Goal: Task Accomplishment & Management: Manage account settings

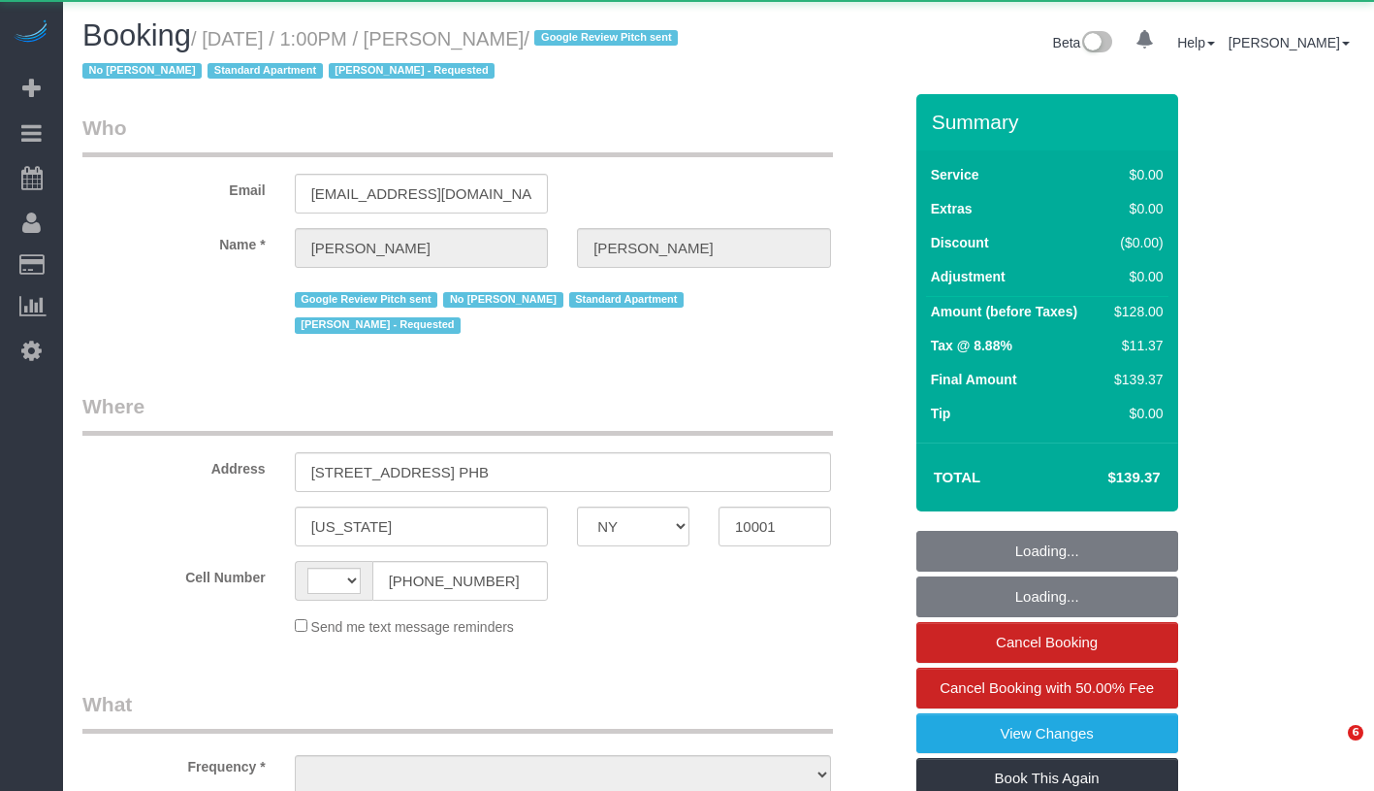
select select "NY"
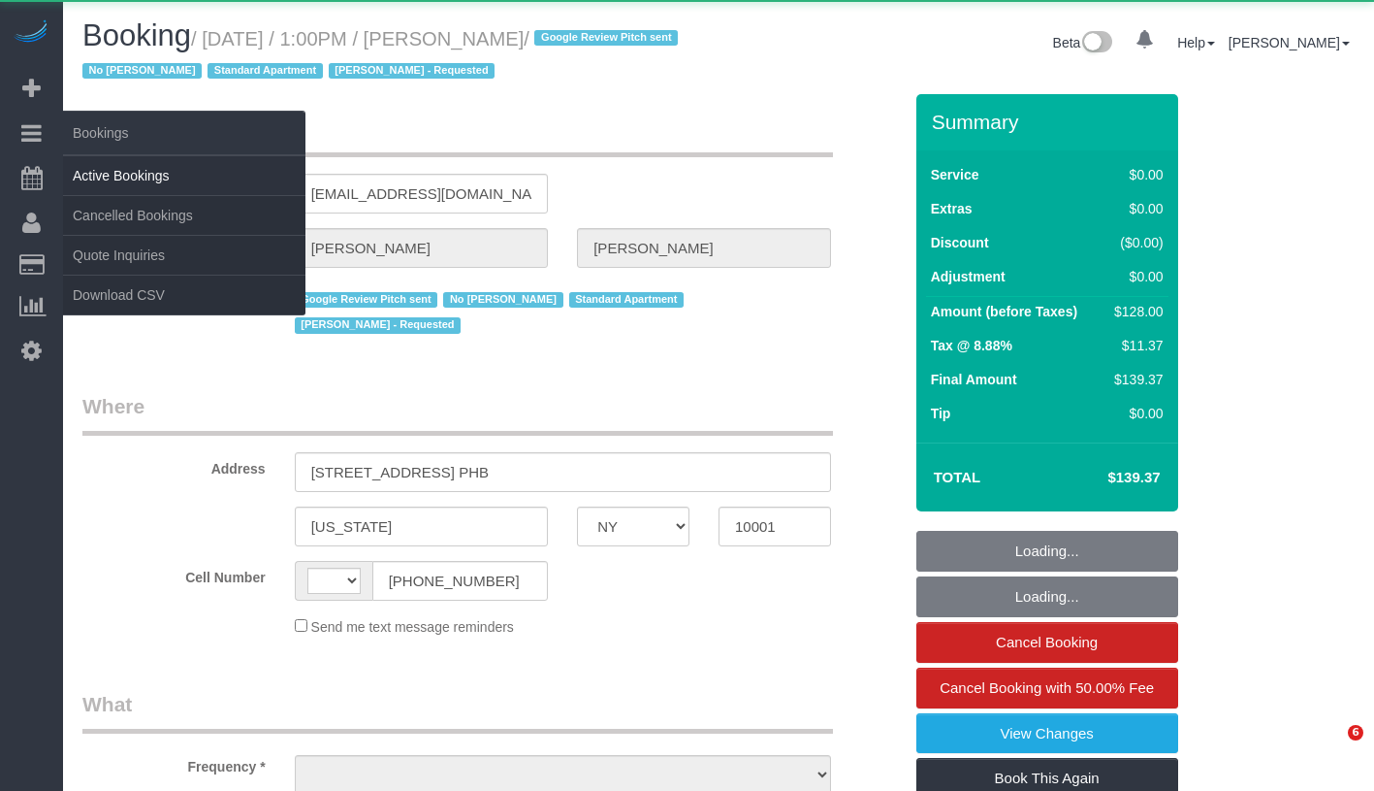
click at [132, 164] on link "Active Bookings" at bounding box center [184, 175] width 242 height 39
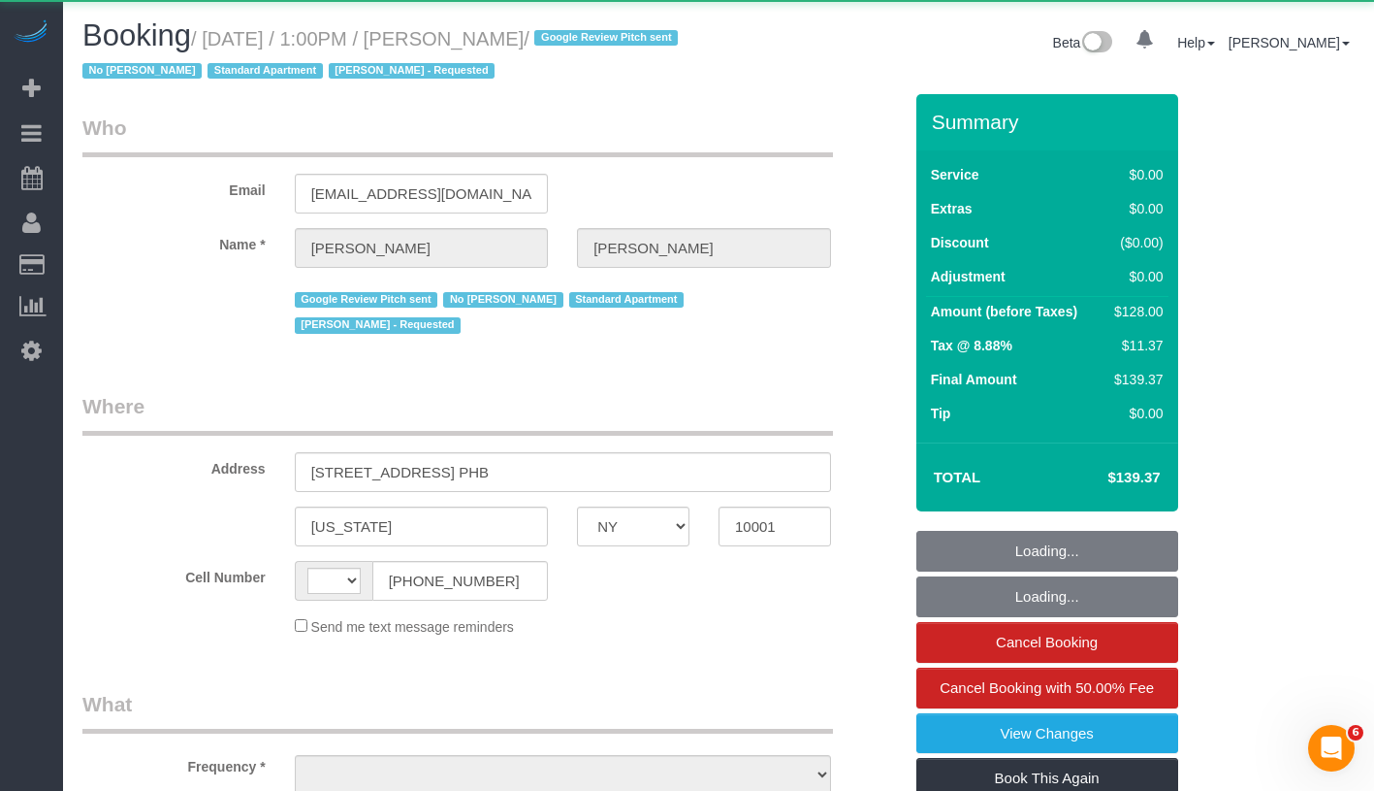
select select "number:56"
select select "number:69"
select select "number:15"
select select "number:5"
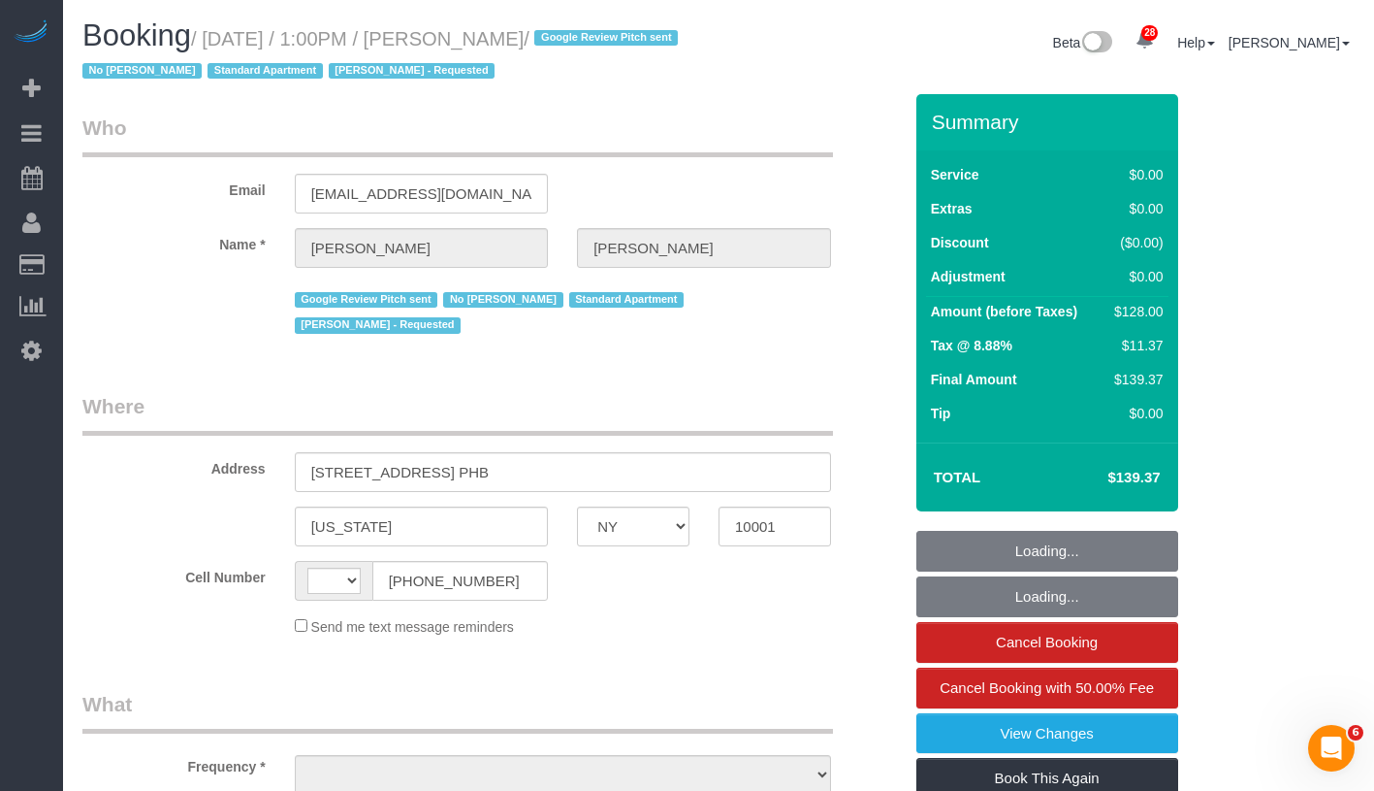
select select "string:[GEOGRAPHIC_DATA]"
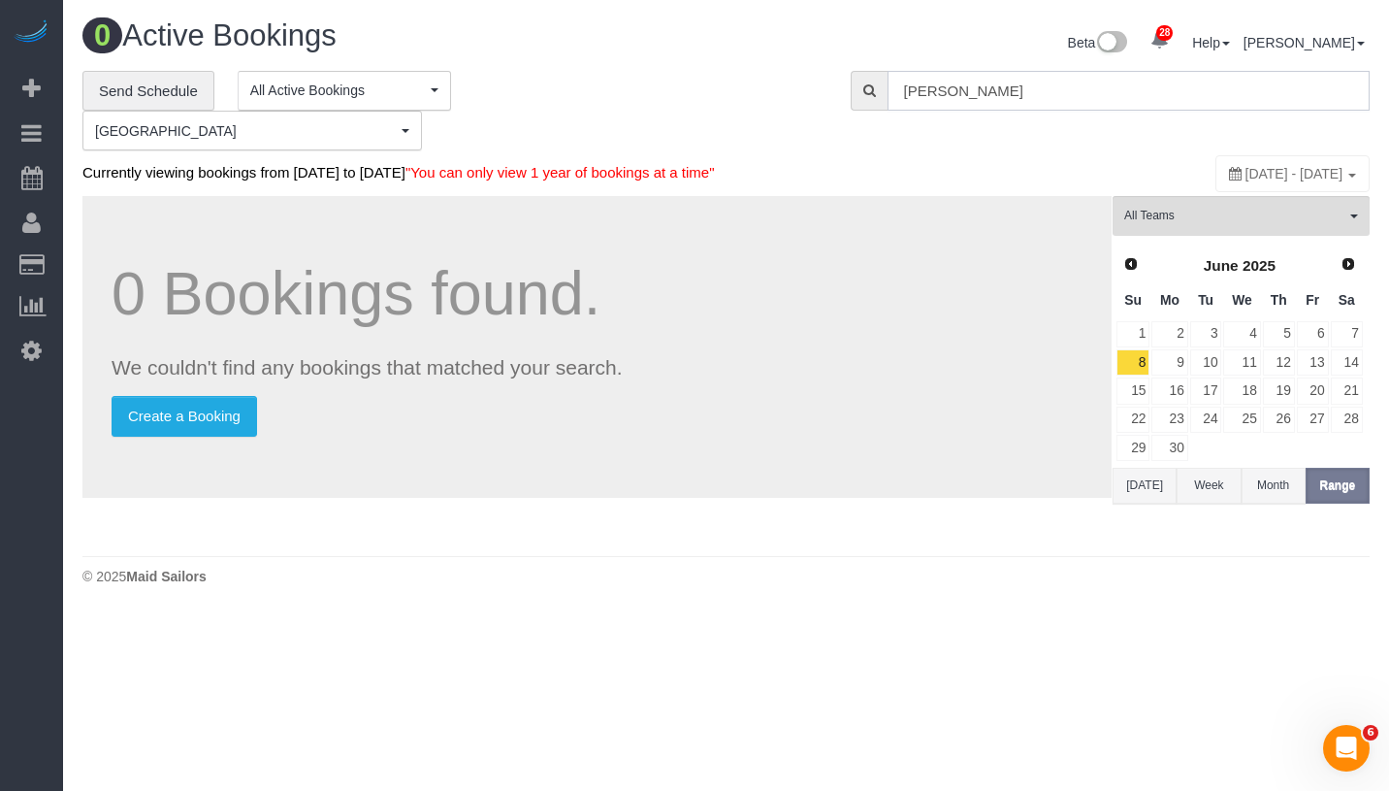
click at [1012, 86] on input "Lauren Fenton" at bounding box center [1129, 91] width 482 height 40
paste input "Christopher Levin"
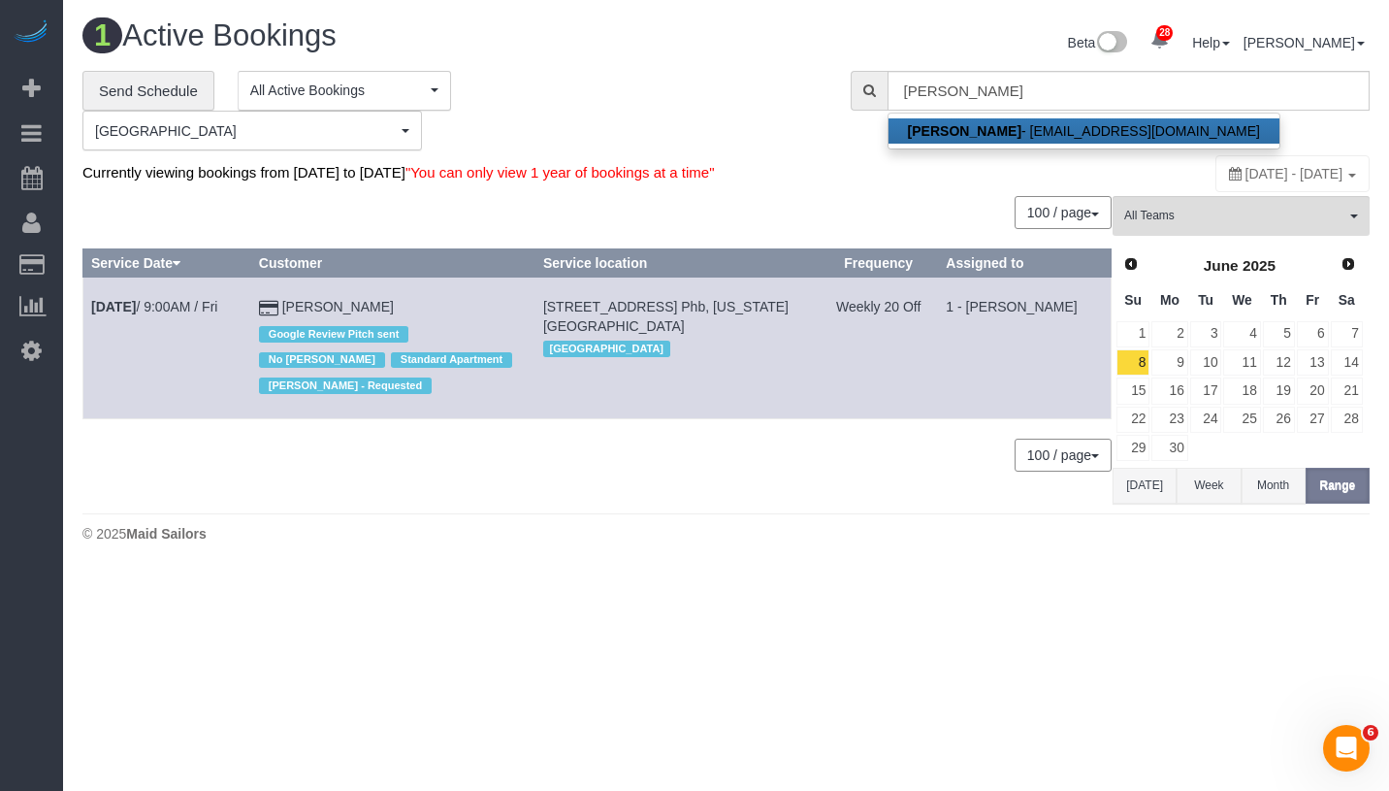
click at [1025, 122] on link "Christopher Levin - chrismlevin@gmail.com" at bounding box center [1083, 130] width 391 height 25
type input "chrismlevin@gmail.com"
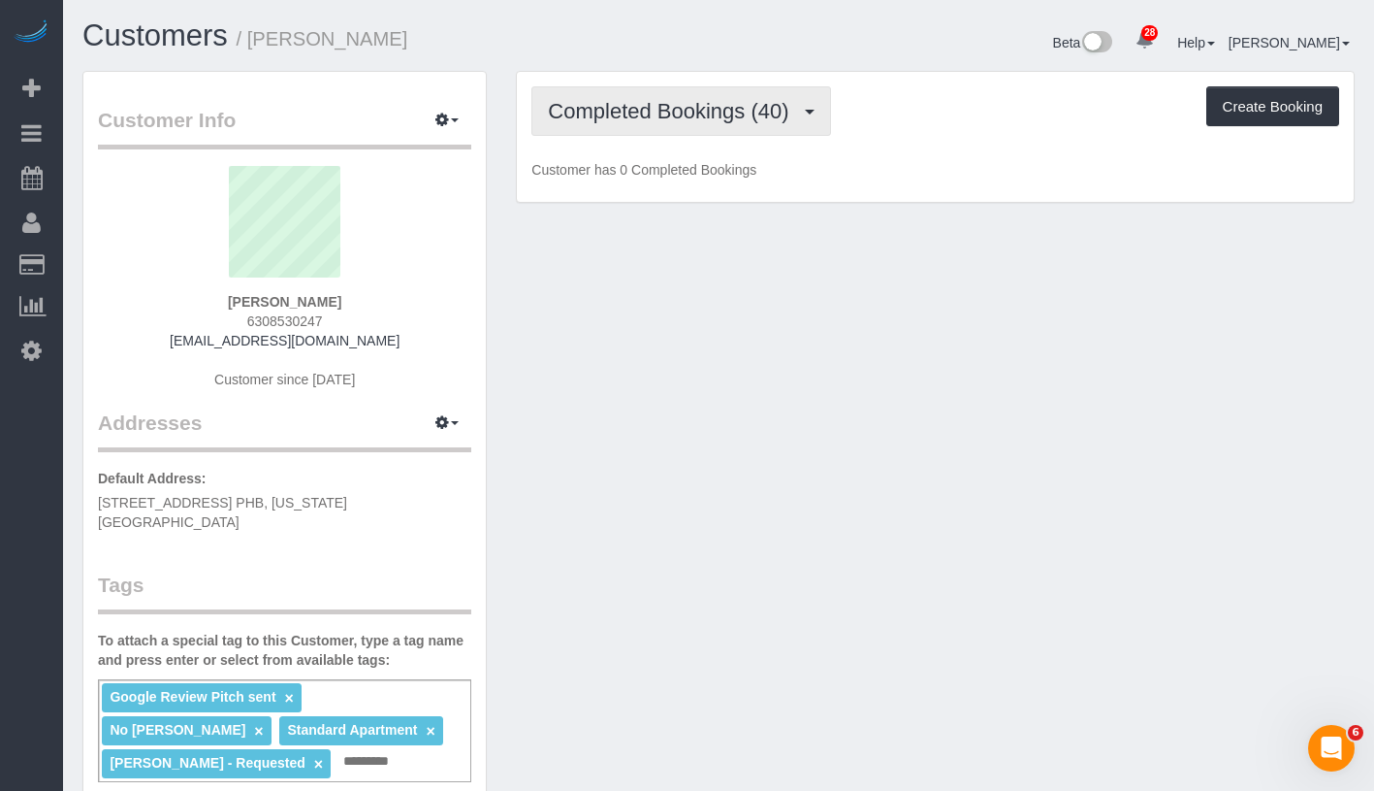
click at [650, 122] on button "Completed Bookings (40)" at bounding box center [681, 110] width 299 height 49
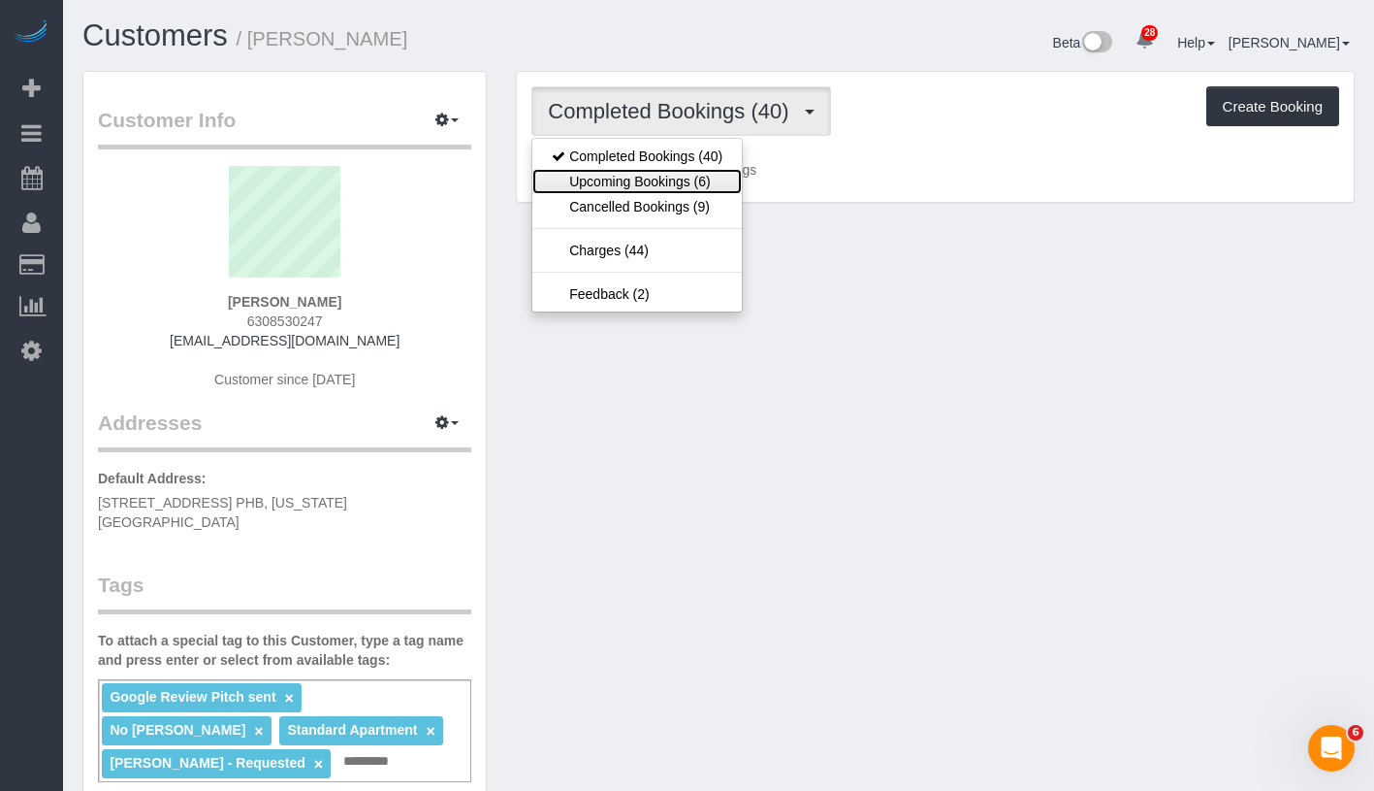
click at [637, 174] on link "Upcoming Bookings (6)" at bounding box center [638, 181] width 210 height 25
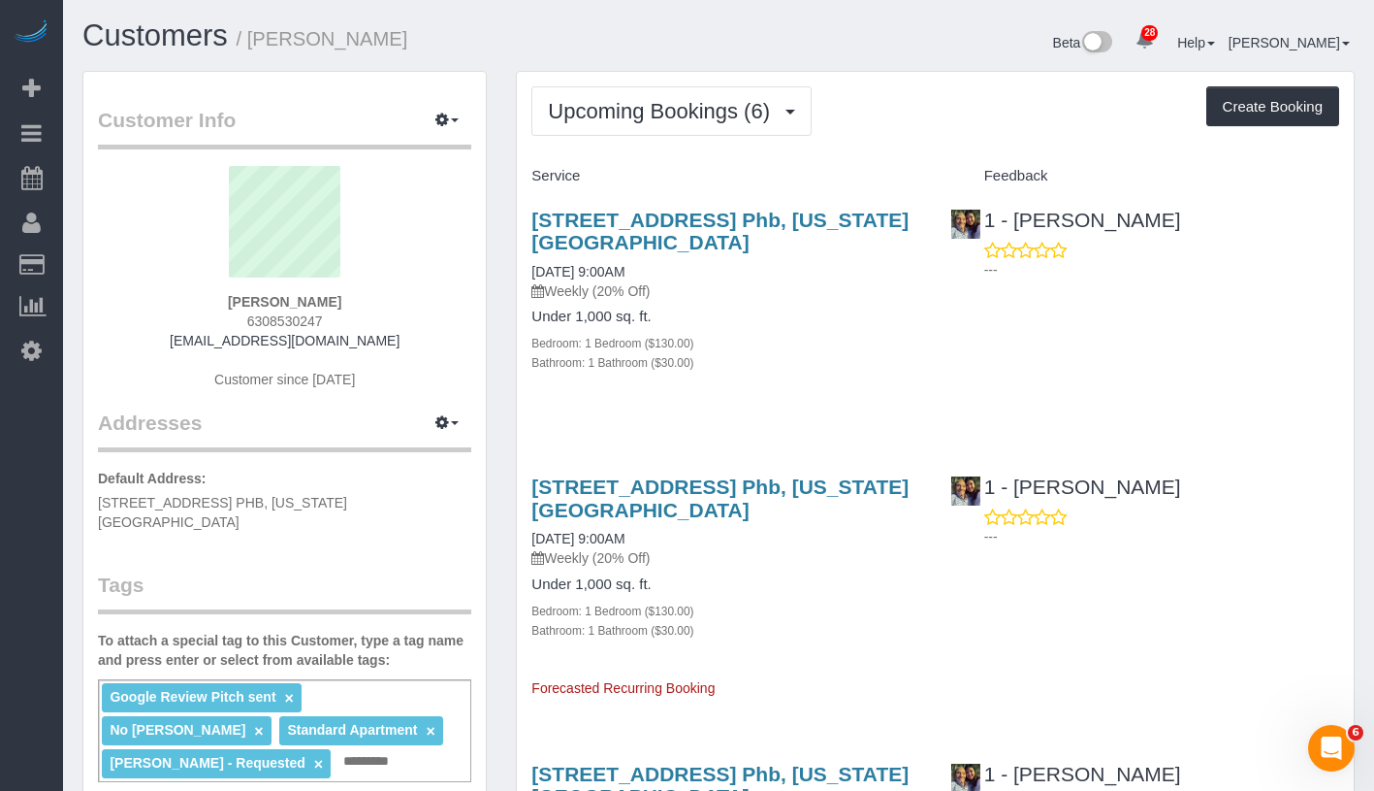
drag, startPoint x: 207, startPoint y: 302, endPoint x: 354, endPoint y: 301, distance: 147.4
click at [354, 301] on div "Christopher Levin 6308530247 chrismlevin@gmail.com Customer since 2024" at bounding box center [284, 287] width 373 height 242
copy strong "Christopher Levin"
drag, startPoint x: 546, startPoint y: 271, endPoint x: 680, endPoint y: 263, distance: 134.1
click at [680, 263] on div "410 West 25th Street, Apt. Phb, New York, NY 10001 09/26/2025 9:00AM Weekly (20…" at bounding box center [726, 301] width 418 height 218
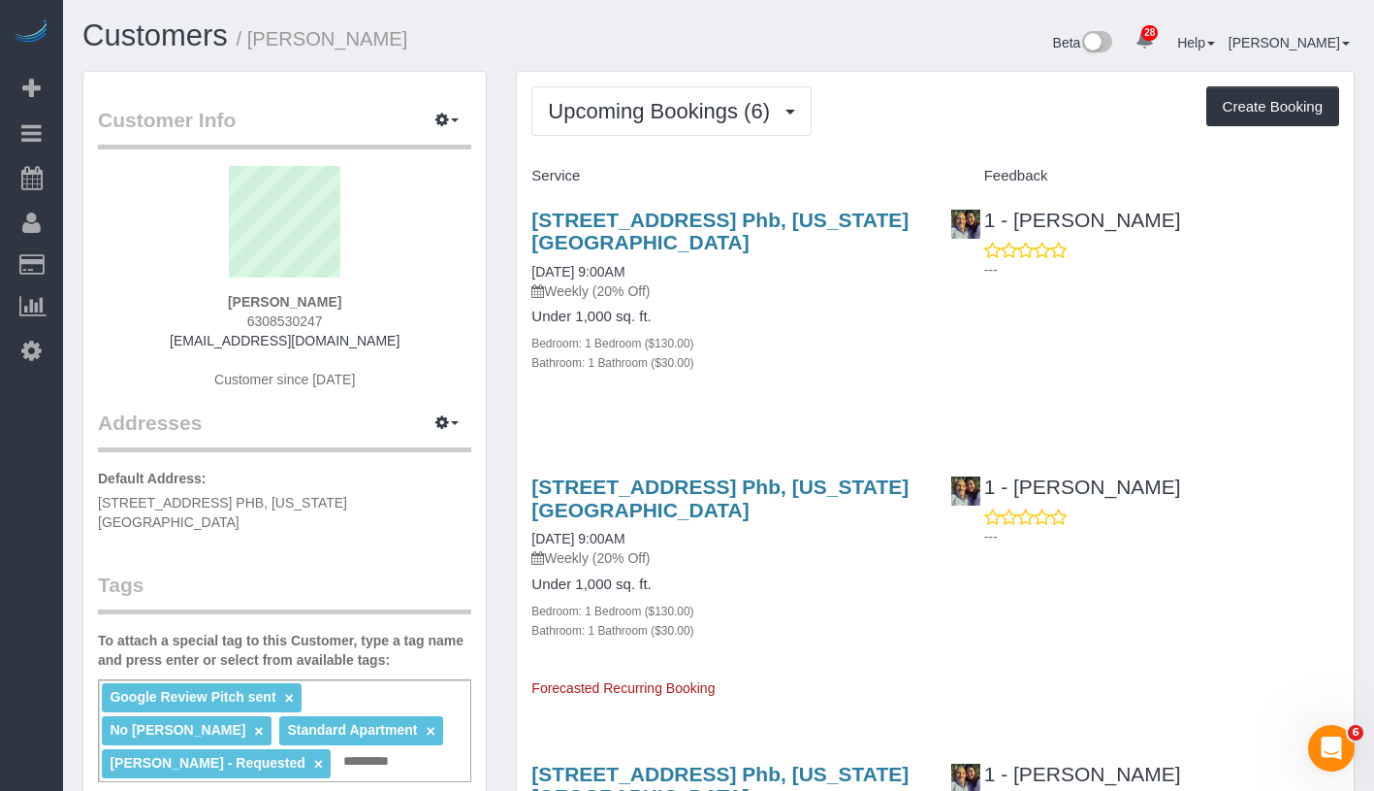
copy link "09/26/2025 9:00AM"
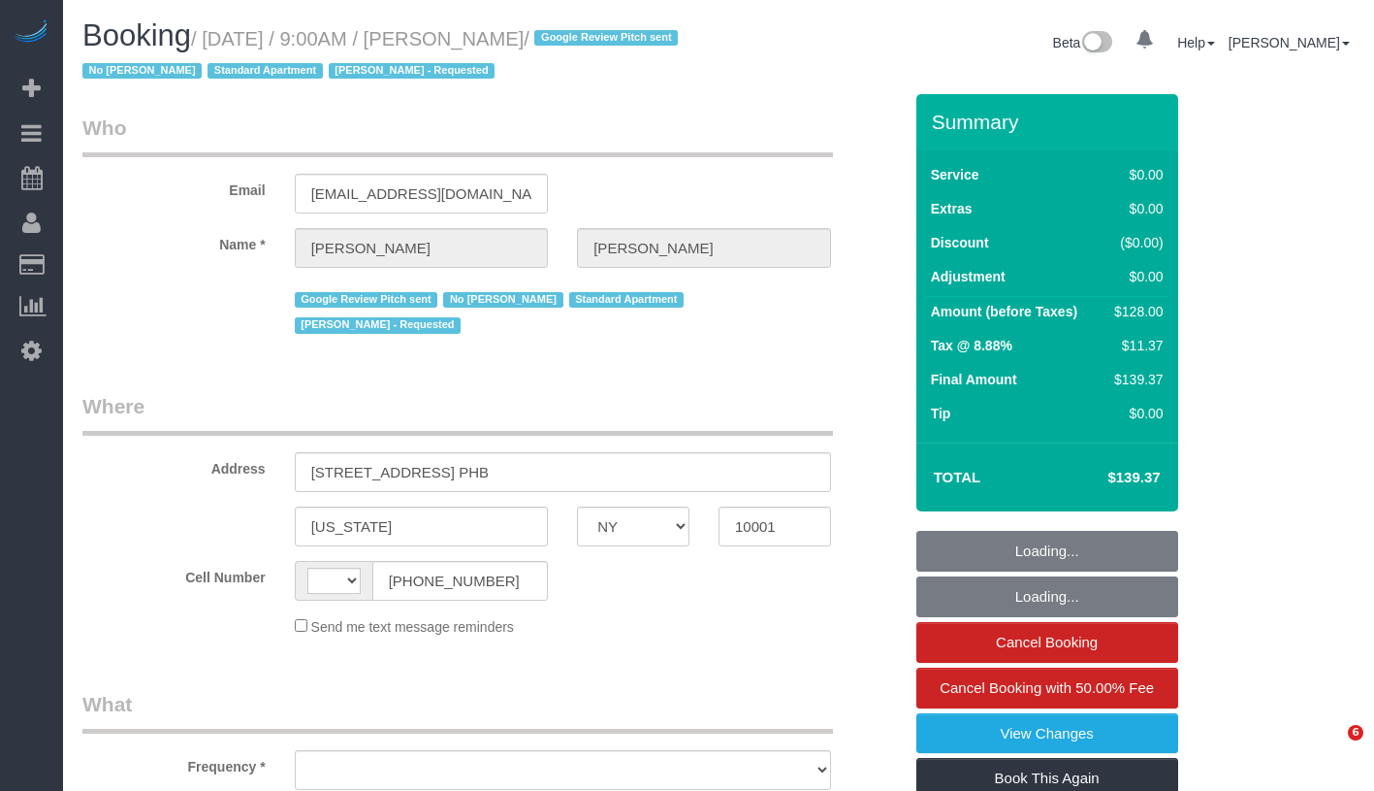
select select "NY"
select select "string:US"
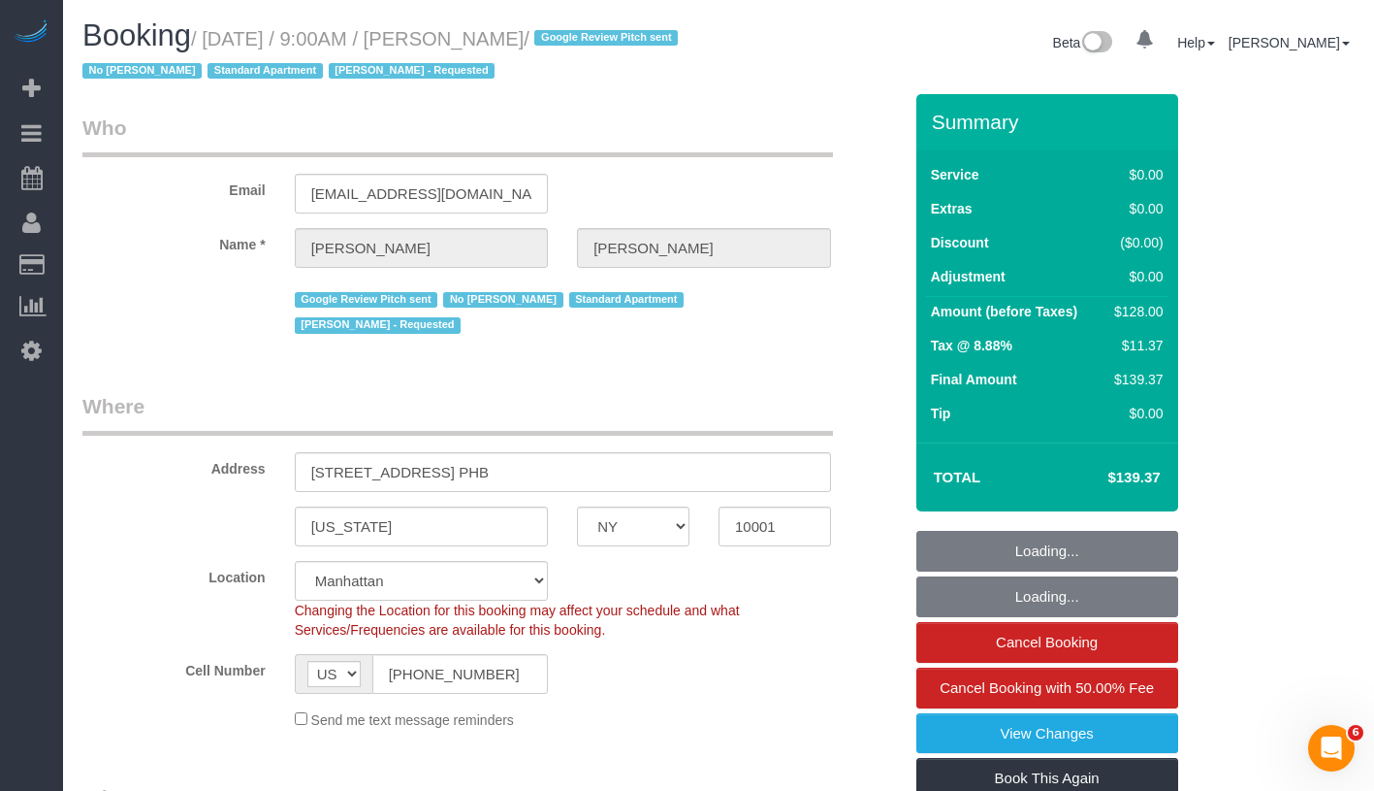
select select "object:758"
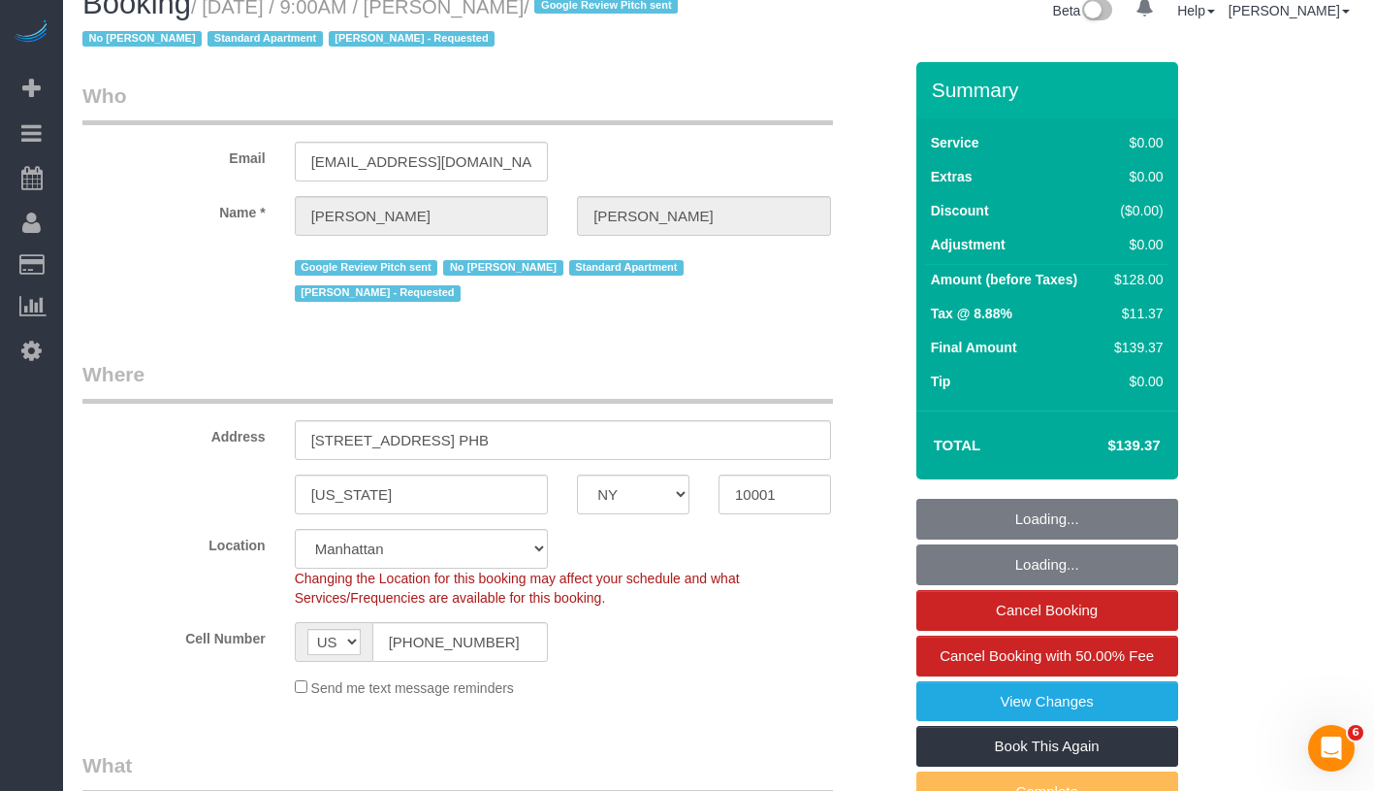
select select "number:56"
select select "number:69"
select select "number:15"
select select "number:5"
select select "object:982"
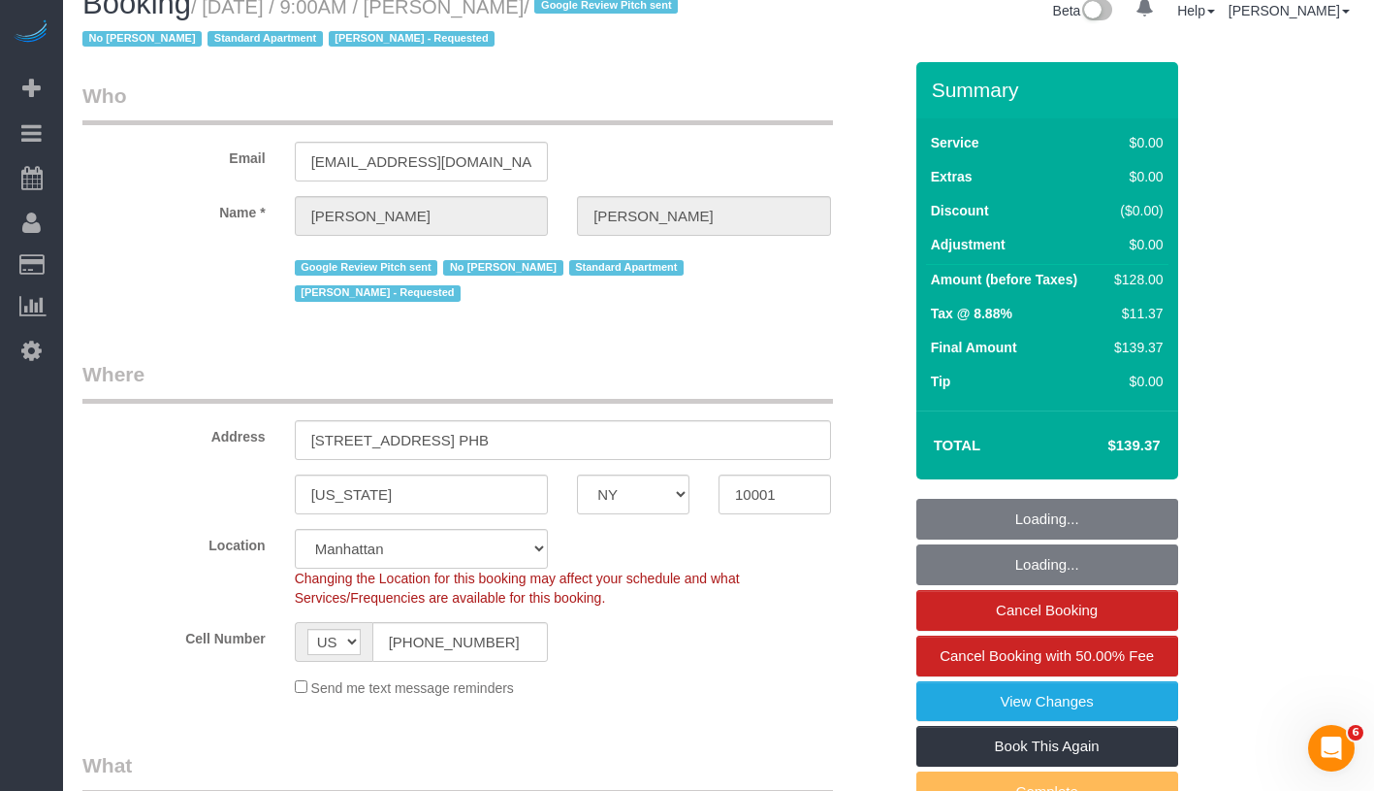
select select "string:stripe-pm_1PEGLP4VGloSiKo7LwC35vvO"
select select "spot1"
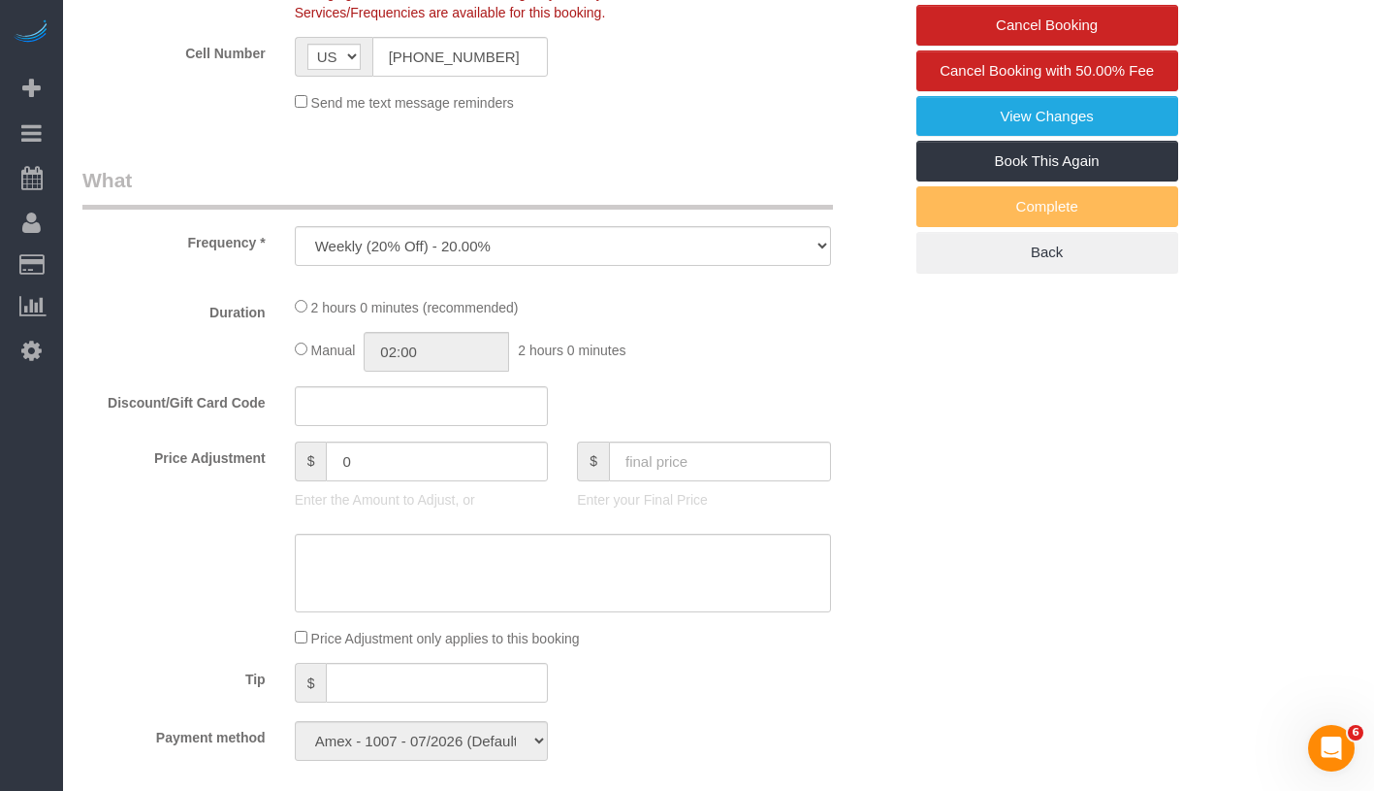
select select "1"
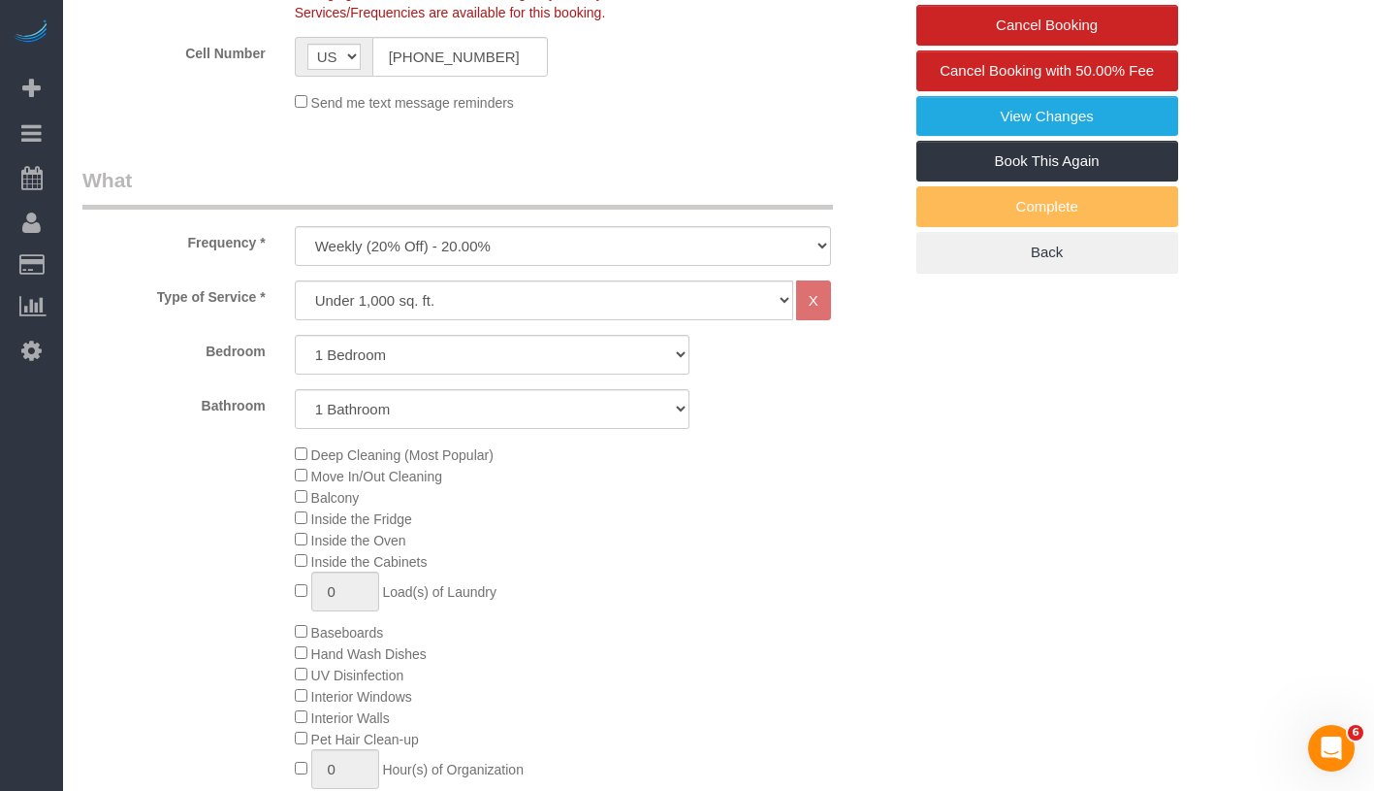
select select "1"
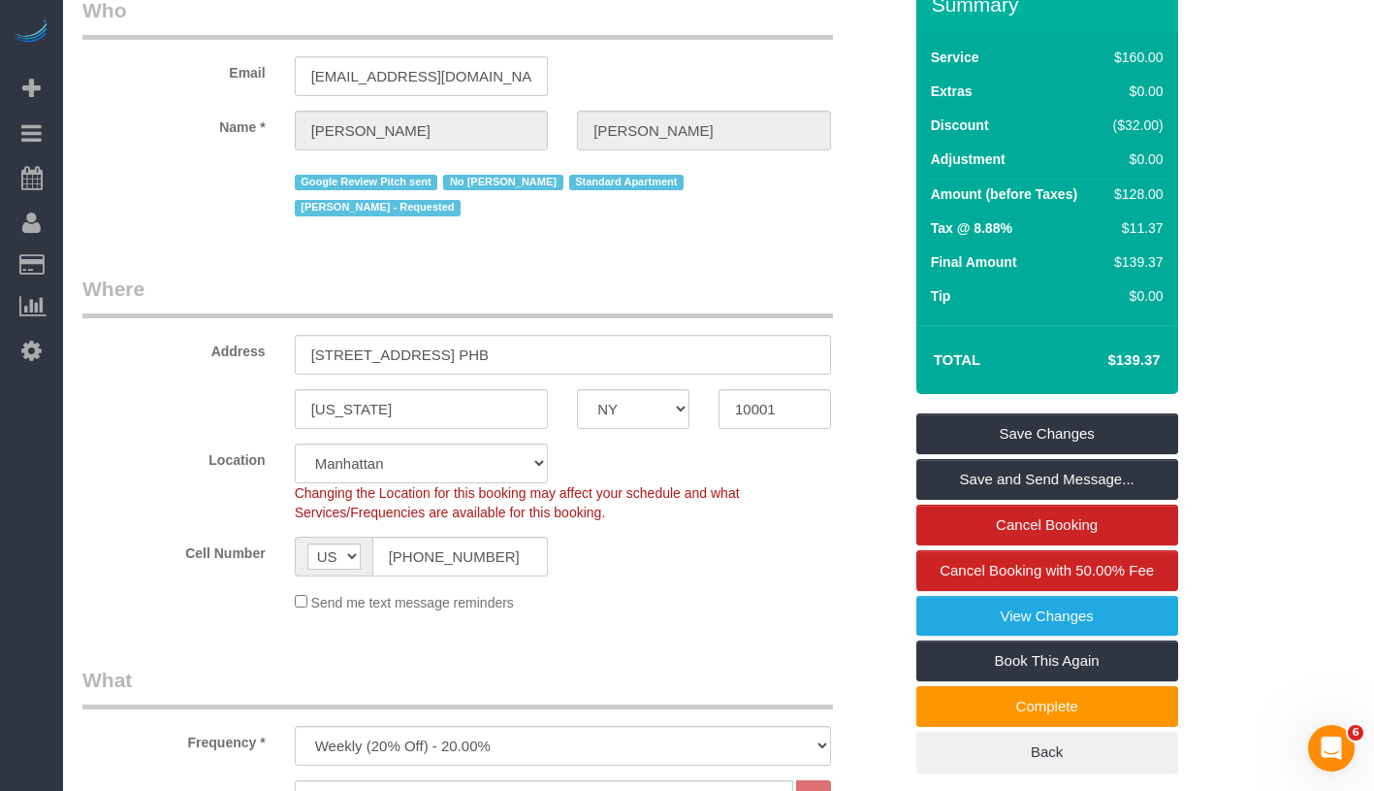
scroll to position [0, 0]
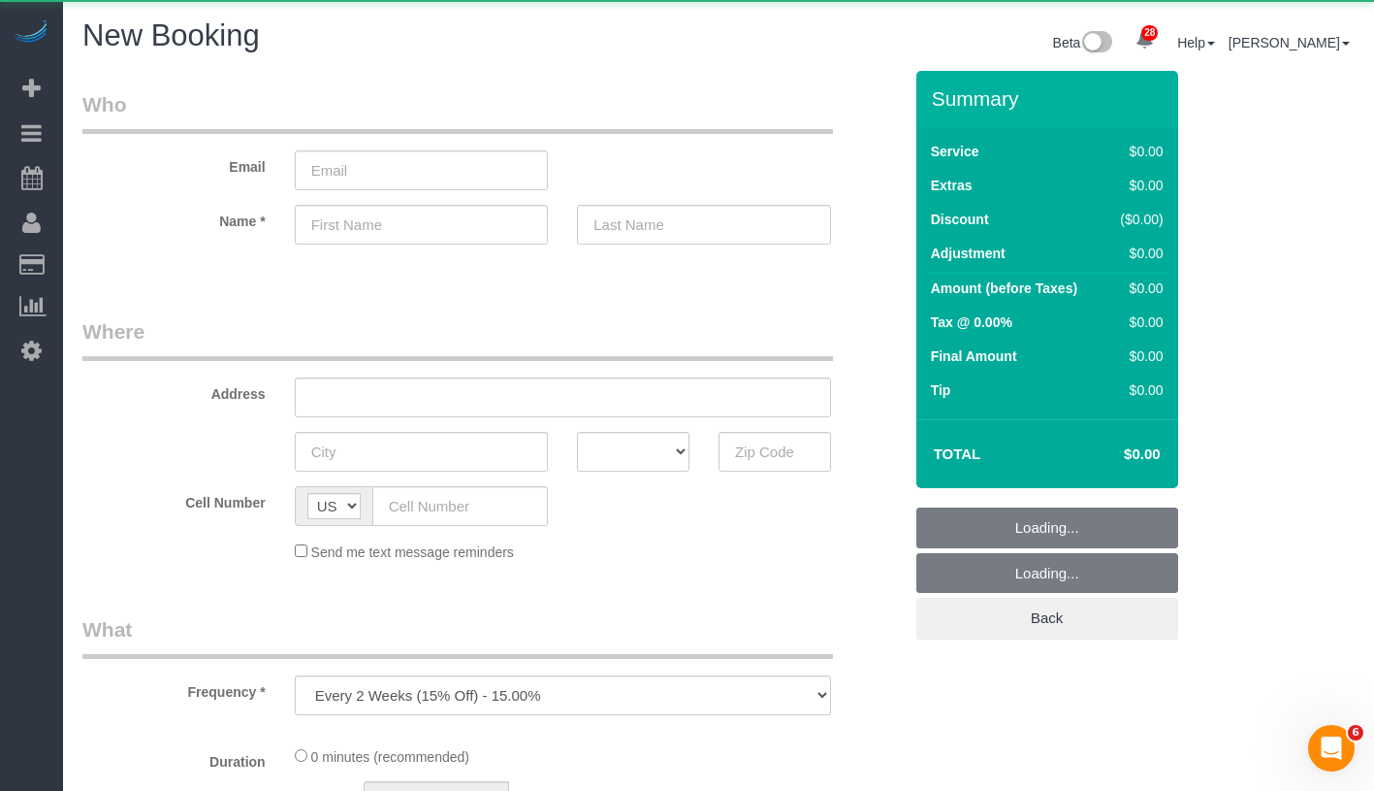
select select "number:89"
select select "number:90"
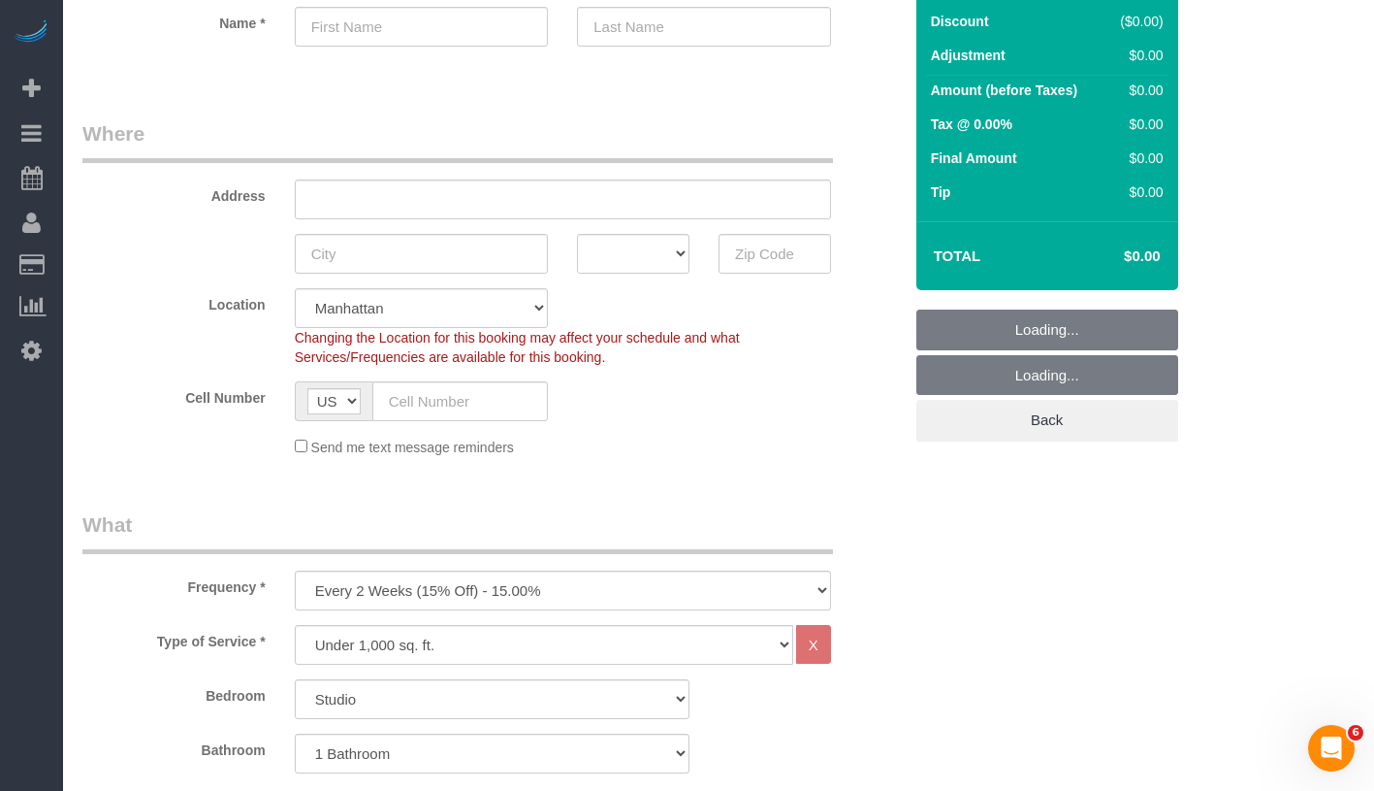
scroll to position [206, 0]
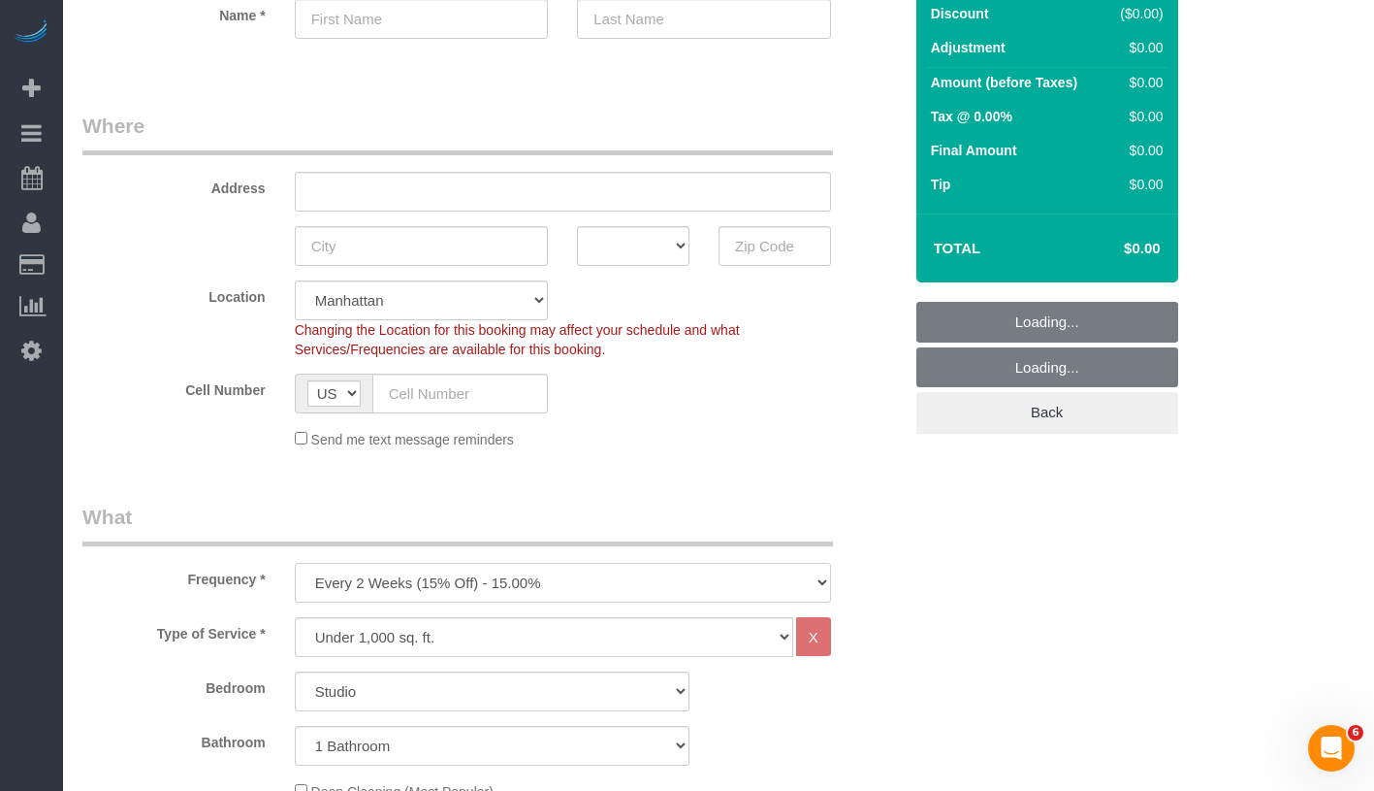
click at [538, 596] on select "One Time Weekly (20% Off) - 20.00% Every 2 Weeks (15% Off) - 15.00% Every 4 Wee…" at bounding box center [563, 583] width 536 height 40
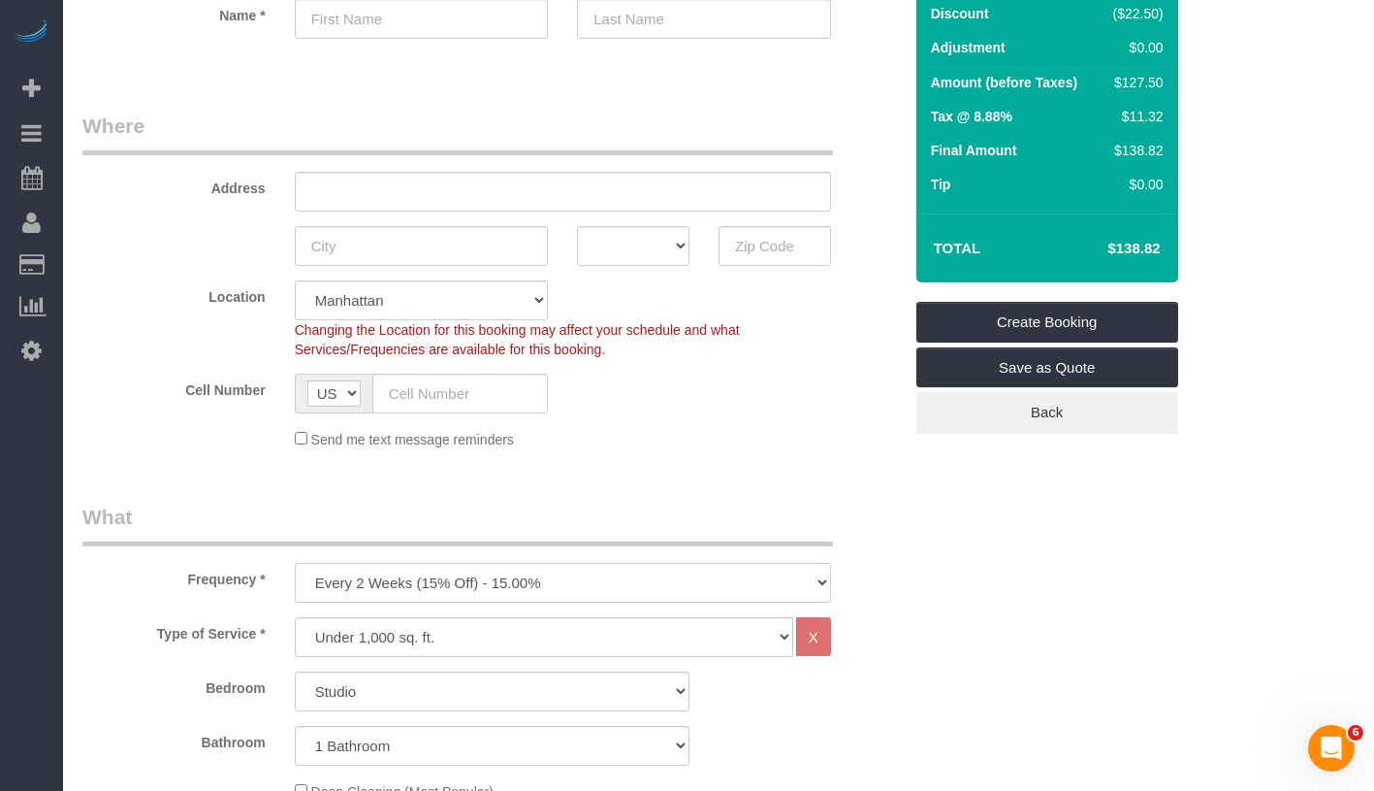
click at [553, 578] on select "One Time Weekly (20% Off) - 20.00% Every 2 Weeks (15% Off) - 15.00% Every 4 Wee…" at bounding box center [563, 583] width 536 height 40
select select "object:1709"
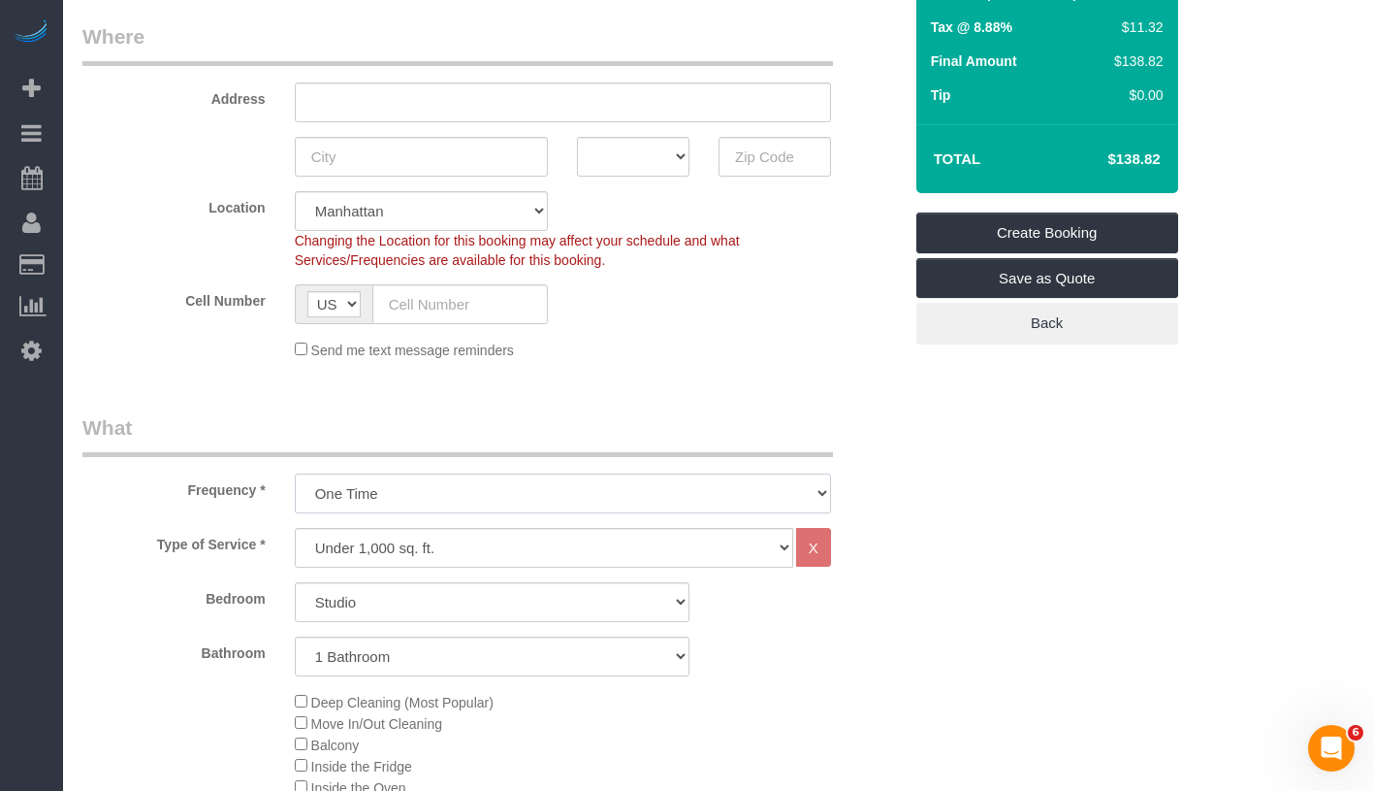
scroll to position [394, 0]
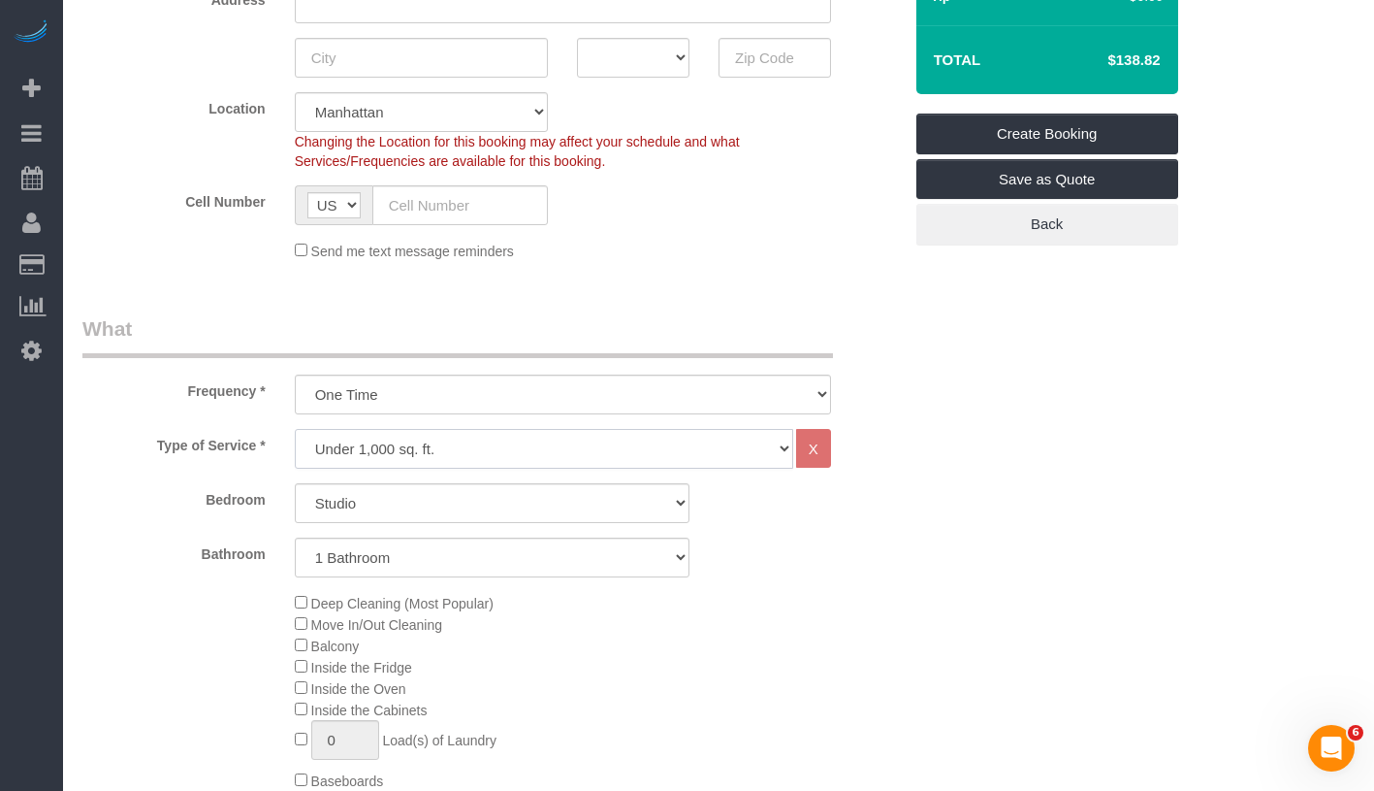
click at [528, 432] on select "Under 1,000 sq. ft. 1,001 - 1,500 sq. ft. 1,500+ sq. ft. Custom Cleaning Office…" at bounding box center [544, 449] width 499 height 40
select select "213"
select select "1"
select select "120"
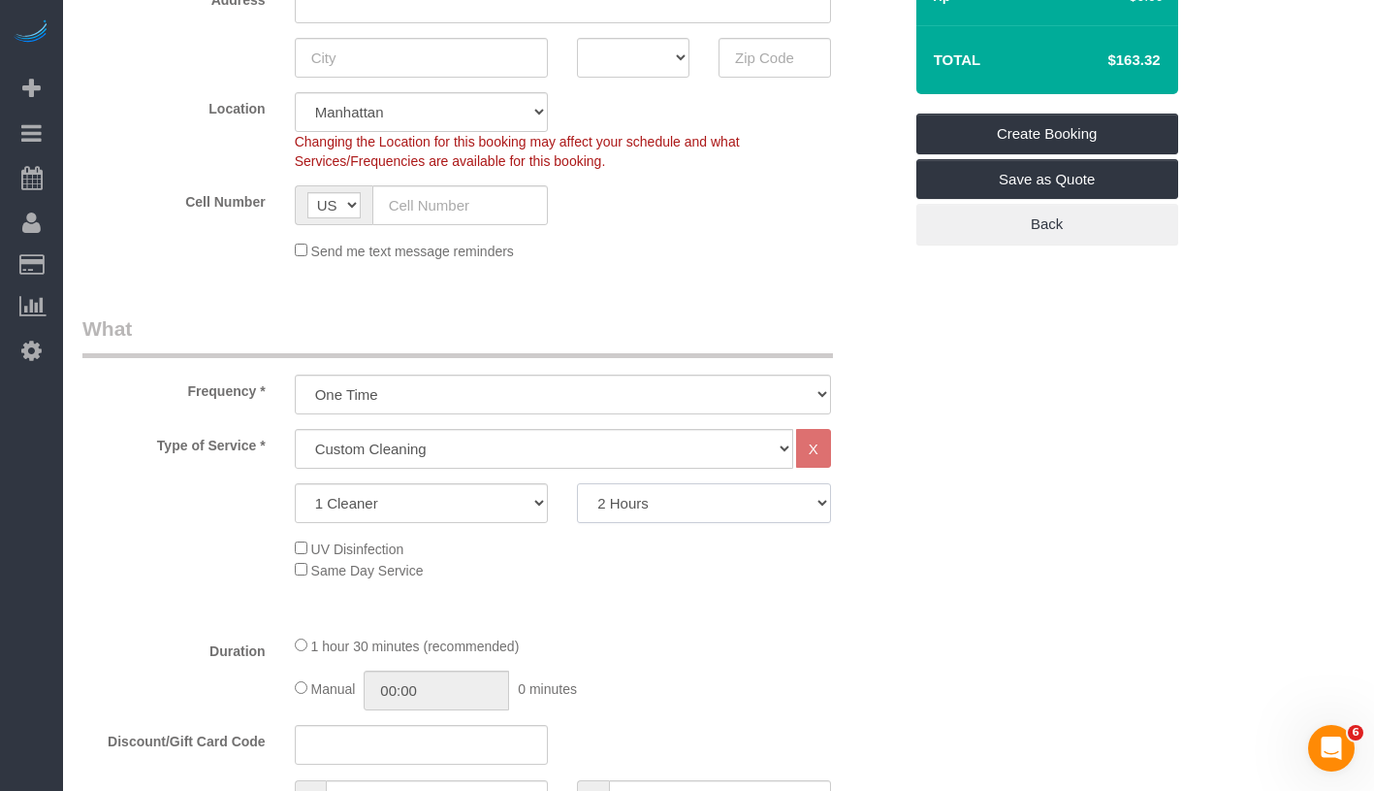
click at [712, 514] on select "2 Hours 2.5 Hours 3 Hours 3.5 Hours 4 Hours 4.5 Hours 5 Hours 5.5 Hours 6 Hours…" at bounding box center [704, 503] width 254 height 40
click at [498, 502] on select "1 Cleaner 2 Cleaners 3 Cleaners 4 Cleaners 5 Cleaners" at bounding box center [422, 503] width 254 height 40
select select "2"
click at [683, 522] on div "Type of Service * Under 1,000 sq. ft. 1,001 - 1,500 sq. ft. 1,500+ sq. ft. Cust…" at bounding box center [492, 524] width 820 height 190
click at [688, 512] on select "2 Hours 2.5 Hours 3 Hours 3.5 Hours 4 Hours 4.5 Hours 5 Hours 5.5 Hours 6 Hours…" at bounding box center [704, 503] width 254 height 40
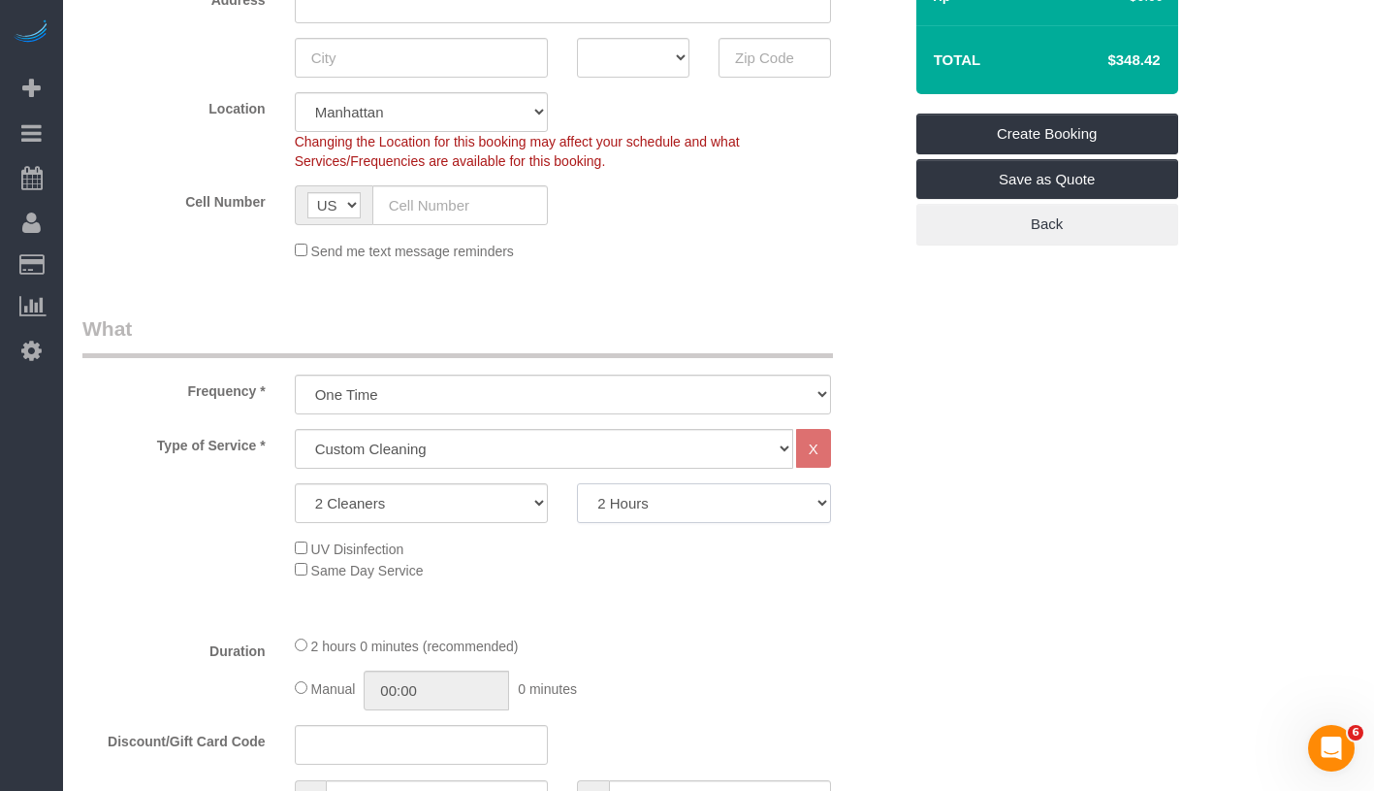
select select "210"
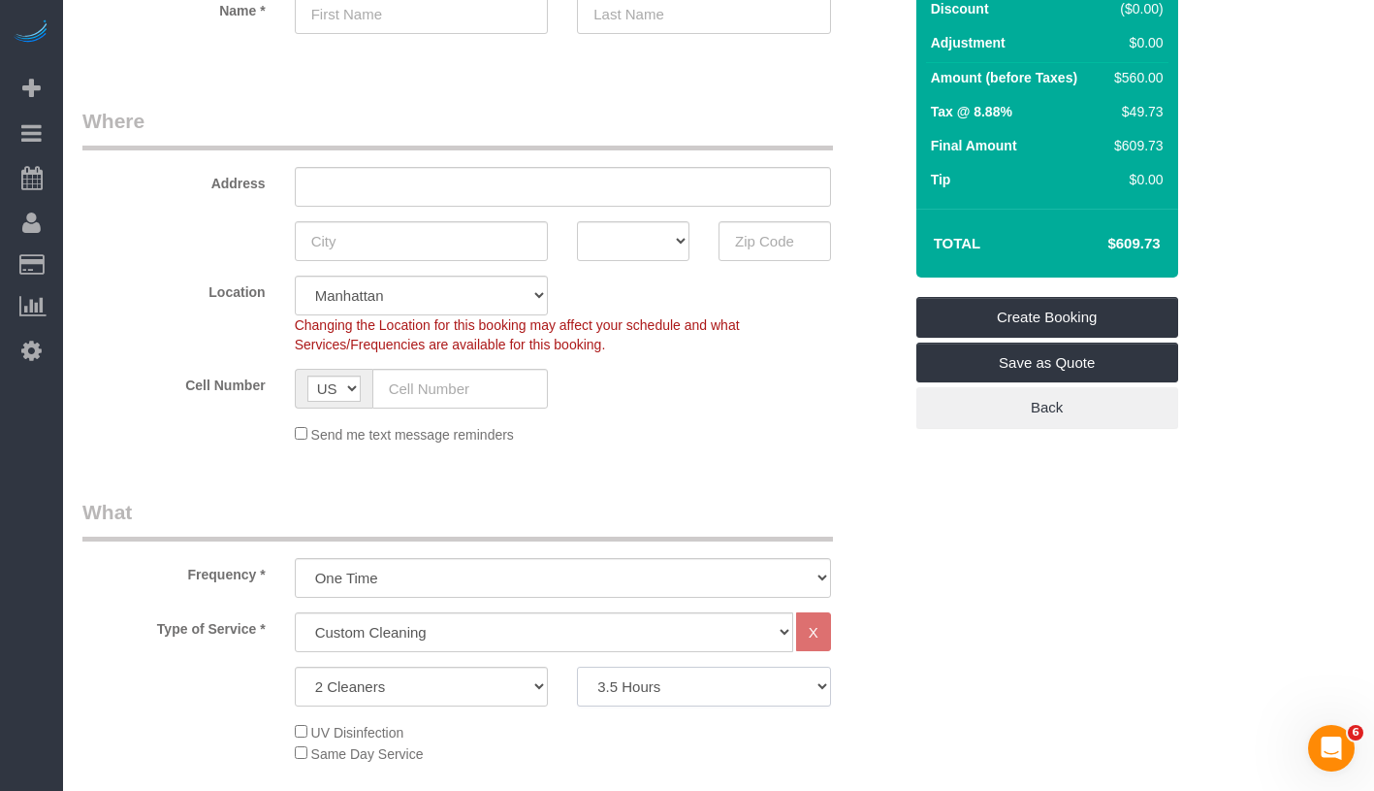
scroll to position [210, 0]
drag, startPoint x: 1107, startPoint y: 239, endPoint x: 1164, endPoint y: 246, distance: 57.8
click at [1164, 246] on td "$609.73" at bounding box center [1105, 244] width 126 height 48
copy h4 "$609.73"
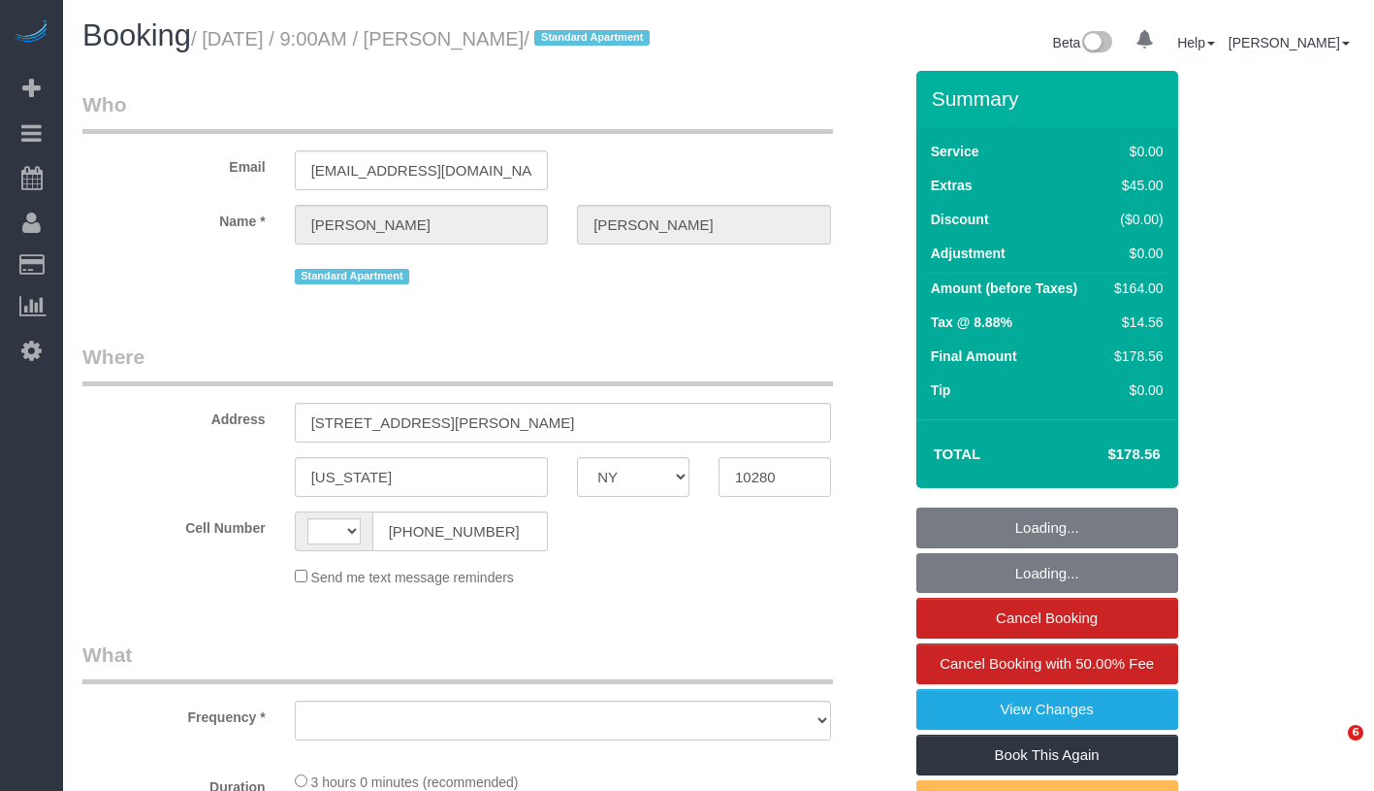
select select "NY"
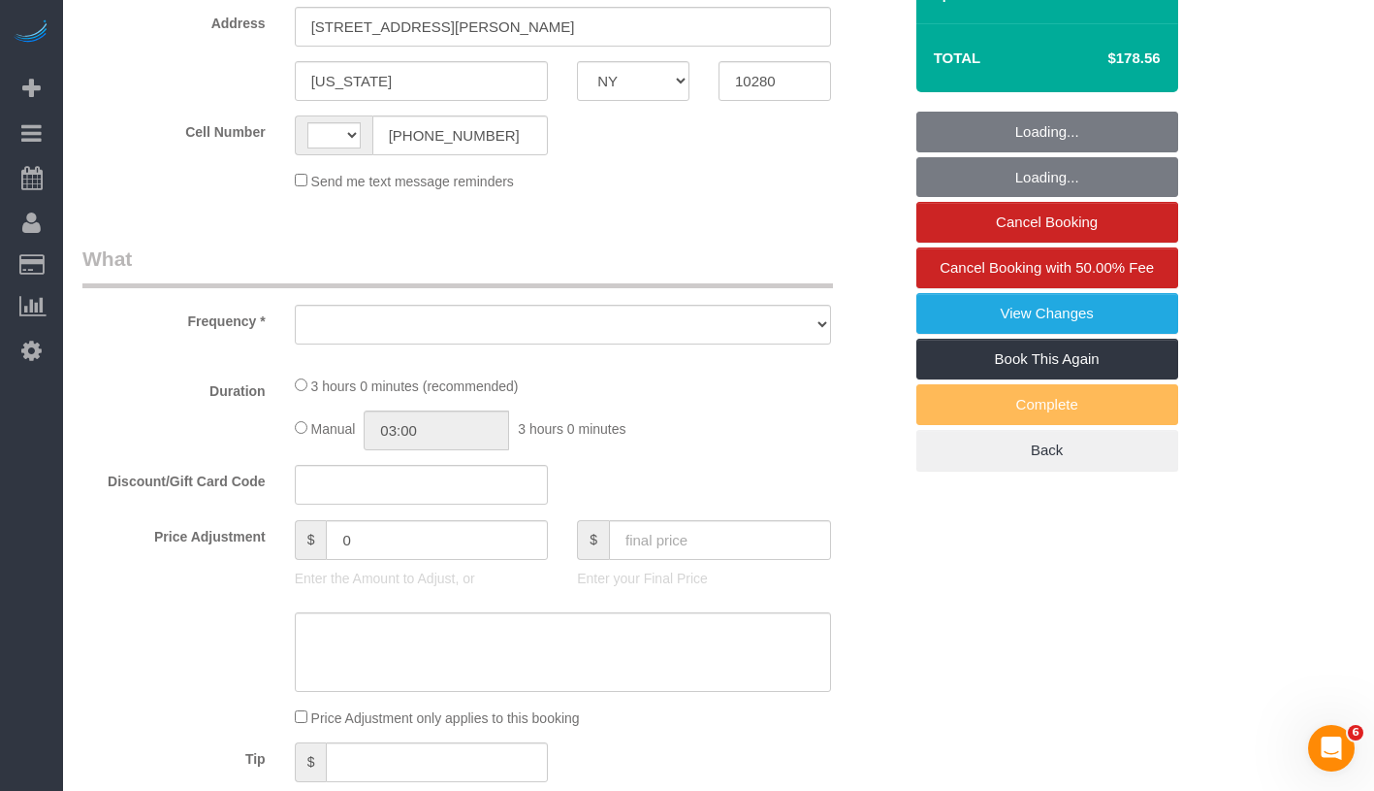
select select "number:57"
select select "number:73"
select select "number:15"
select select "number:6"
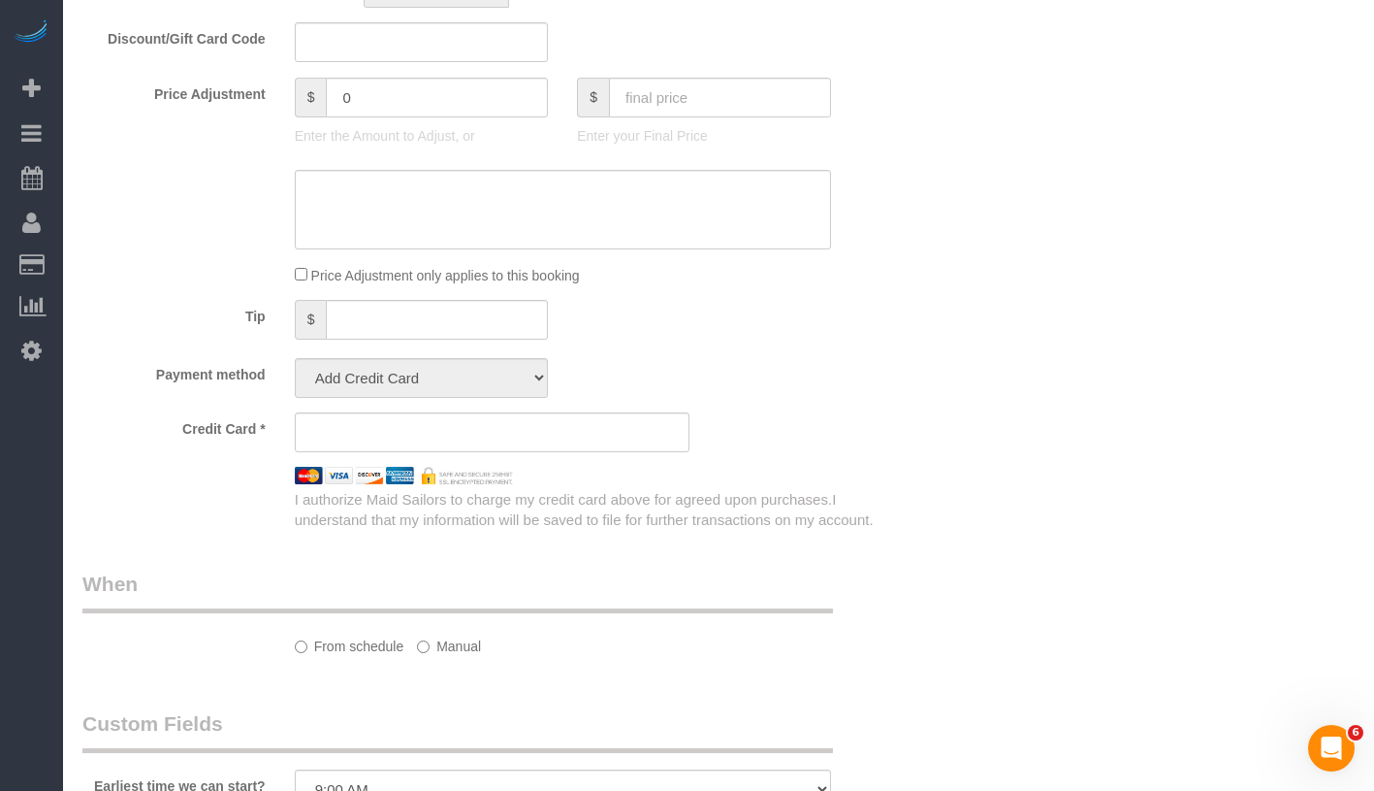
select select "string:US"
select select "object:971"
select select "string:stripe-pm_1RSfGg4VGloSiKo7qJG0xXmc"
select select "spot1"
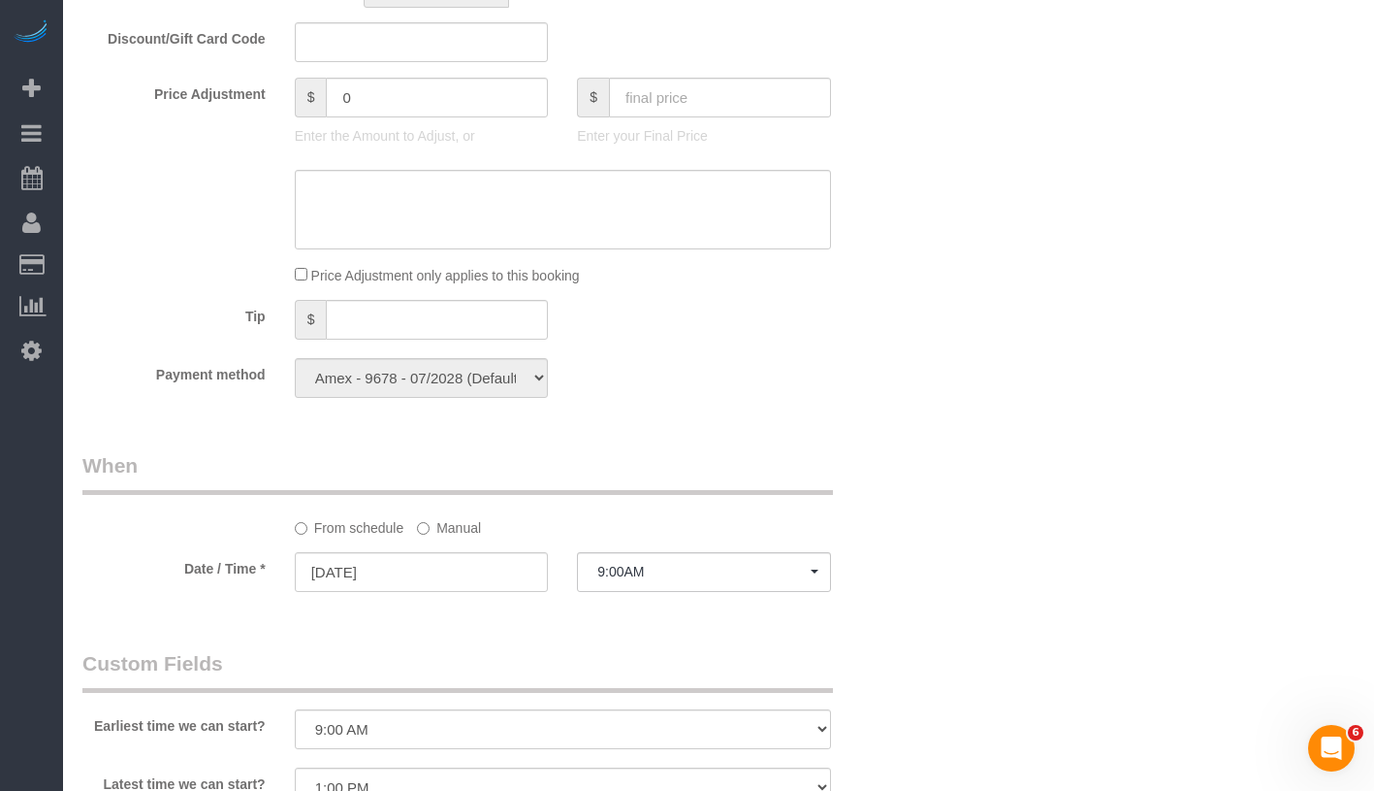
select select "1"
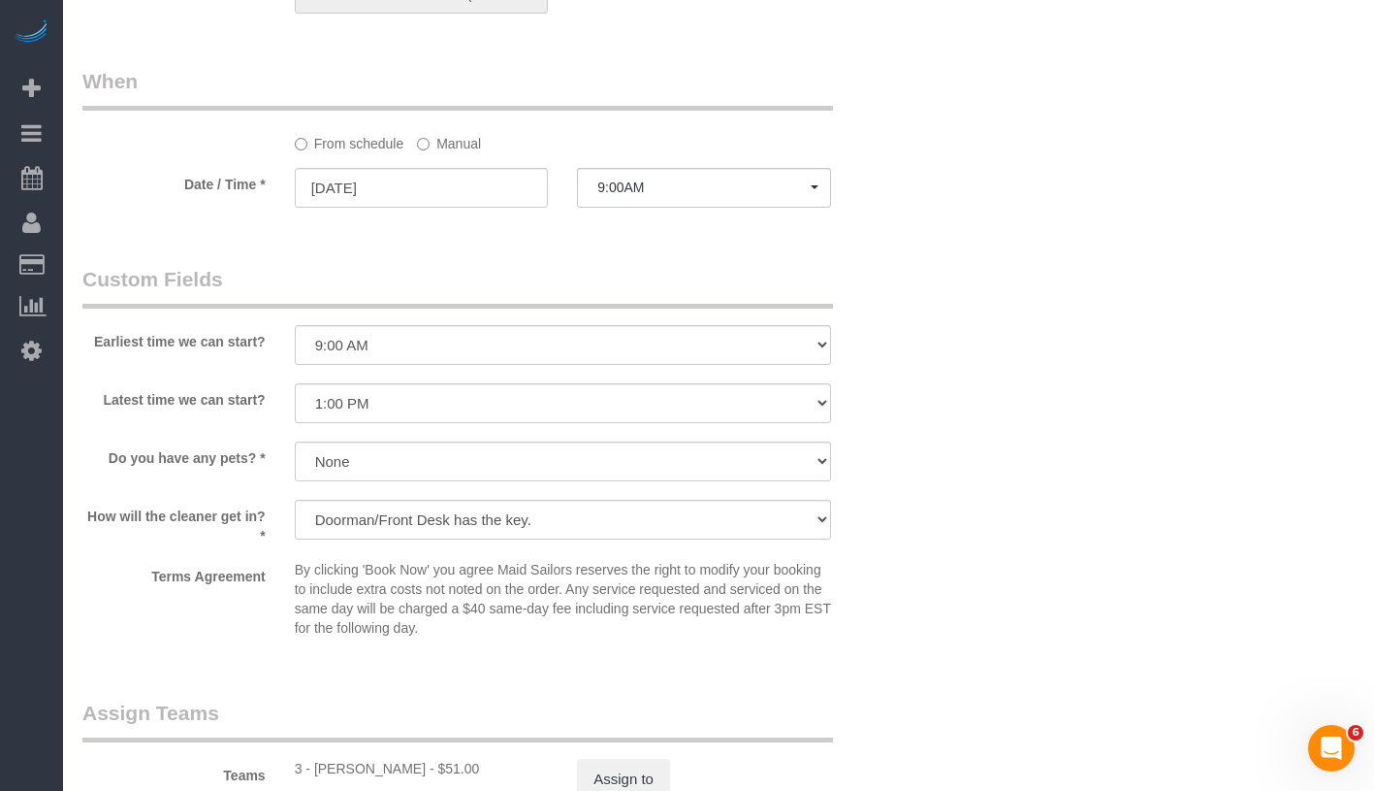
select select "object:1498"
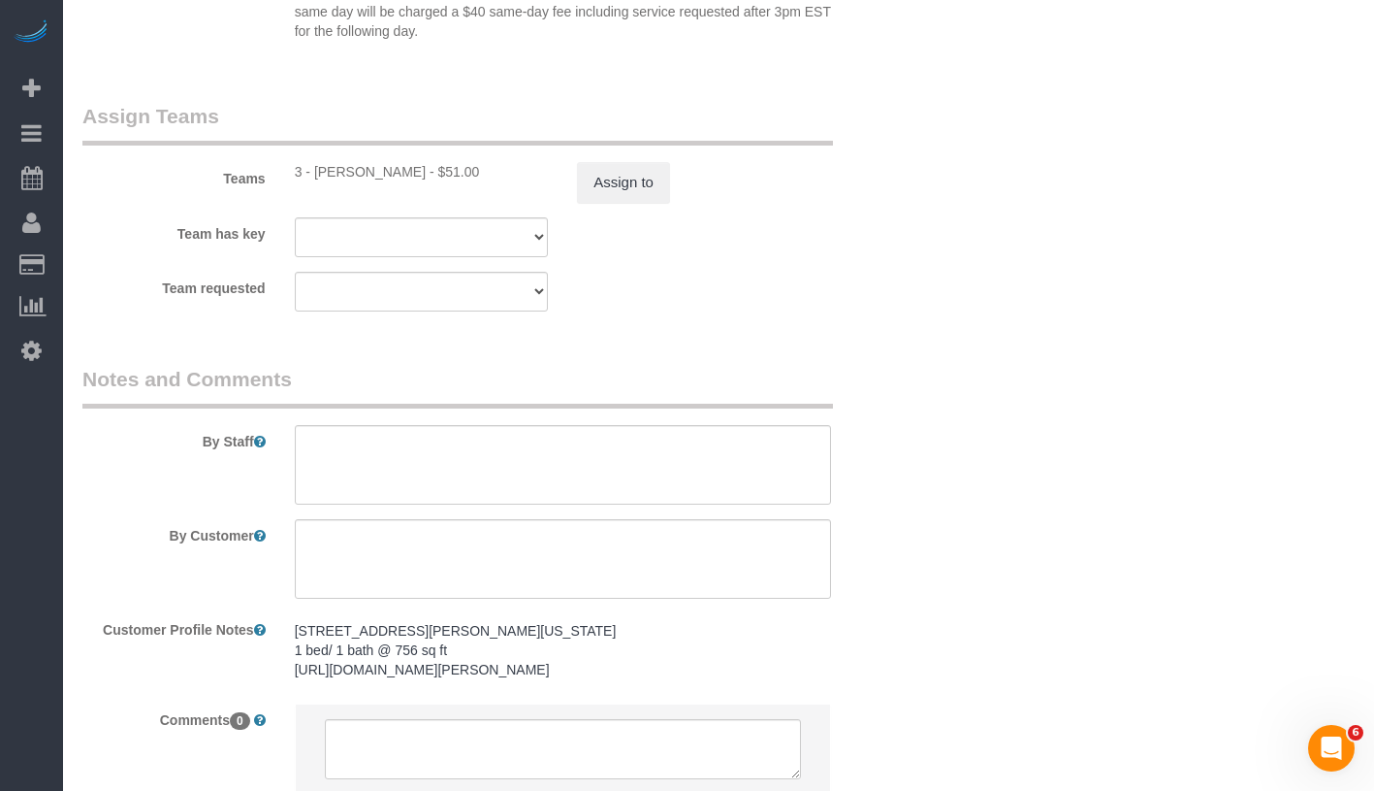
scroll to position [2500, 0]
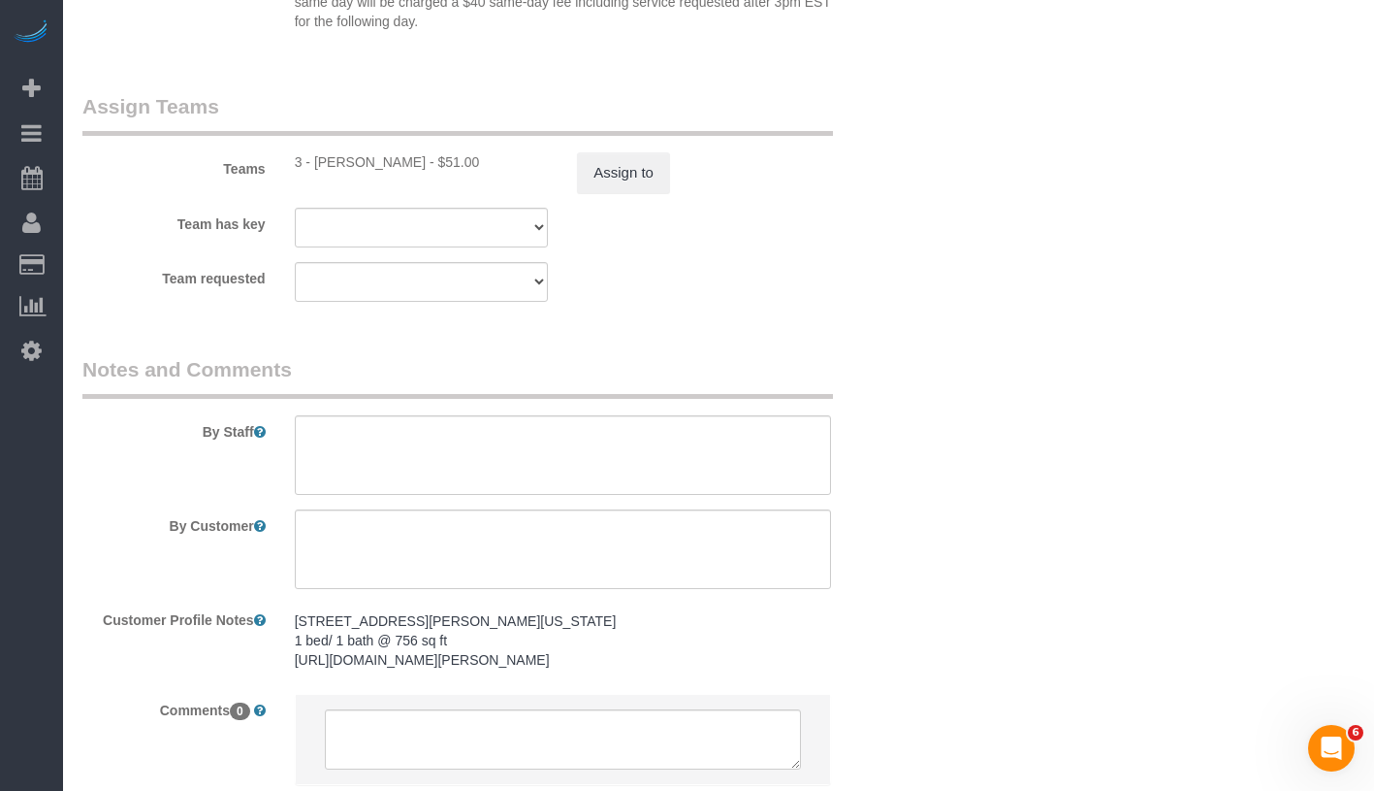
select select "1"
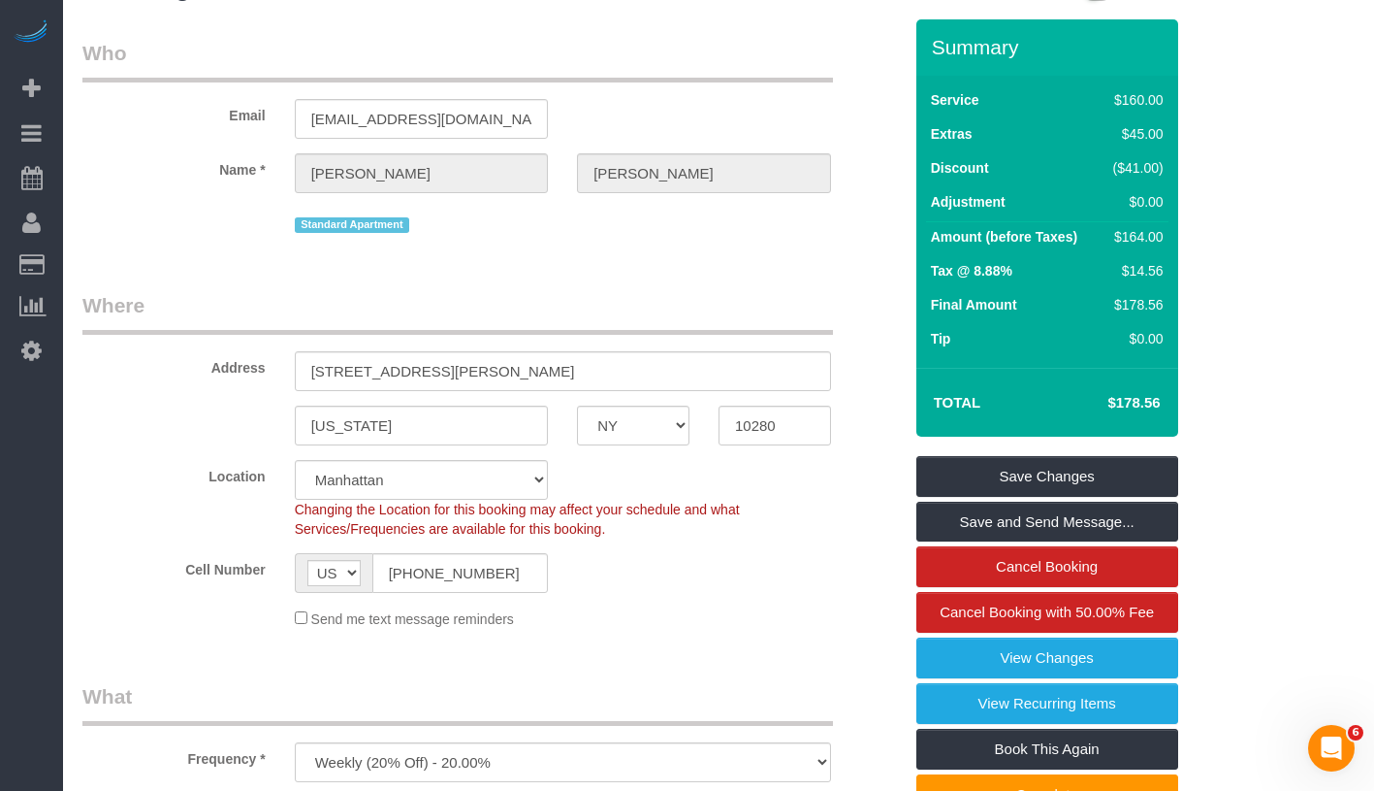
scroll to position [0, 0]
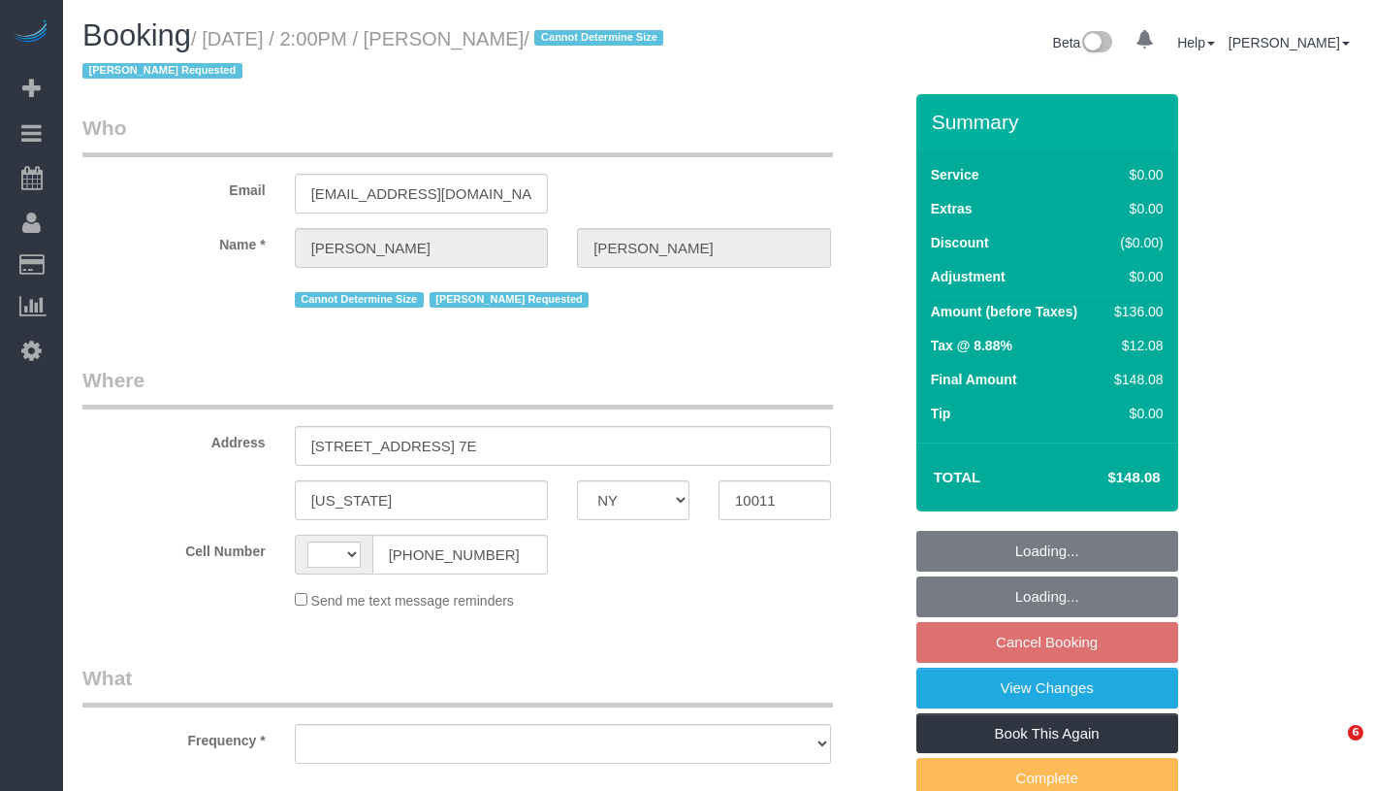
select select "NY"
select select "object:719"
select select "number:89"
select select "number:90"
select select "number:15"
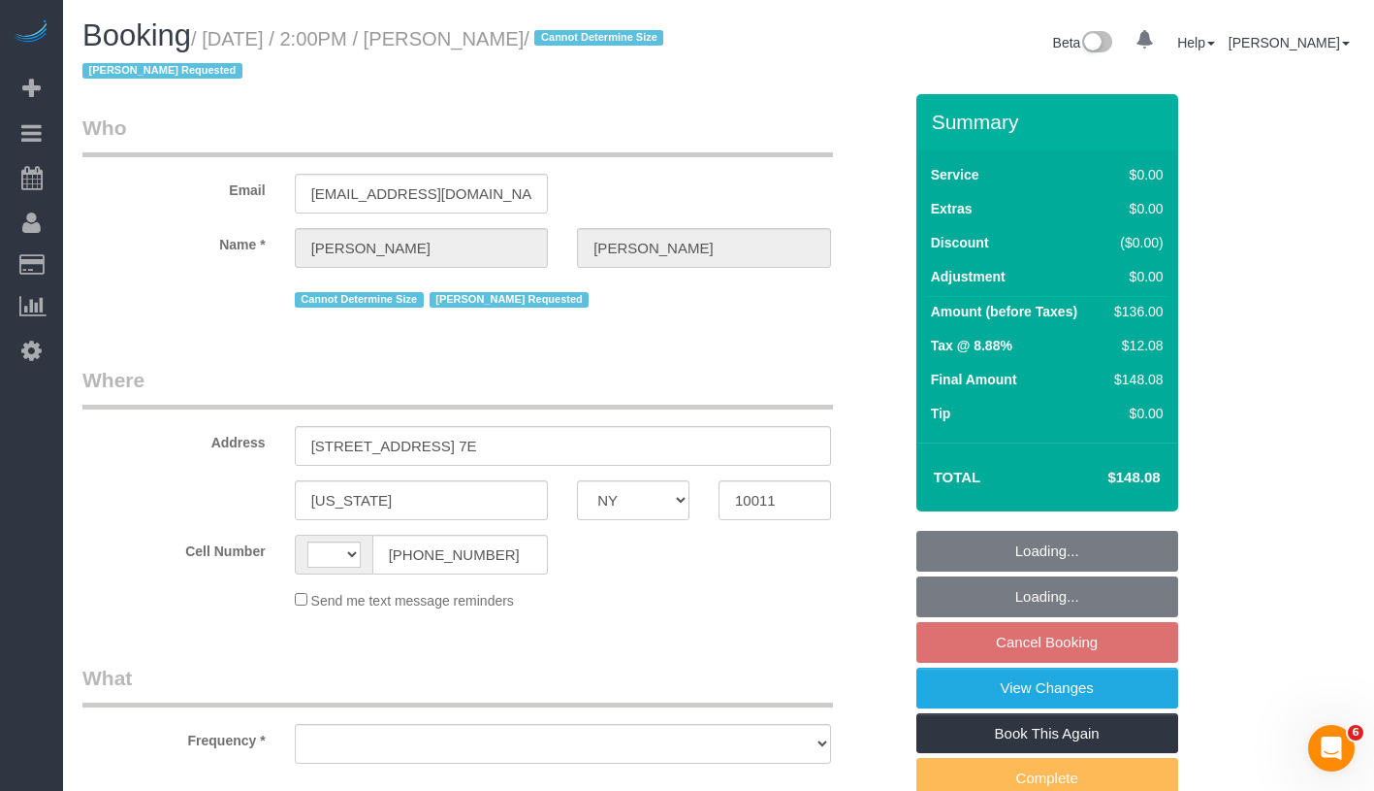
select select "number:7"
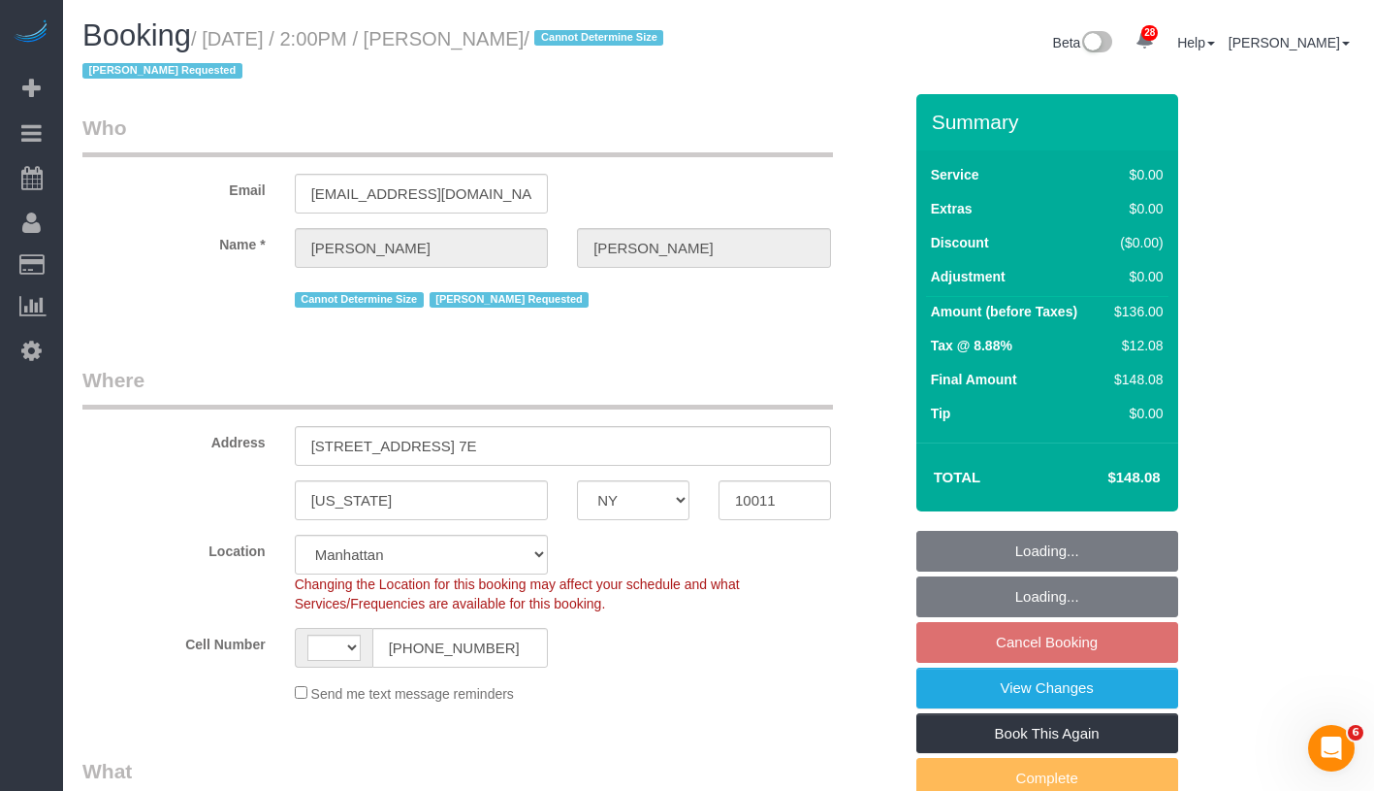
select select "object:723"
select select "string:[GEOGRAPHIC_DATA]"
select select "1"
select select "spot7"
select select "string:stripe-pm_1Rahpi4VGloSiKo76oQIhPTl"
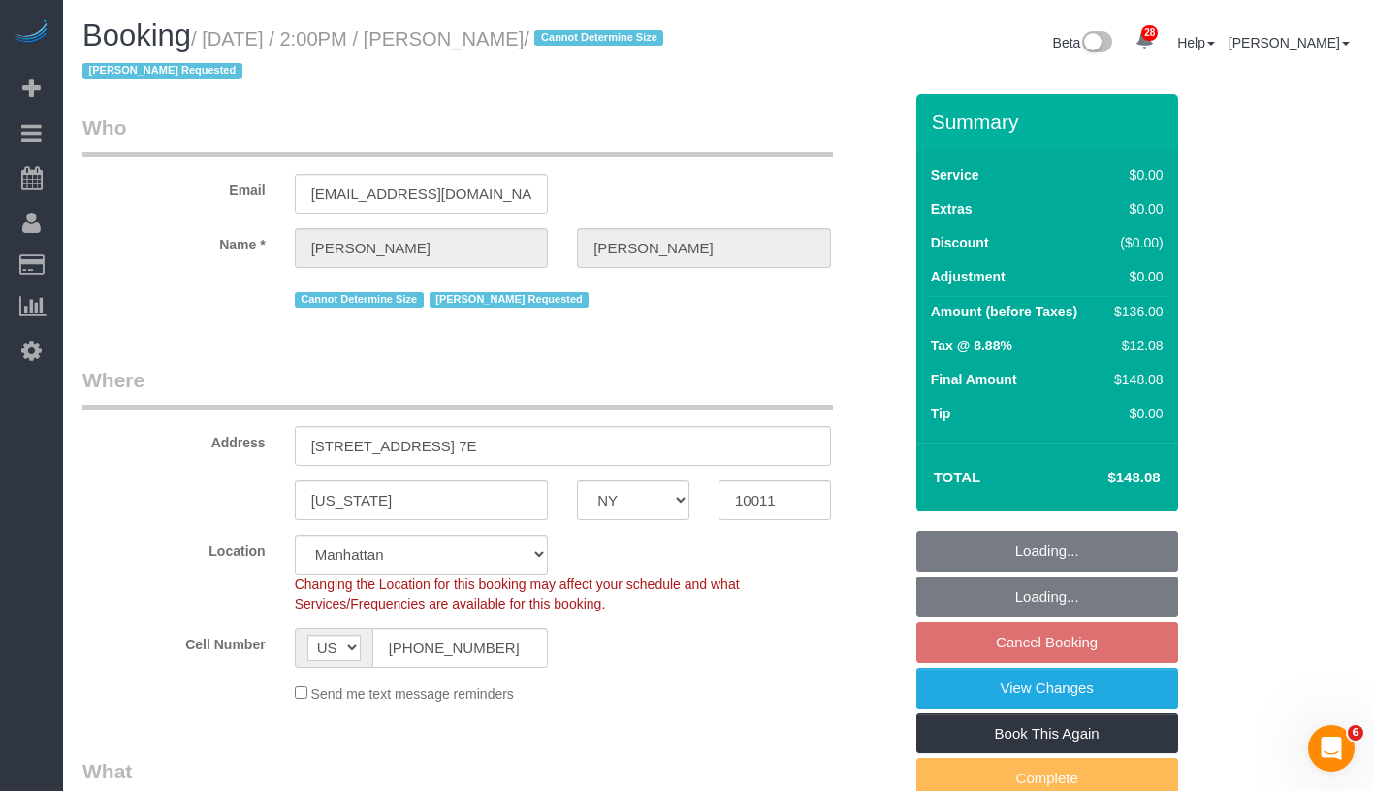
select select "1"
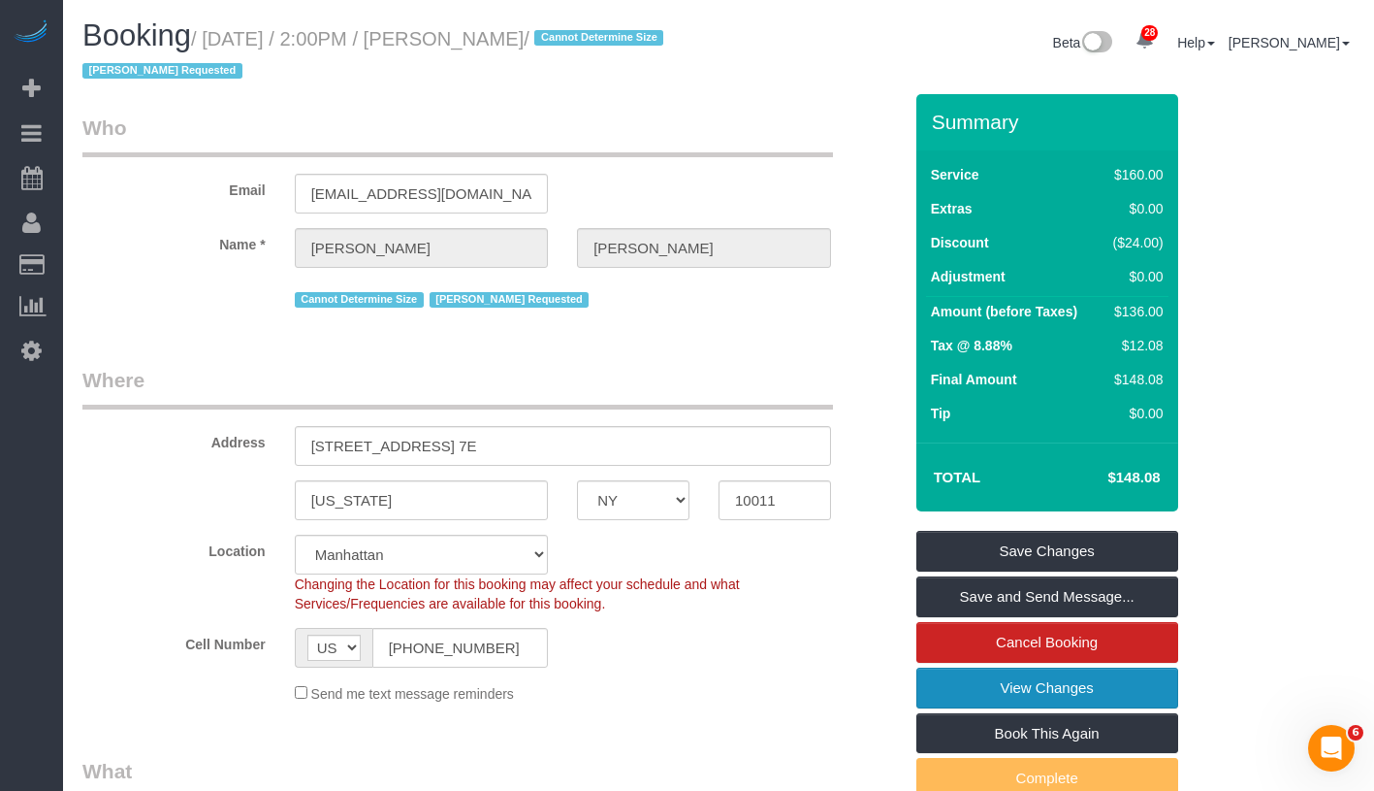
click at [1106, 697] on link "View Changes" at bounding box center [1048, 687] width 262 height 41
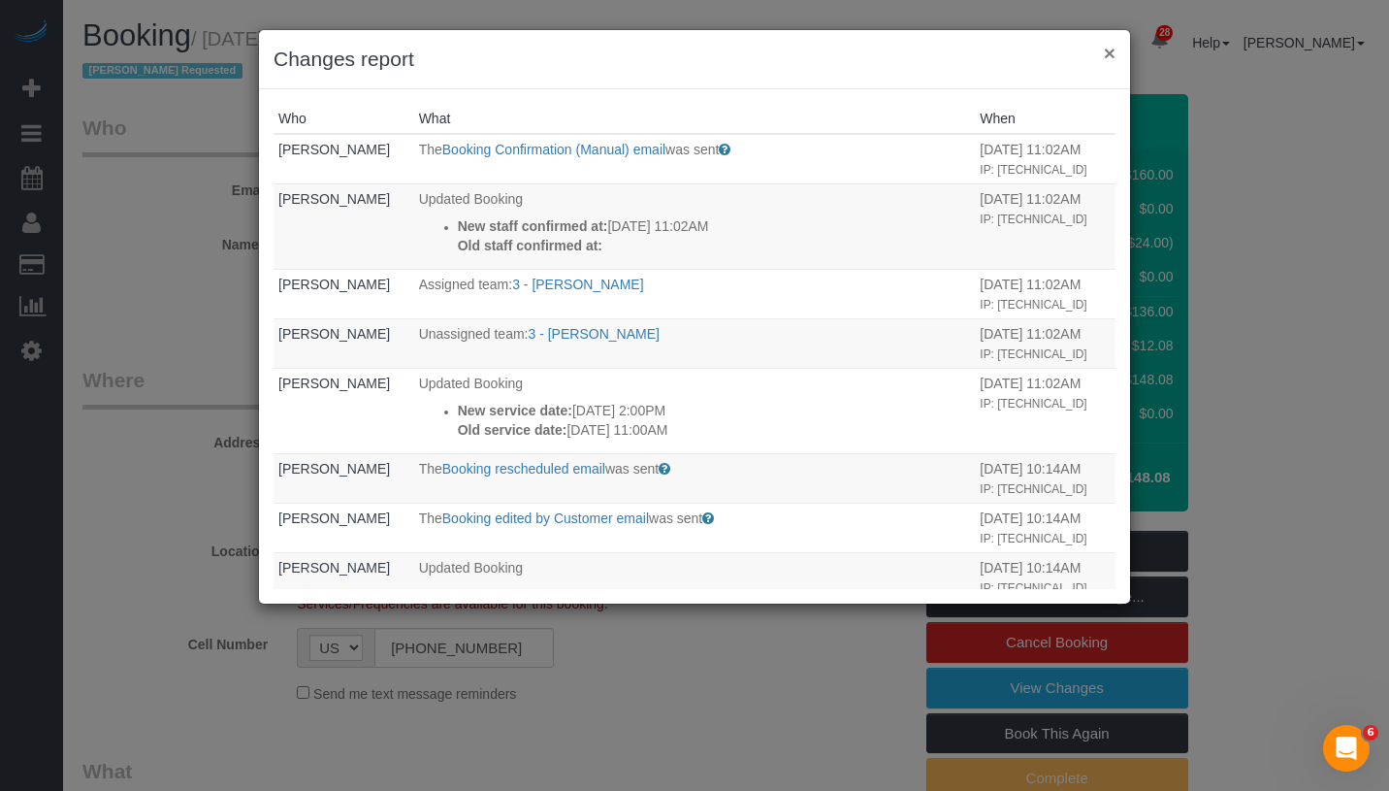
click at [1114, 53] on button "×" at bounding box center [1110, 53] width 12 height 20
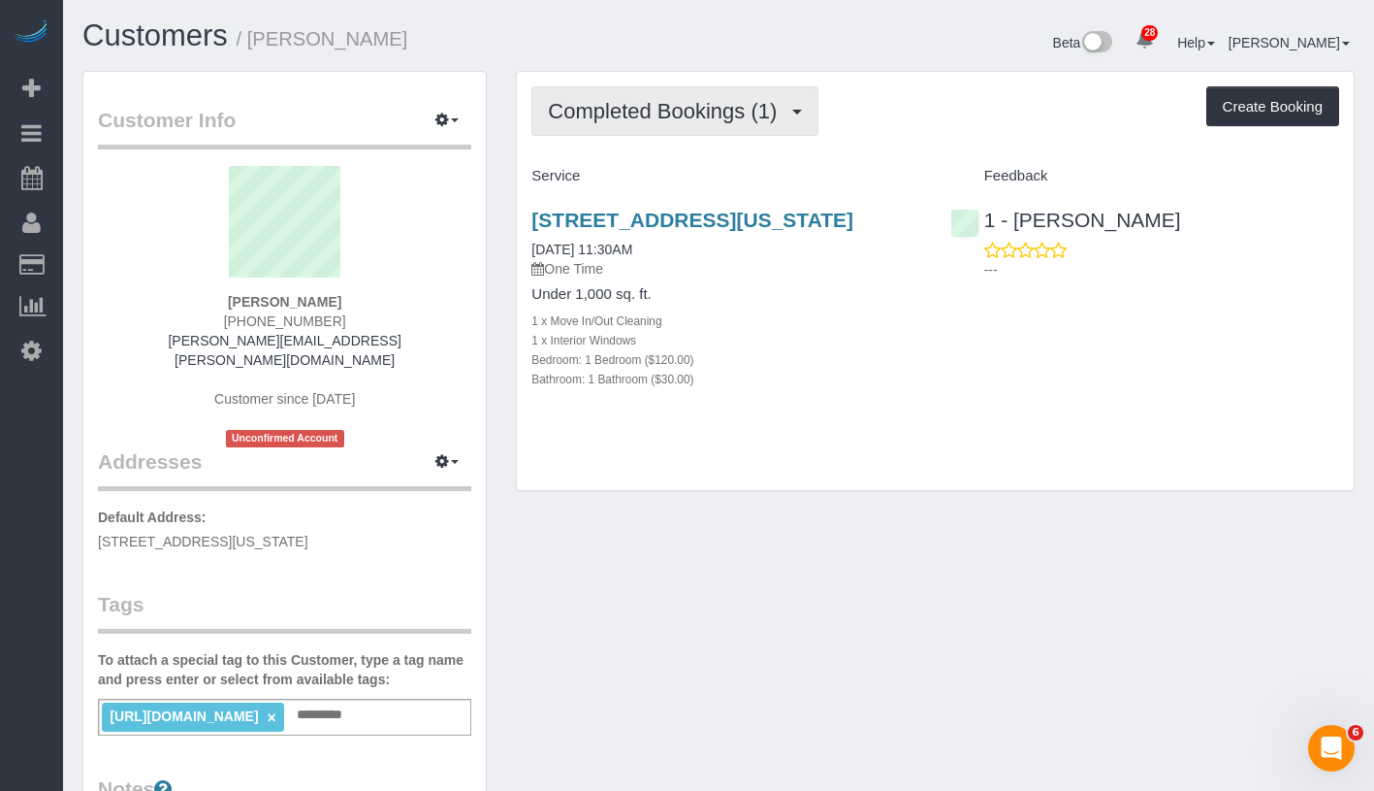
click at [671, 120] on span "Completed Bookings (1)" at bounding box center [667, 111] width 239 height 24
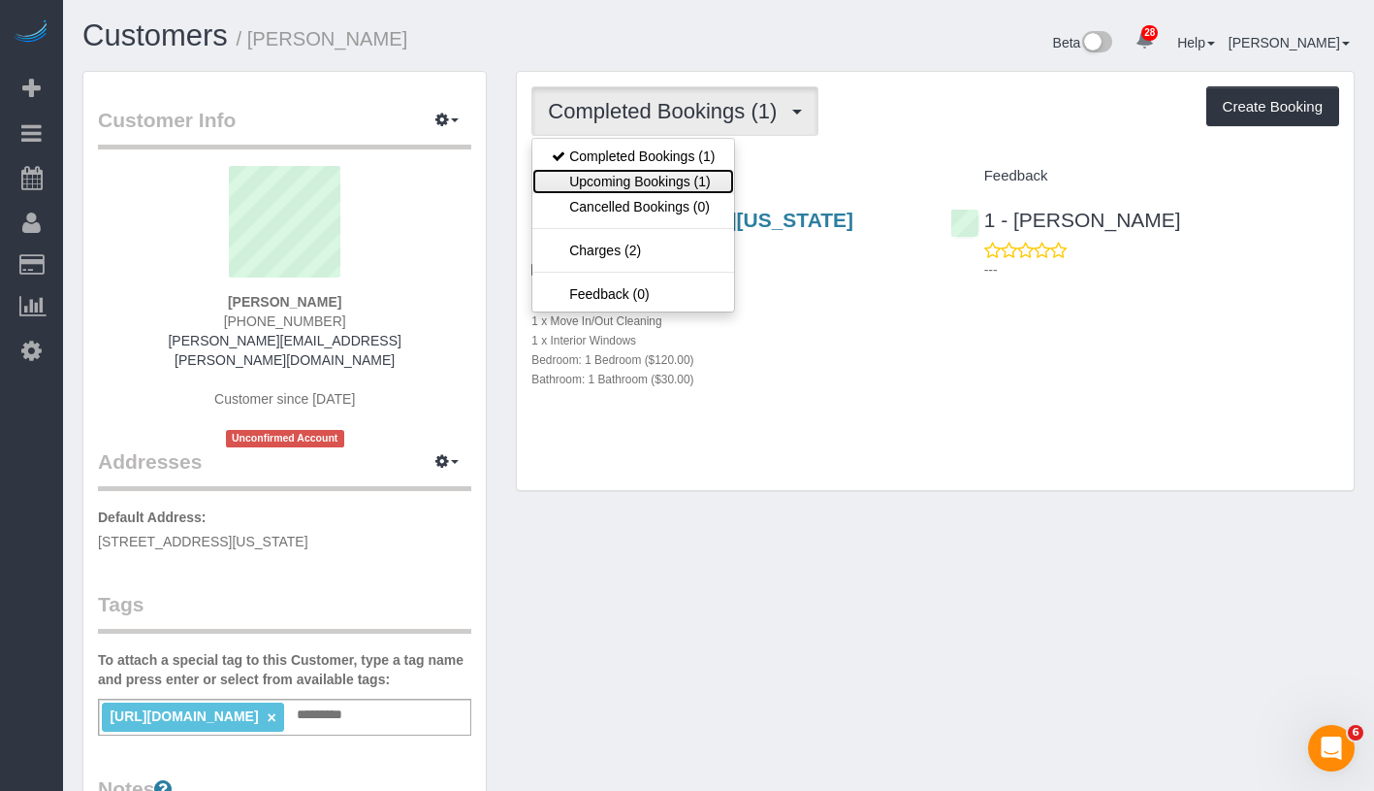
click at [663, 175] on link "Upcoming Bookings (1)" at bounding box center [634, 181] width 202 height 25
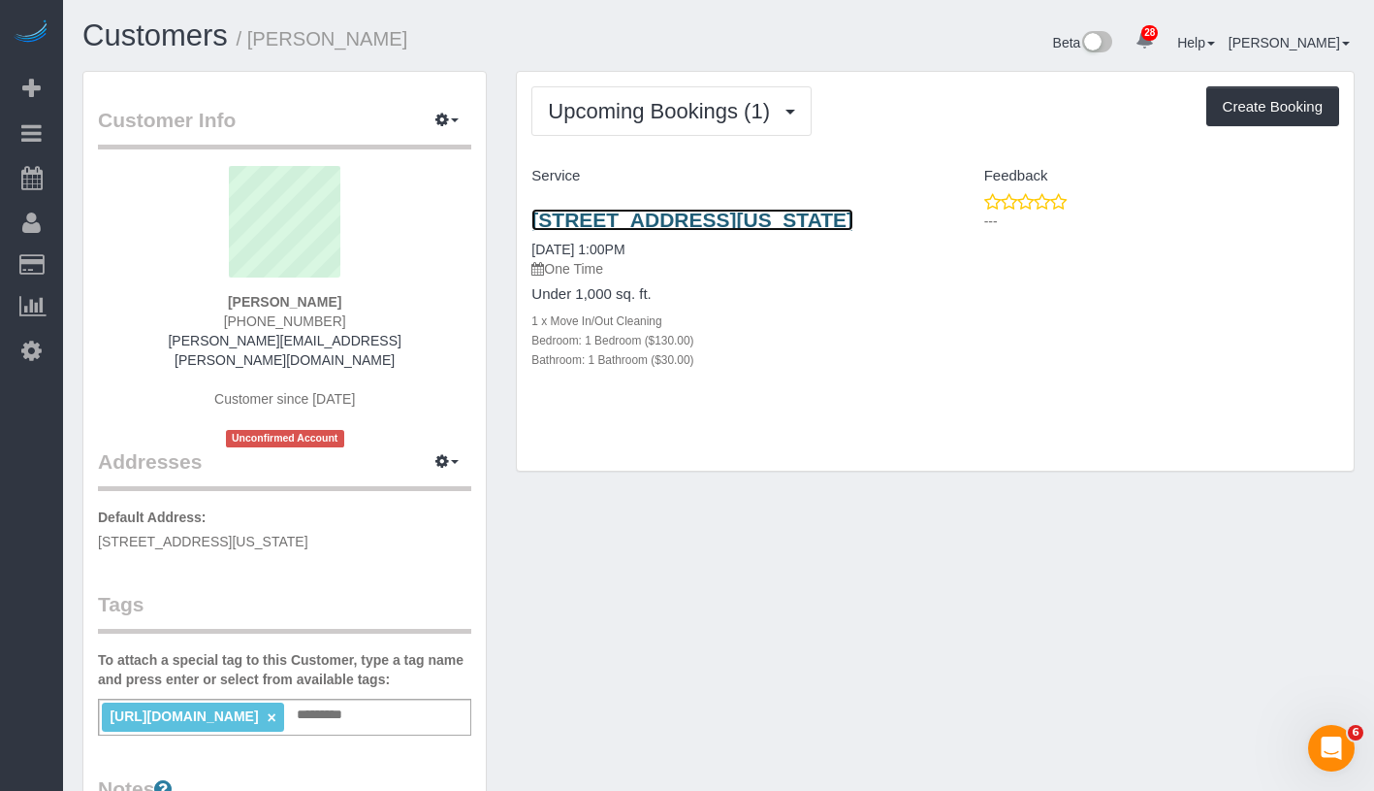
click at [767, 225] on link "177 Avenue B, Apt 2b, New York, NY 10009" at bounding box center [693, 220] width 322 height 22
click at [455, 112] on button "button" at bounding box center [447, 121] width 48 height 30
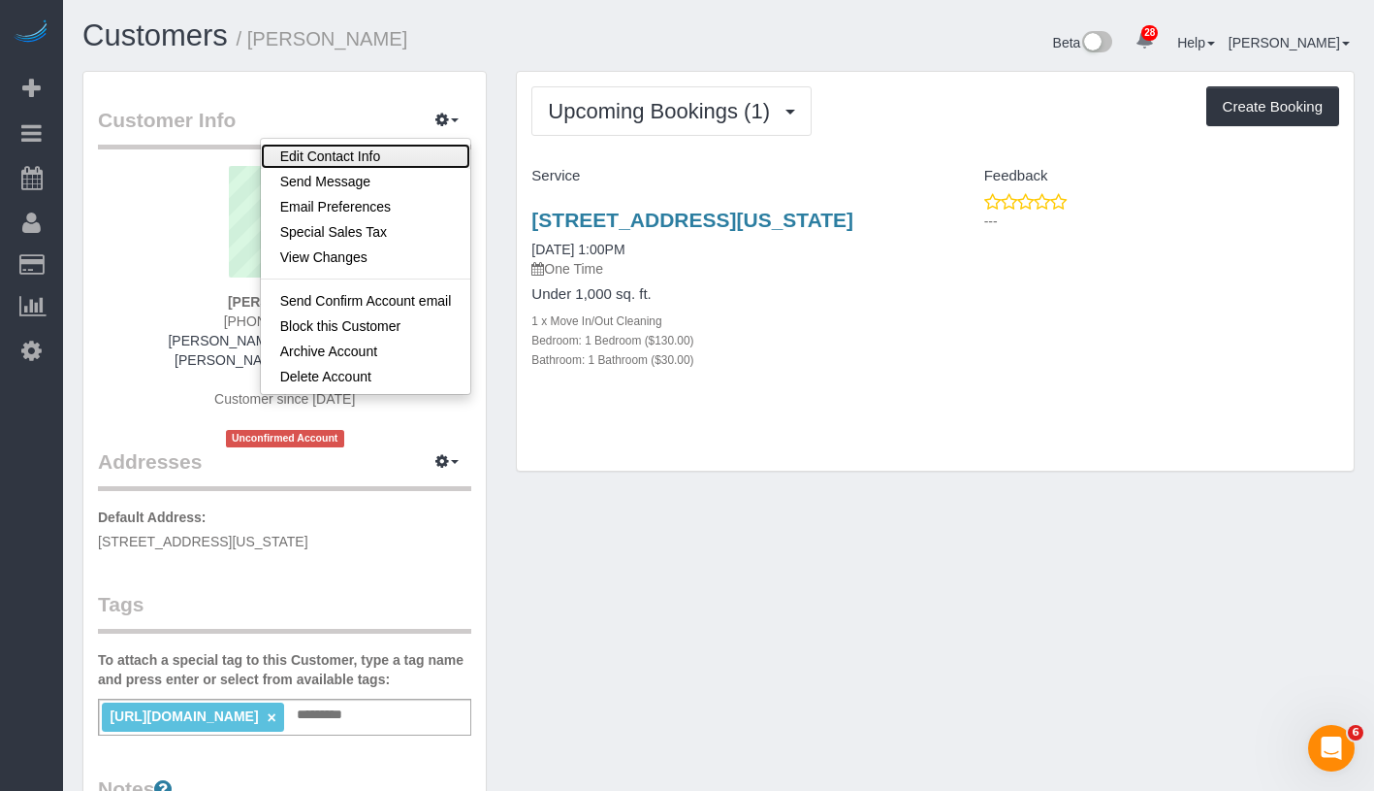
click at [405, 160] on link "Edit Contact Info" at bounding box center [366, 156] width 210 height 25
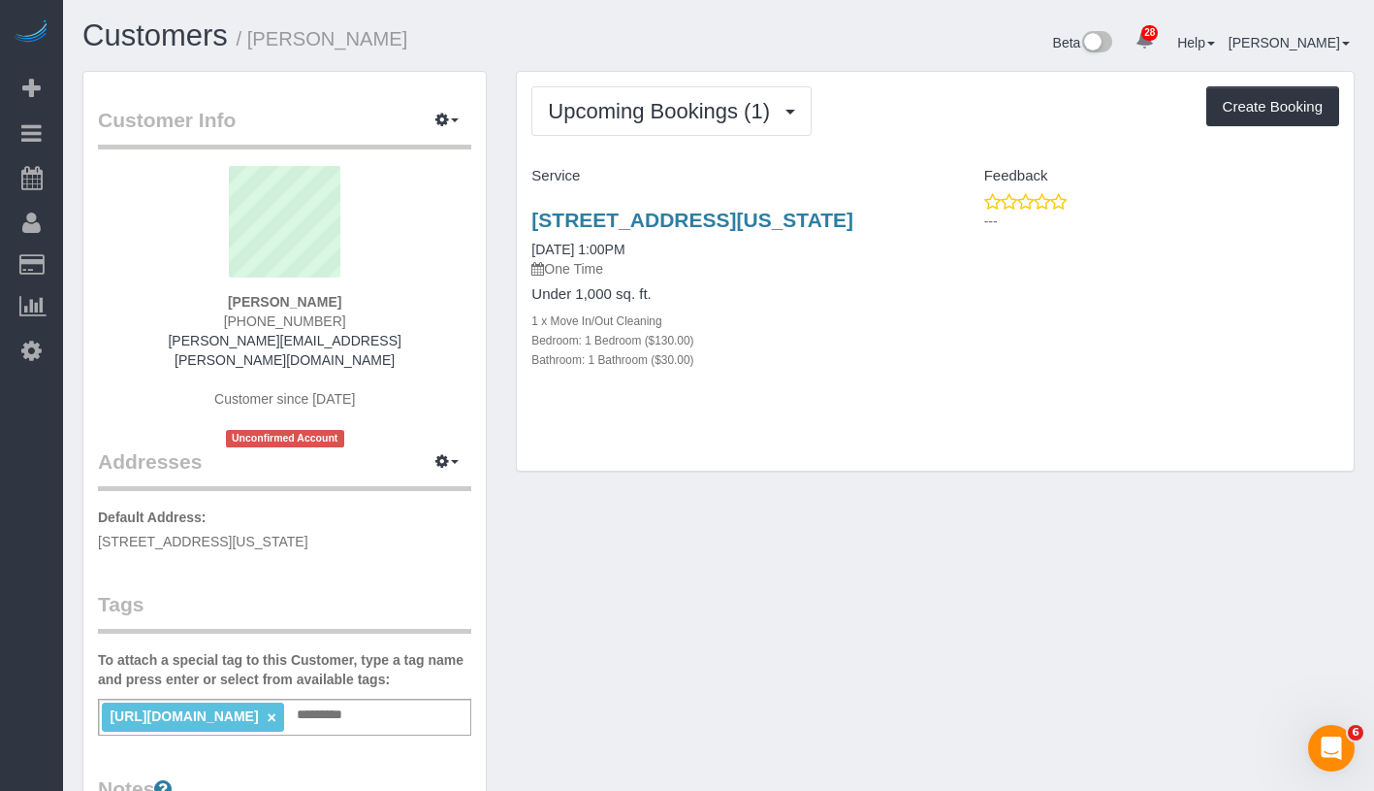
select select "NY"
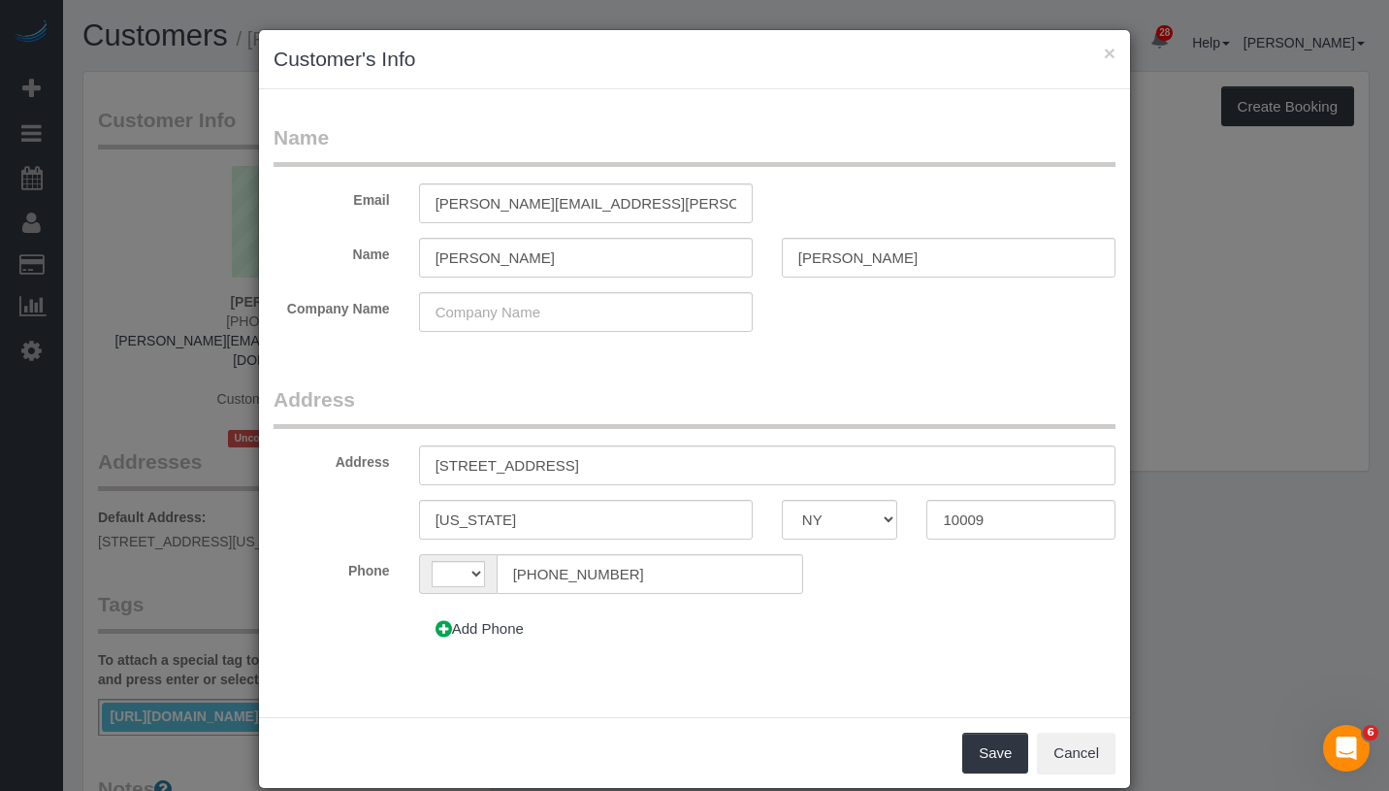
select select "string:[GEOGRAPHIC_DATA]"
click at [1080, 751] on button "Cancel" at bounding box center [1076, 752] width 79 height 41
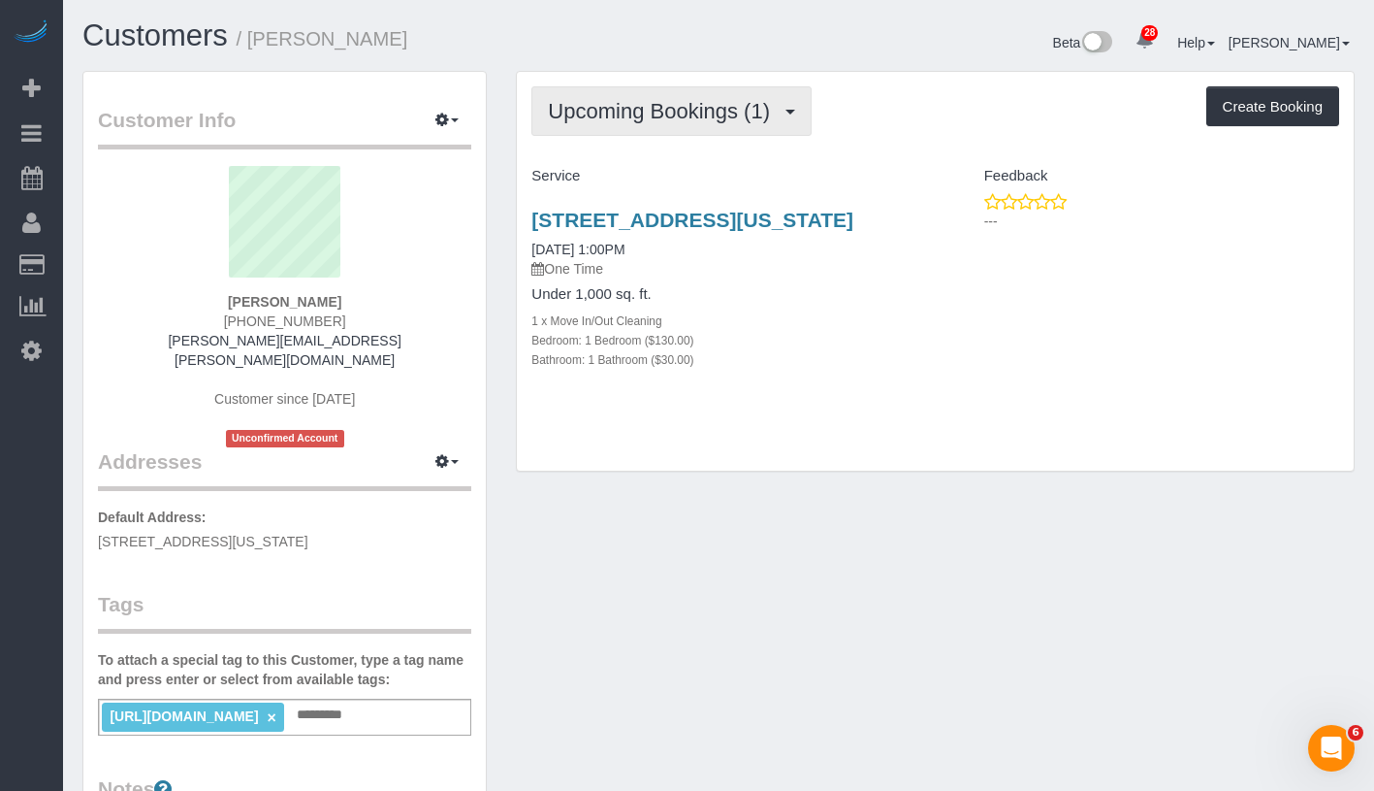
click at [643, 101] on span "Upcoming Bookings (1)" at bounding box center [664, 111] width 232 height 24
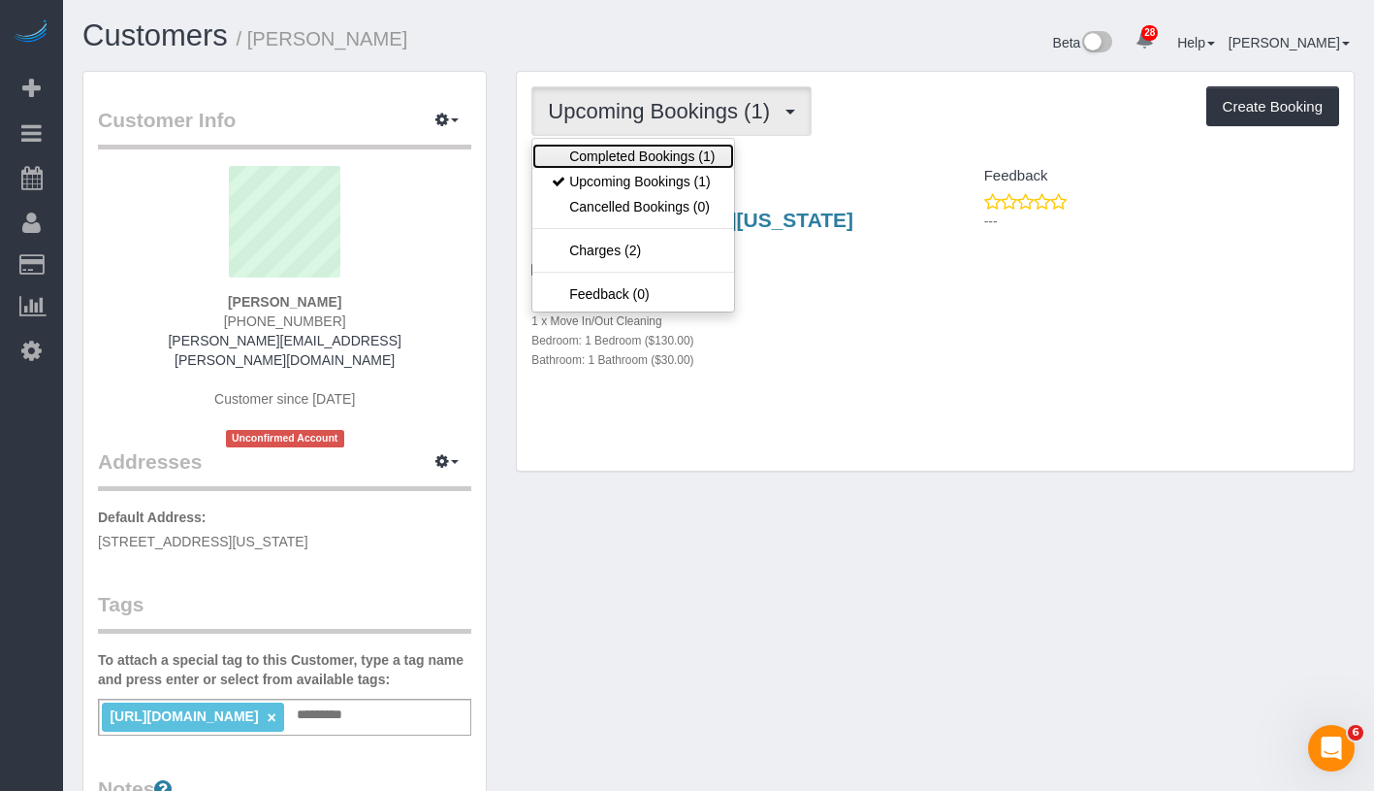
click at [641, 147] on link "Completed Bookings (1)" at bounding box center [634, 156] width 202 height 25
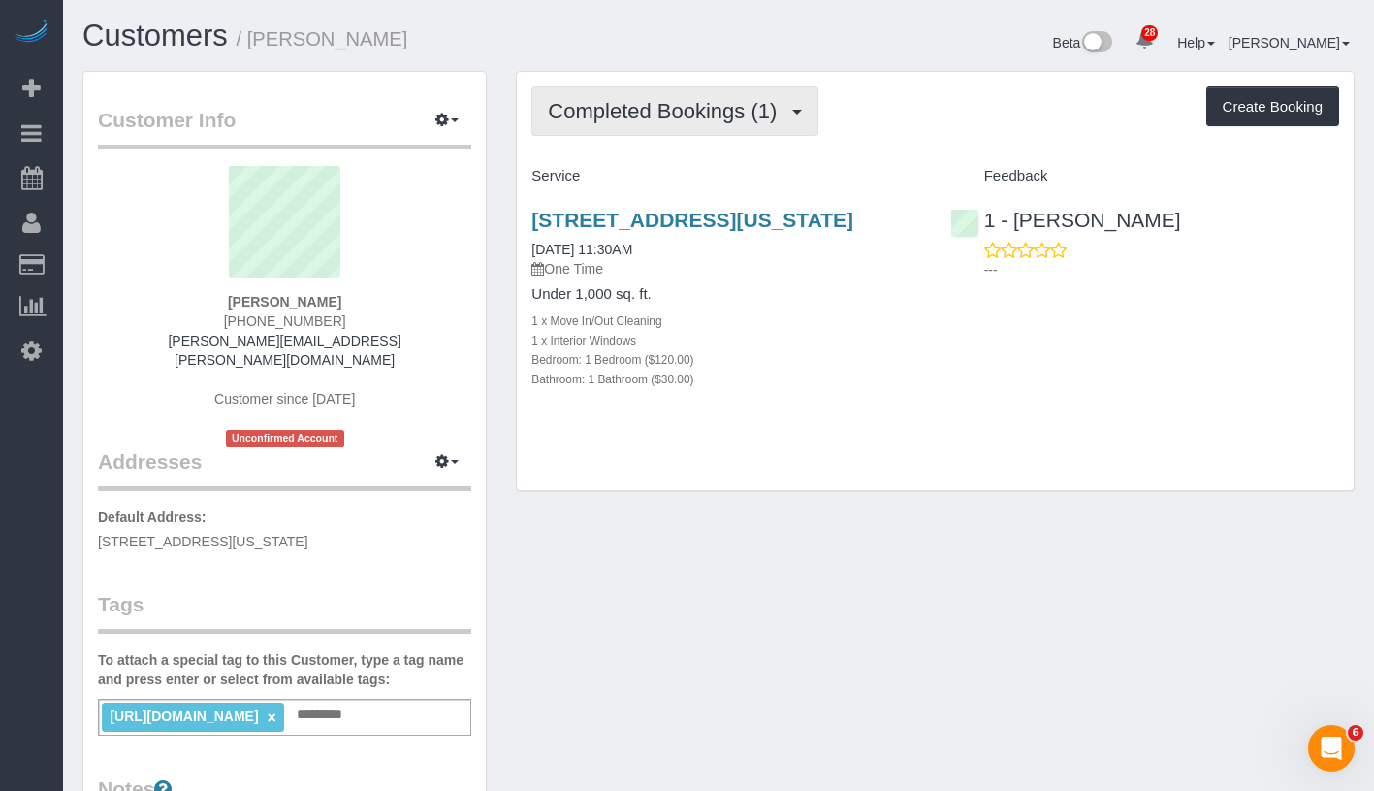
click at [718, 104] on span "Completed Bookings (1)" at bounding box center [667, 111] width 239 height 24
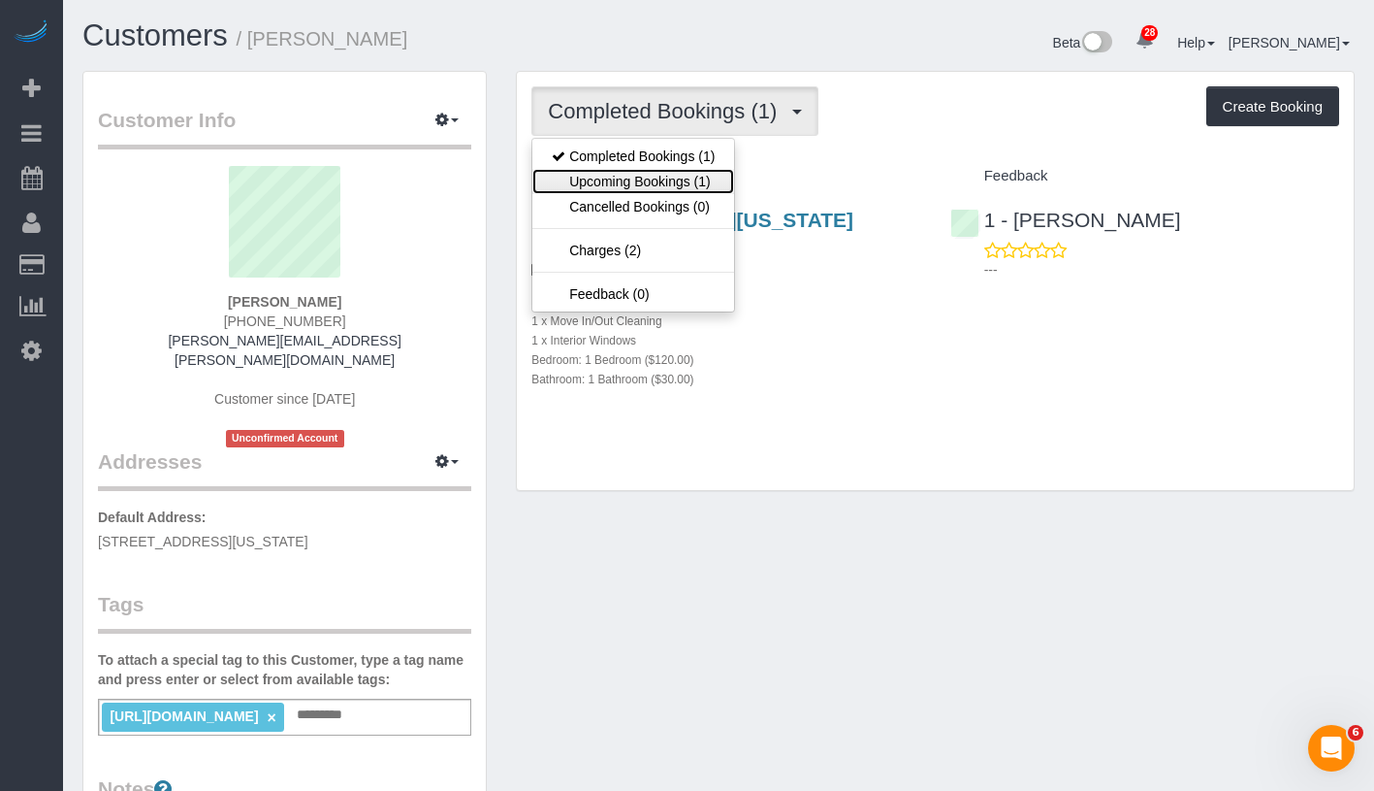
click at [684, 176] on link "Upcoming Bookings (1)" at bounding box center [634, 181] width 202 height 25
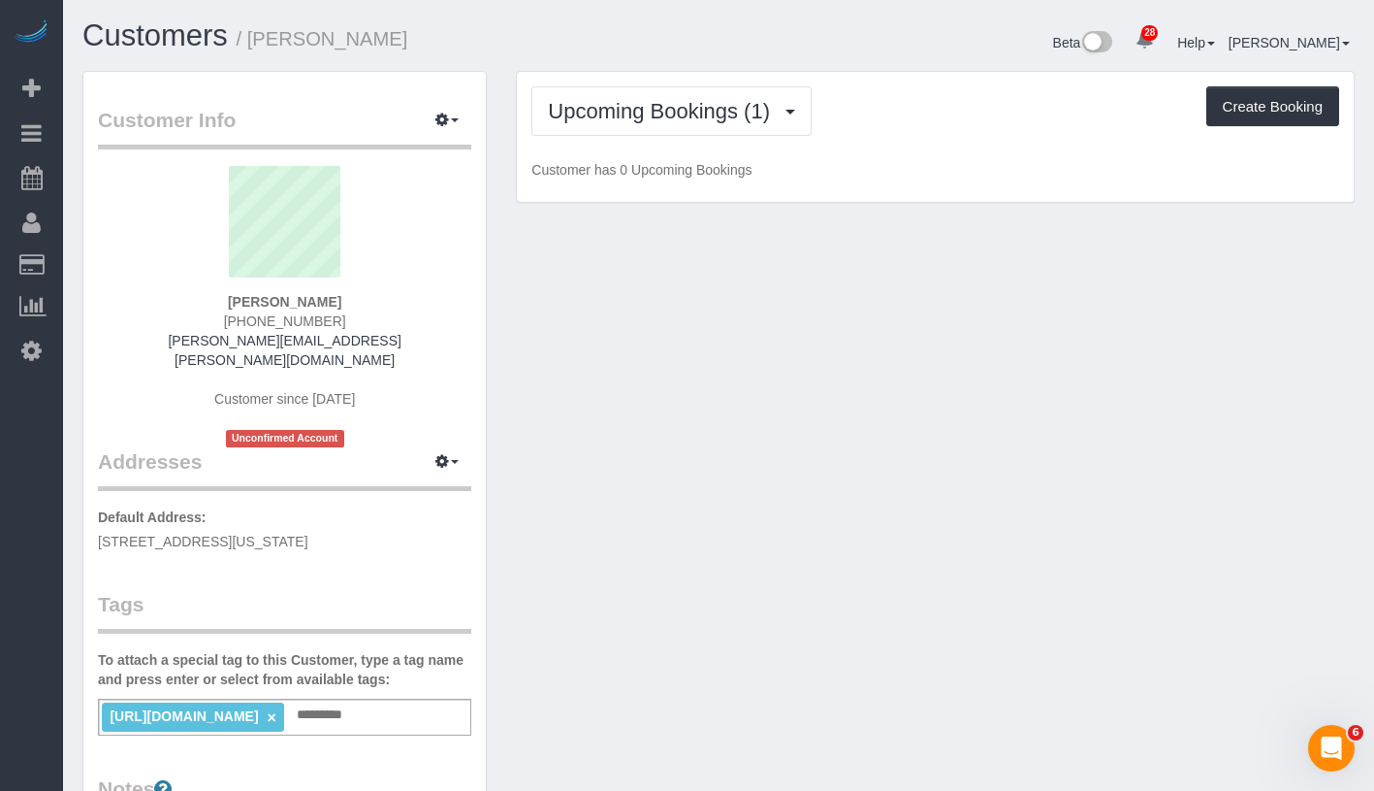
click at [855, 160] on p "Customer has 0 Upcoming Bookings" at bounding box center [936, 169] width 808 height 19
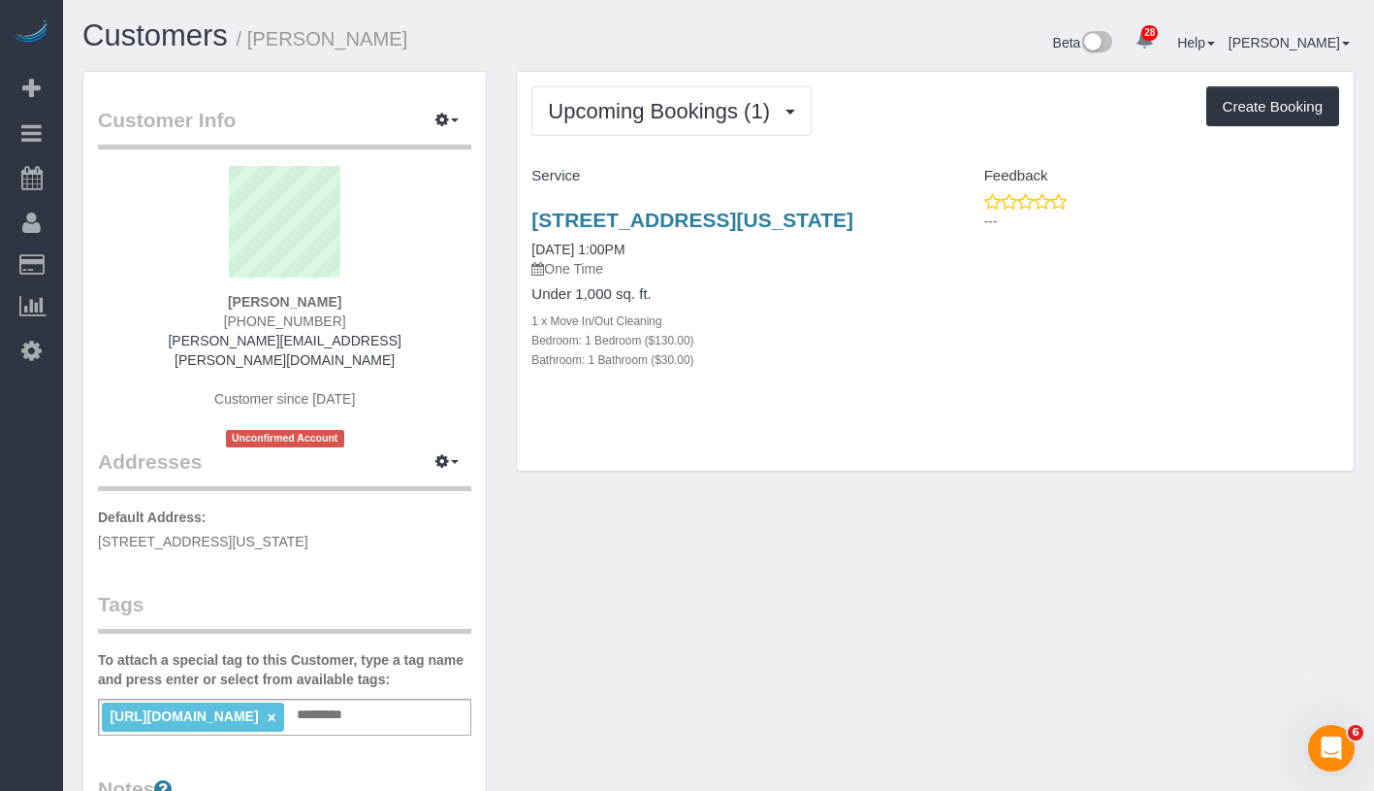
click at [855, 160] on div "Service" at bounding box center [726, 176] width 418 height 33
click at [546, 188] on div "Service" at bounding box center [726, 176] width 418 height 33
drag, startPoint x: 528, startPoint y: 204, endPoint x: 624, endPoint y: 246, distance: 105.1
click at [624, 246] on div "177 Avenue B, Apt 2b, New York, NY 10009 09/28/2025 1:00PM One Time Under 1,000…" at bounding box center [726, 299] width 418 height 215
copy link "177 Avenue B, Apt 2b, New York, NY 10009"
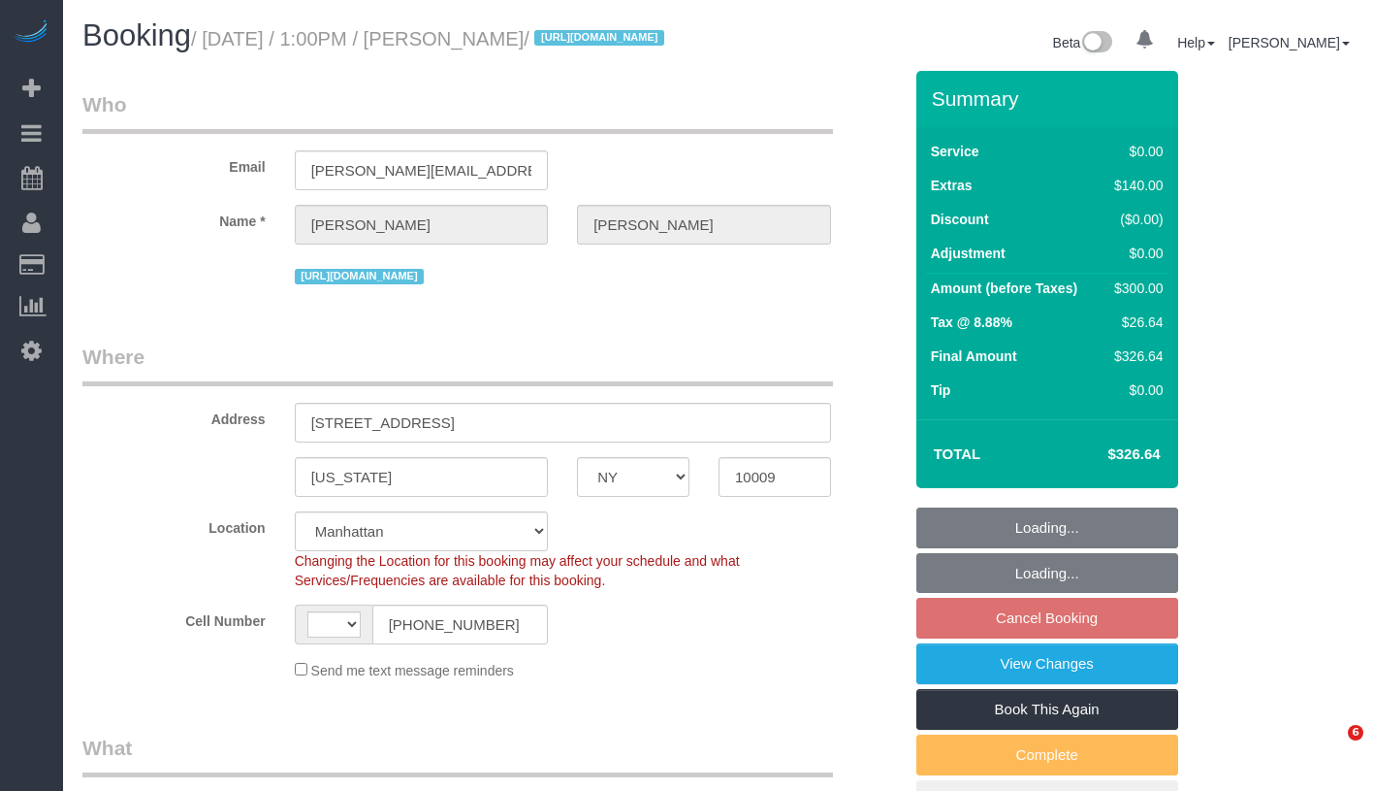
select select "NY"
select select "1"
select select "object:703"
select select "string:stripe-pm_1SBPAR4VGloSiKo7zBCDNPGQ"
select select "number:89"
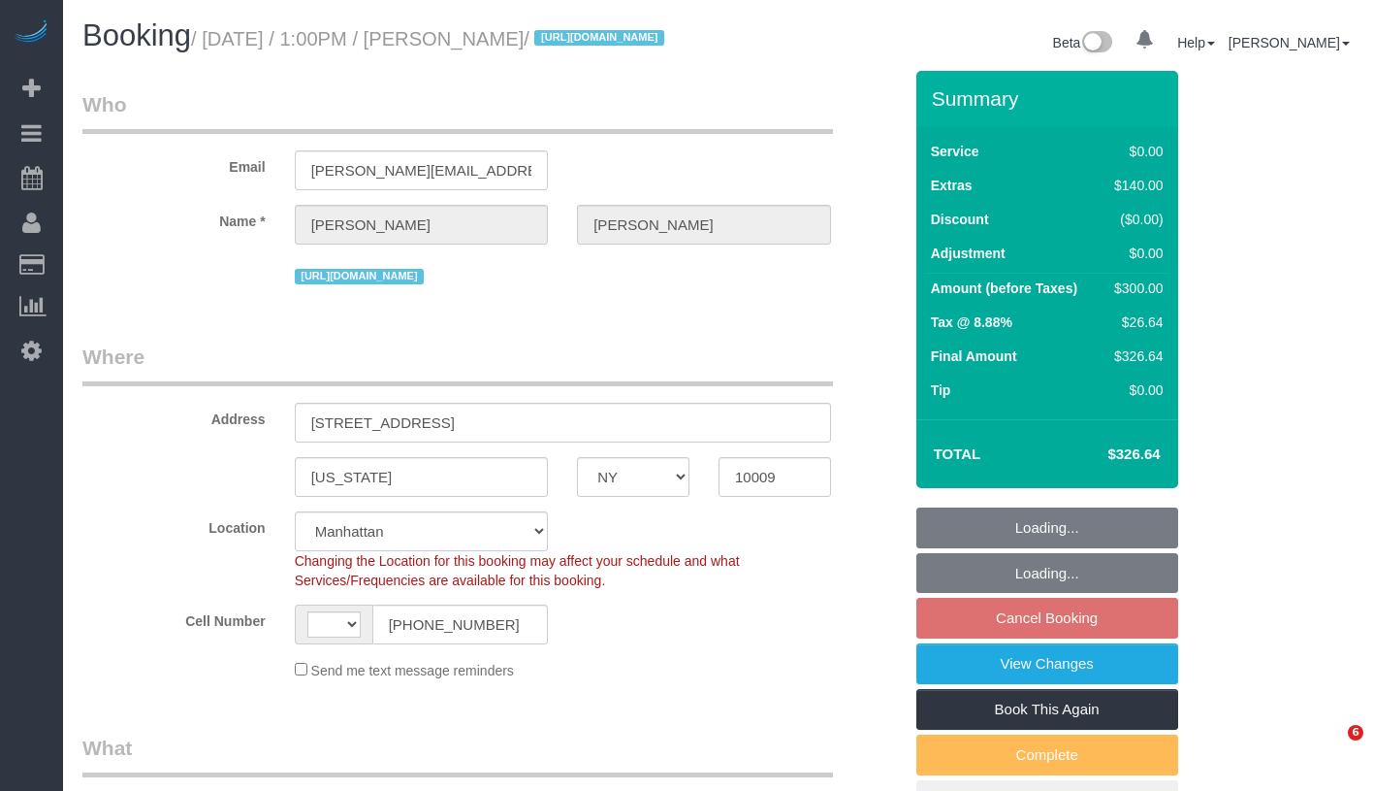
select select "number:90"
select select "number:15"
select select "number:5"
select select "string:US"
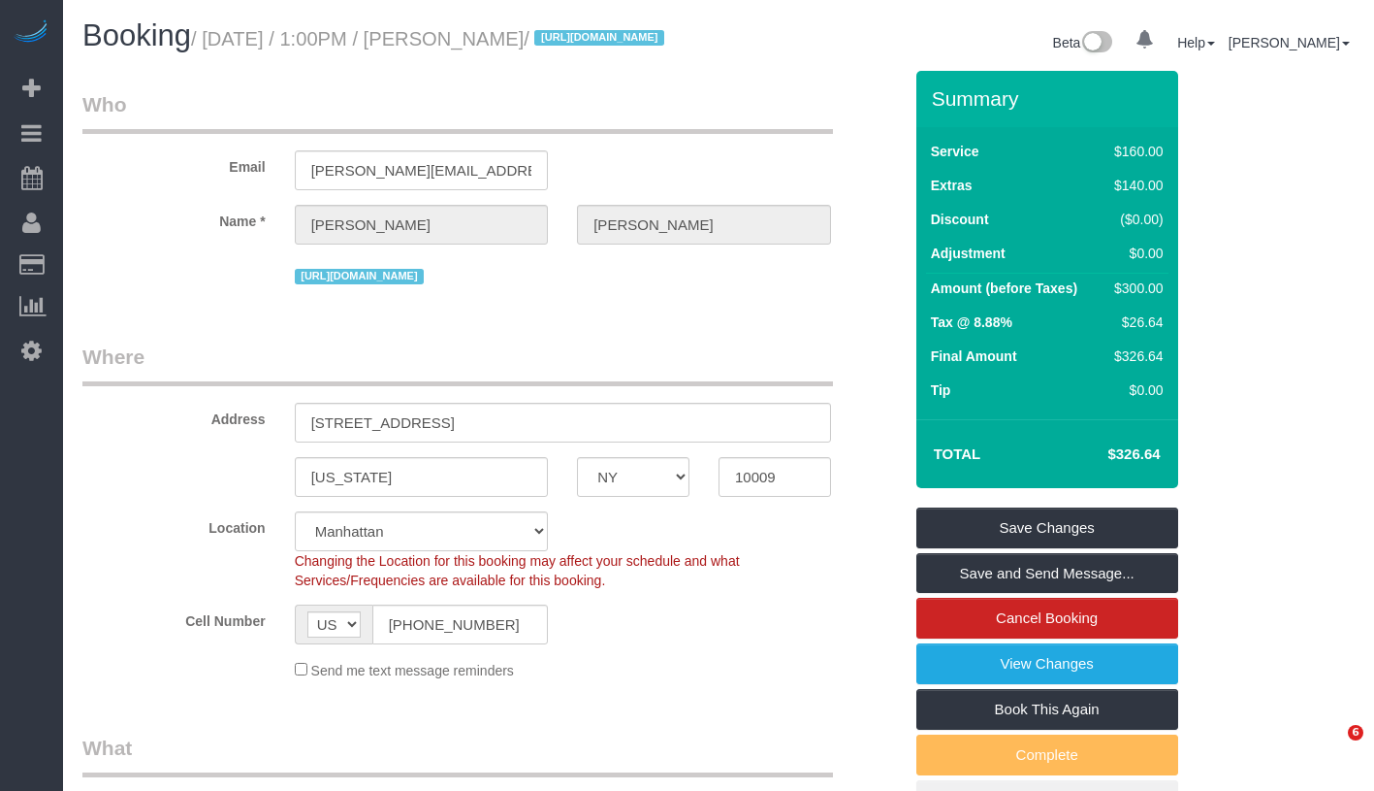
select select "spot6"
select select "object:1104"
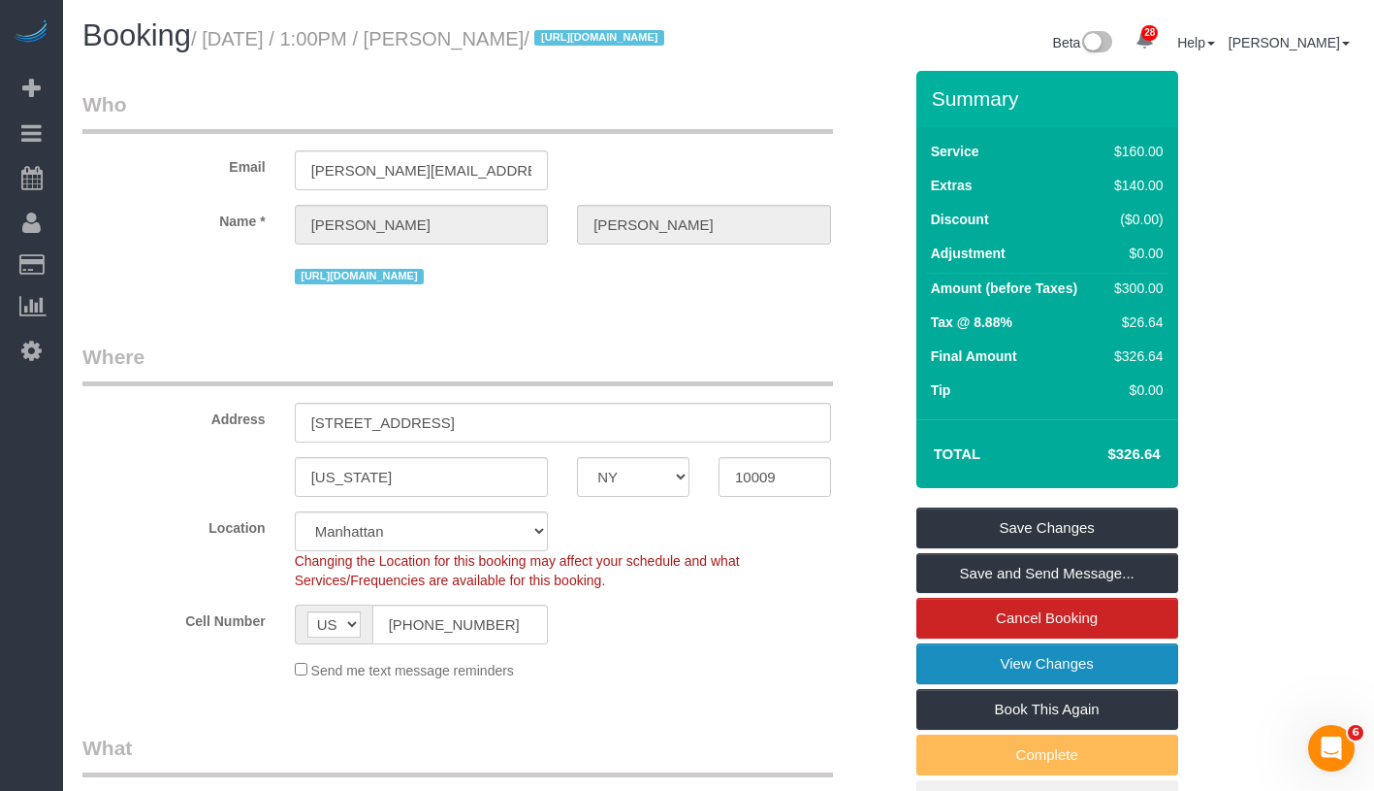
click at [1131, 684] on link "View Changes" at bounding box center [1048, 663] width 262 height 41
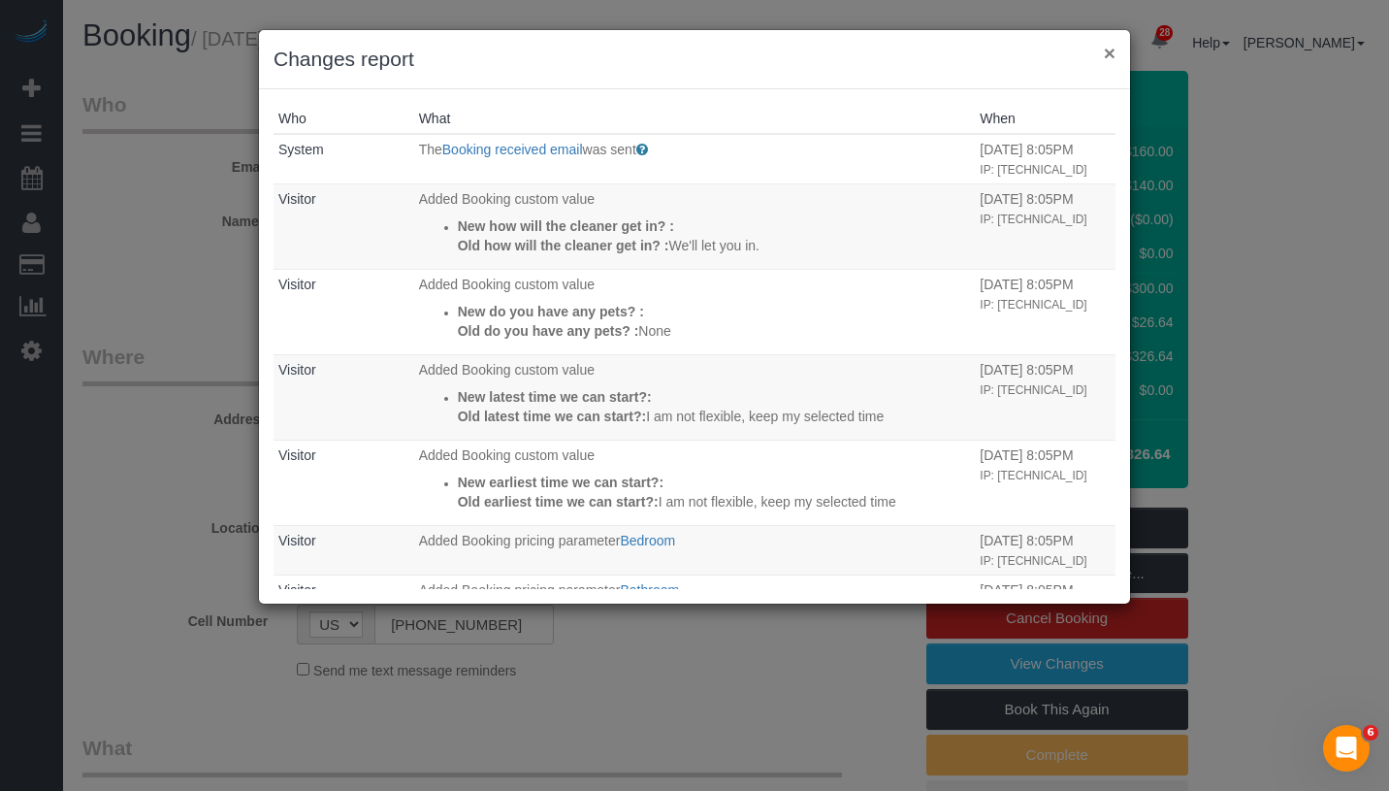
click at [1111, 53] on button "×" at bounding box center [1110, 53] width 12 height 20
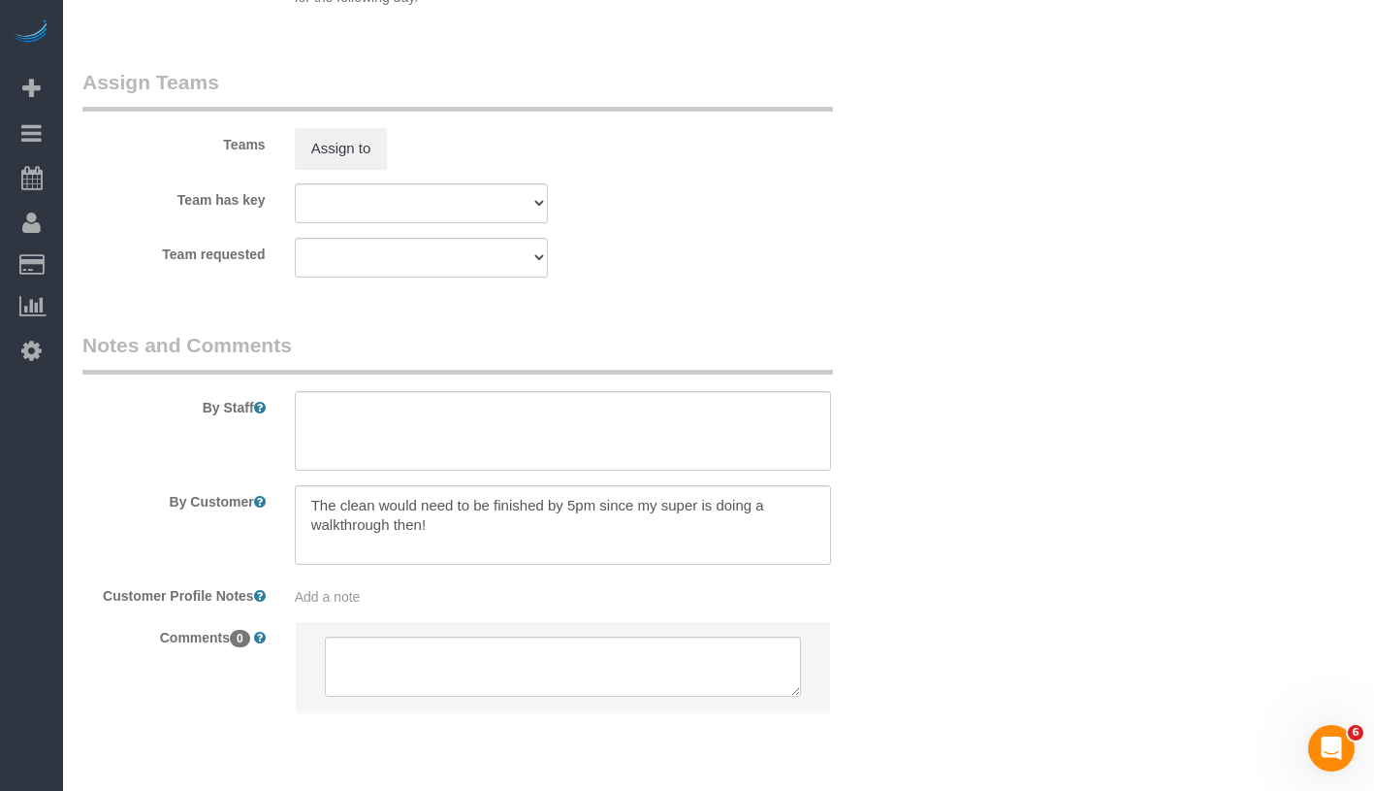
scroll to position [2505, 0]
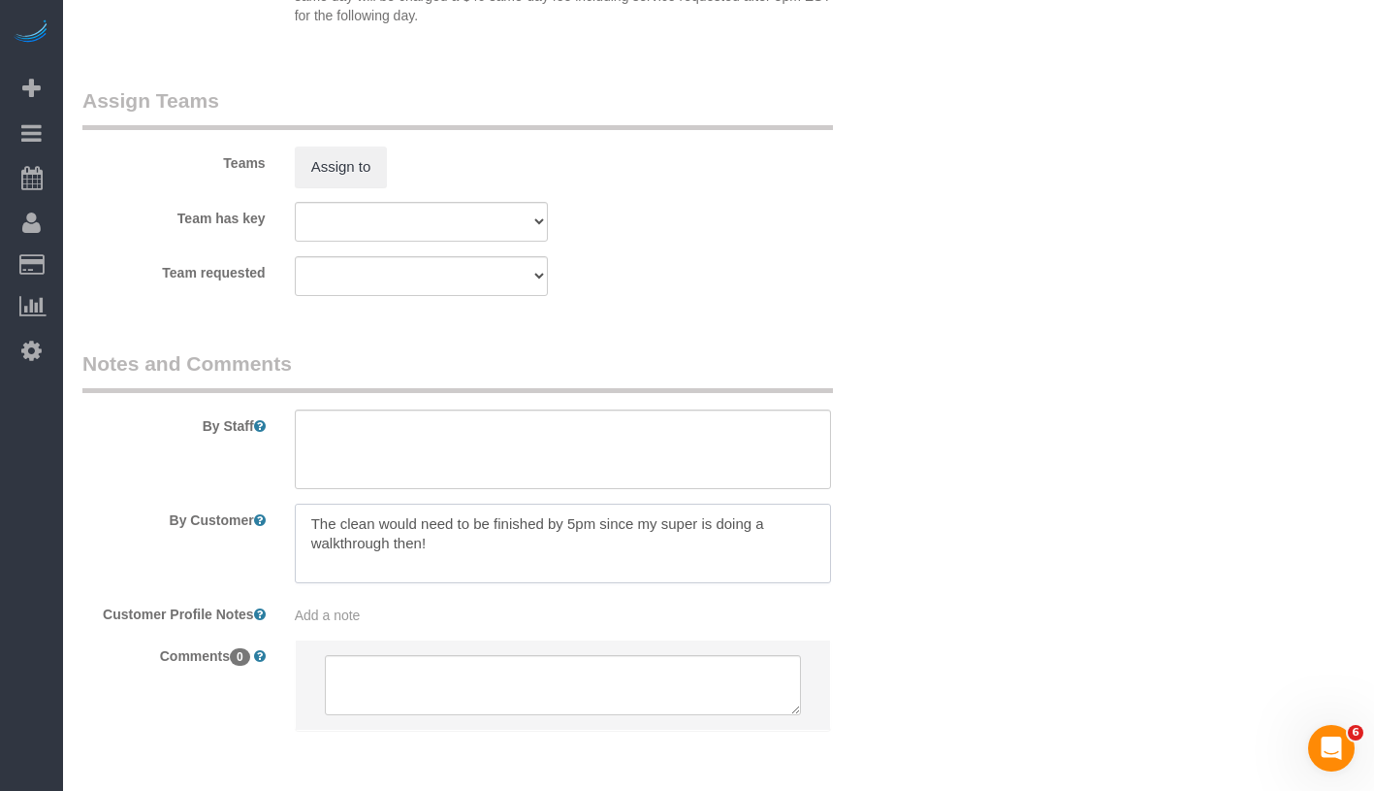
drag, startPoint x: 309, startPoint y: 543, endPoint x: 501, endPoint y: 597, distance: 198.4
click at [501, 583] on textarea at bounding box center [563, 543] width 536 height 80
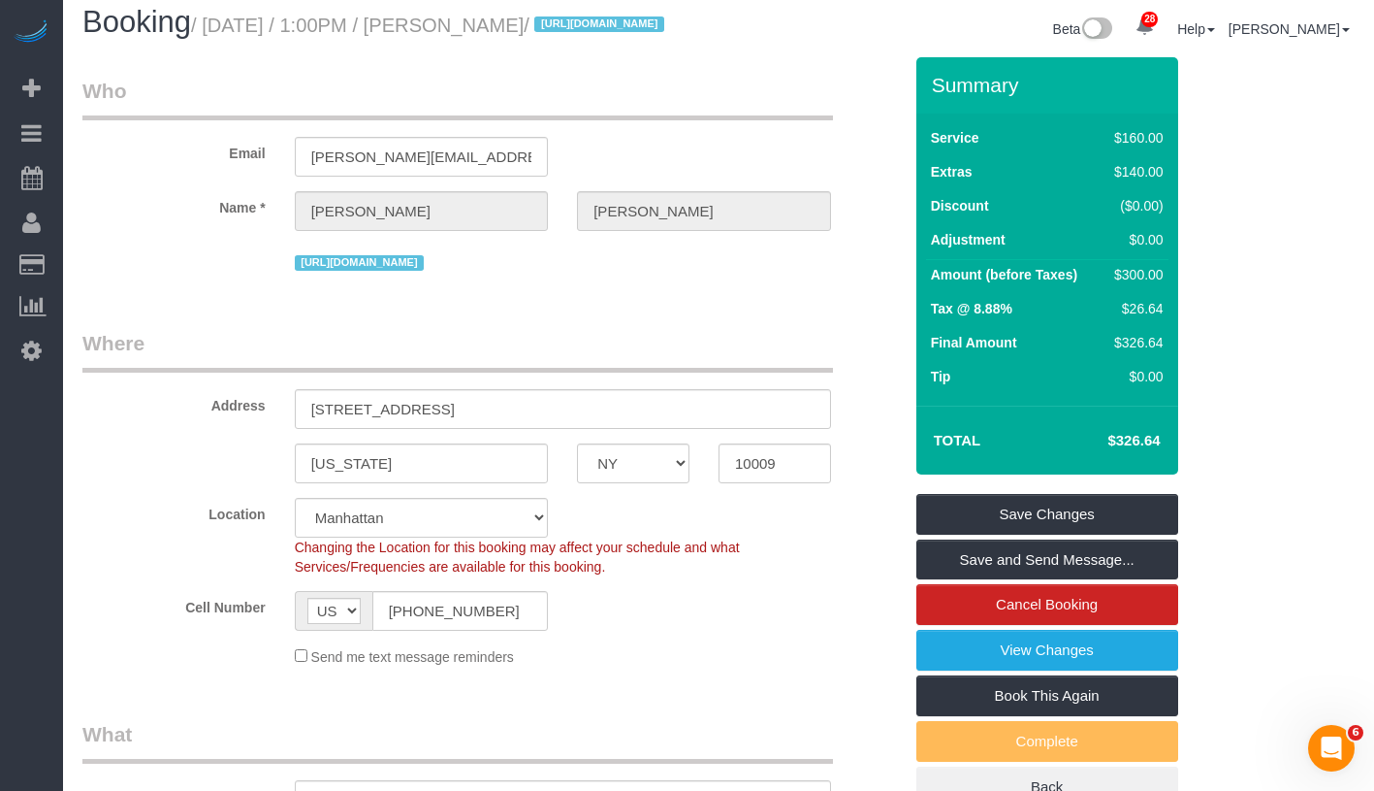
scroll to position [0, 0]
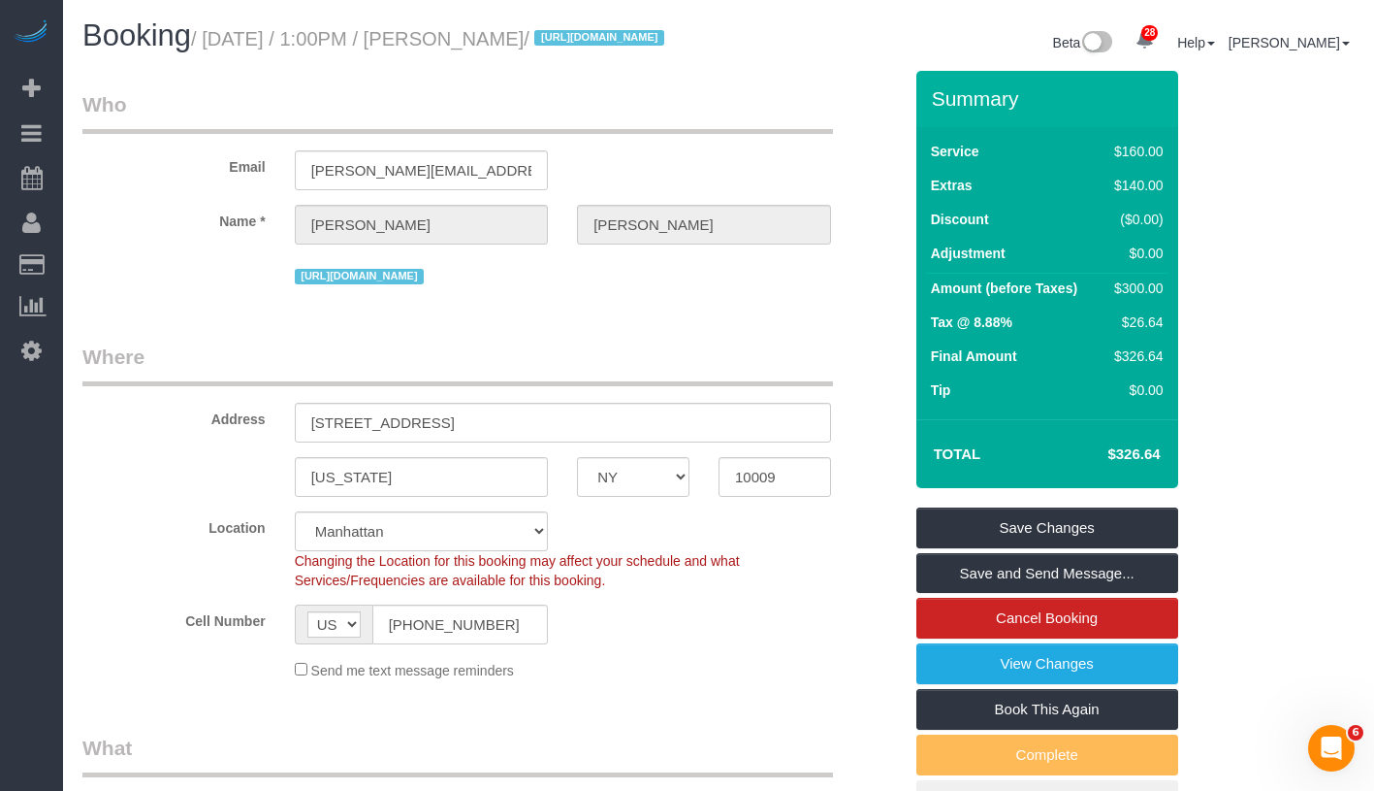
drag, startPoint x: 499, startPoint y: 39, endPoint x: 679, endPoint y: 39, distance: 180.4
click at [679, 39] on h1 "Booking / September 28, 2025 / 1:00PM / Stephanie Campa / https://www.zillow.co…" at bounding box center [393, 35] width 622 height 33
copy small "Stephanie Campa /"
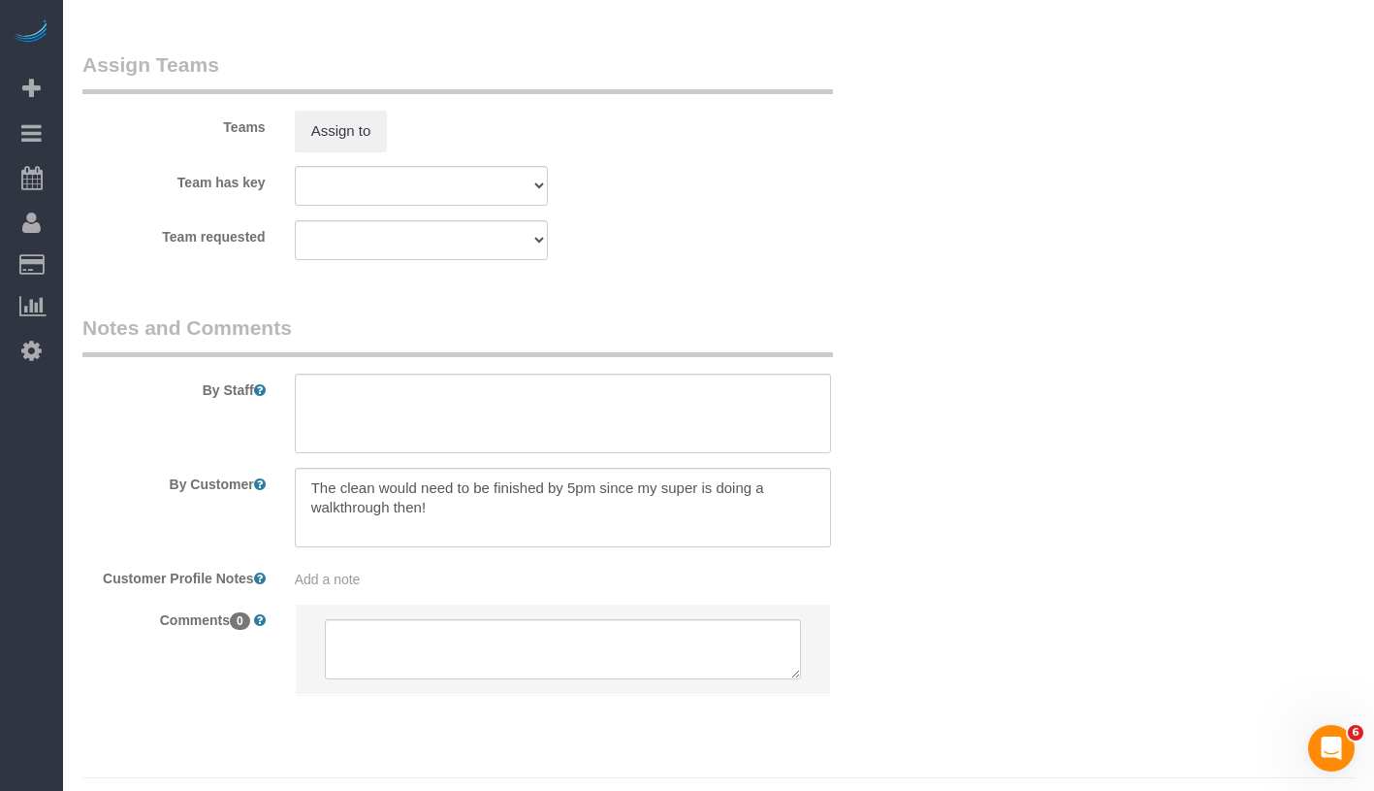
scroll to position [2609, 0]
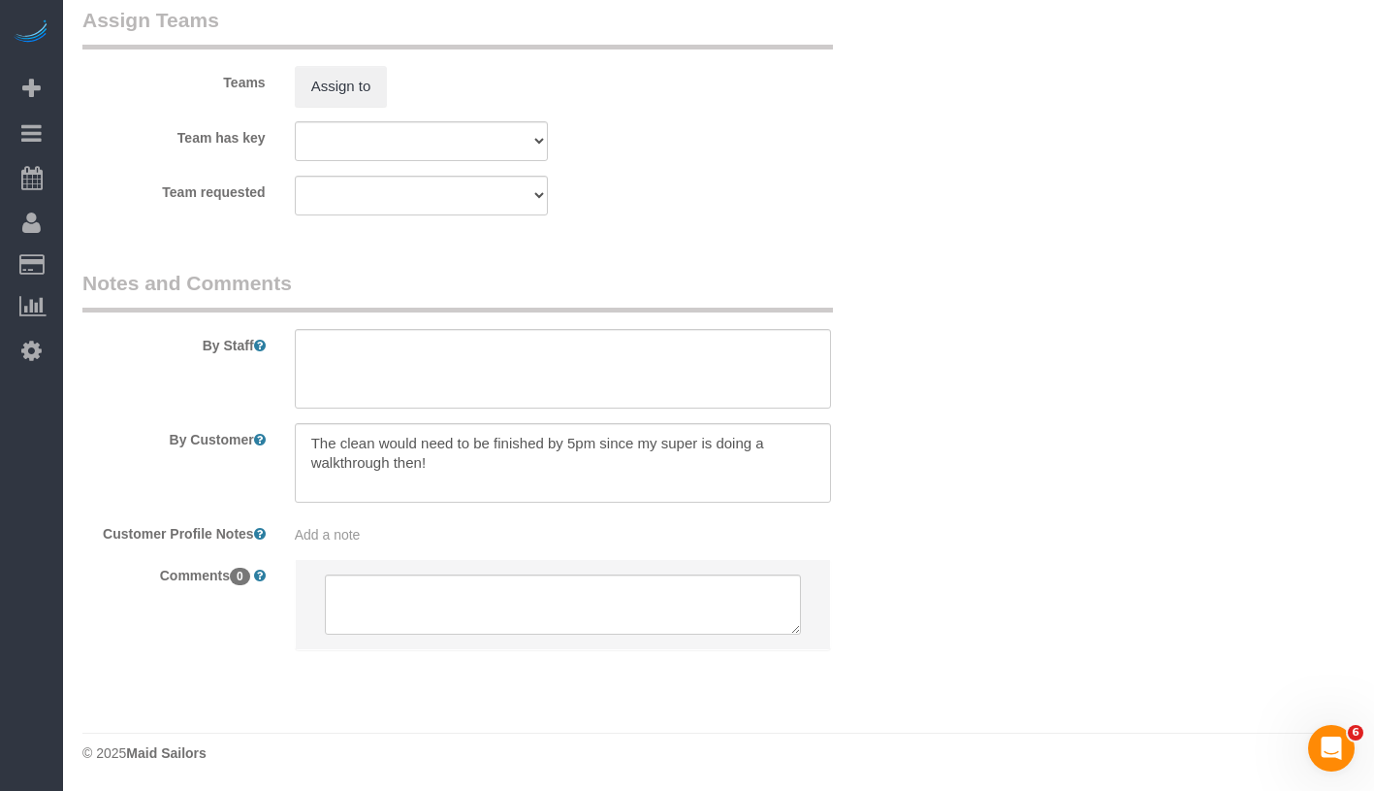
click at [478, 545] on sui-booking-comments "By Staff By Customer Customer Profile Notes Add a note Comments 0" at bounding box center [492, 469] width 820 height 401
click at [470, 536] on div "Add a note" at bounding box center [563, 534] width 536 height 19
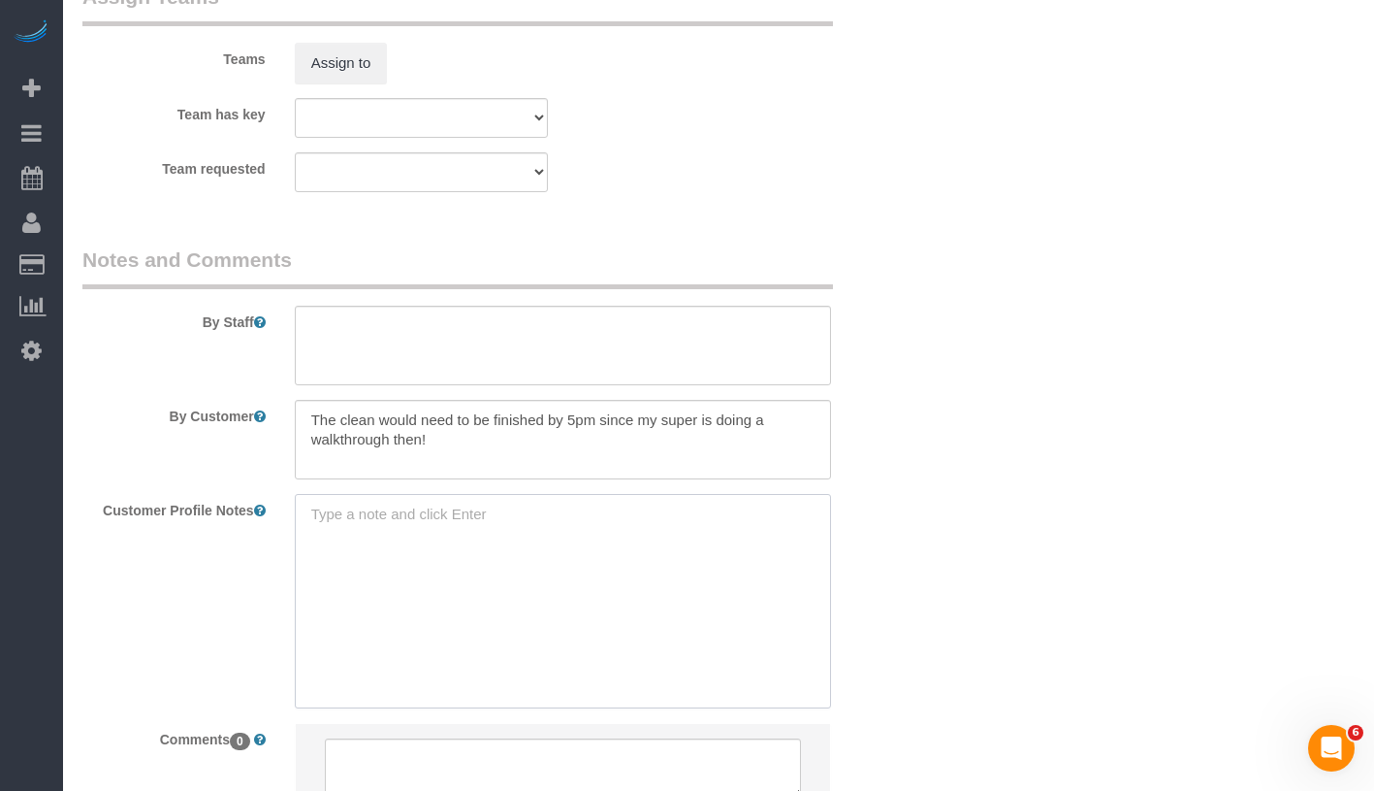
click at [423, 536] on textarea at bounding box center [563, 601] width 536 height 214
paste textarea "photo 1 photo 2 photo 3 photo 4 photo 5 photo 6 photo 7 photo 8 photo 9 map 1 o…"
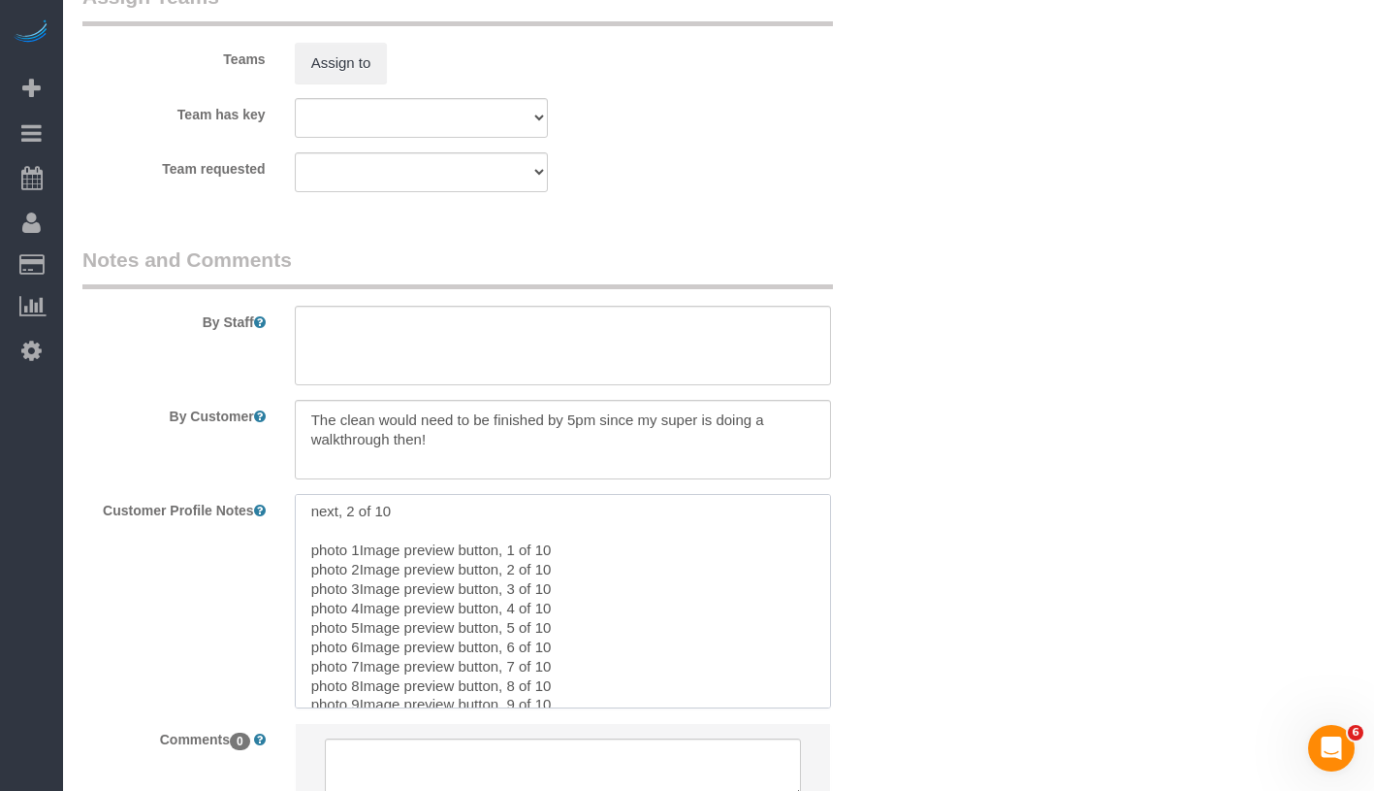
scroll to position [0, 0]
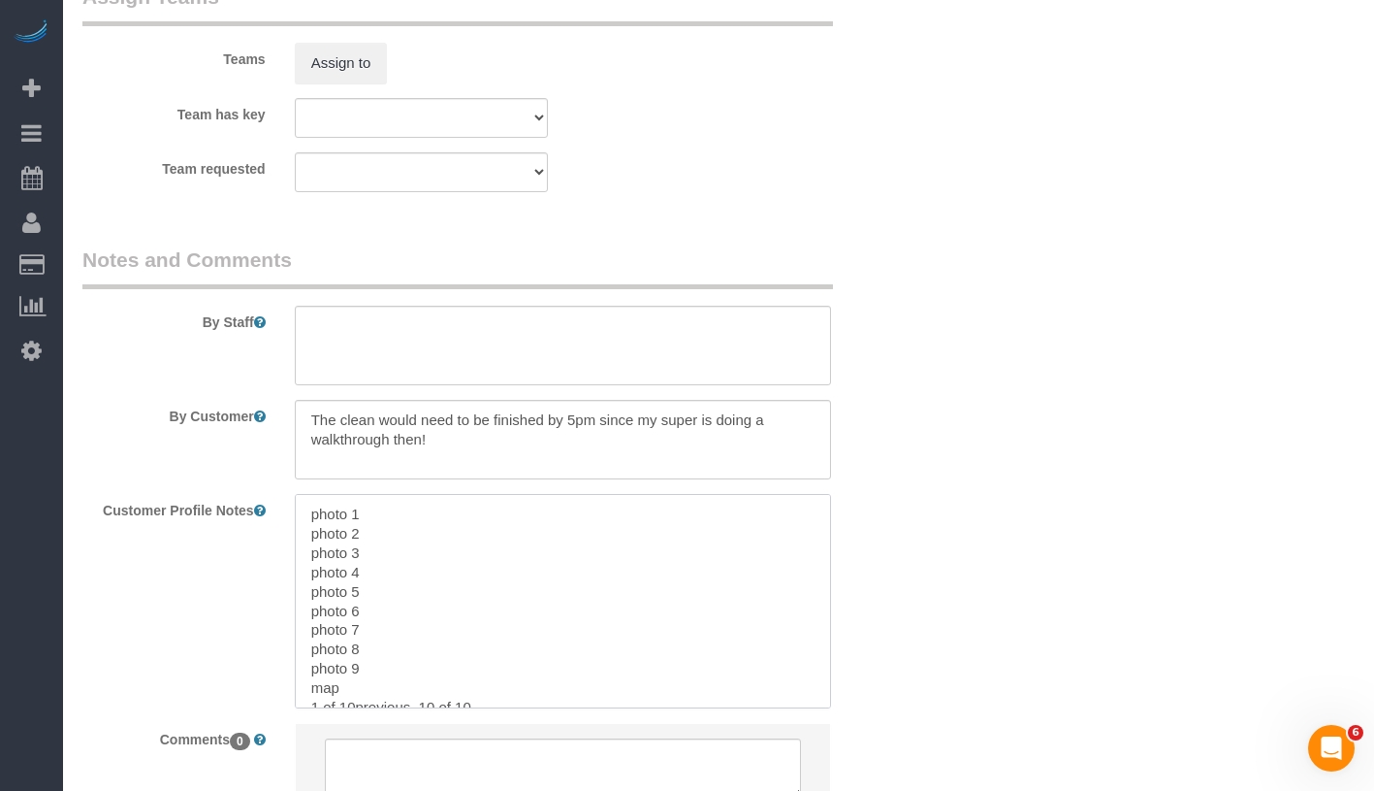
drag, startPoint x: 373, startPoint y: 692, endPoint x: 300, endPoint y: 482, distance: 222.1
click at [300, 482] on sui-booking-comments "By Staff By Customer Customer Profile Notes photo 1 photo 2 photo 3 photo 4 pho…" at bounding box center [492, 539] width 820 height 588
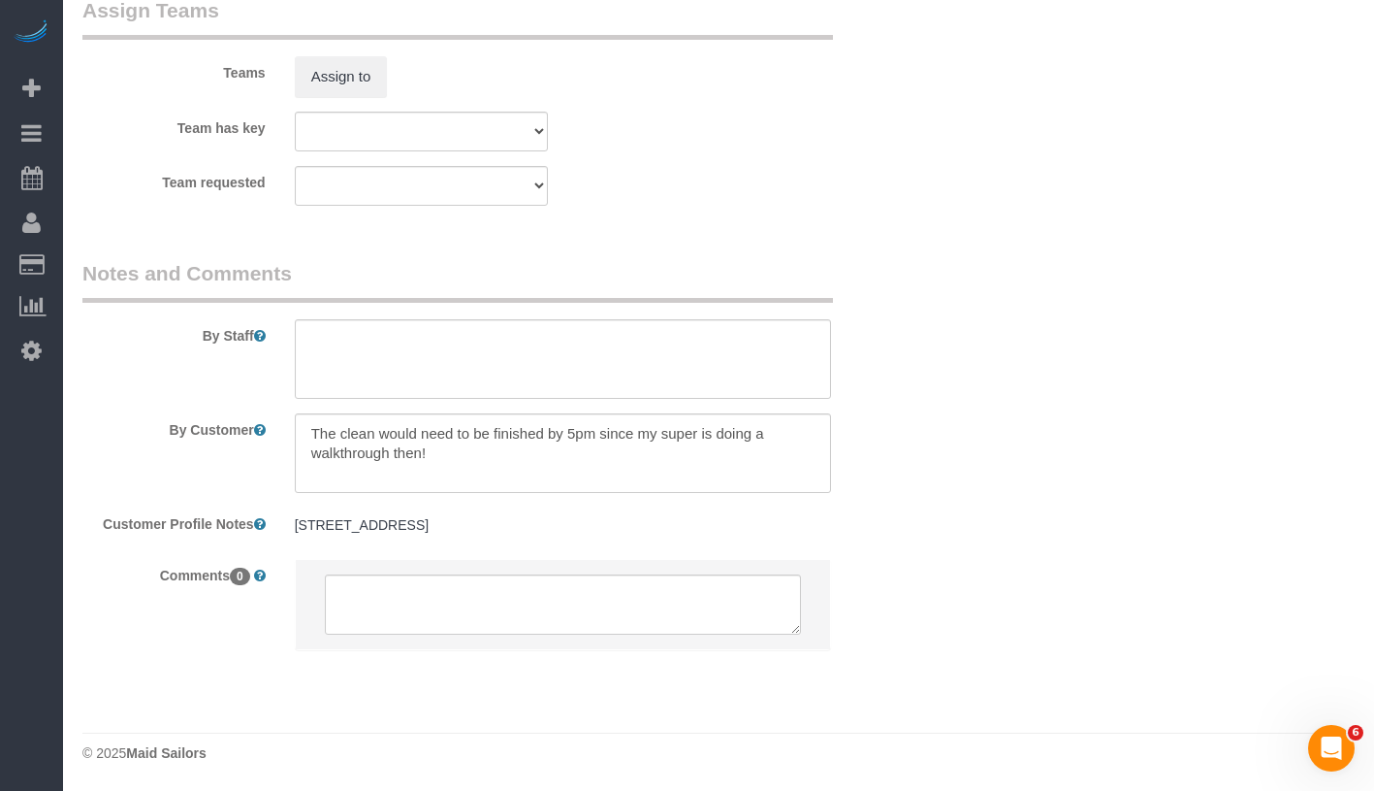
click at [429, 534] on pre "177 Avenue B #2B" at bounding box center [563, 524] width 536 height 19
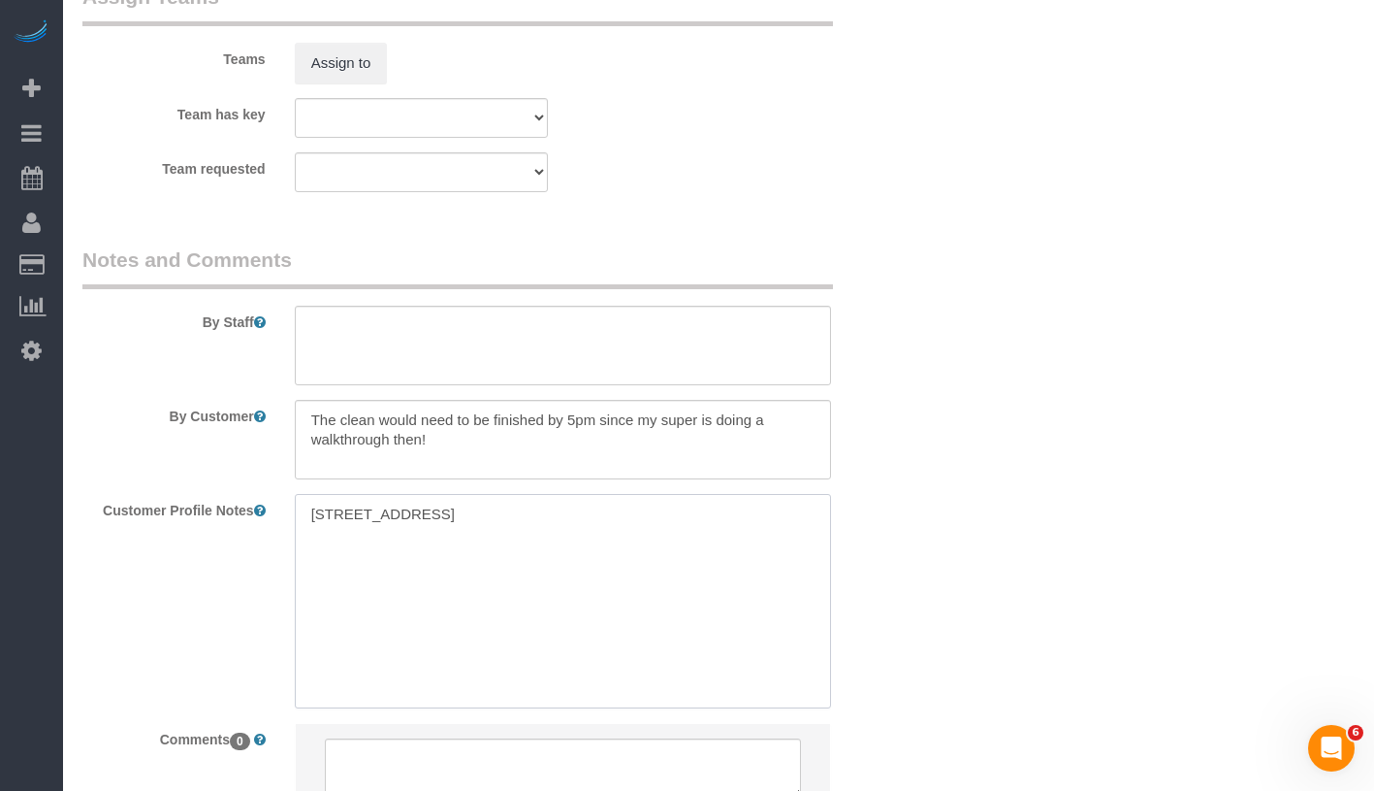
click at [461, 535] on textarea "177 Avenue B #2B" at bounding box center [563, 601] width 536 height 214
paste textarea "177 Avenue B, New York, NY 10009"
drag, startPoint x: 443, startPoint y: 538, endPoint x: 534, endPoint y: 539, distance: 91.2
click at [534, 539] on textarea "177 Avenue B #2B 177 Avenue B, New York, NY 10009" at bounding box center [563, 601] width 536 height 214
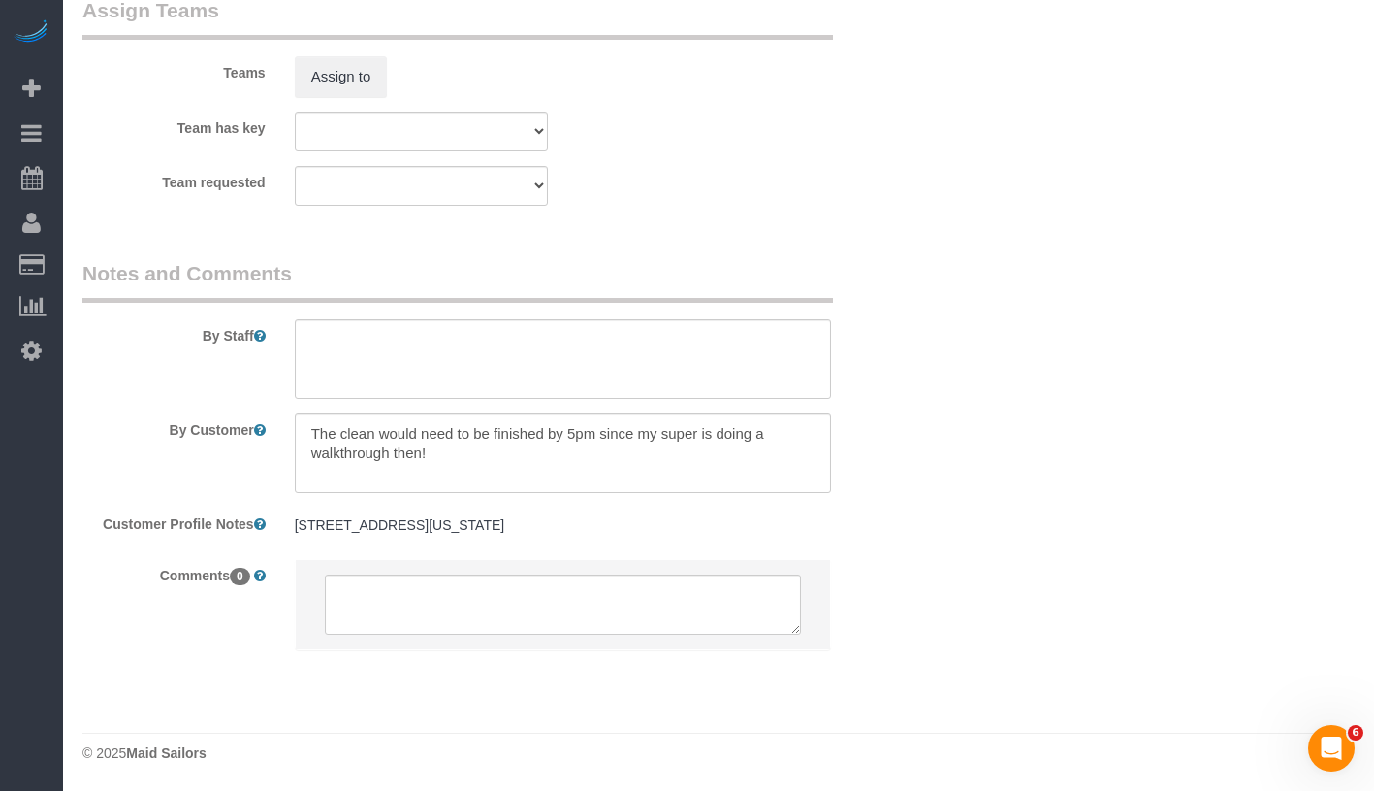
click at [647, 544] on div "177 Avenue B #2B New York, NY 10009 177 Avenue B #2B New York, NY 10009" at bounding box center [562, 525] width 565 height 37
click at [643, 534] on pre "177 Avenue B #2B New York, NY 10009" at bounding box center [563, 524] width 536 height 19
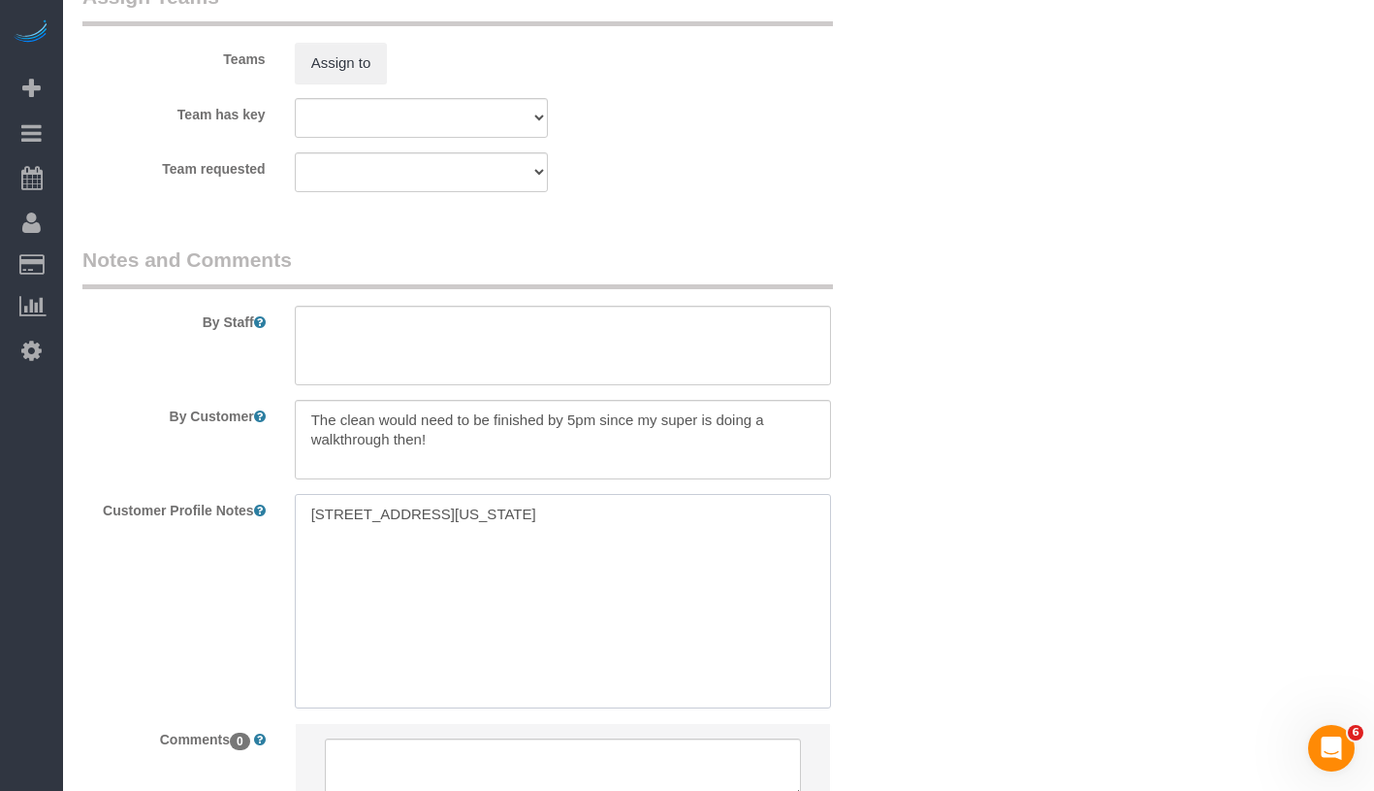
click at [643, 536] on textarea "177 Avenue B #2B New York, NY 10009" at bounding box center [563, 601] width 536 height 214
paste textarea "https://streeteasy.com/building/177-avenue-b-new_york/2b"
type textarea "177 Avenue B #2B New York, NY 10009 https://streeteasy.com/building/177-avenue-…"
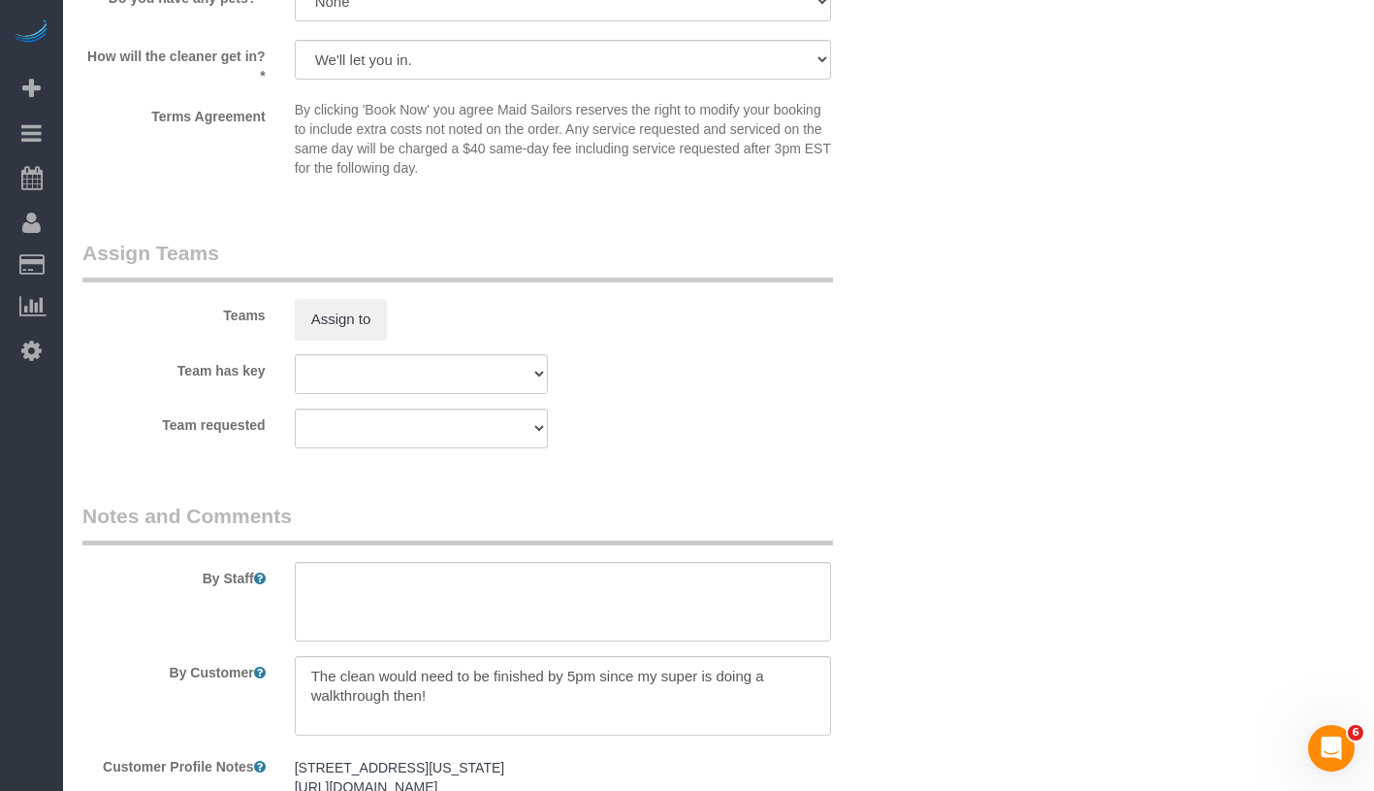
scroll to position [2392, 0]
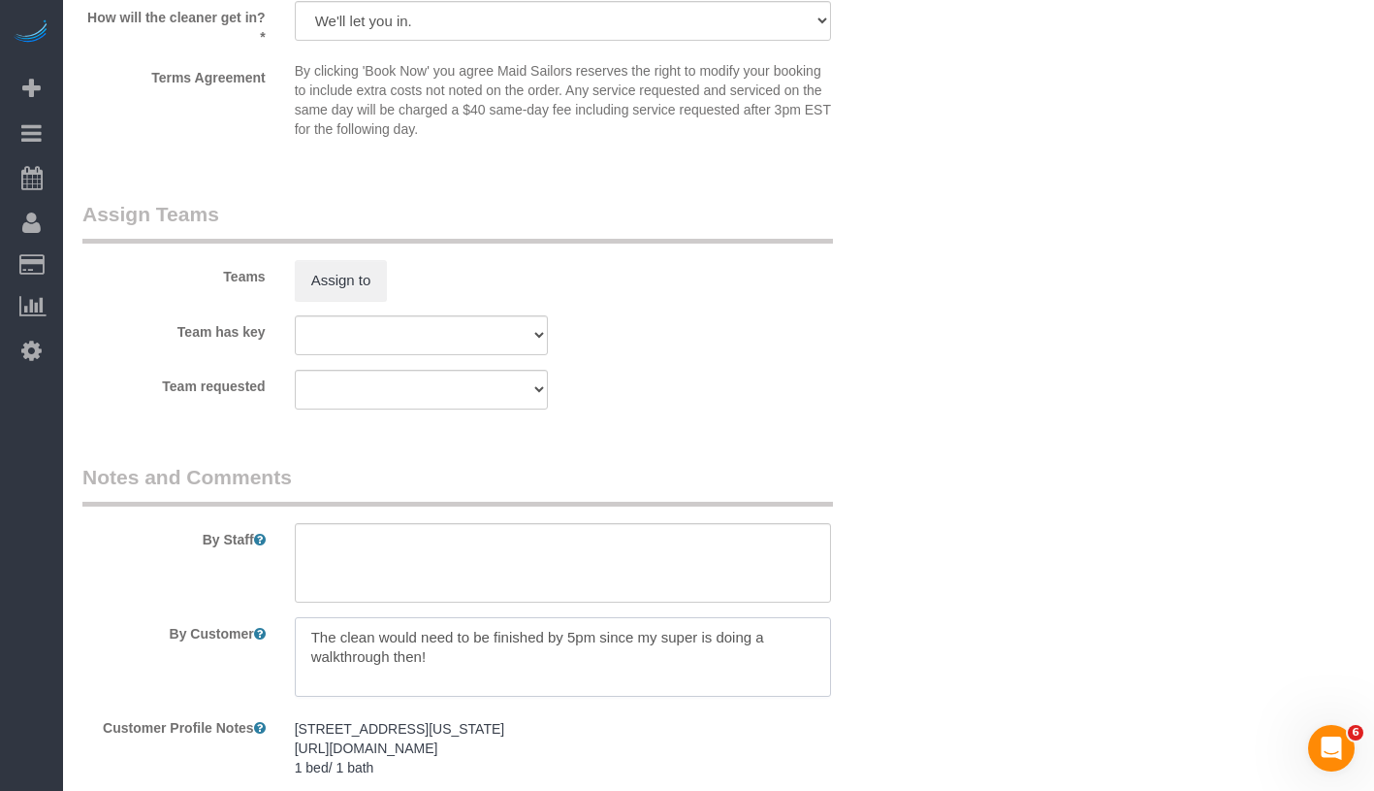
drag, startPoint x: 303, startPoint y: 661, endPoint x: 504, endPoint y: 698, distance: 205.3
click at [504, 696] on textarea at bounding box center [563, 657] width 536 height 80
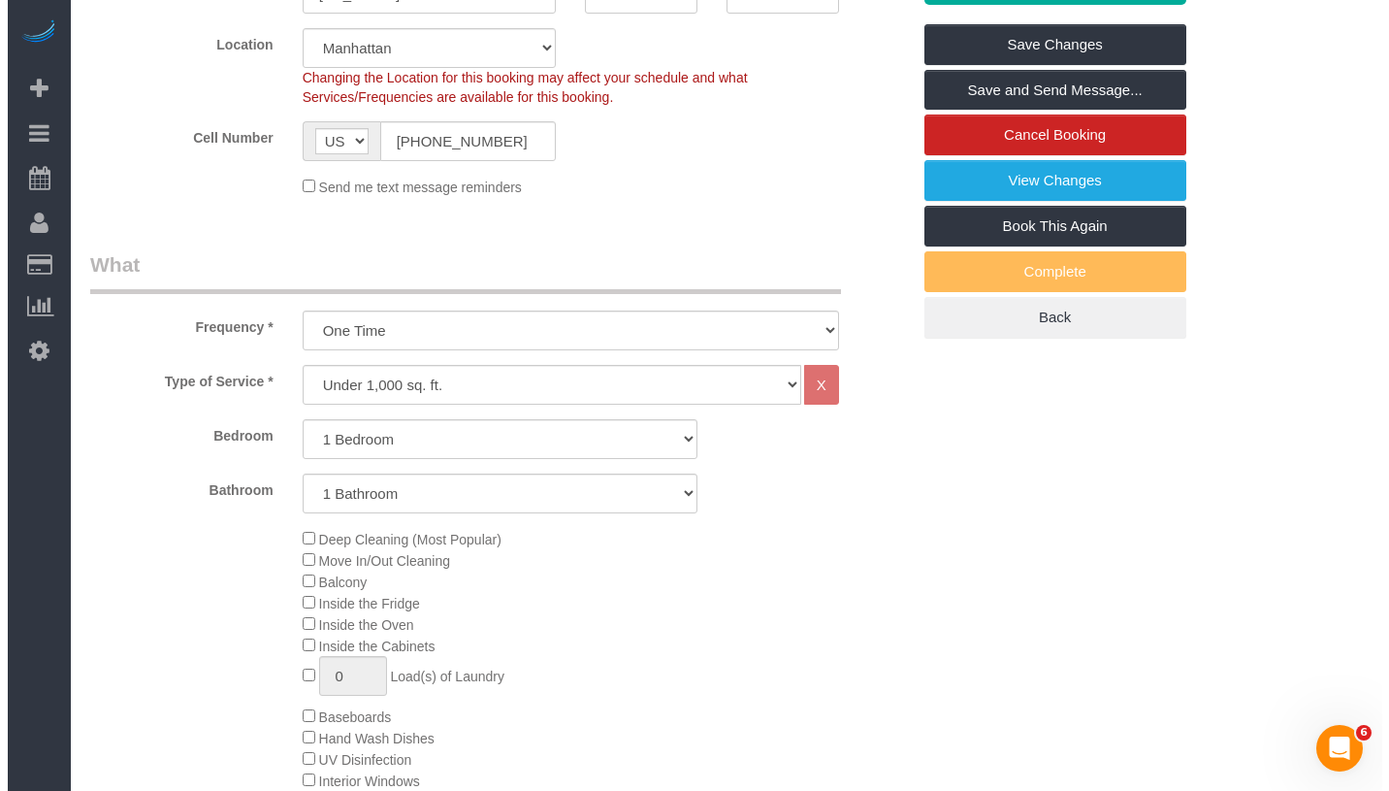
scroll to position [0, 0]
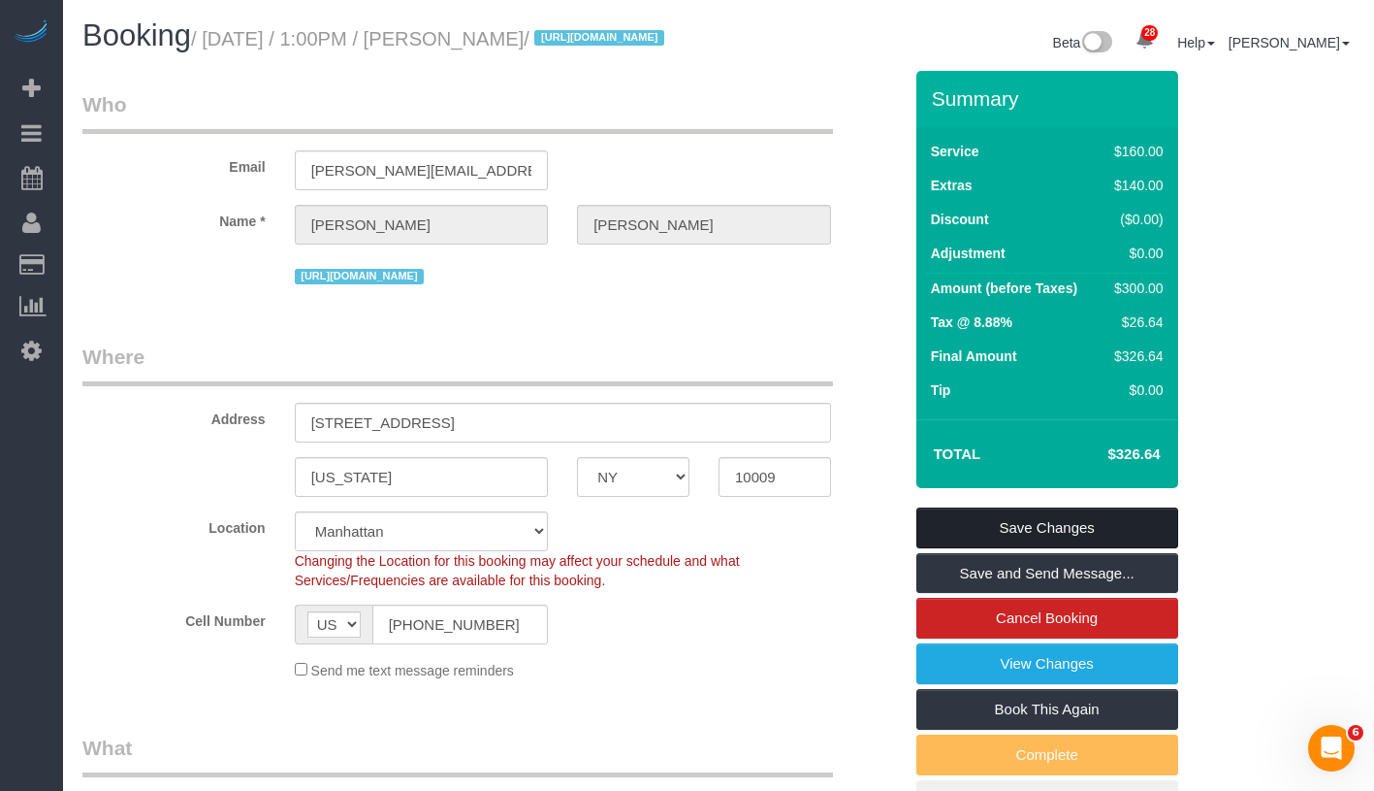
click at [1111, 543] on link "Save Changes" at bounding box center [1048, 527] width 262 height 41
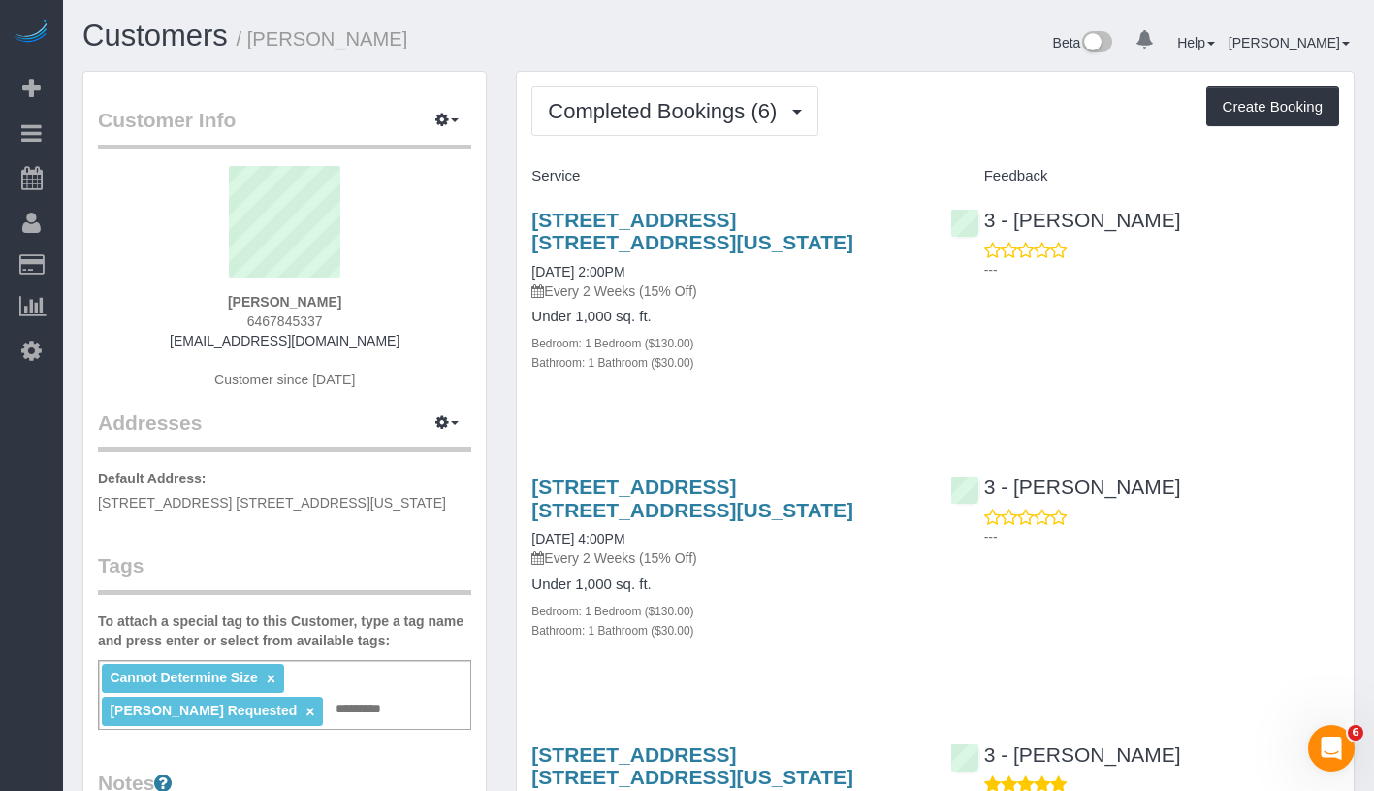
click at [360, 719] on input "text" at bounding box center [364, 708] width 67 height 25
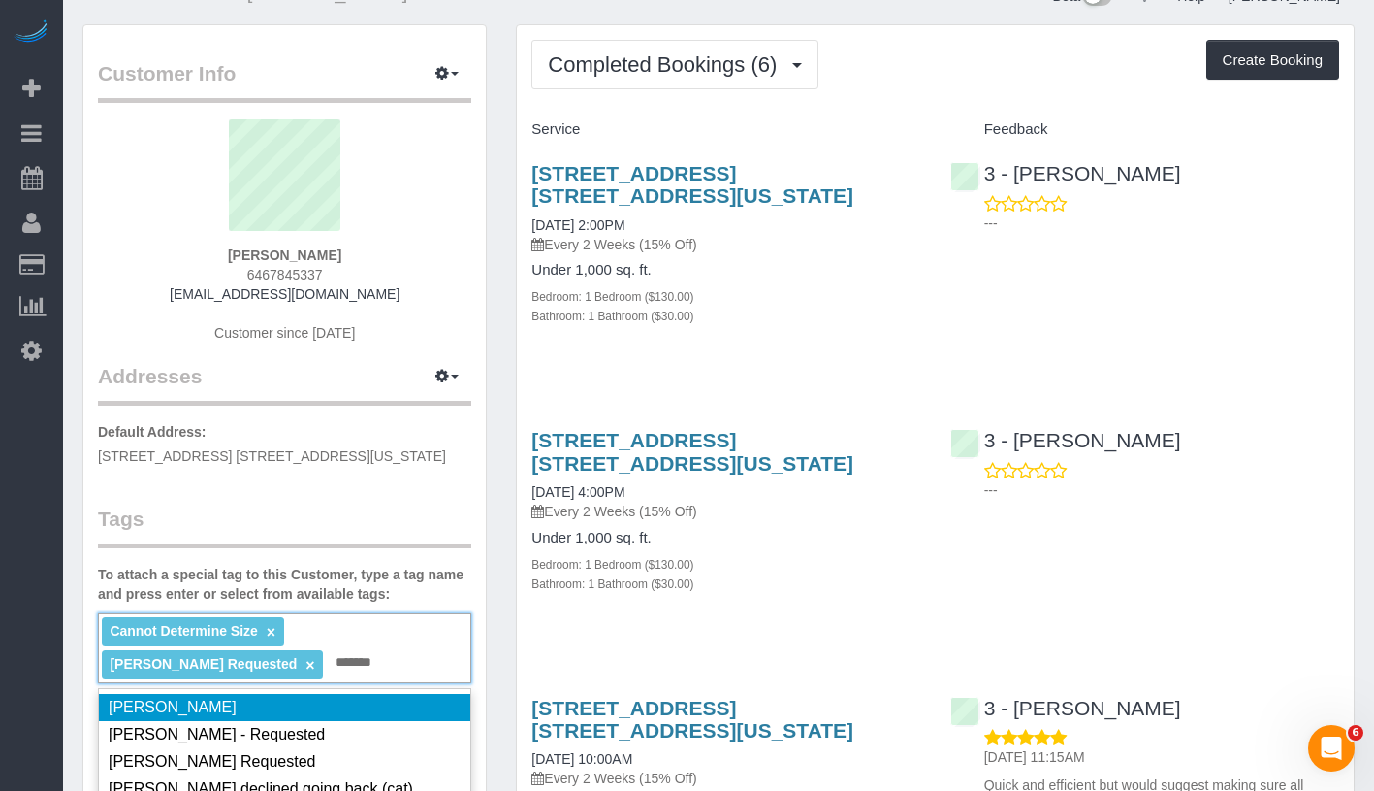
scroll to position [150, 0]
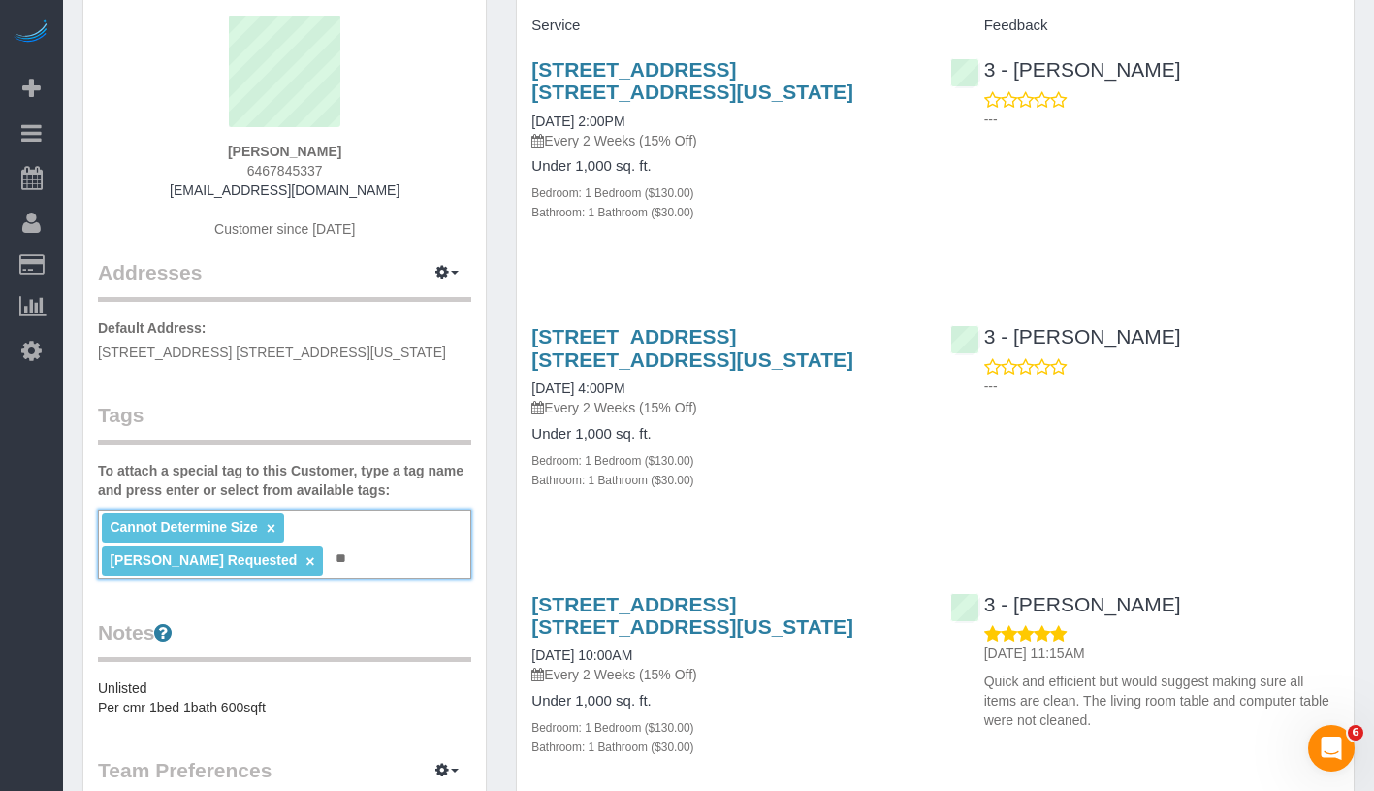
type input "*"
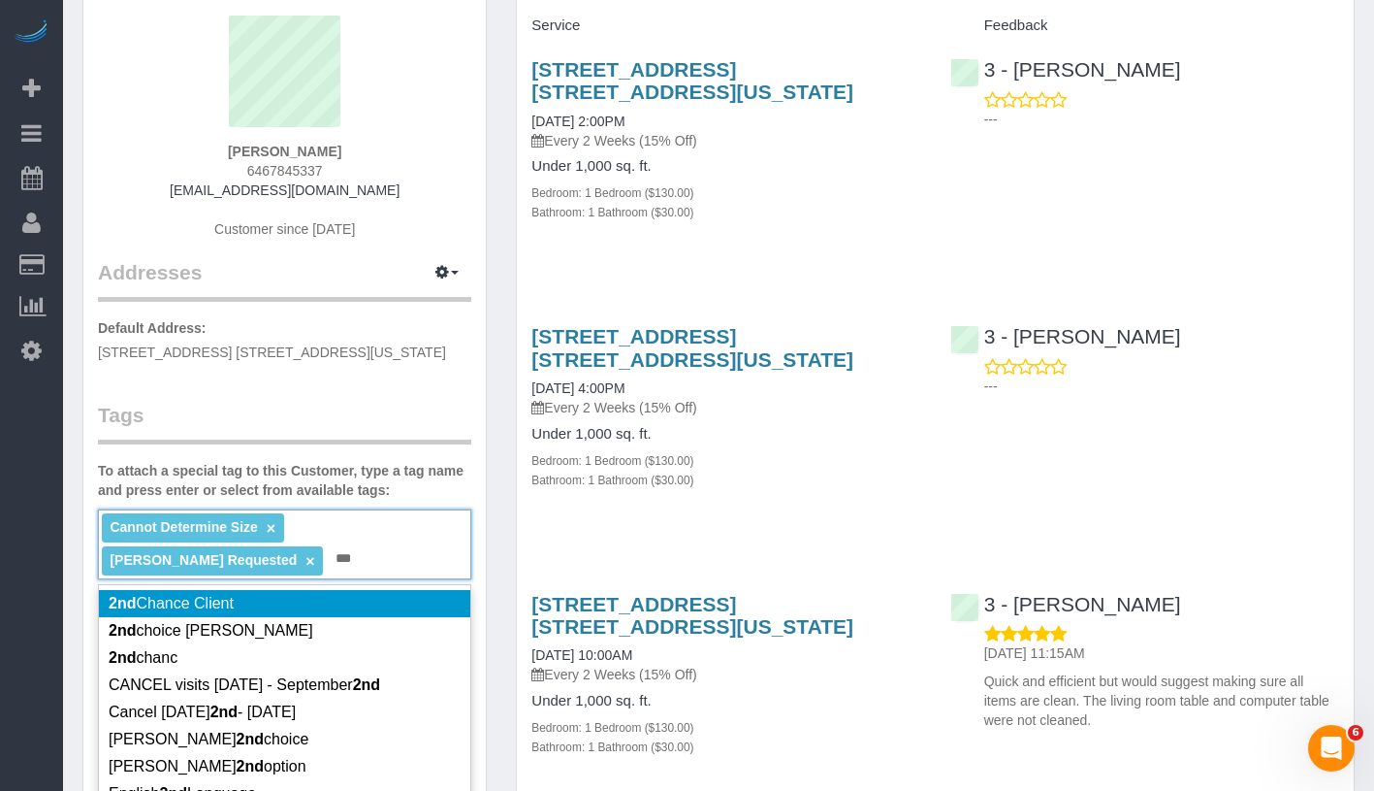
drag, startPoint x: 327, startPoint y: 559, endPoint x: 387, endPoint y: 562, distance: 60.2
click at [387, 562] on div "Cannot Determine Size × [PERSON_NAME] Requested × *** 2nd" at bounding box center [284, 544] width 373 height 70
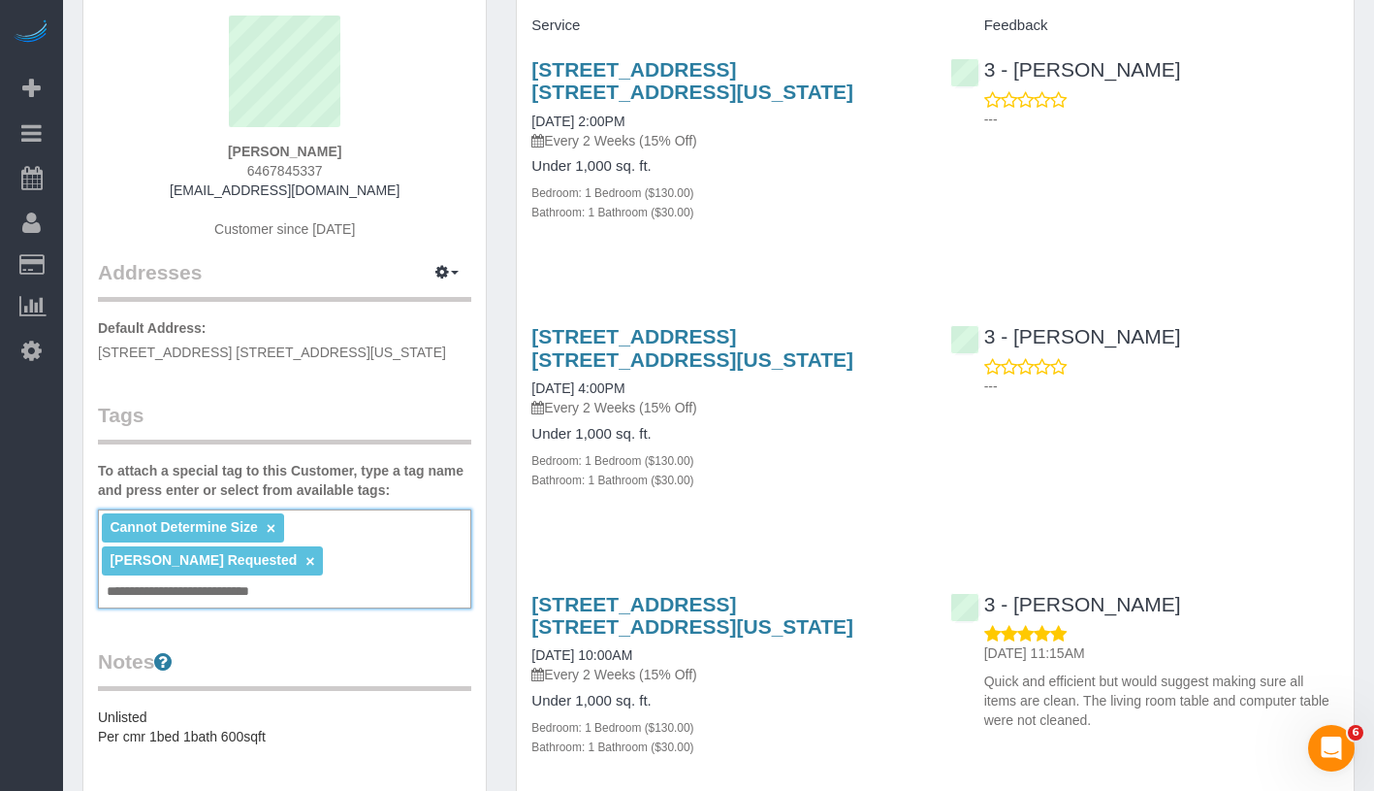
type input "**********"
click at [574, 536] on div "Service Feedback 425 West 18th Street, Apt. 7e, New York, NY 10011 09/19/2025 2…" at bounding box center [936, 803] width 808 height 1586
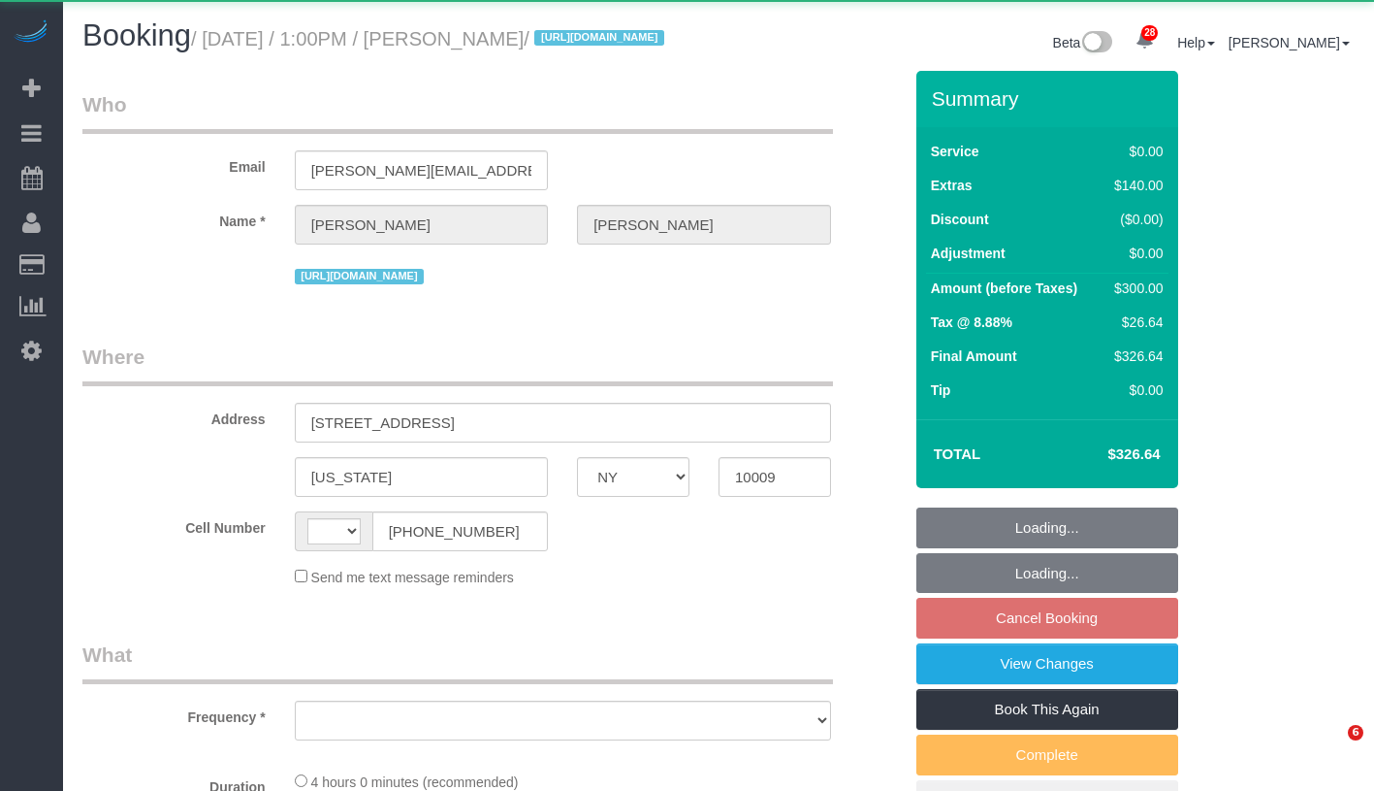
select select "NY"
select select "1"
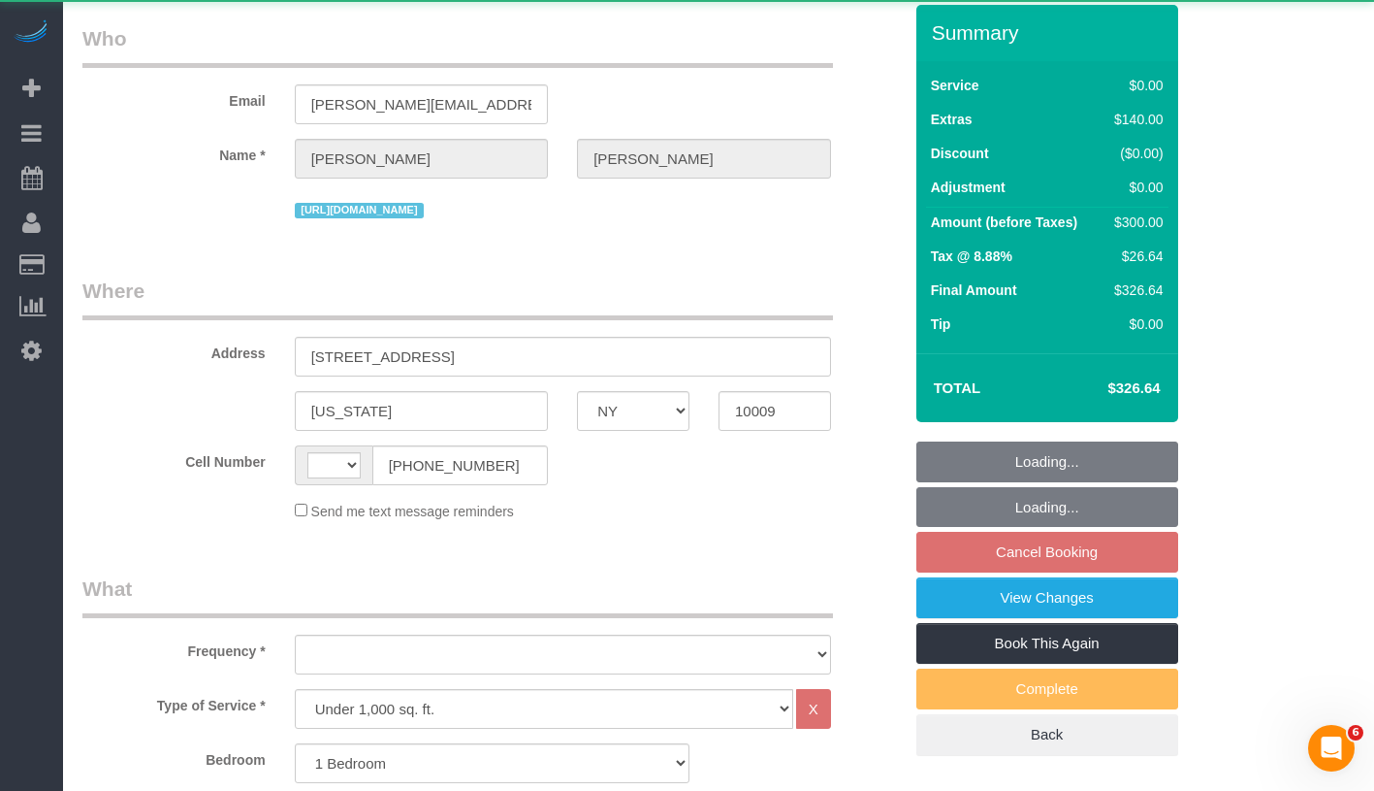
scroll to position [315, 0]
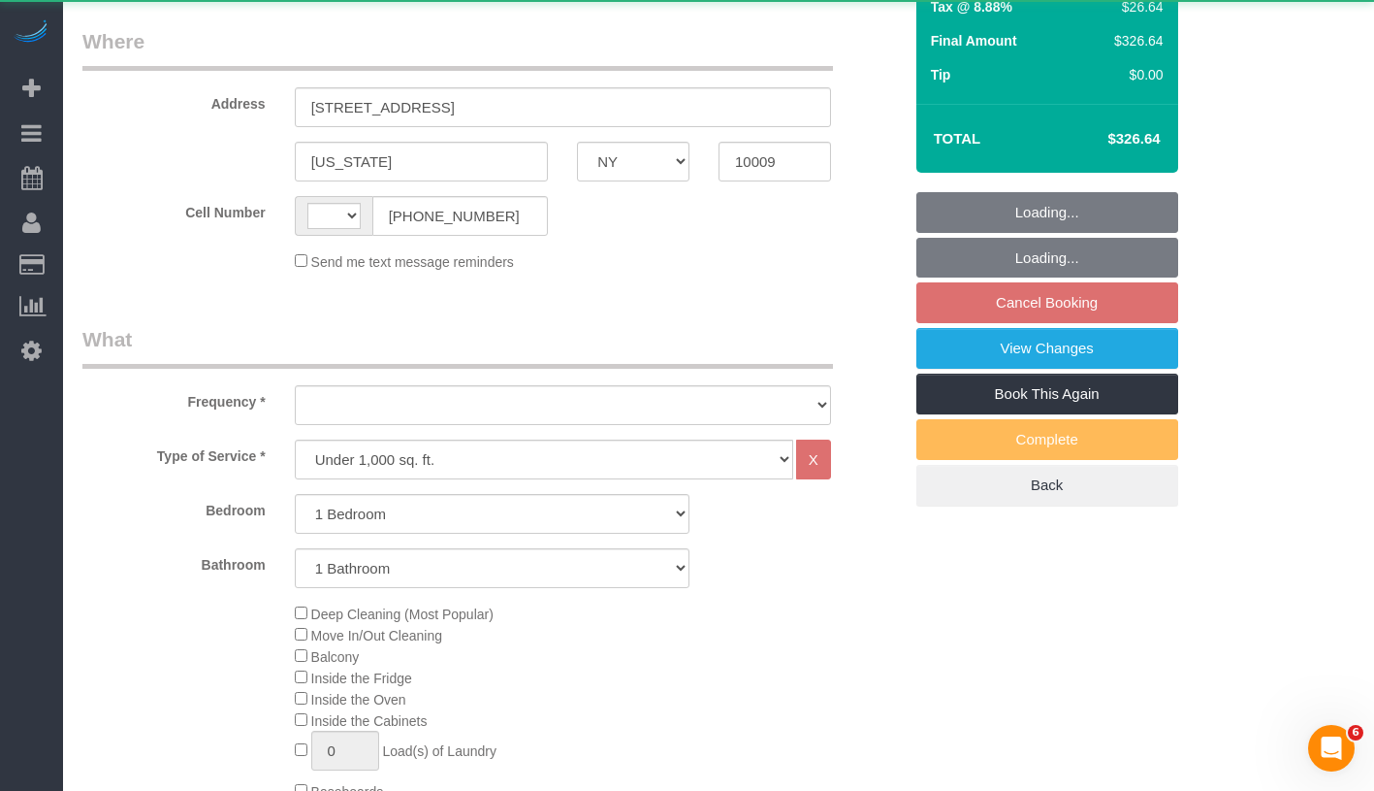
select select "number:89"
select select "number:90"
select select "number:15"
select select "number:5"
select select "spot6"
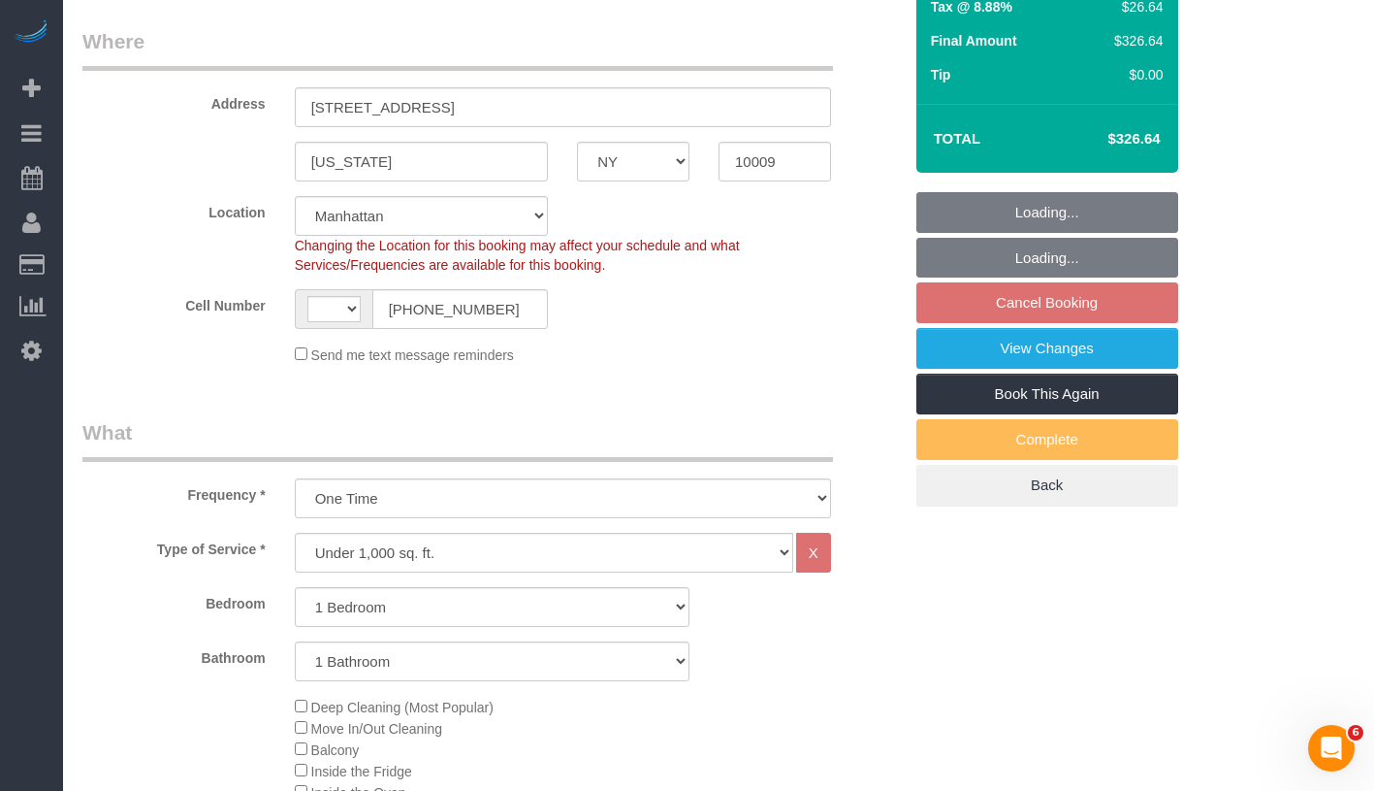
select select "object:821"
select select "string:stripe-pm_1SBPAR4VGloSiKo7zBCDNPGQ"
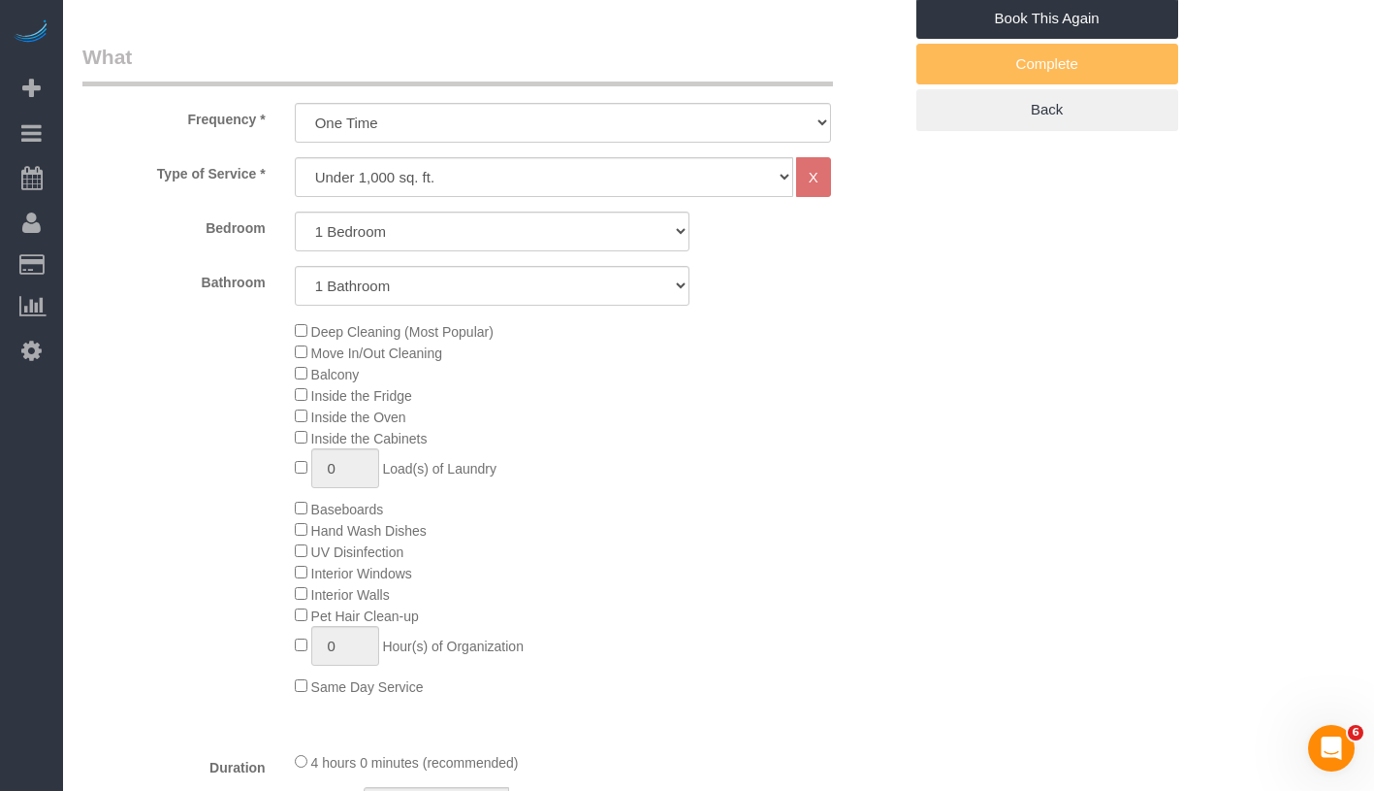
select select "1"
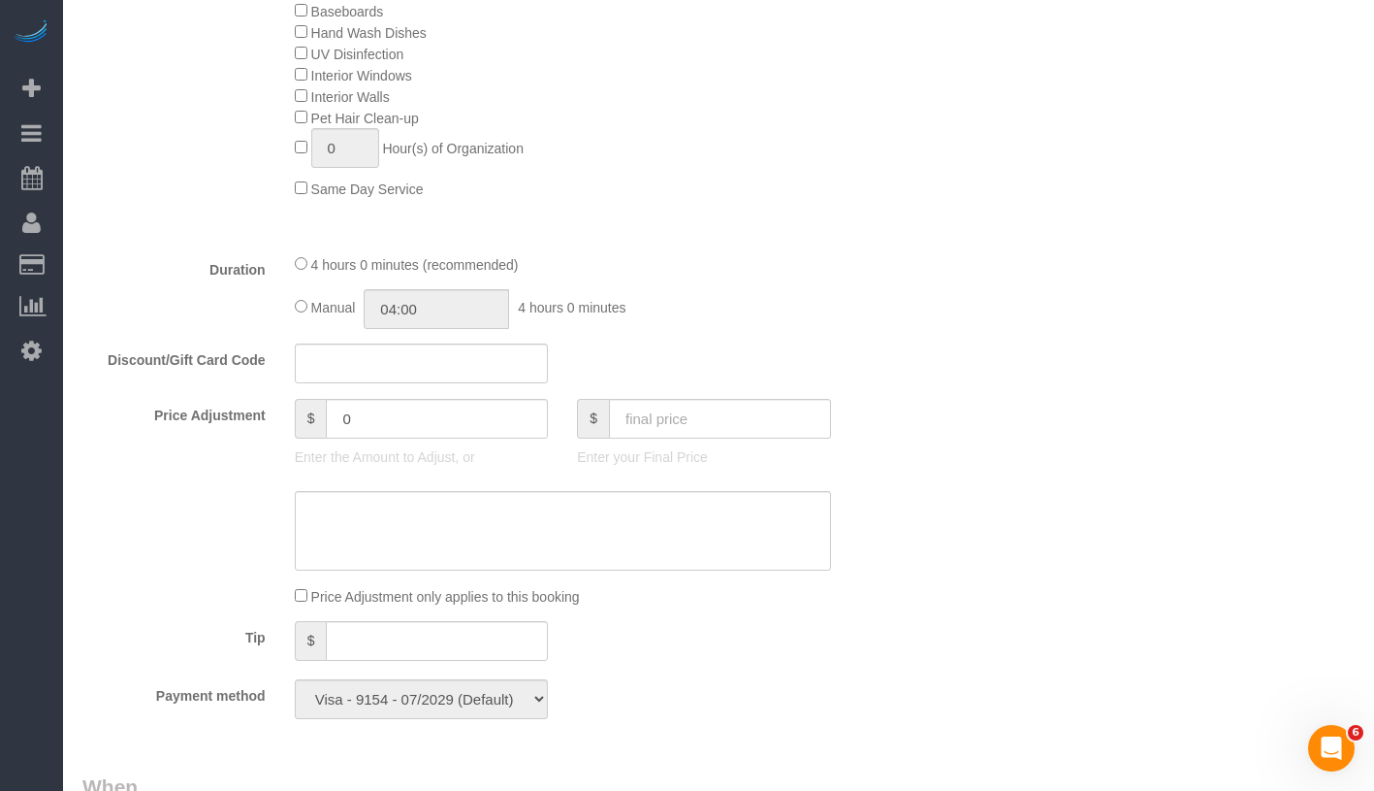
scroll to position [1459, 0]
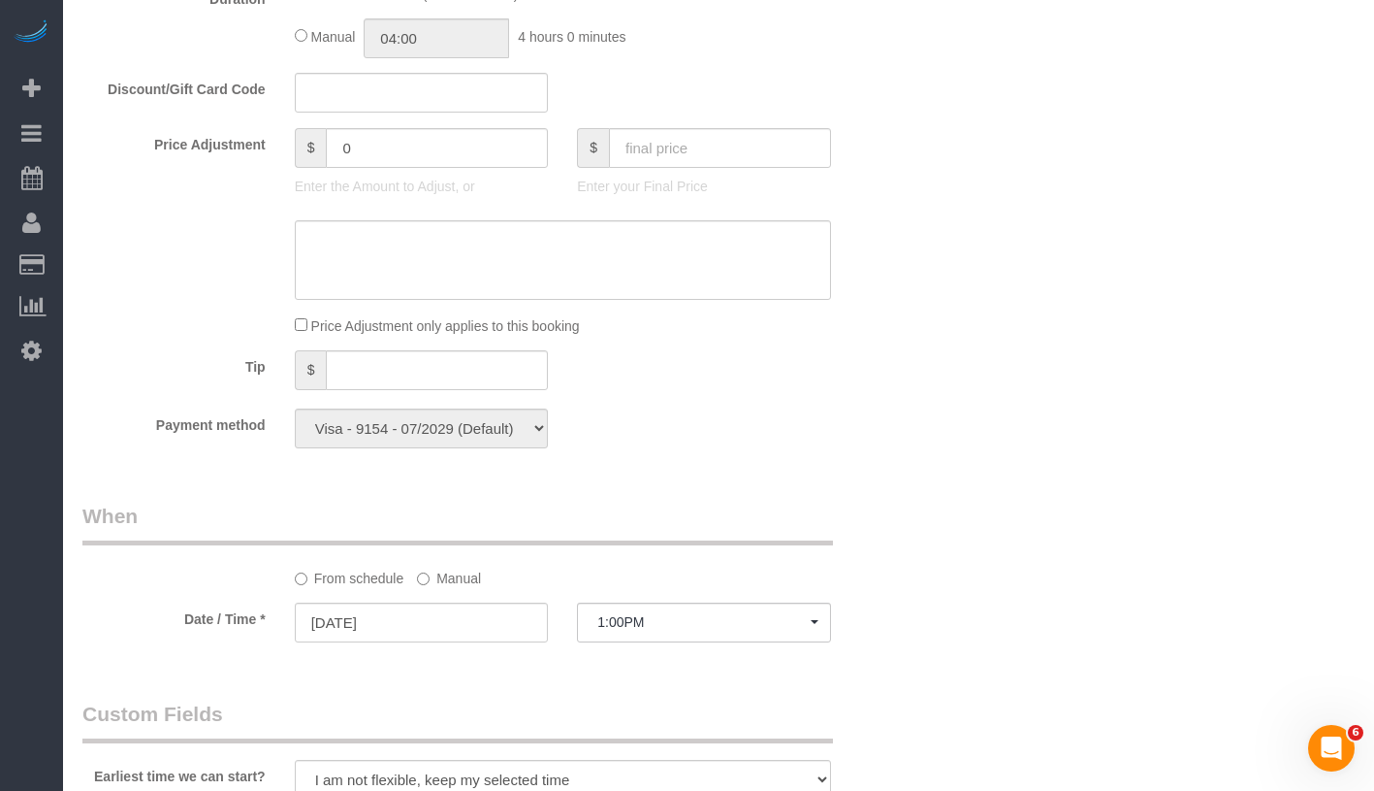
select select "string:[GEOGRAPHIC_DATA]"
select select "spot60"
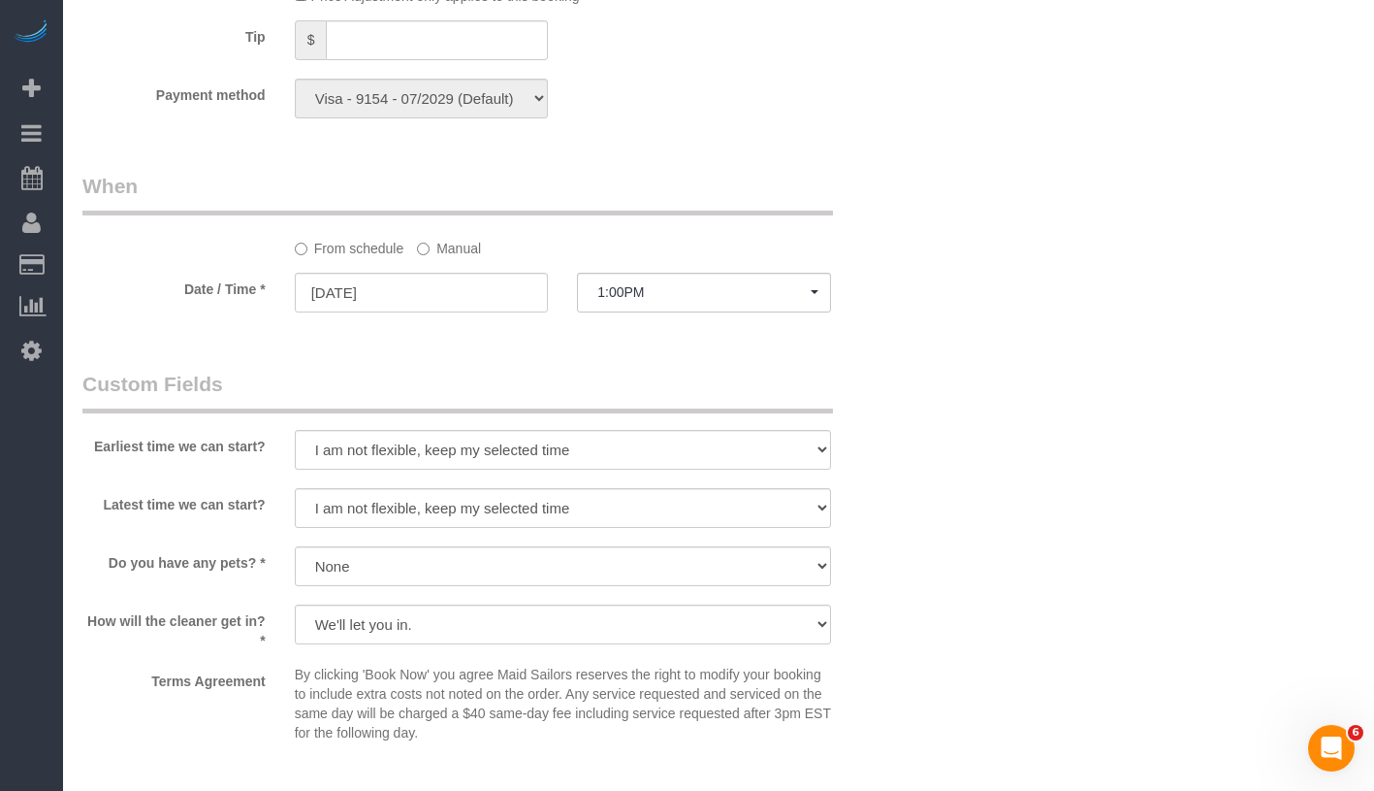
scroll to position [1494, 0]
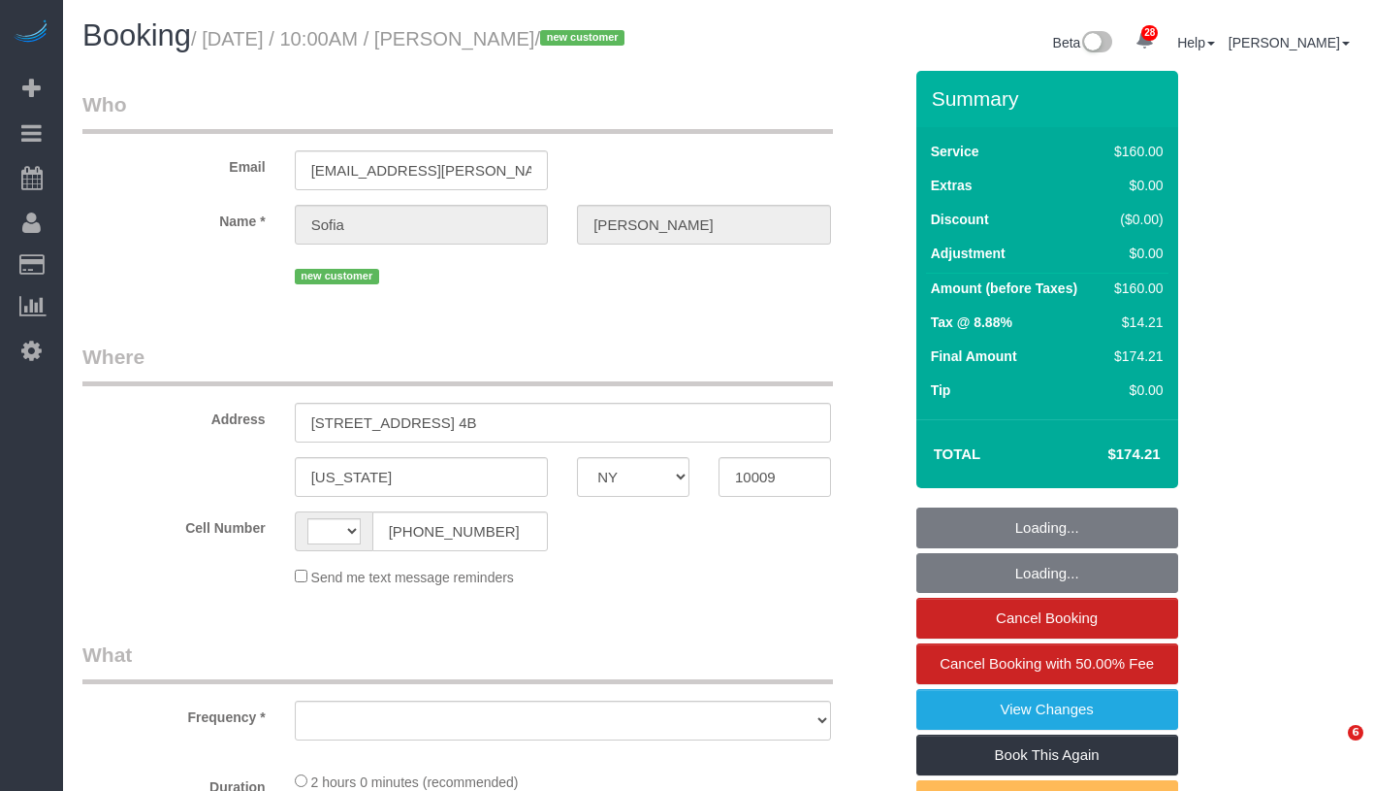
select select "NY"
select select "spot1"
select select "string:[GEOGRAPHIC_DATA]"
select select "object:824"
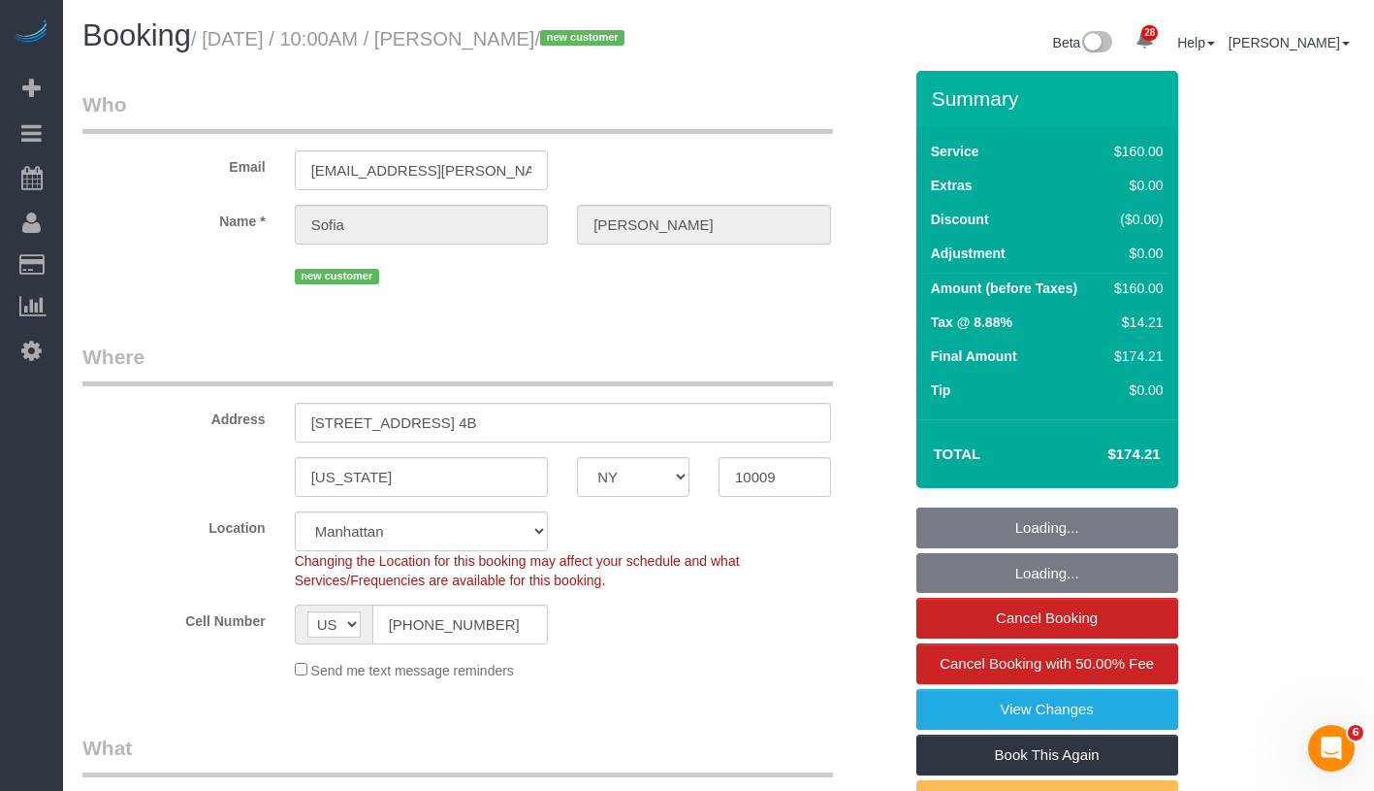
select select
select select "number:89"
select select "number:90"
select select "number:15"
select select "number:5"
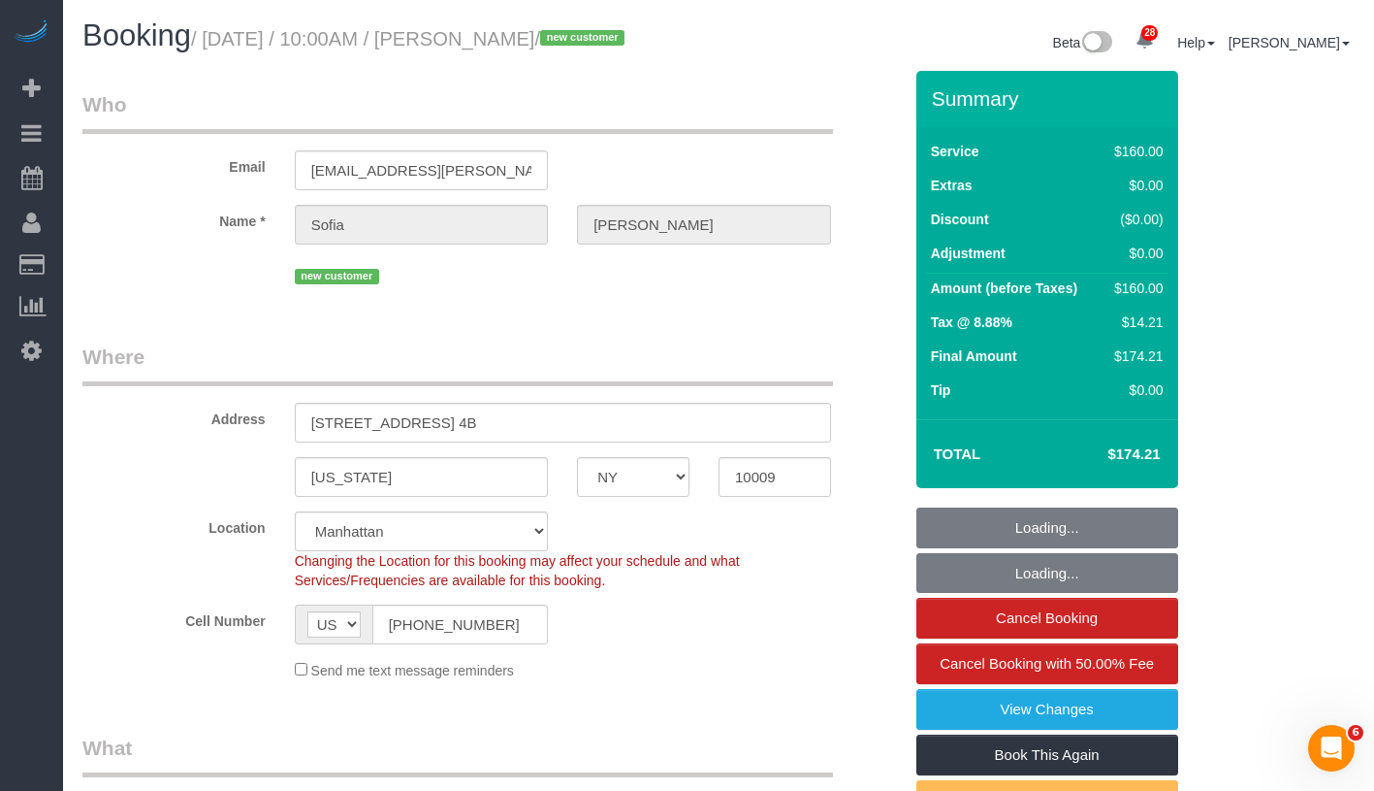
select select "spot40"
select select "string:stripe-pm_1SAgS84VGloSiKo7Rm2wK1xC"
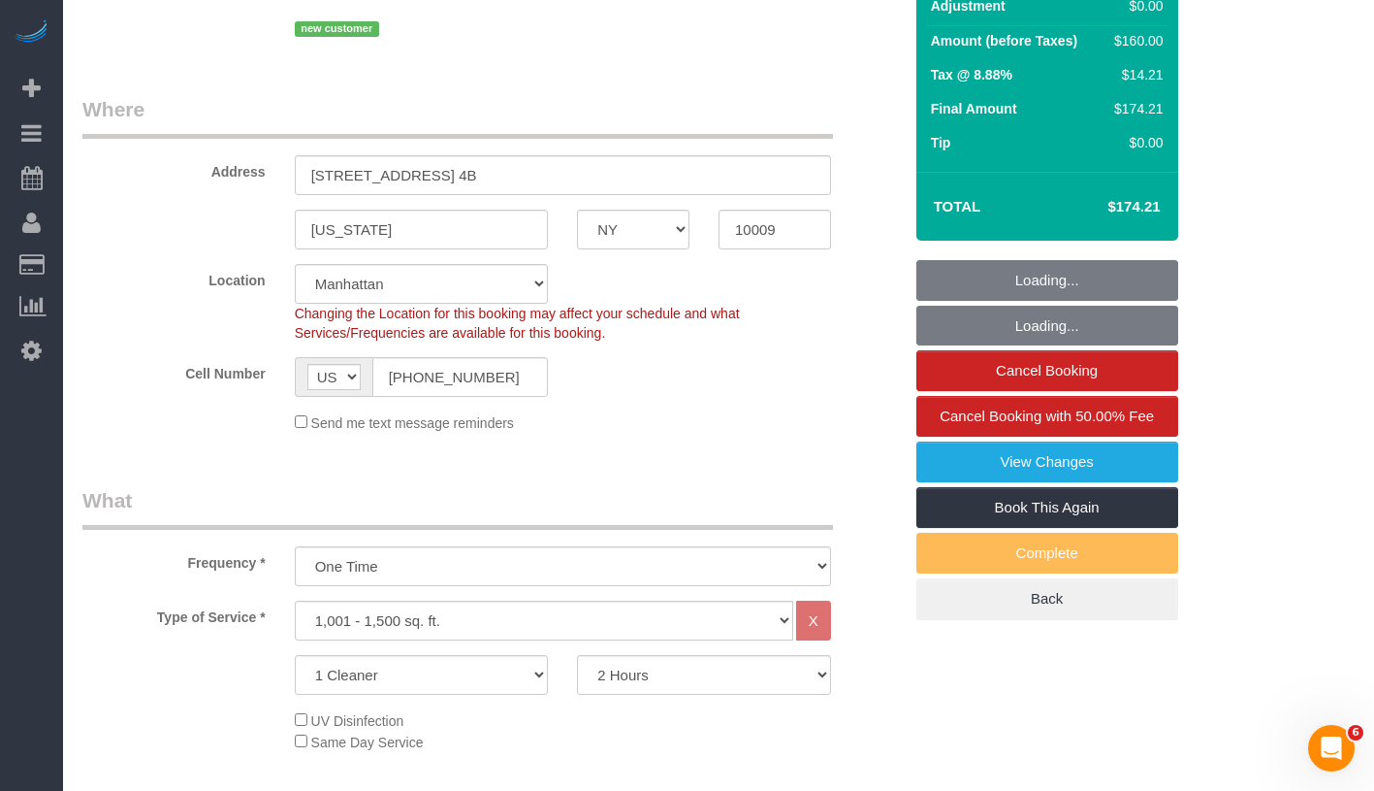
scroll to position [648, 0]
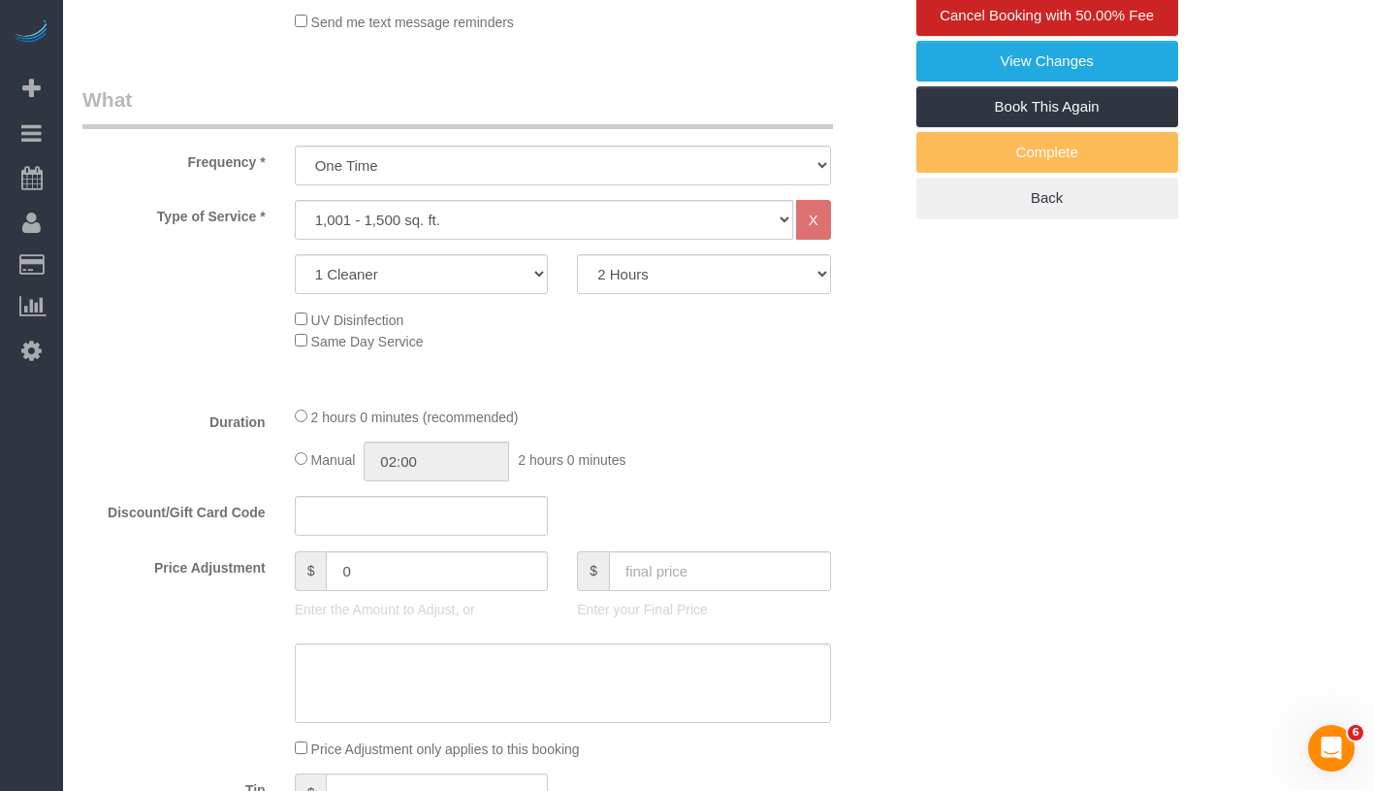
select select "object:1474"
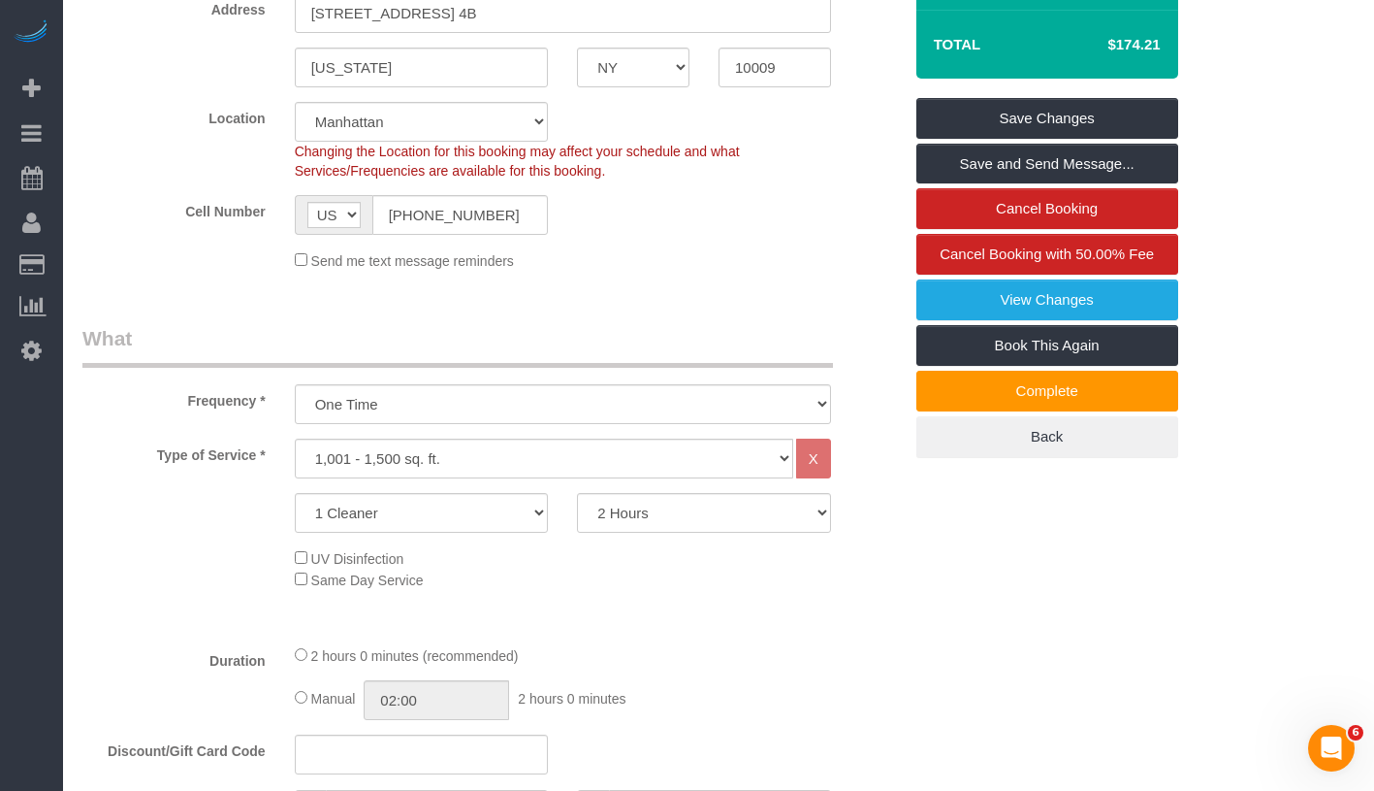
scroll to position [411, 0]
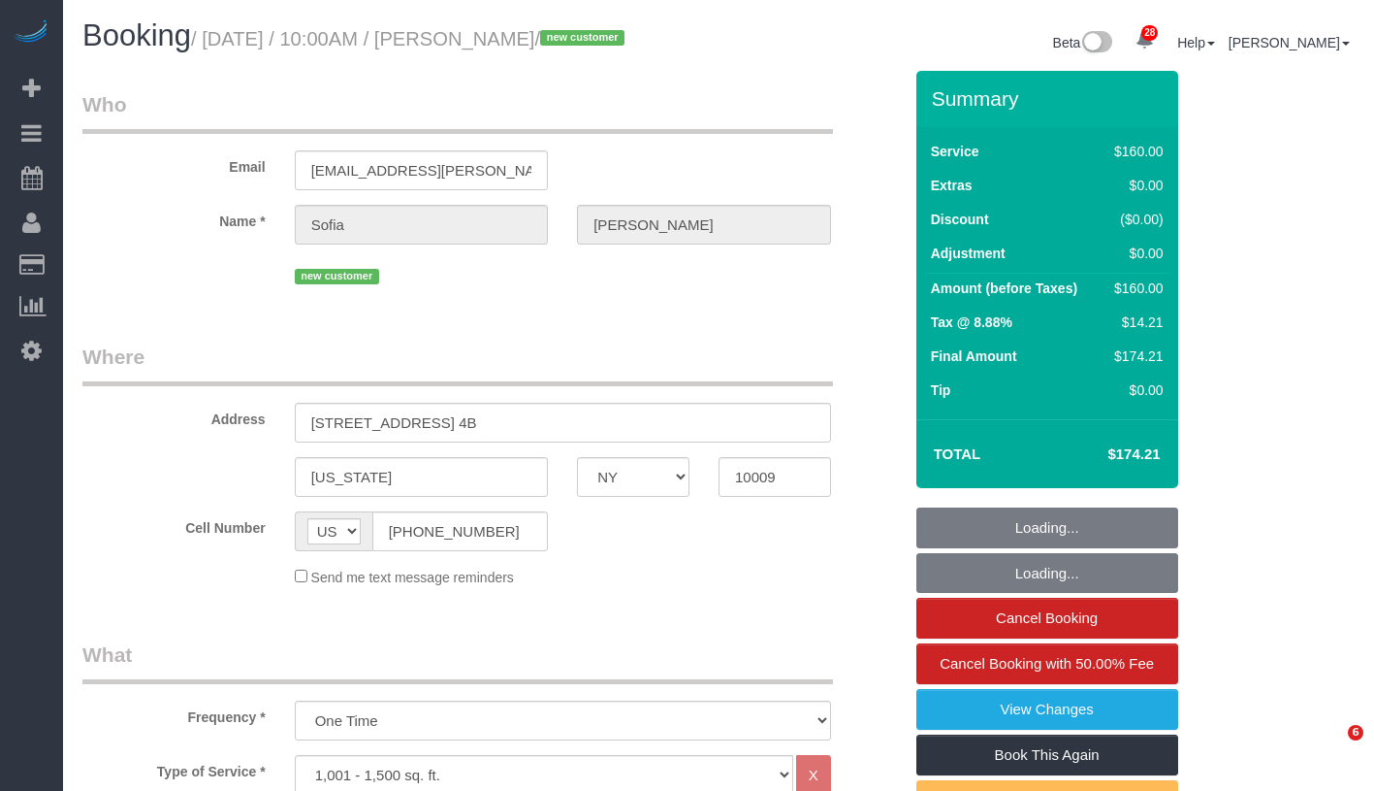
select select "NY"
select select "number:89"
select select "number:90"
select select "number:15"
select select "number:5"
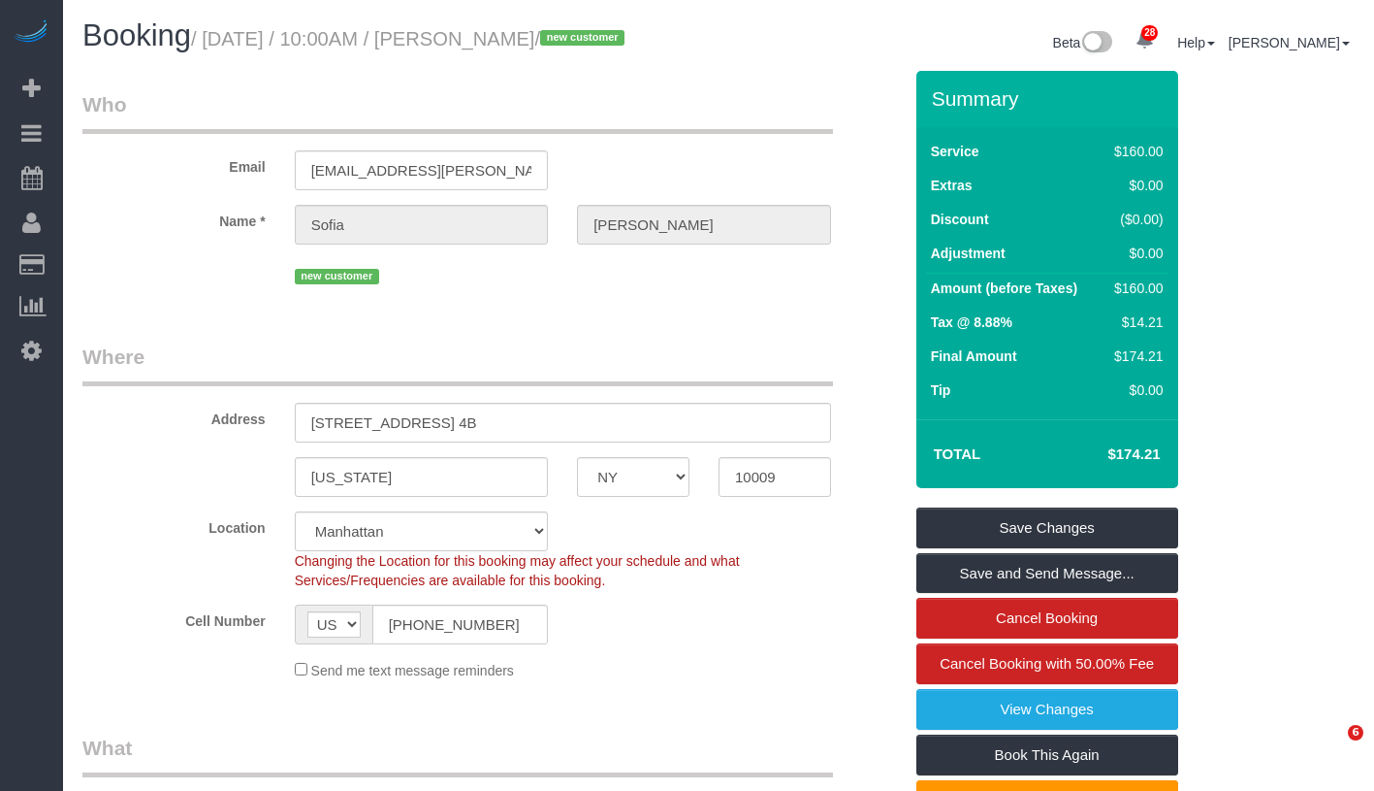
select select "spot1"
select select "object:1474"
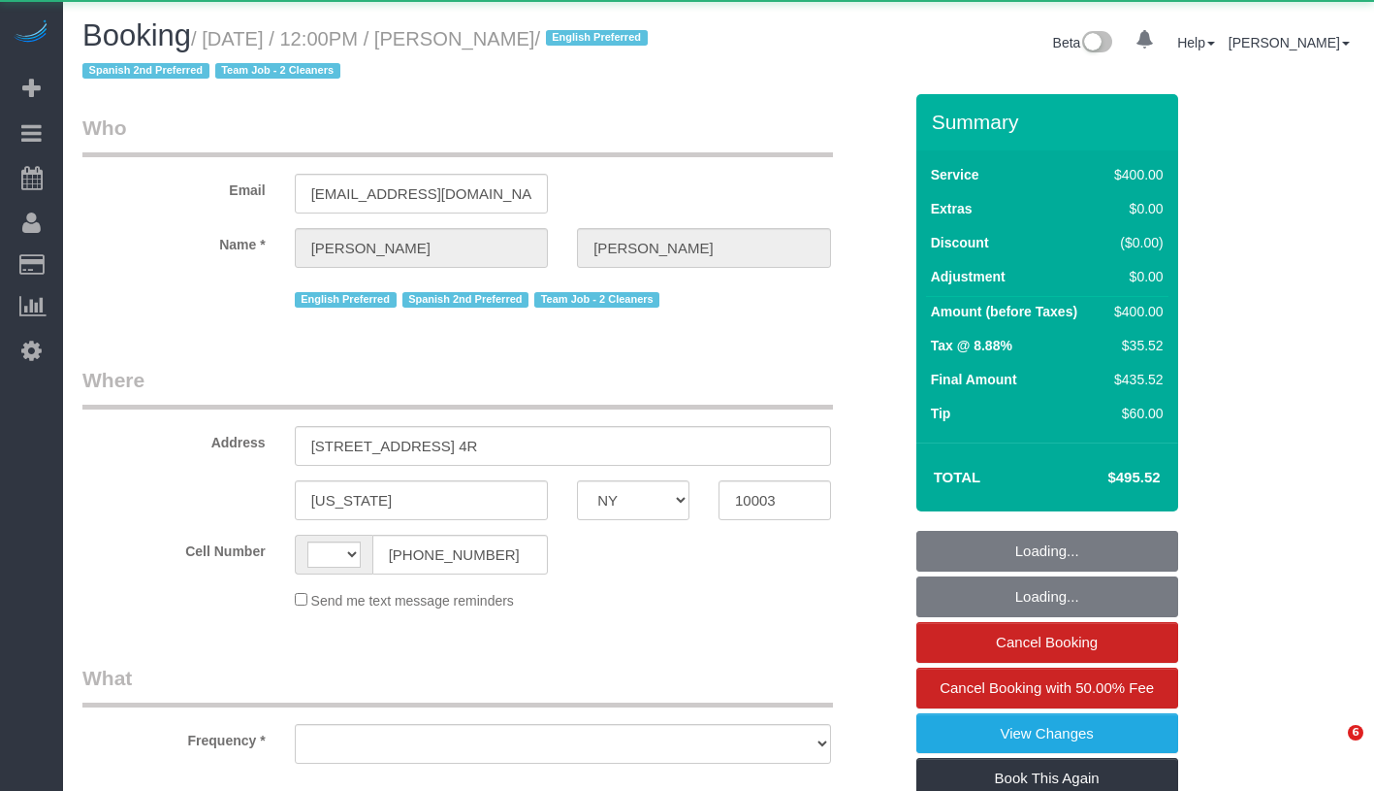
select select "NY"
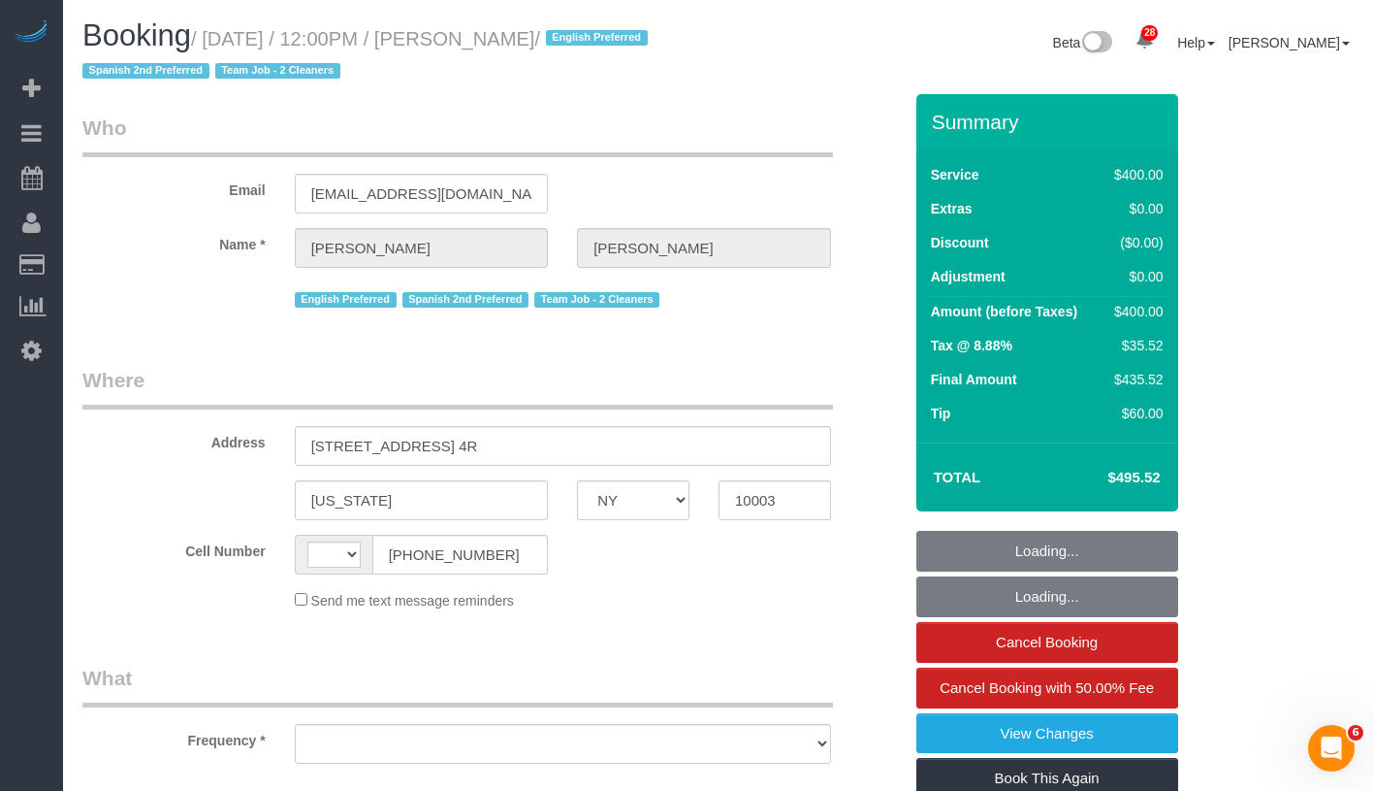
select select "string:[GEOGRAPHIC_DATA]"
select select "string:stripe-pm_1RXQ5M4VGloSiKo7OnvxrPDv"
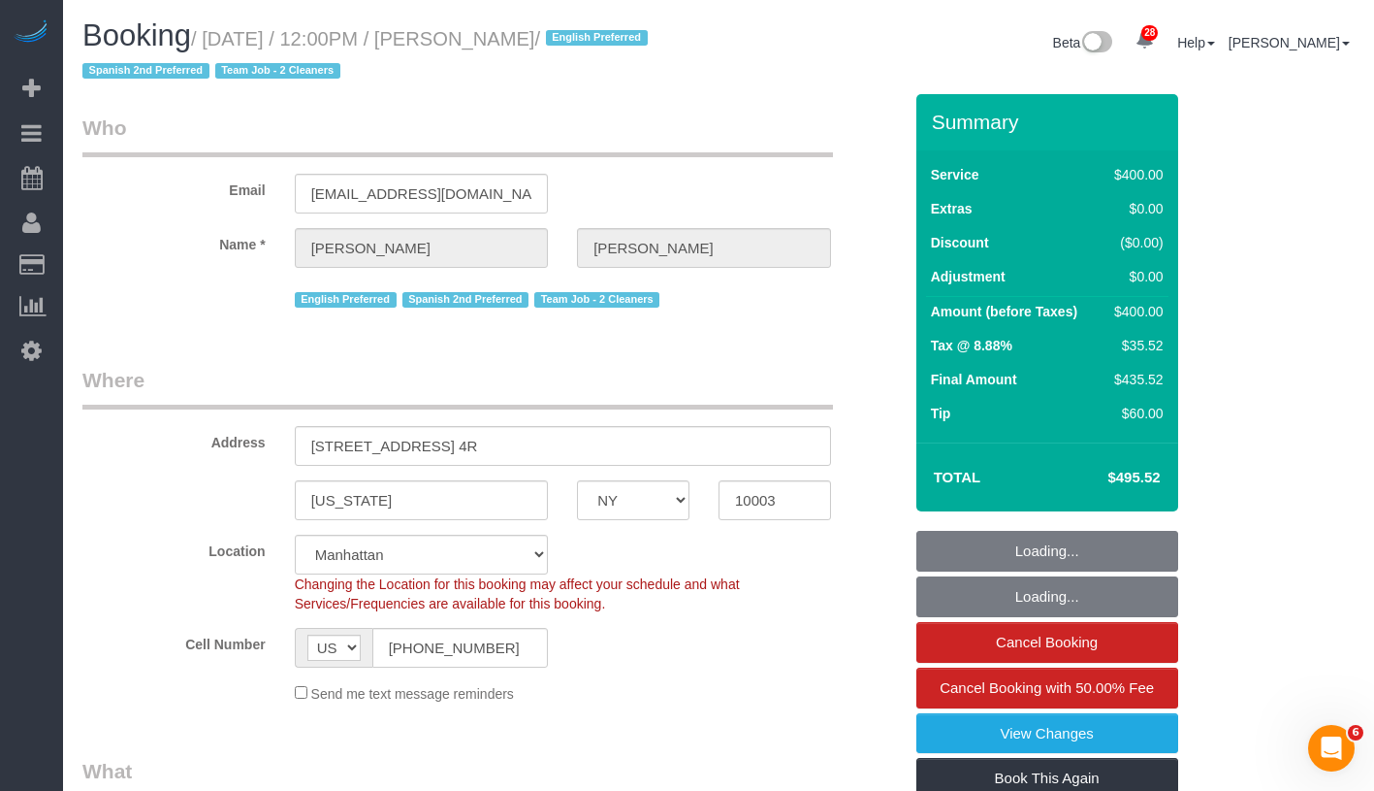
select select "object:1329"
select select "number:89"
select select "number:74"
select select "number:15"
select select "number:7"
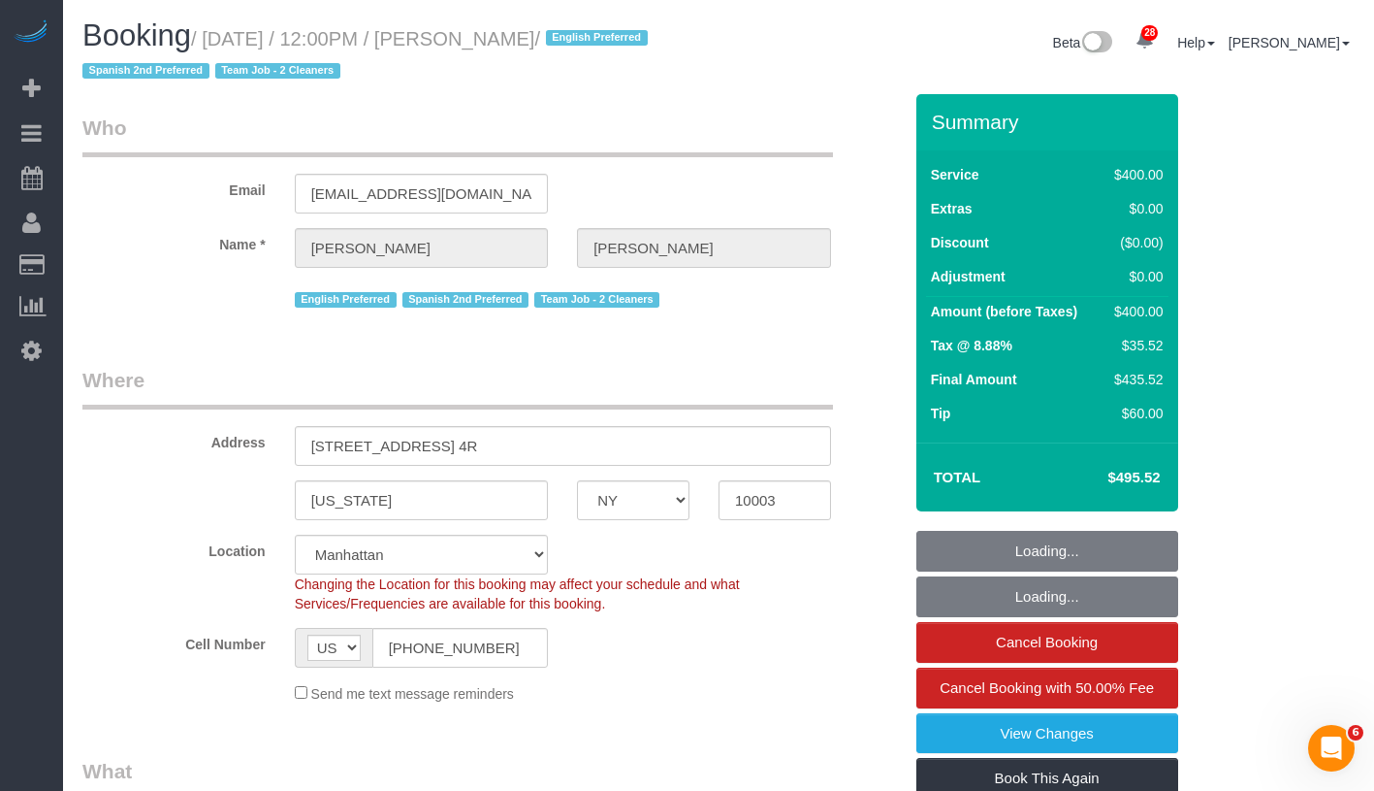
select select "2"
select select "150"
select select "object:1462"
select select "spot1"
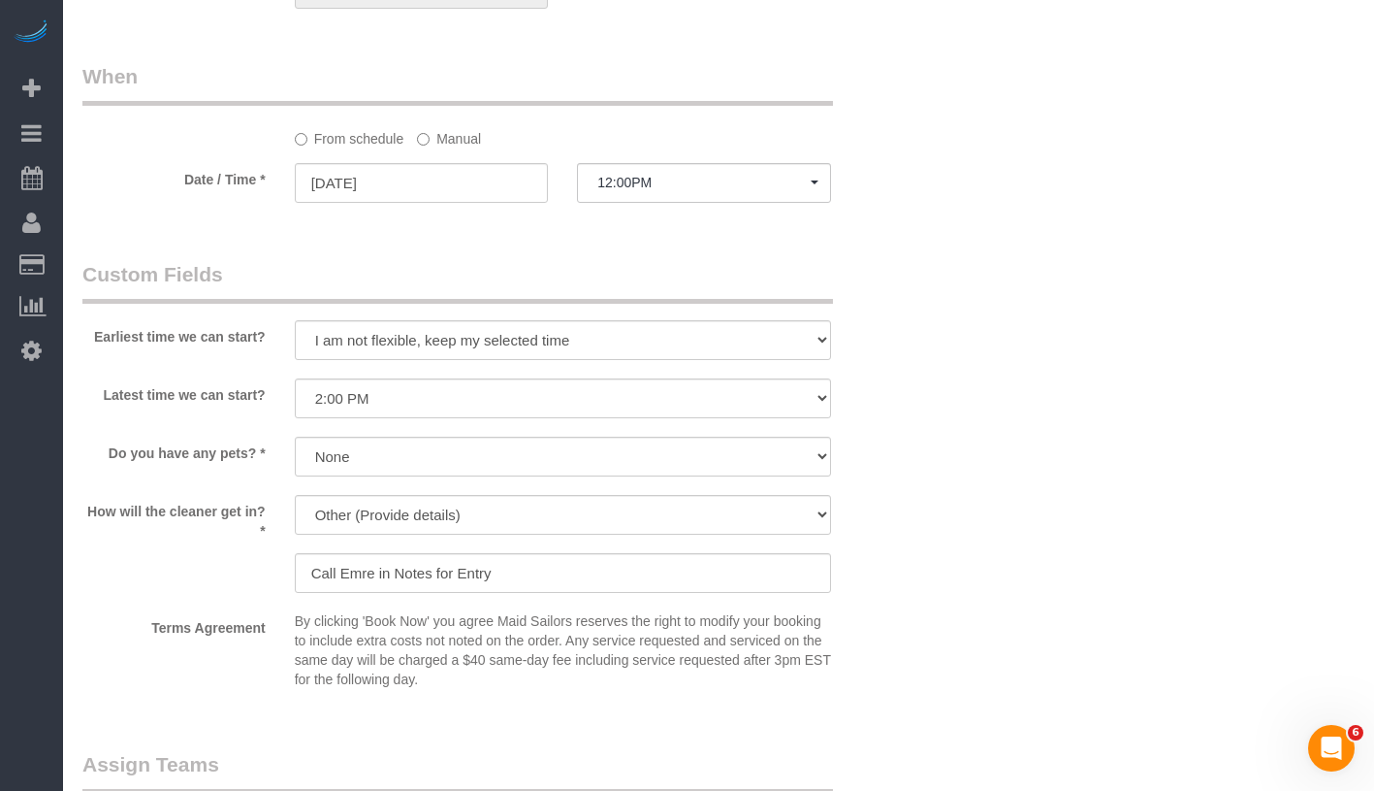
scroll to position [1738, 0]
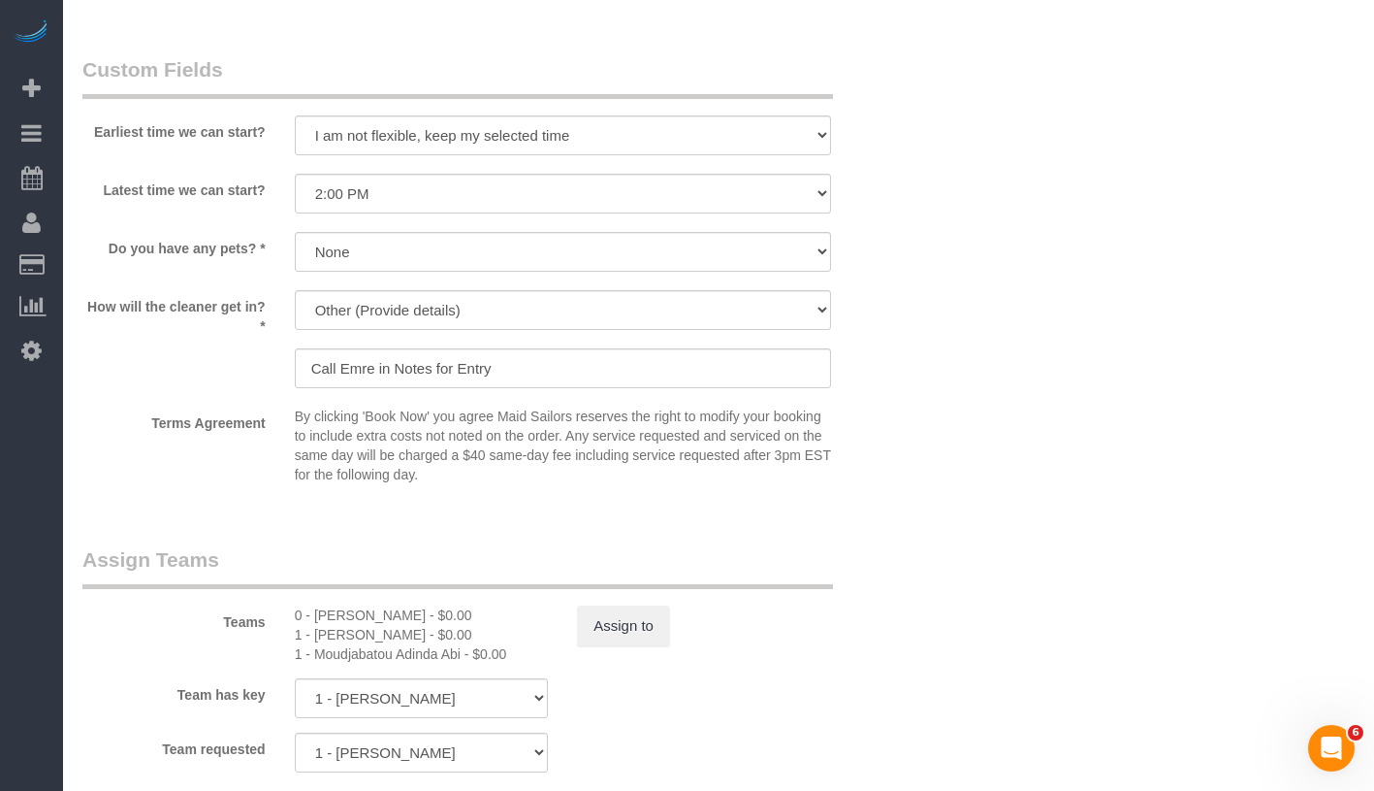
drag, startPoint x: 315, startPoint y: 619, endPoint x: 408, endPoint y: 618, distance: 93.1
click at [408, 618] on div "0 - [PERSON_NAME] - $0.00" at bounding box center [422, 614] width 254 height 19
copy div "[PERSON_NAME]"
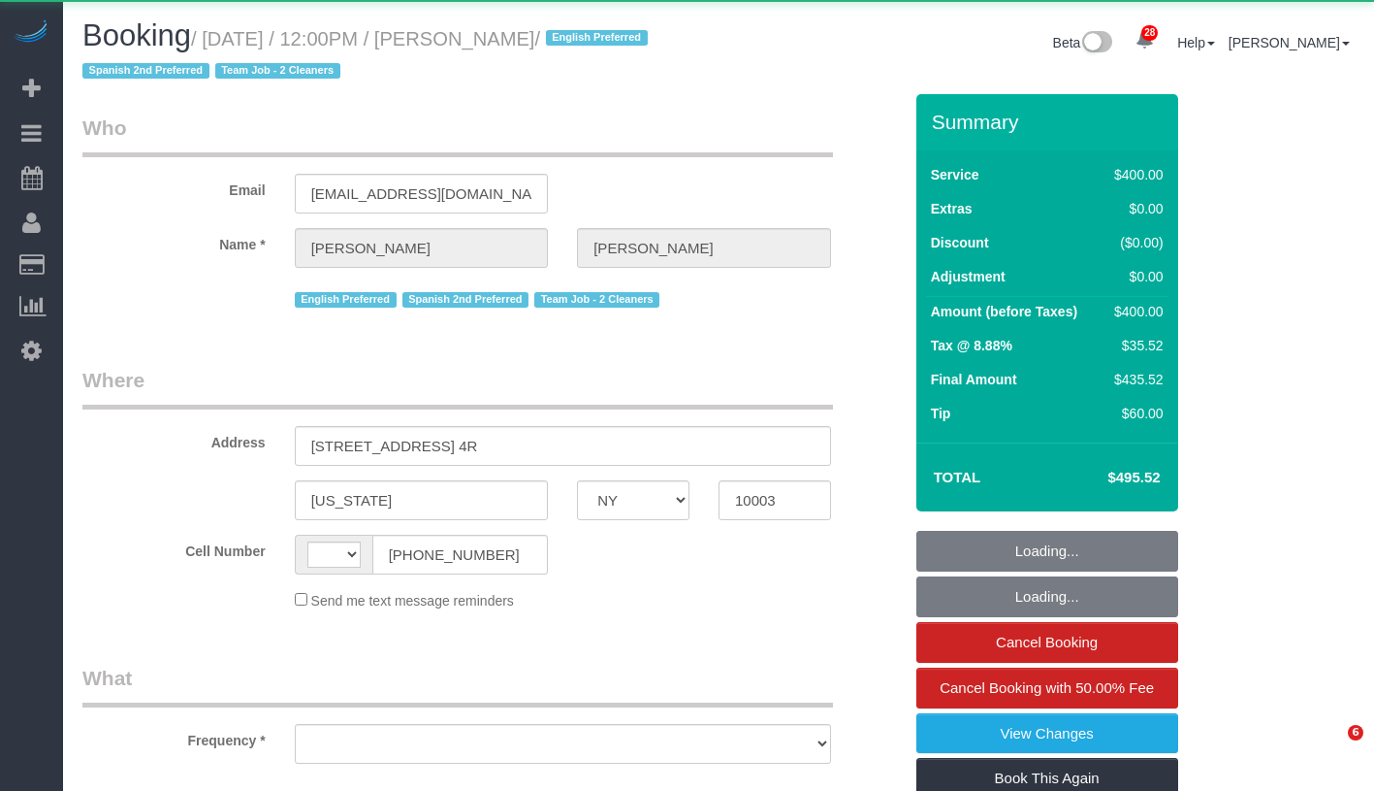
select select "NY"
select select "string:[GEOGRAPHIC_DATA]"
select select "string:stripe-pm_1RXQ5M4VGloSiKo7OnvxrPDv"
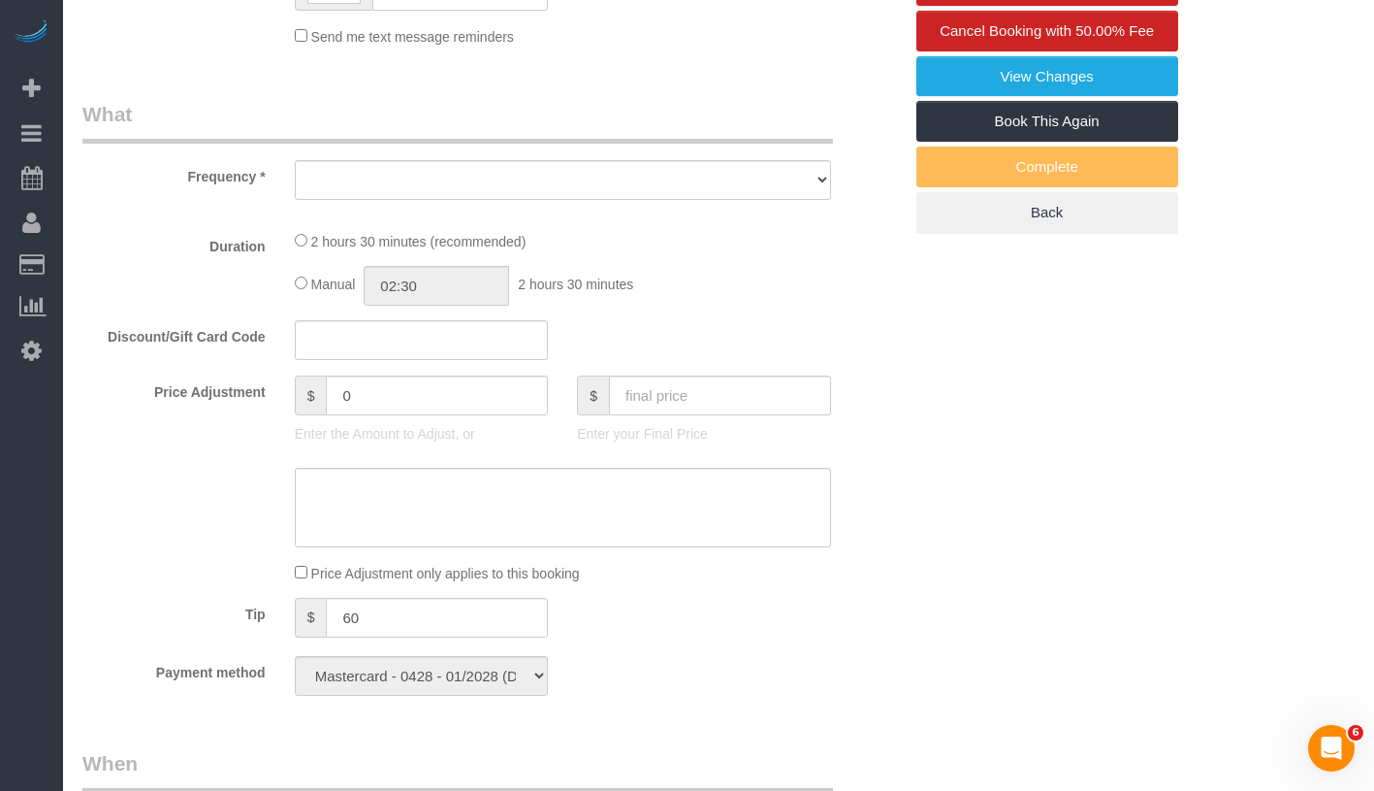
select select "2"
select select "150"
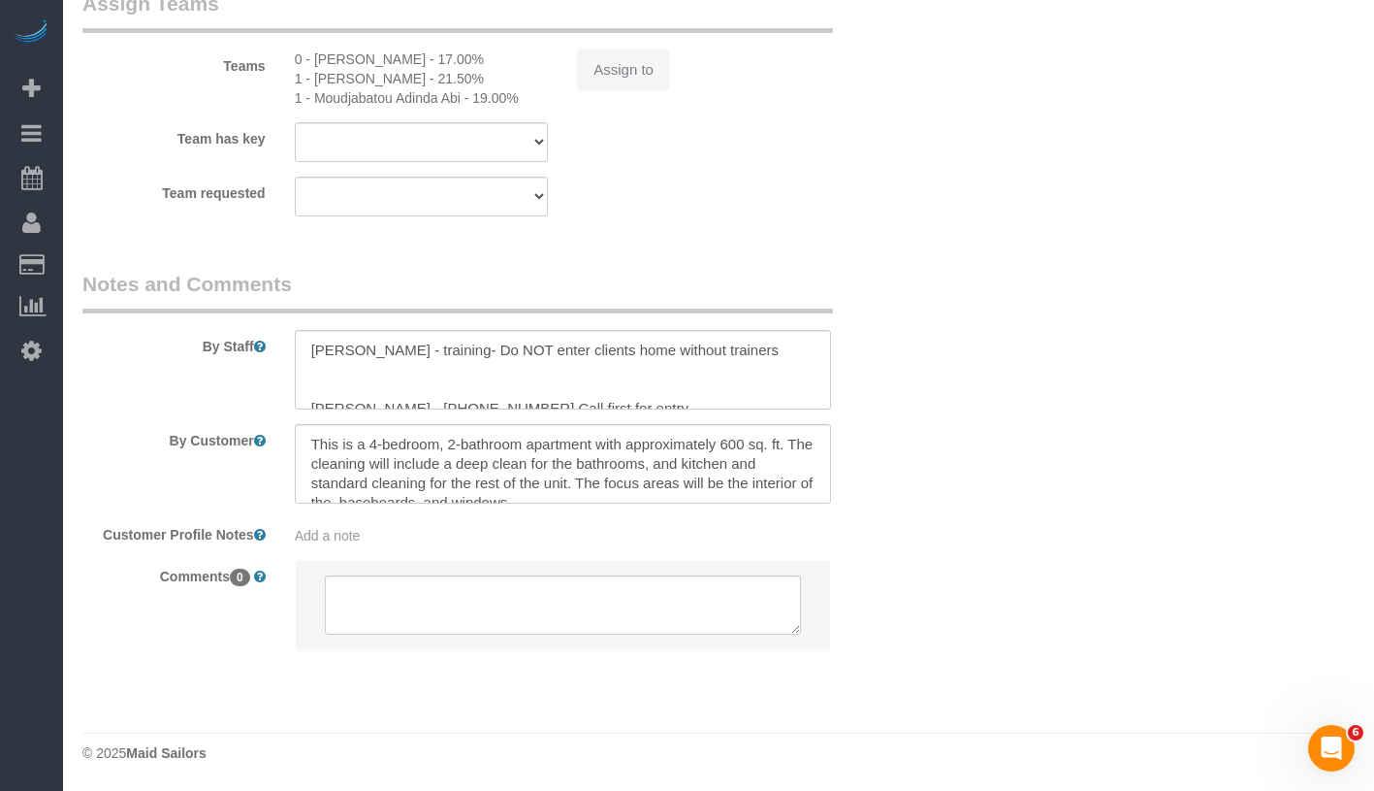
select select "number:89"
select select "number:74"
select select "number:15"
select select "number:7"
select select "object:1111"
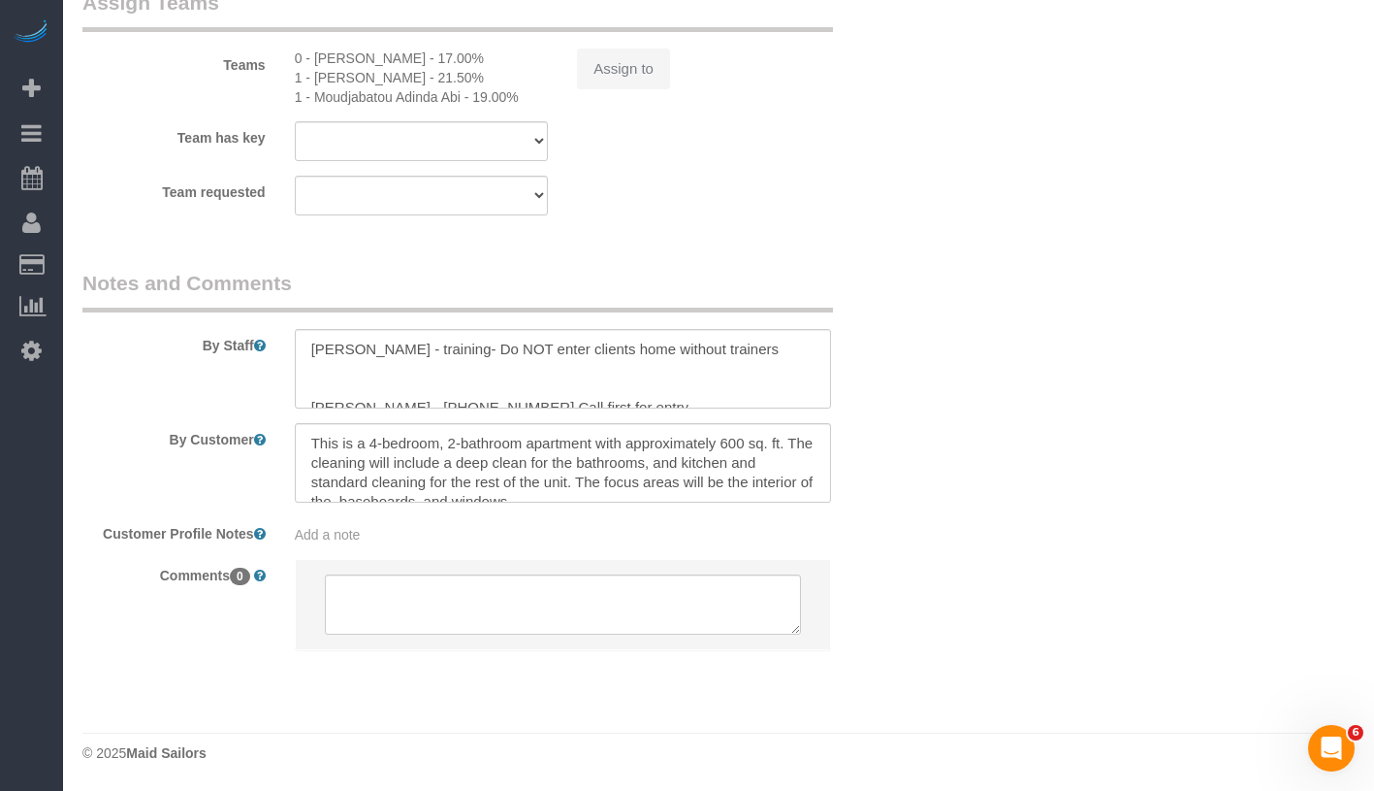
select select "spot1"
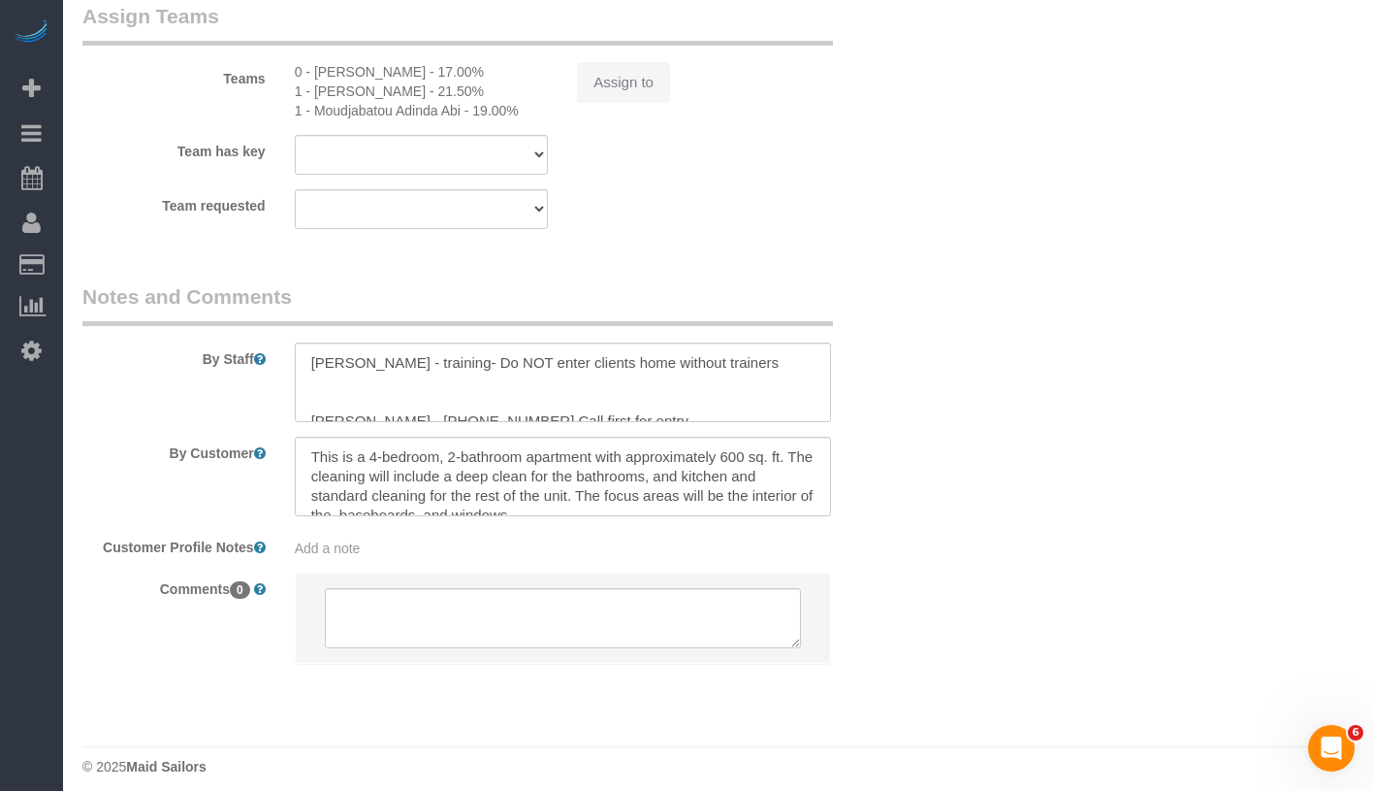
select select "object:1120"
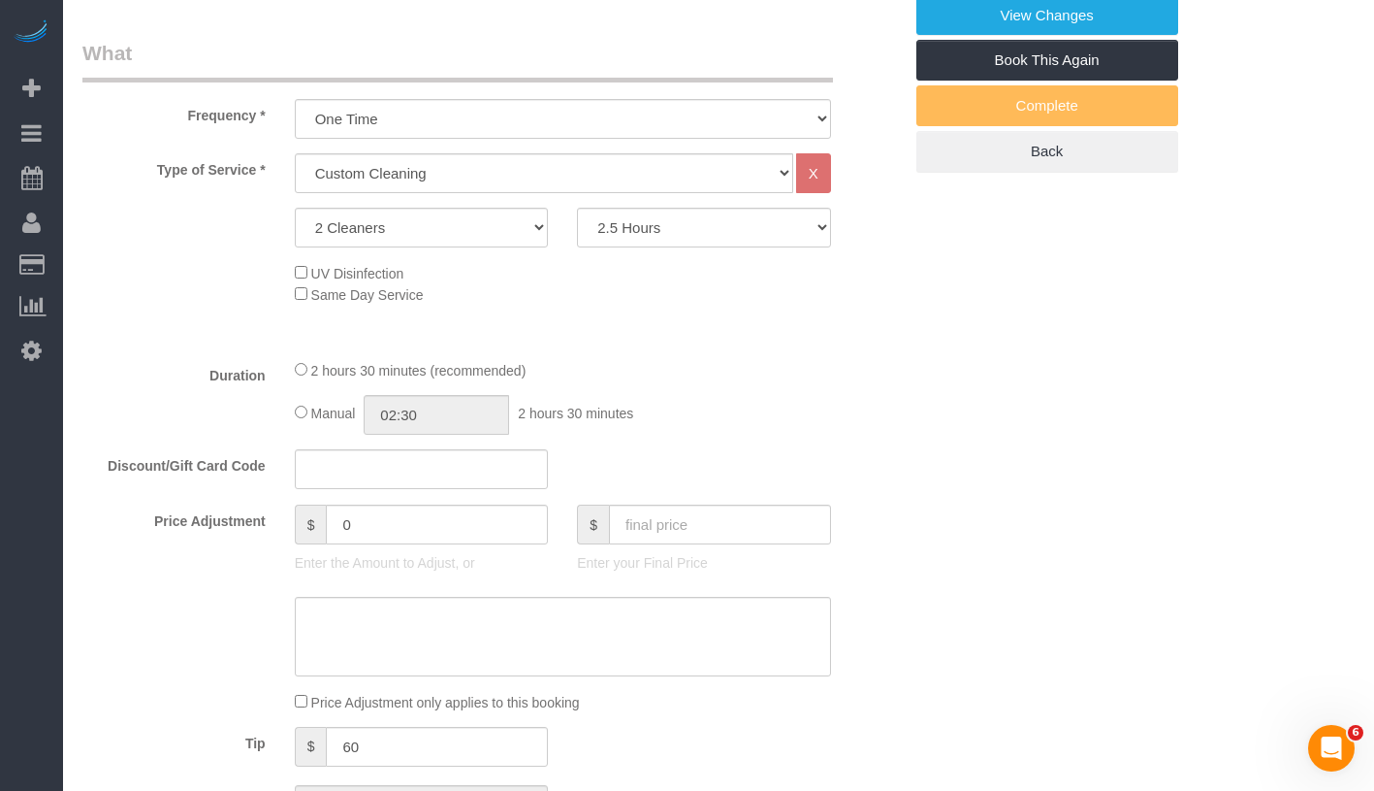
scroll to position [282, 0]
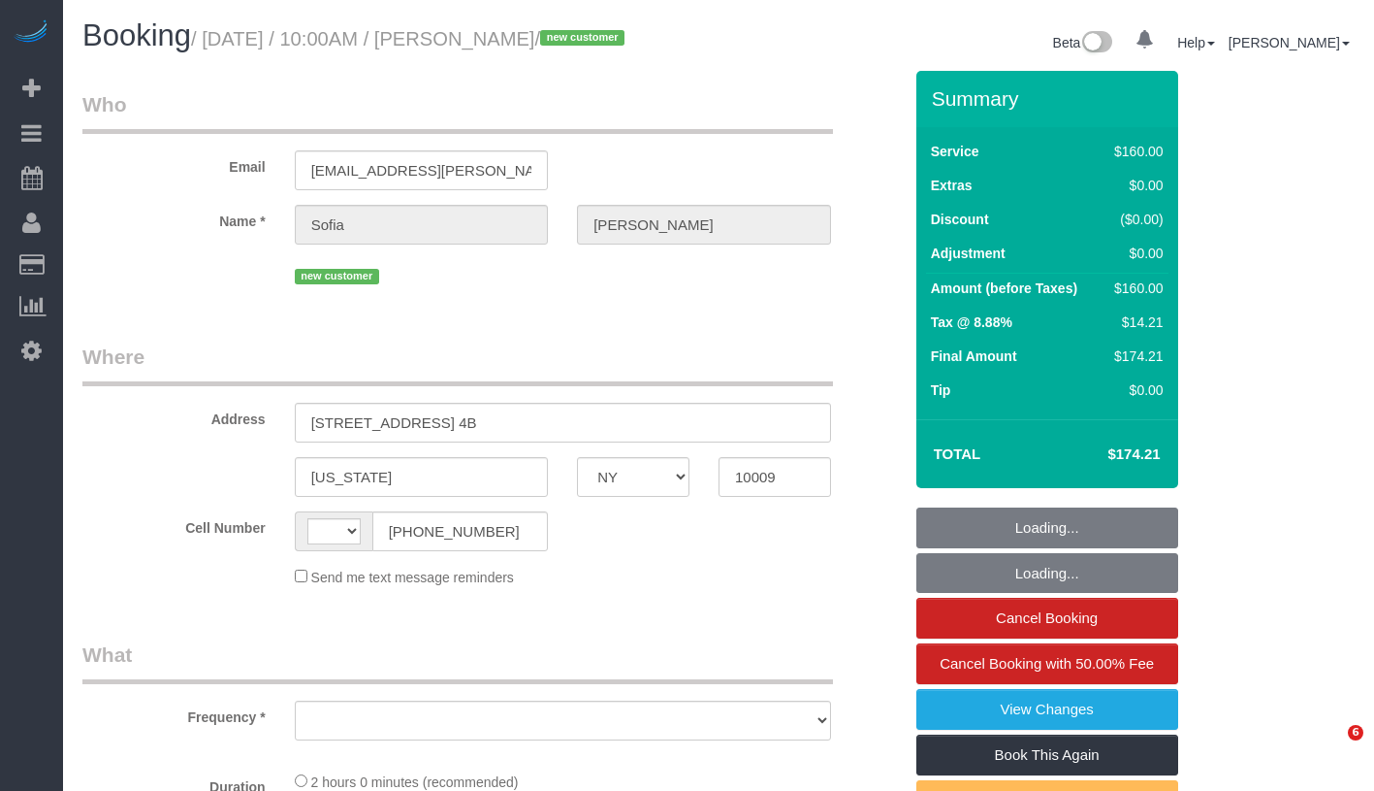
select select "NY"
select select "object:497"
select select "spot1"
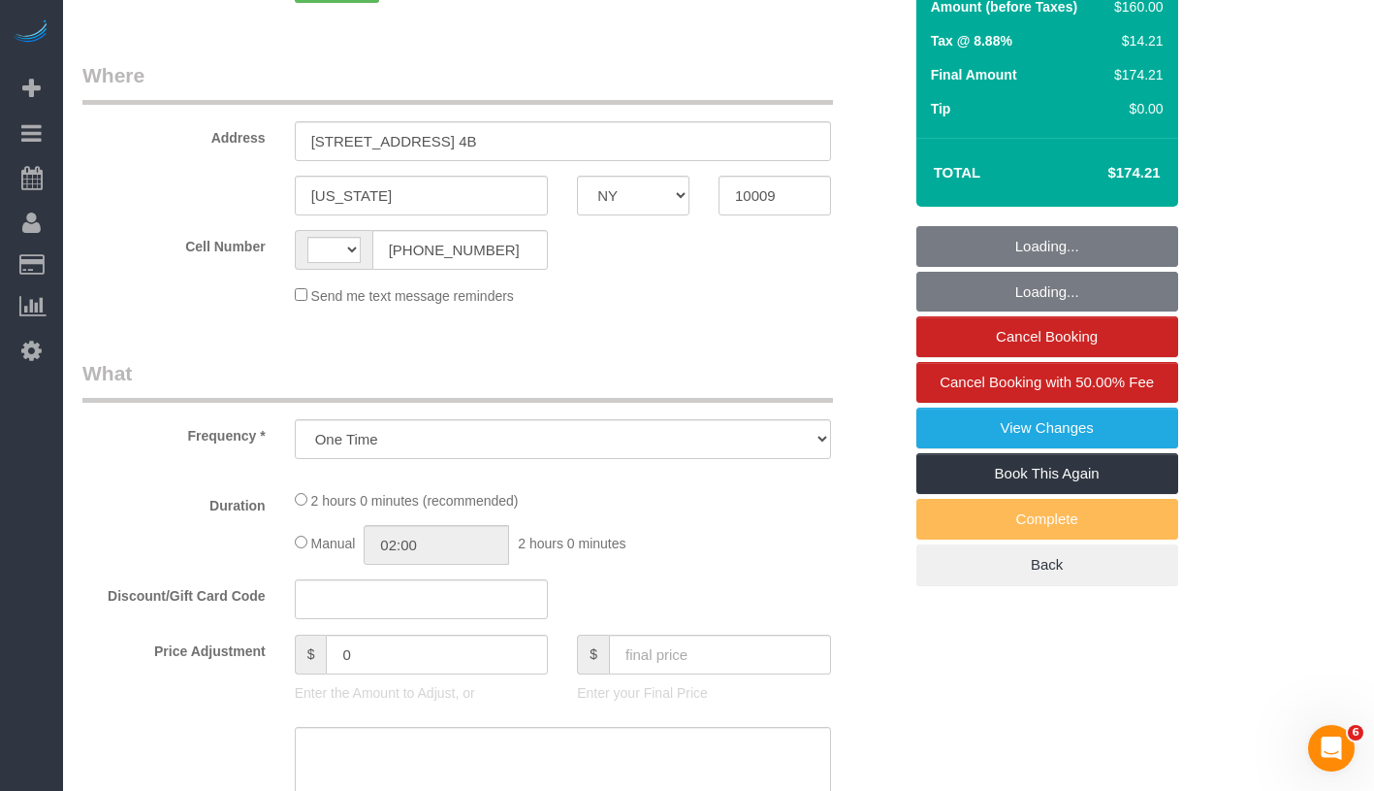
scroll to position [900, 0]
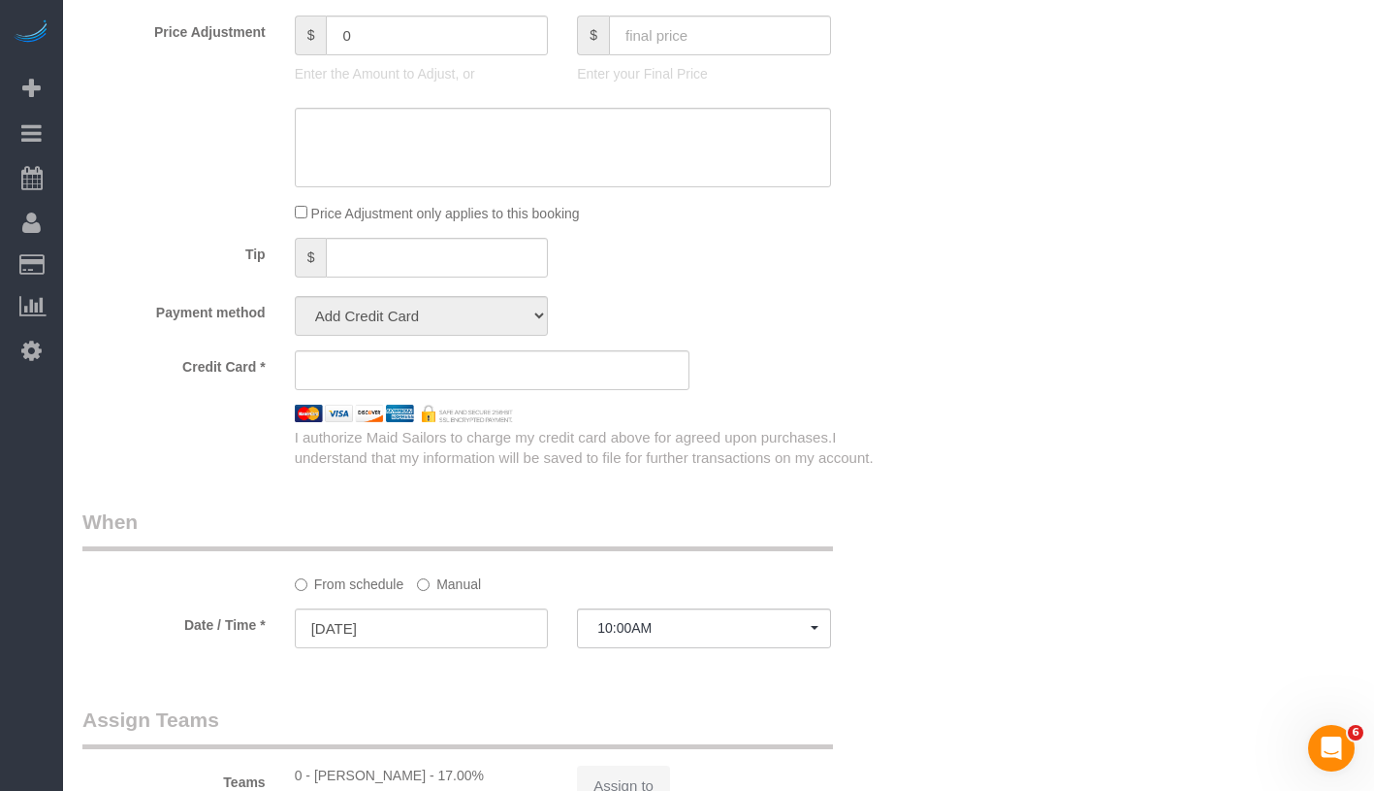
select select "string:[GEOGRAPHIC_DATA]"
select select "number:89"
select select "number:90"
select select "number:15"
select select "number:5"
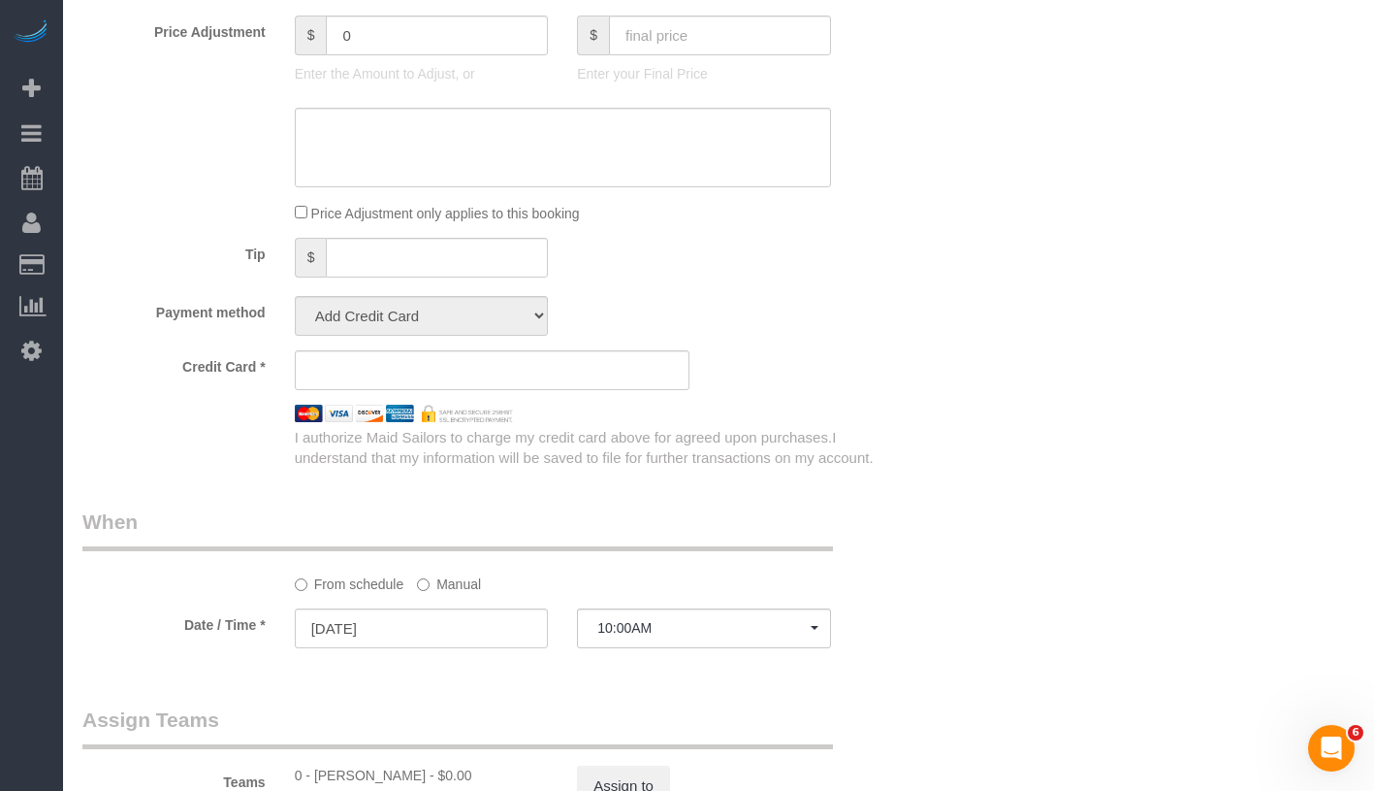
select select "object:1318"
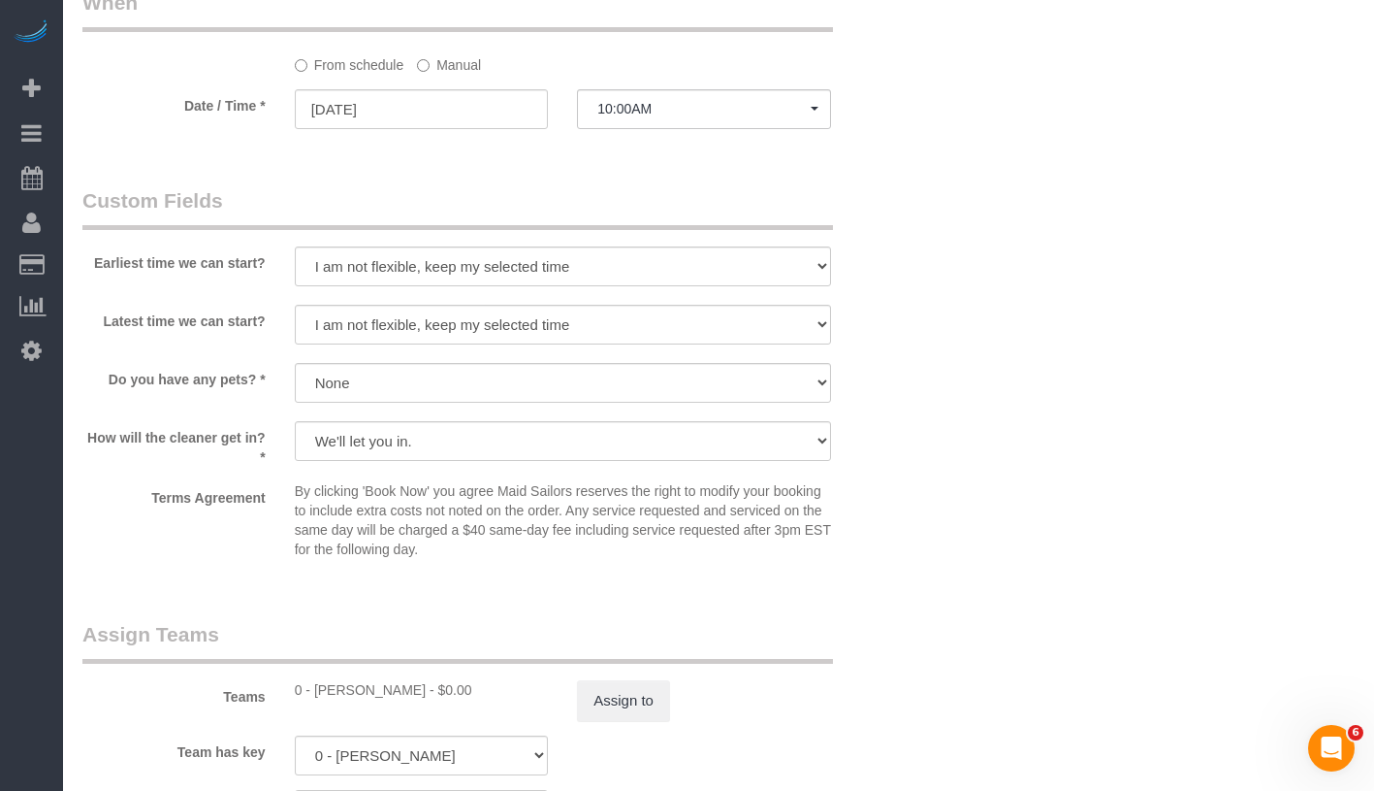
select select "spot40"
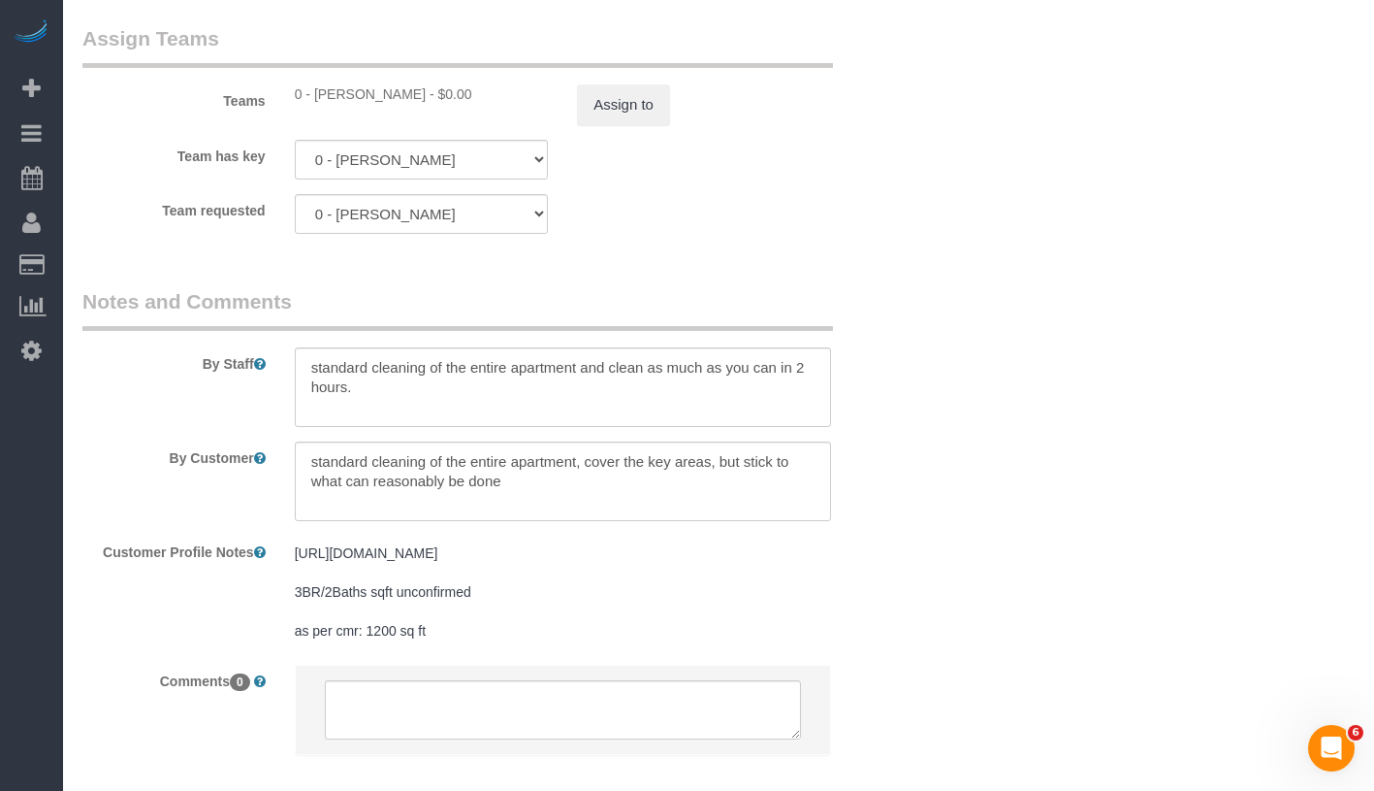
scroll to position [2180, 0]
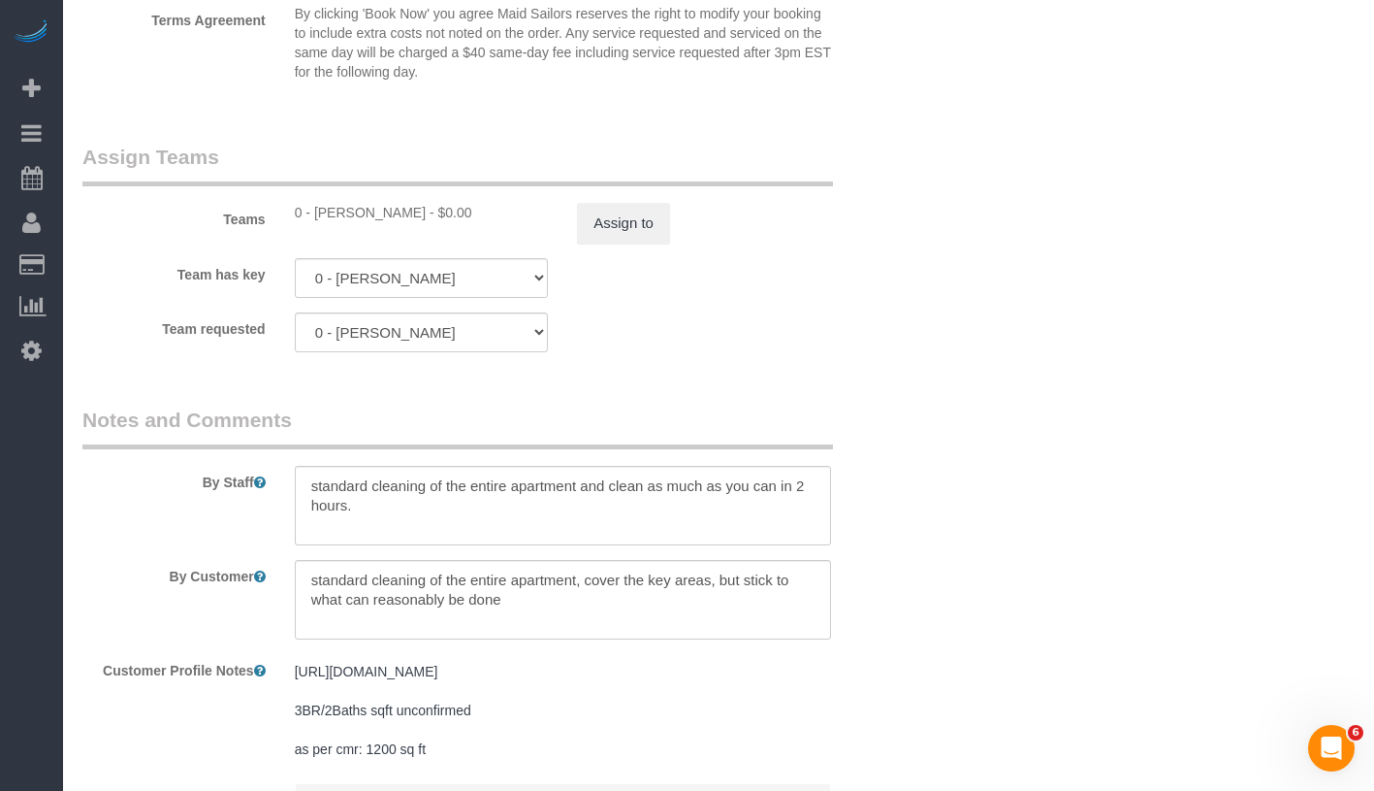
select select "string:stripe-pm_1SAgS84VGloSiKo7Rm2wK1xC"
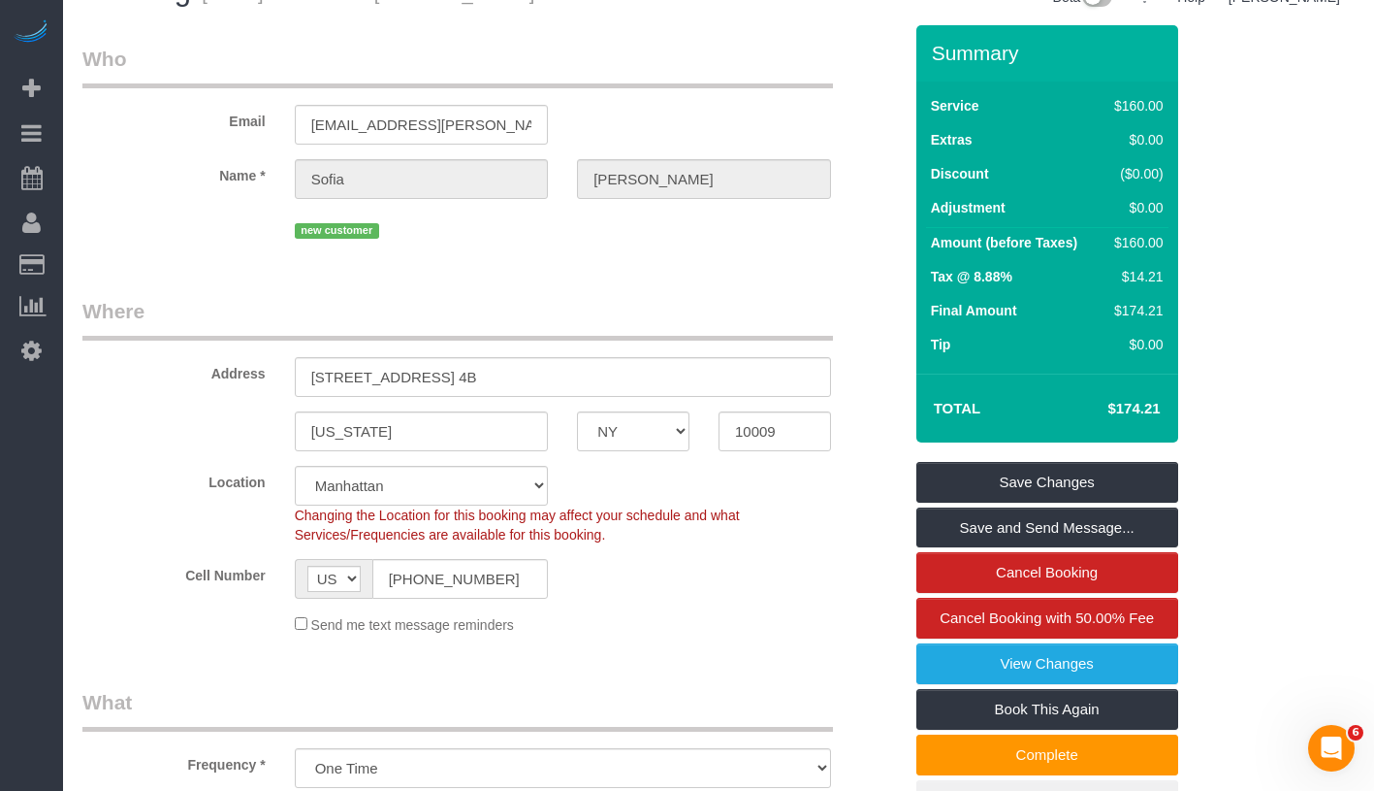
scroll to position [0, 0]
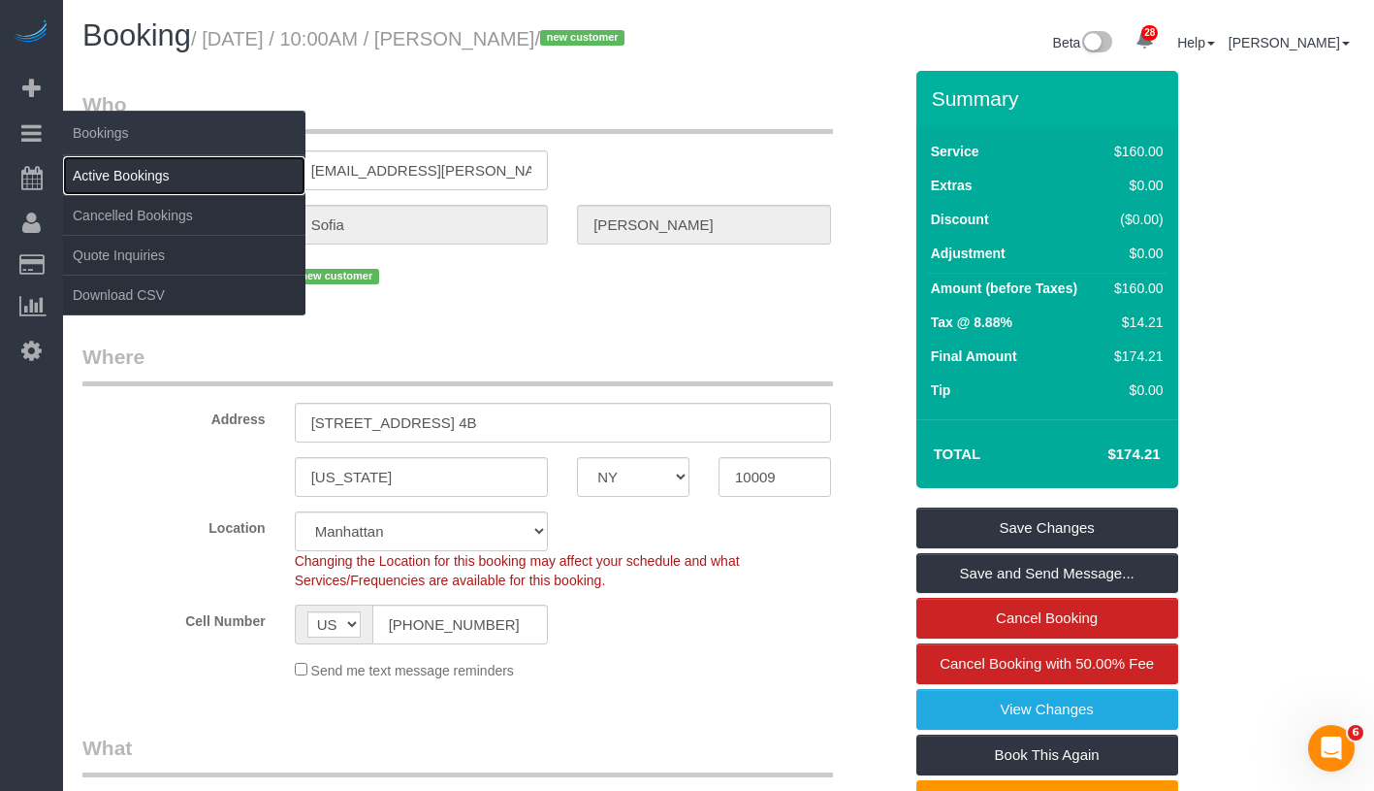
click at [128, 170] on link "Active Bookings" at bounding box center [184, 175] width 242 height 39
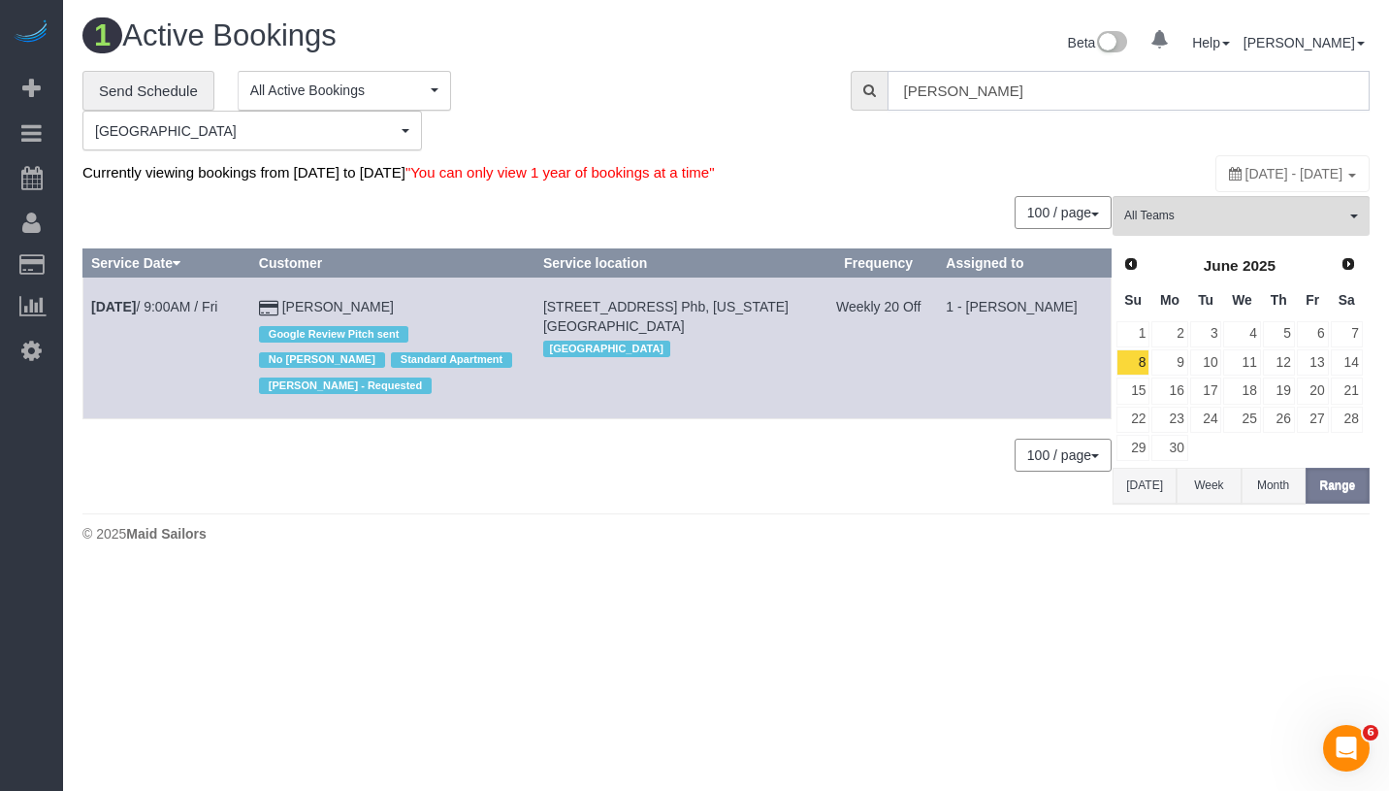
click at [1051, 84] on input "Christopher Levin" at bounding box center [1129, 91] width 482 height 40
paste input "Tiffany Clark"
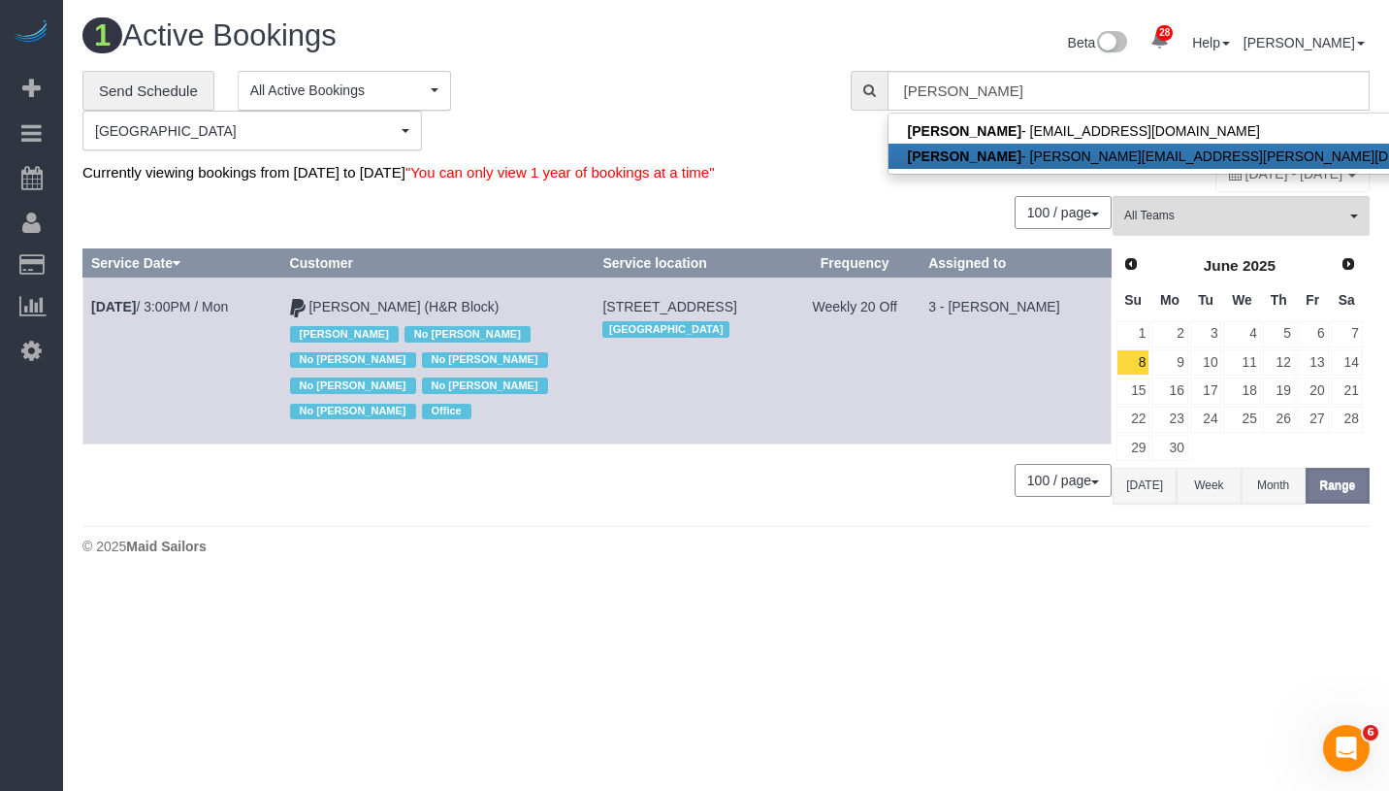
click at [1060, 149] on link "Tiffany Clark - tiffany.clark@hrblock.com" at bounding box center [1195, 156] width 615 height 25
type input "tiffany.clark@hrblock.com"
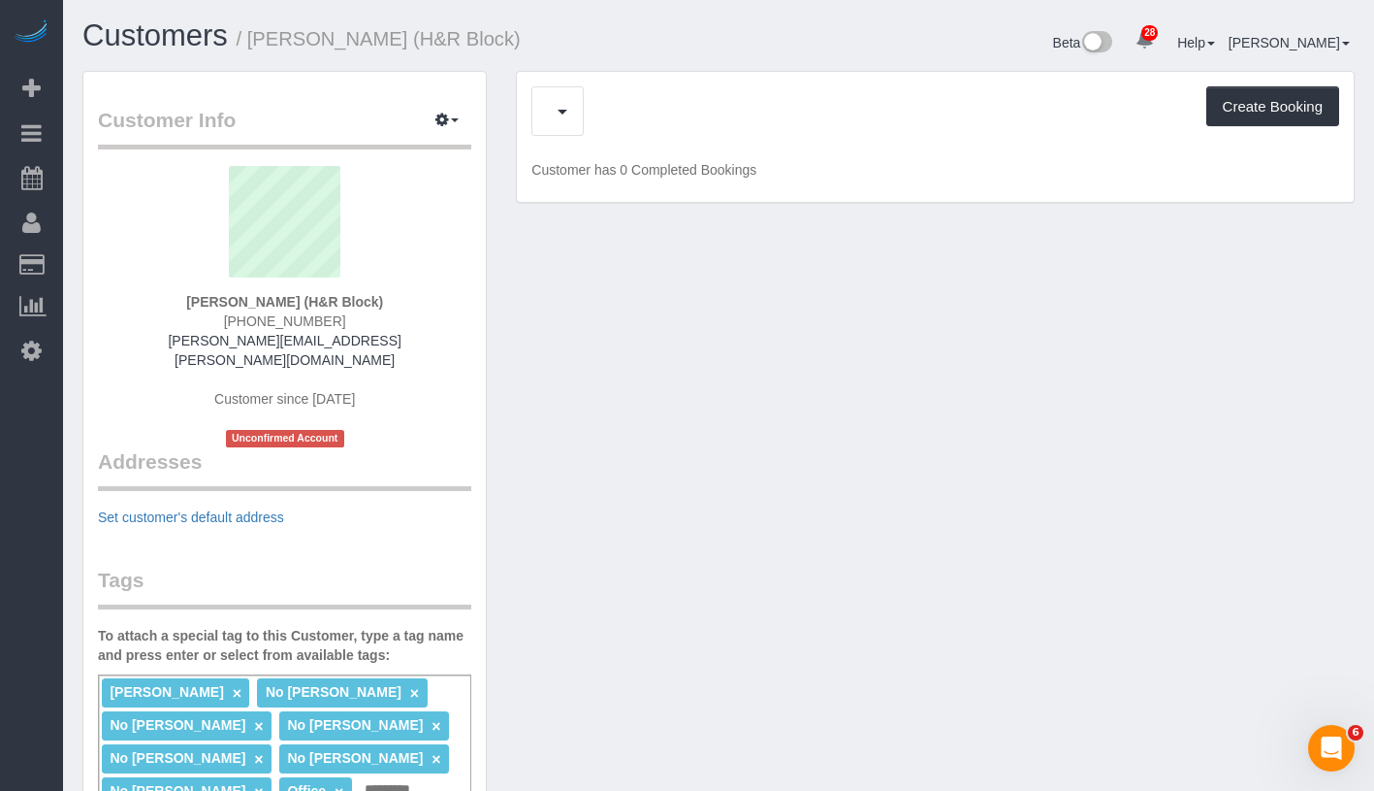
click at [640, 132] on div "Feedback (2) Create Booking" at bounding box center [936, 110] width 808 height 49
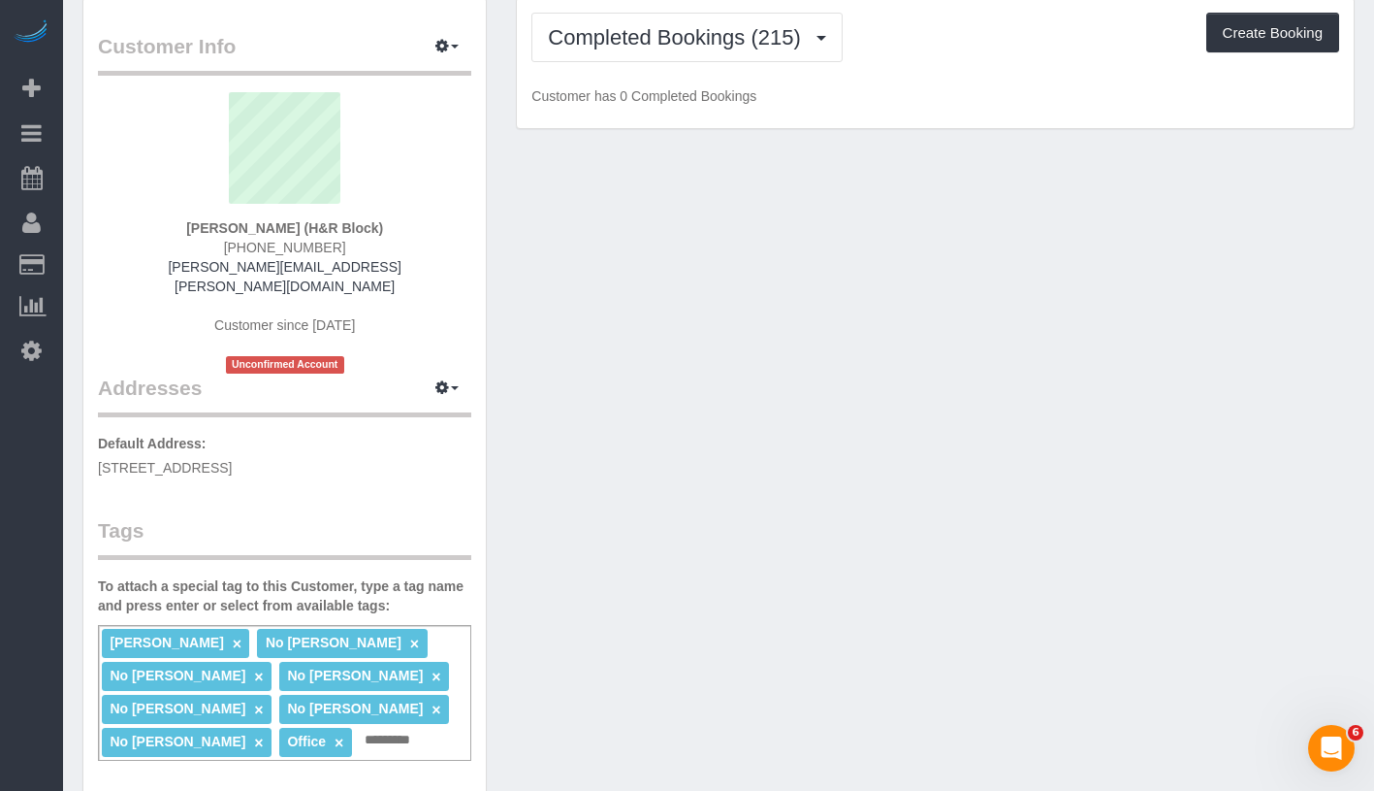
scroll to position [92, 0]
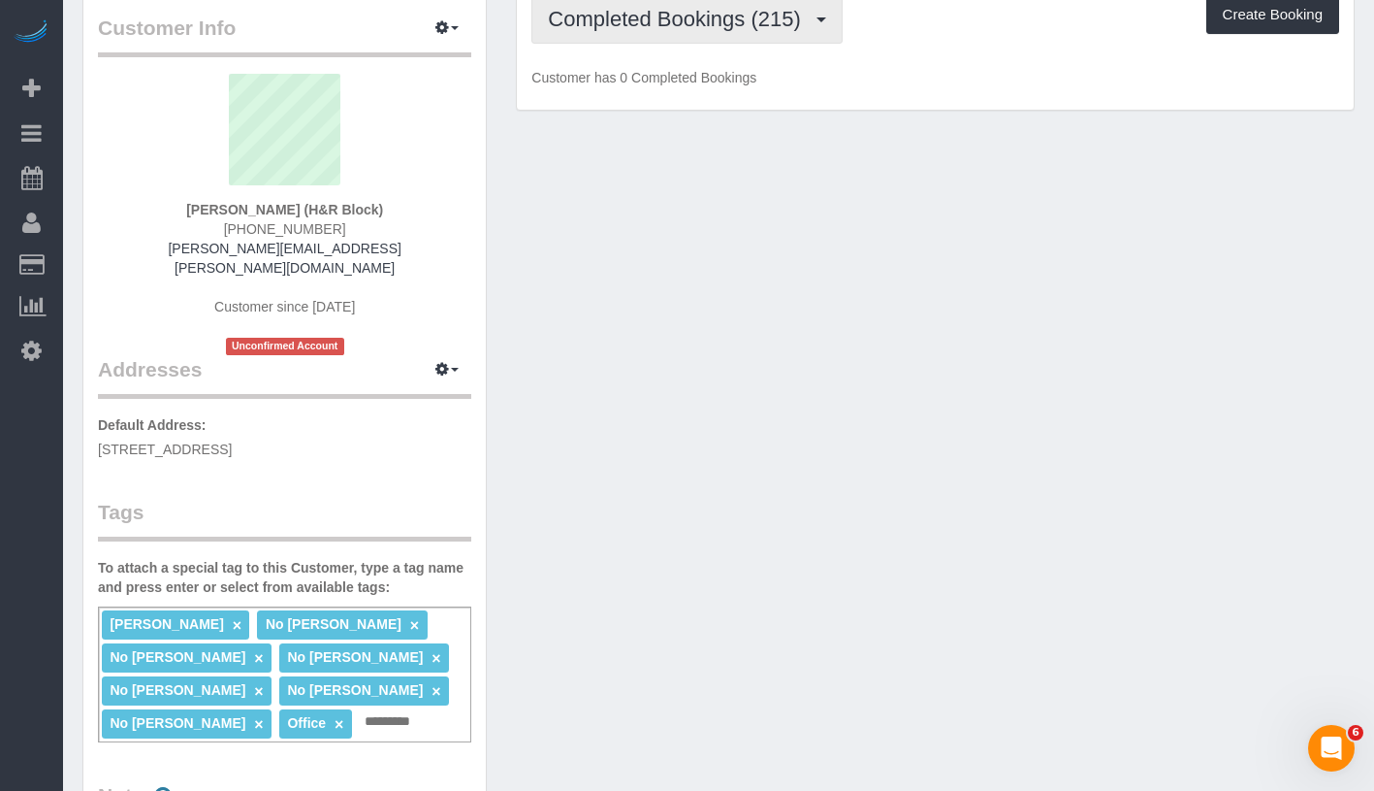
click at [740, 30] on button "Completed Bookings (215)" at bounding box center [687, 18] width 311 height 49
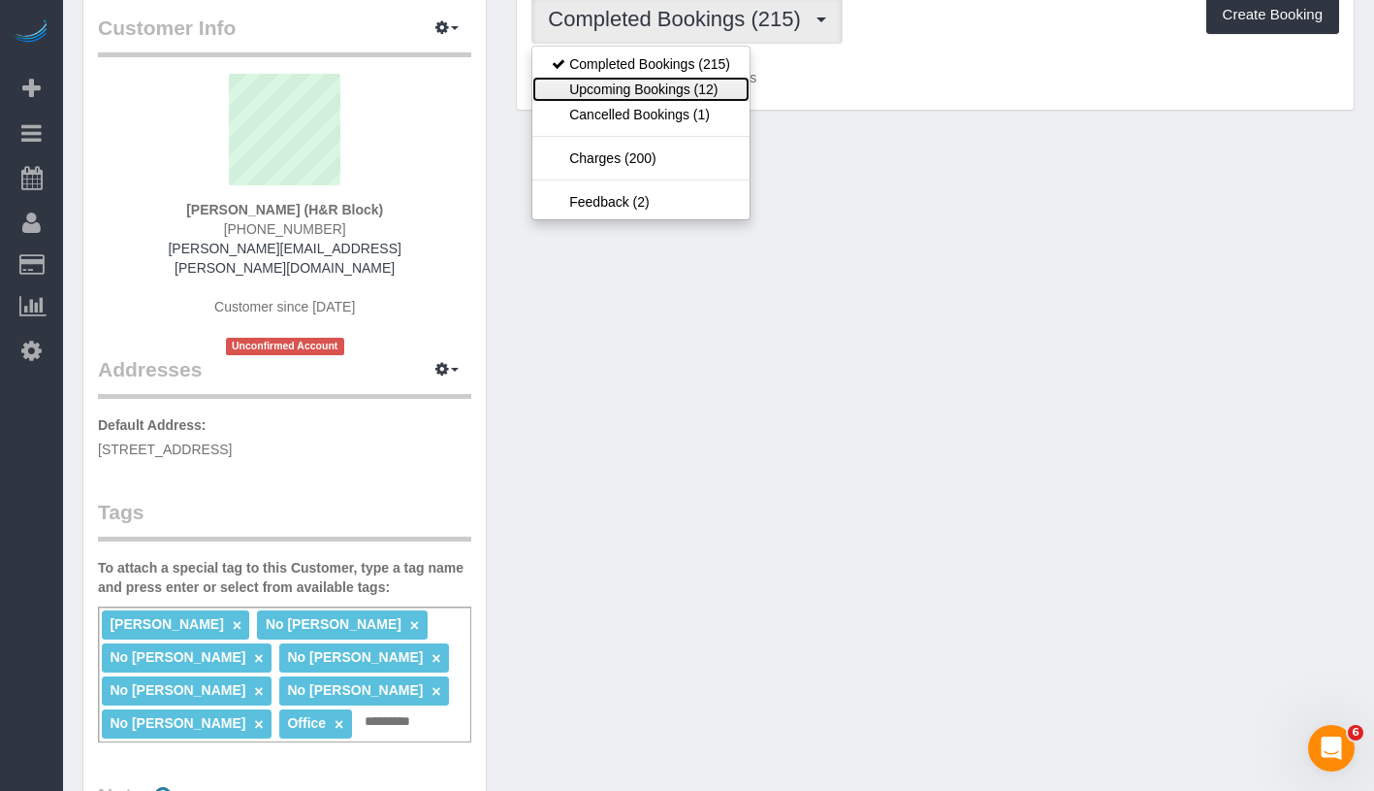
click at [704, 87] on link "Upcoming Bookings (12)" at bounding box center [641, 89] width 217 height 25
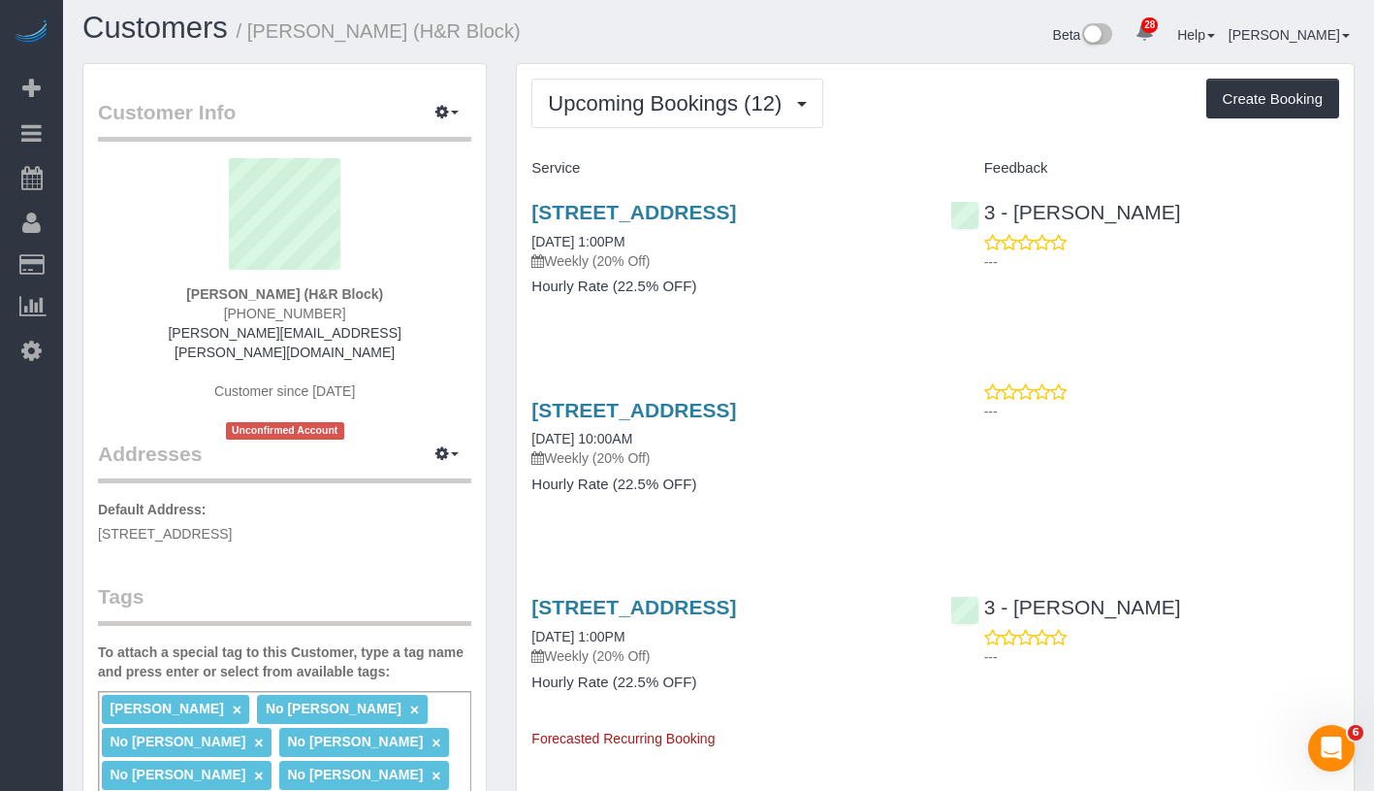
scroll to position [0, 0]
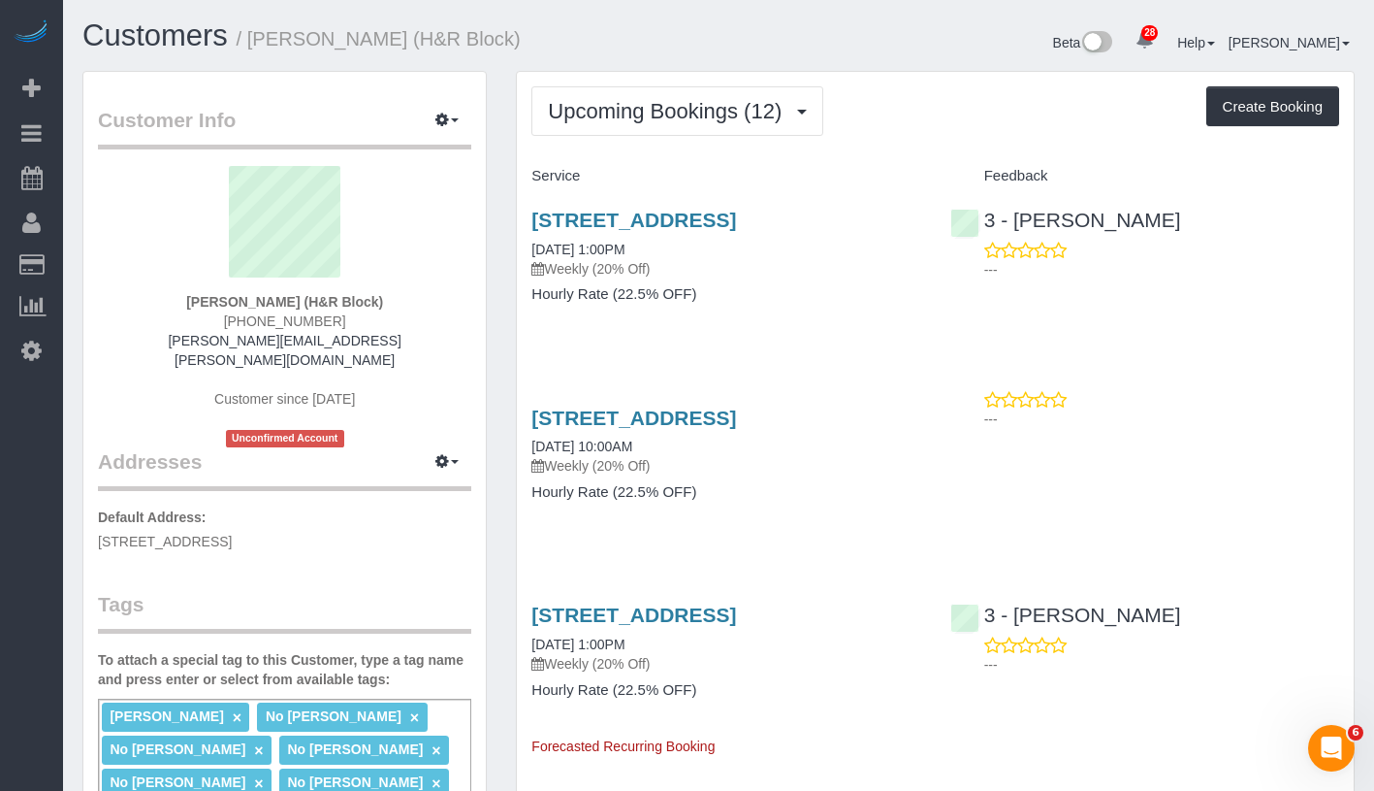
drag, startPoint x: 198, startPoint y: 304, endPoint x: 393, endPoint y: 305, distance: 195.0
click at [393, 305] on div "Tiffany Clark (H&R Block) (929) 302-5581‬ tiffany.clark@hrblock.com Customer si…" at bounding box center [284, 306] width 373 height 281
copy strong "Tiffany Clark (H&R Block)"
drag, startPoint x: 526, startPoint y: 270, endPoint x: 673, endPoint y: 264, distance: 147.5
click at [673, 264] on div "39-20 Main Street, 2nd Floor, Flushing, NY 11354 09/26/2025 1:00PM Weekly (20% …" at bounding box center [726, 266] width 418 height 149
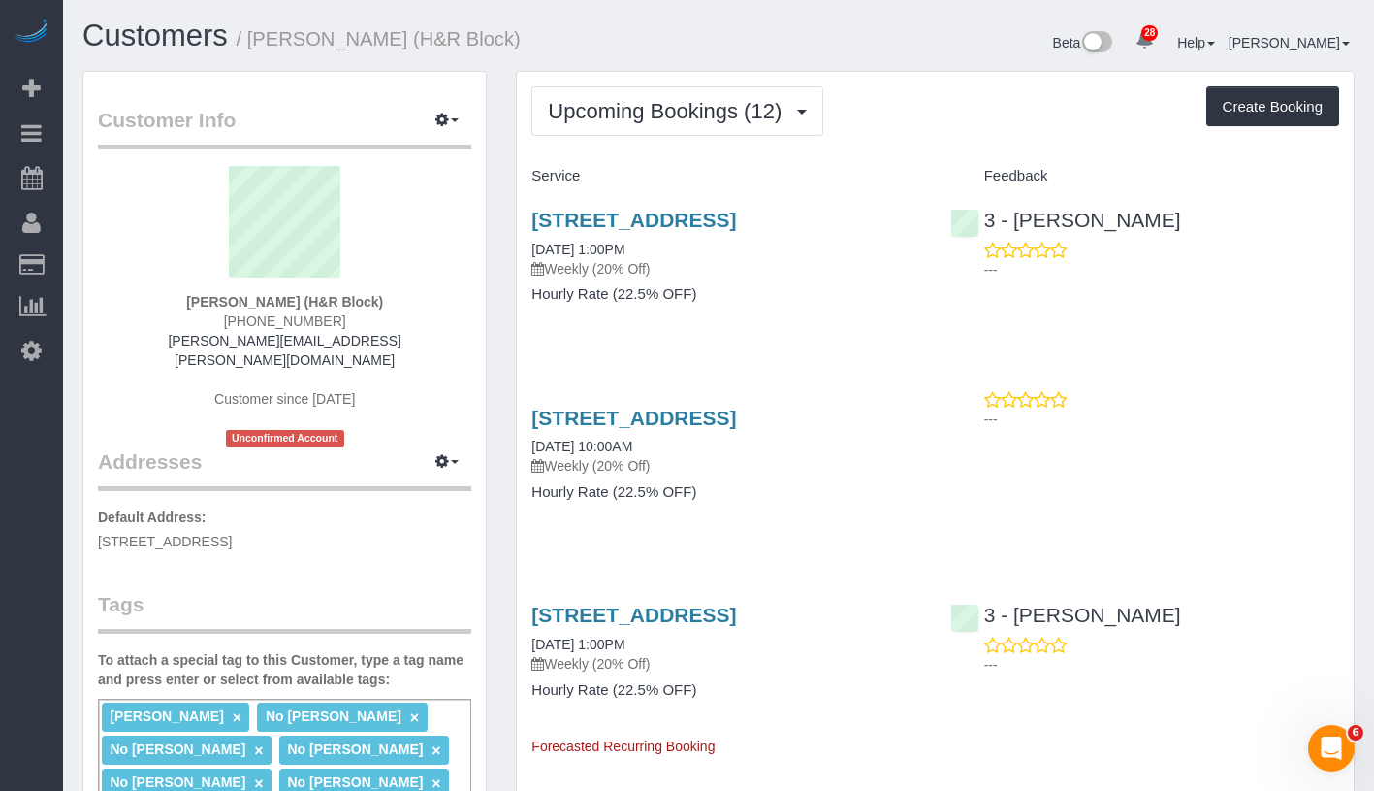
copy link "09/26/2025 1:00PM"
click at [625, 257] on link "09/26/2025 1:00PM" at bounding box center [578, 250] width 93 height 16
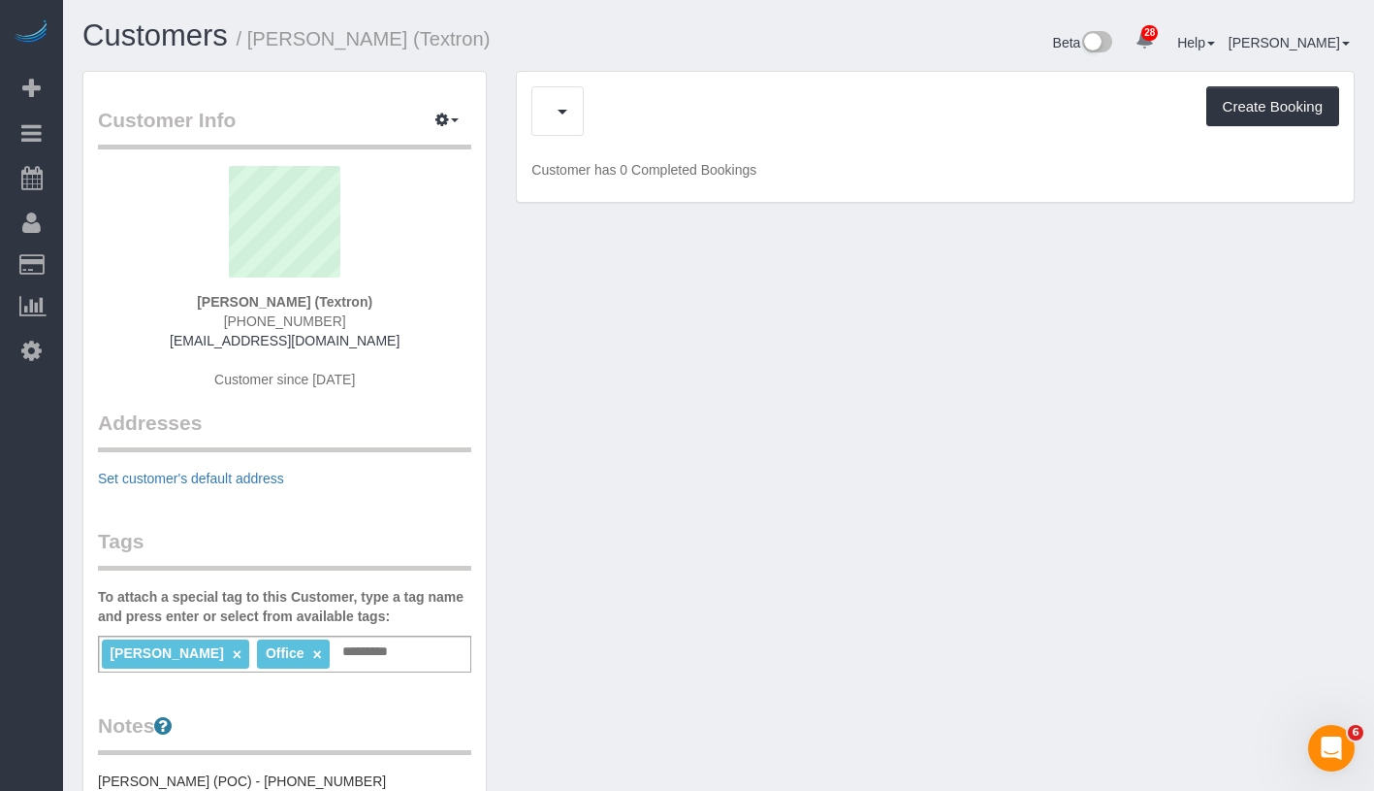
click at [710, 113] on div "Cancelled Bookings (6) Charges (193) Feedback (11) Create Booking" at bounding box center [936, 110] width 808 height 49
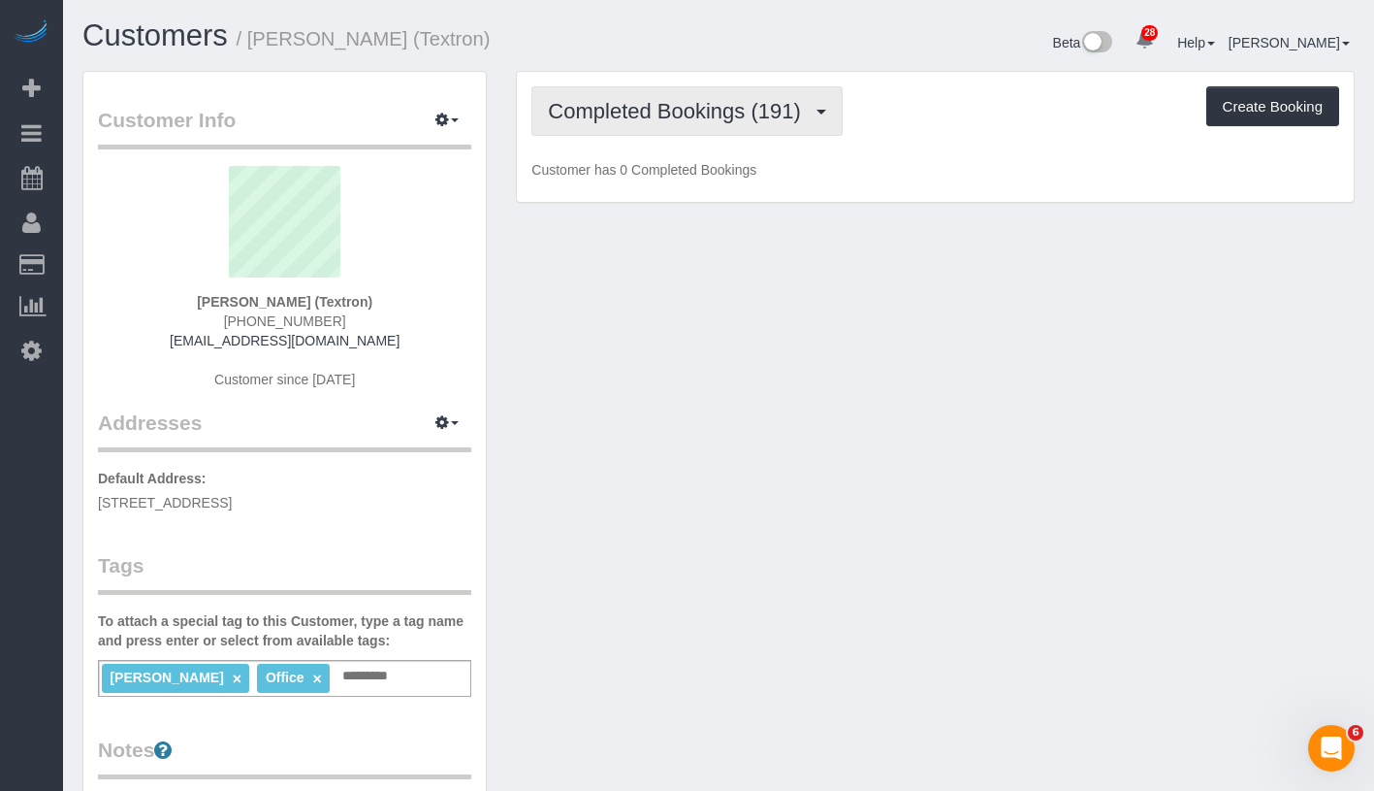
click at [677, 118] on span "Completed Bookings (191)" at bounding box center [679, 111] width 262 height 24
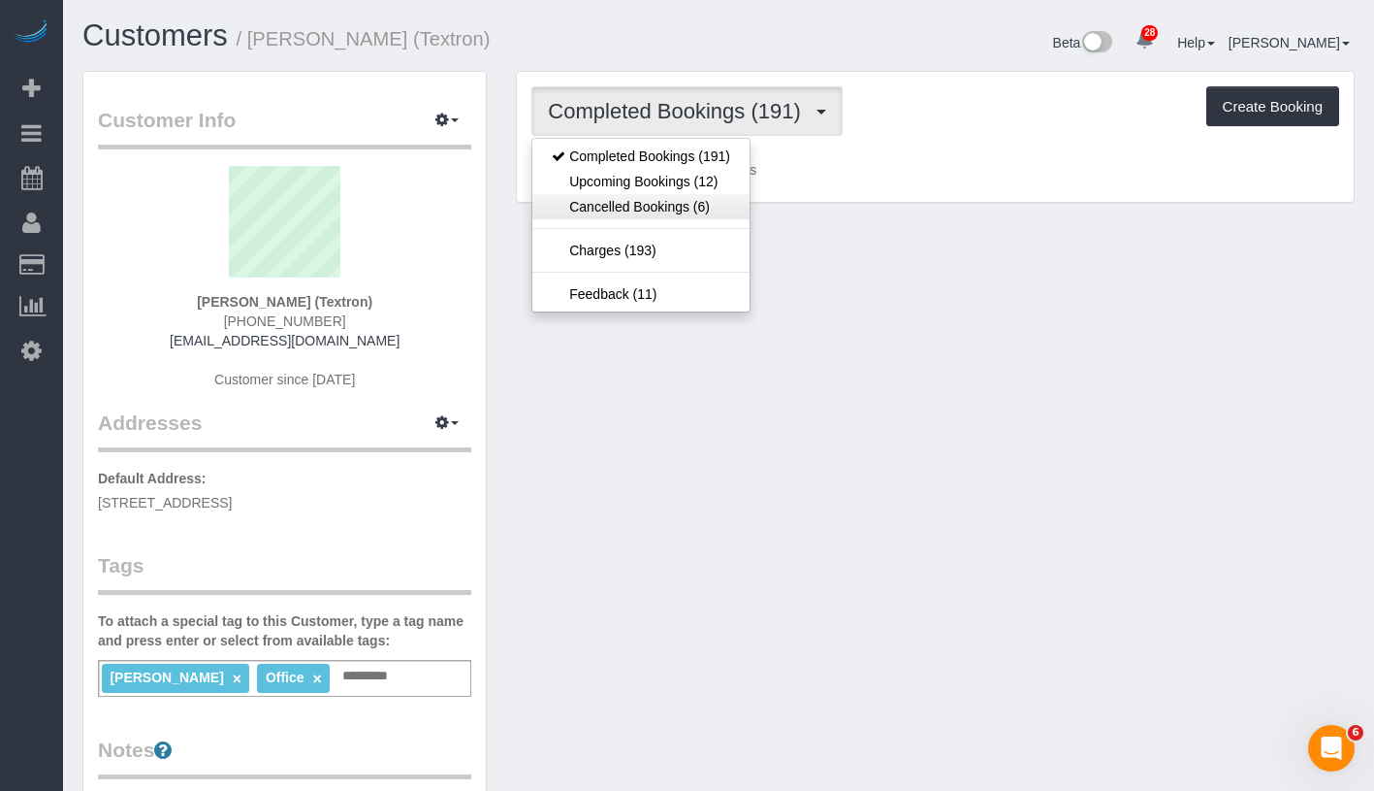
click at [674, 197] on link "Cancelled Bookings (6)" at bounding box center [641, 206] width 217 height 25
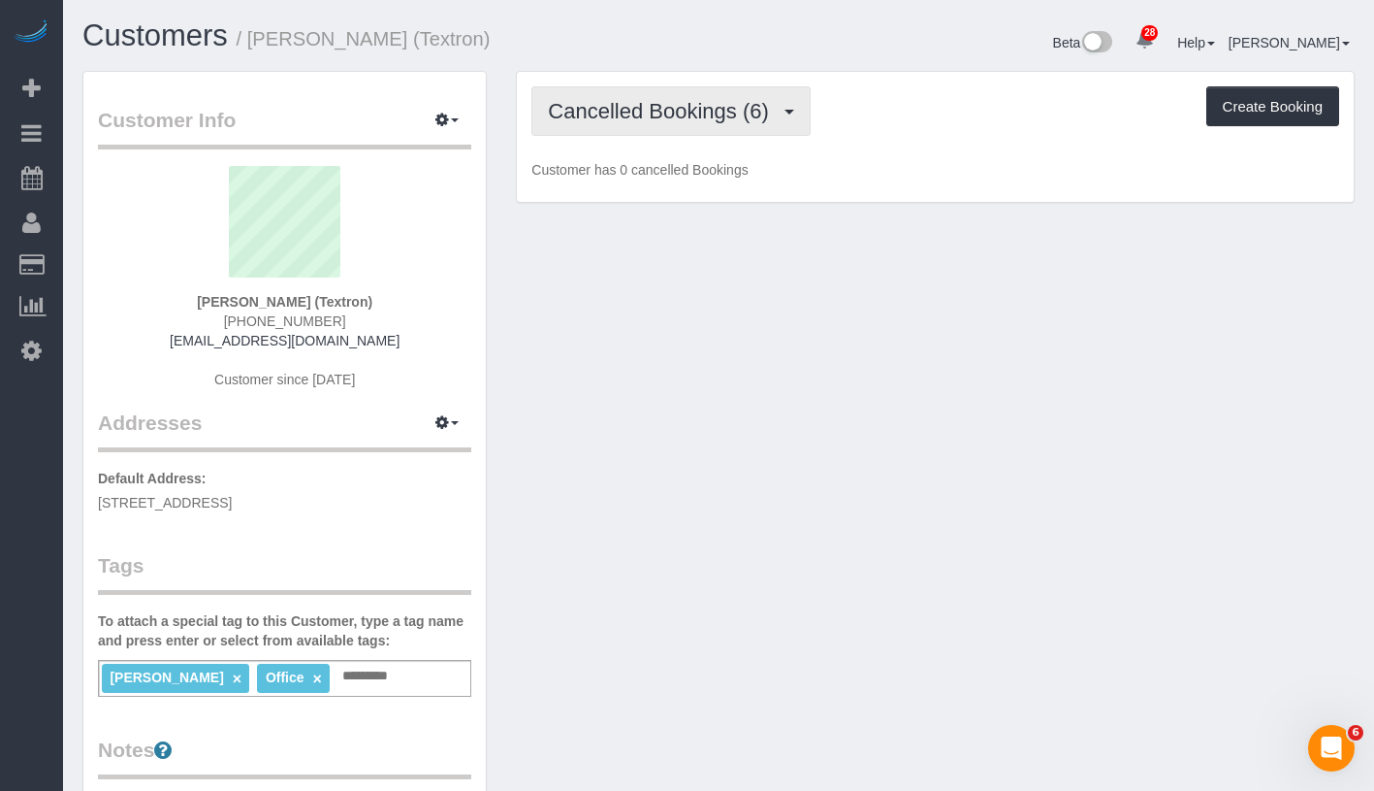
click at [718, 128] on button "Cancelled Bookings (6)" at bounding box center [671, 110] width 279 height 49
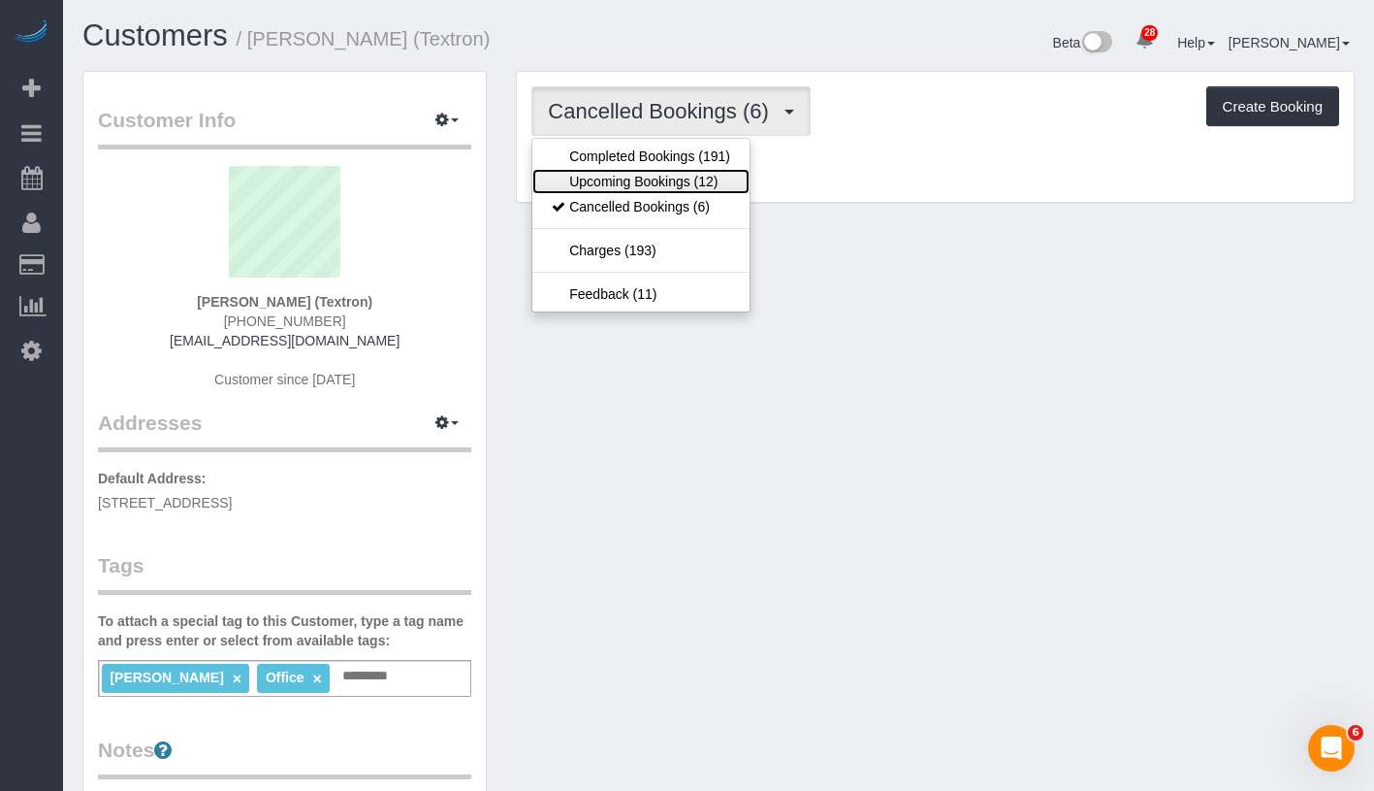
click at [639, 182] on link "Upcoming Bookings (12)" at bounding box center [641, 181] width 217 height 25
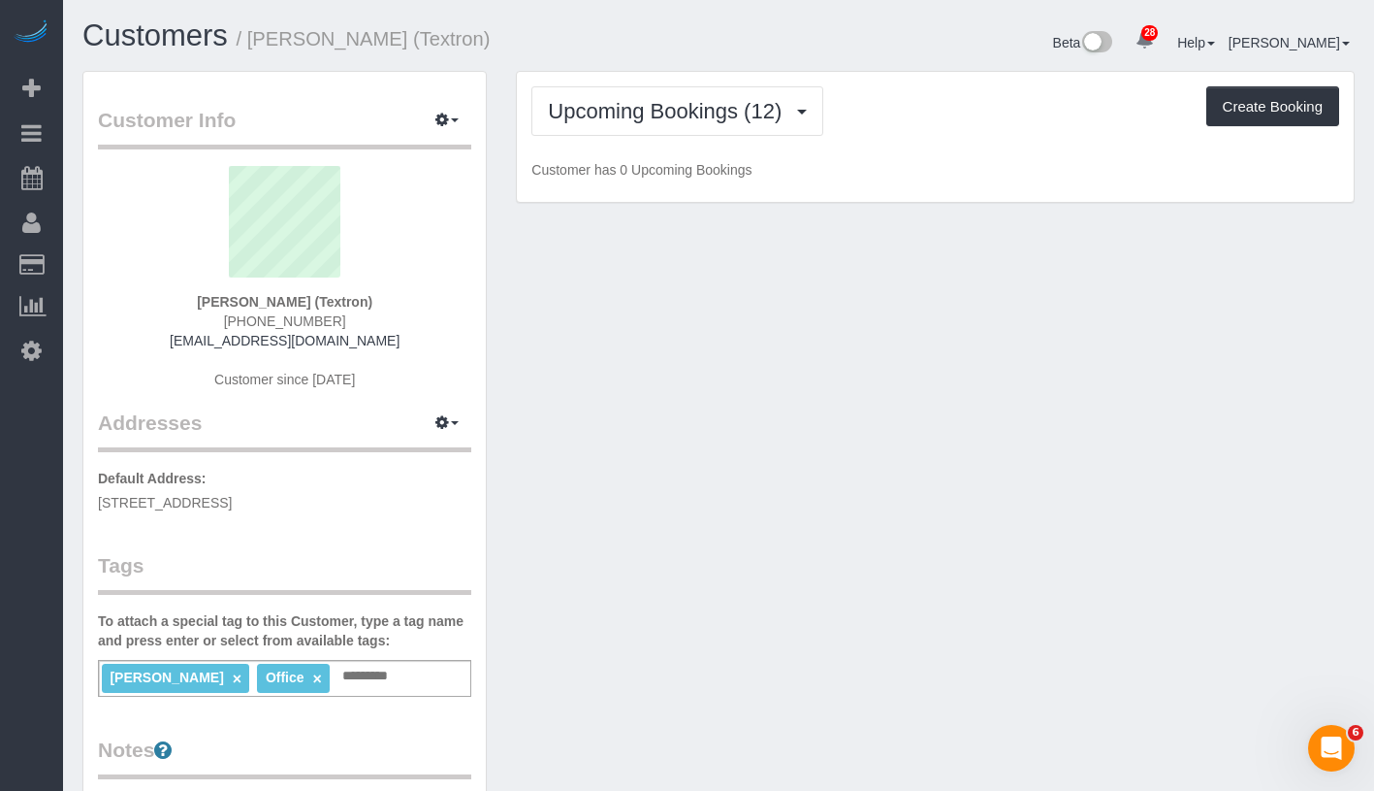
click at [950, 114] on div "Upcoming Bookings (12) Completed Bookings (191) Upcoming Bookings (12) Cancelle…" at bounding box center [936, 110] width 808 height 49
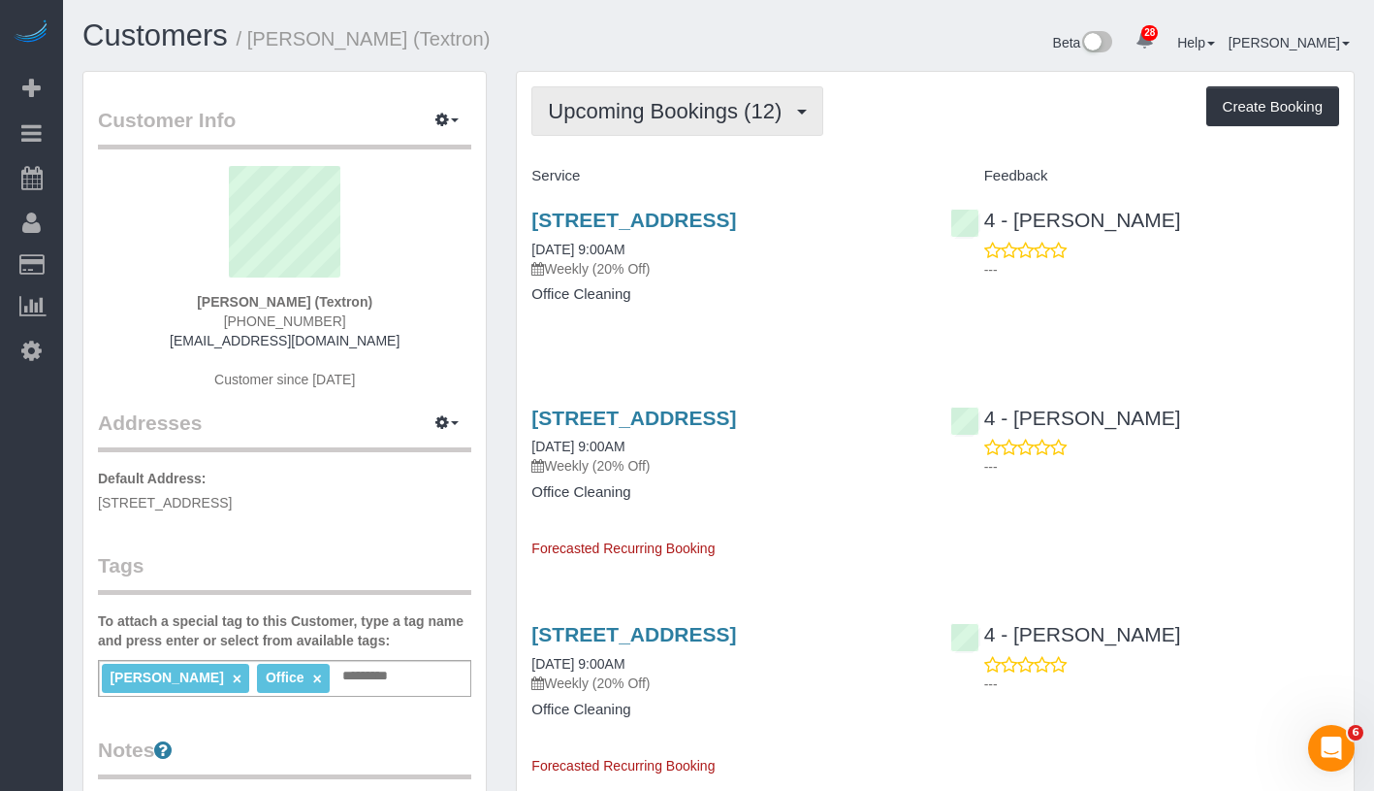
click at [723, 111] on span "Upcoming Bookings (12)" at bounding box center [669, 111] width 243 height 24
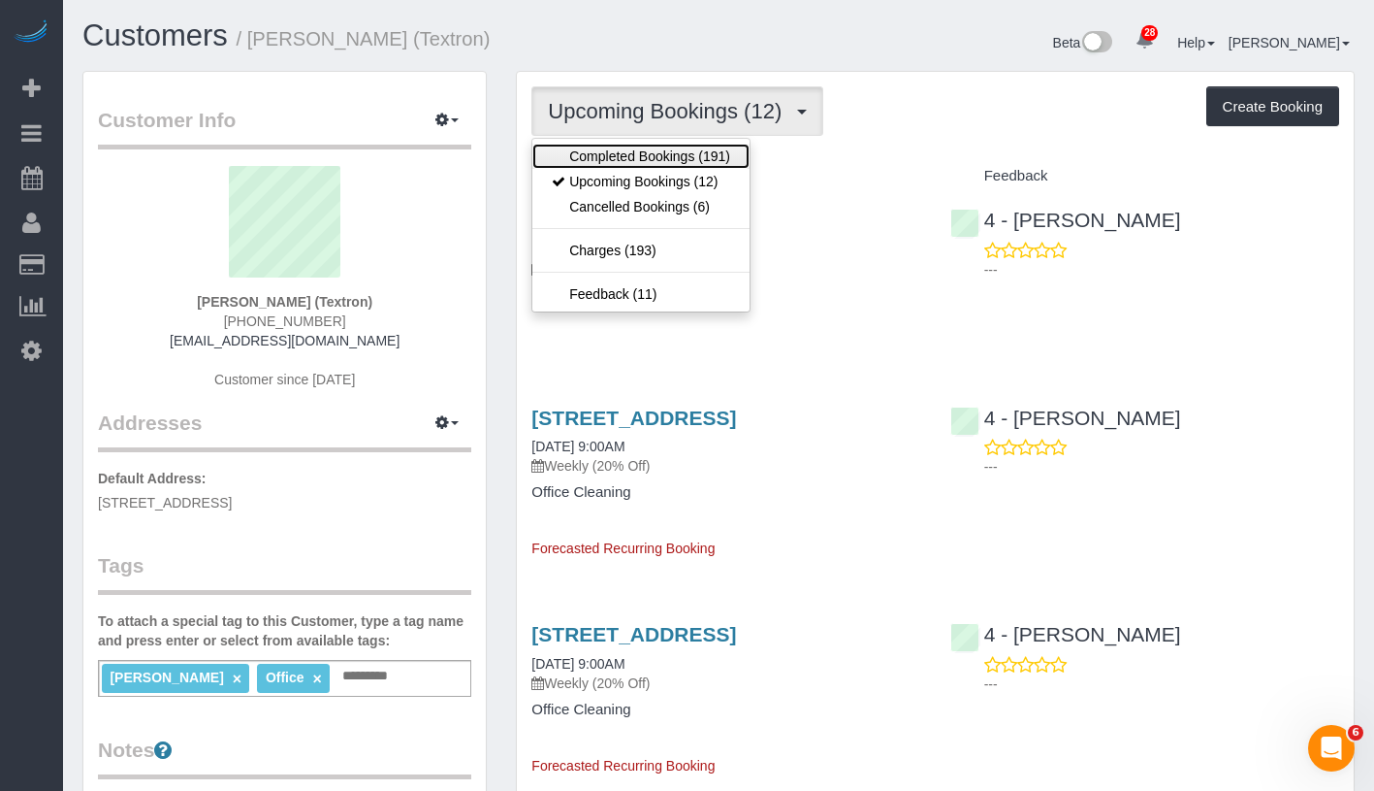
click at [707, 148] on link "Completed Bookings (191)" at bounding box center [641, 156] width 217 height 25
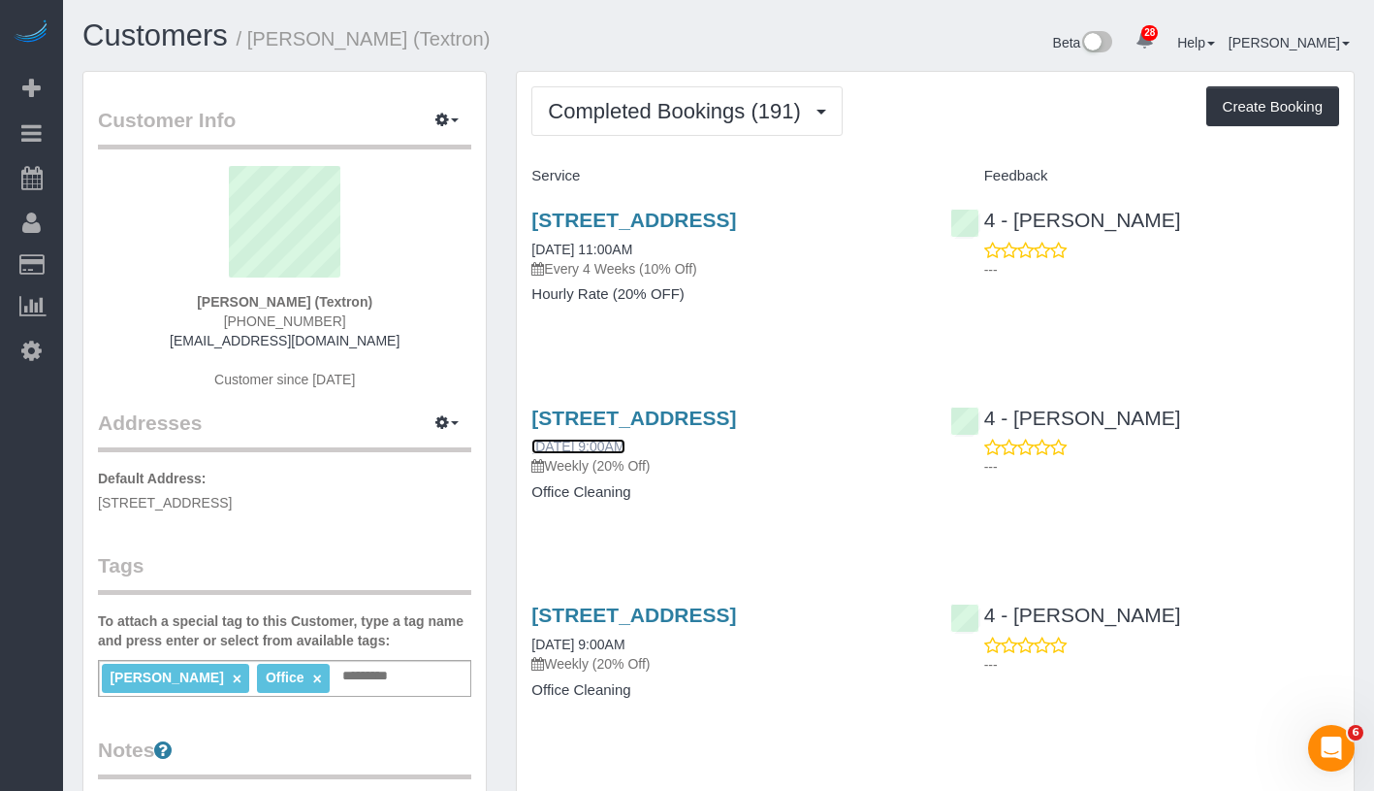
click at [625, 441] on link "[DATE] 9:00AM" at bounding box center [578, 446] width 93 height 16
click at [618, 446] on link "[DATE] 9:00AM" at bounding box center [578, 446] width 93 height 16
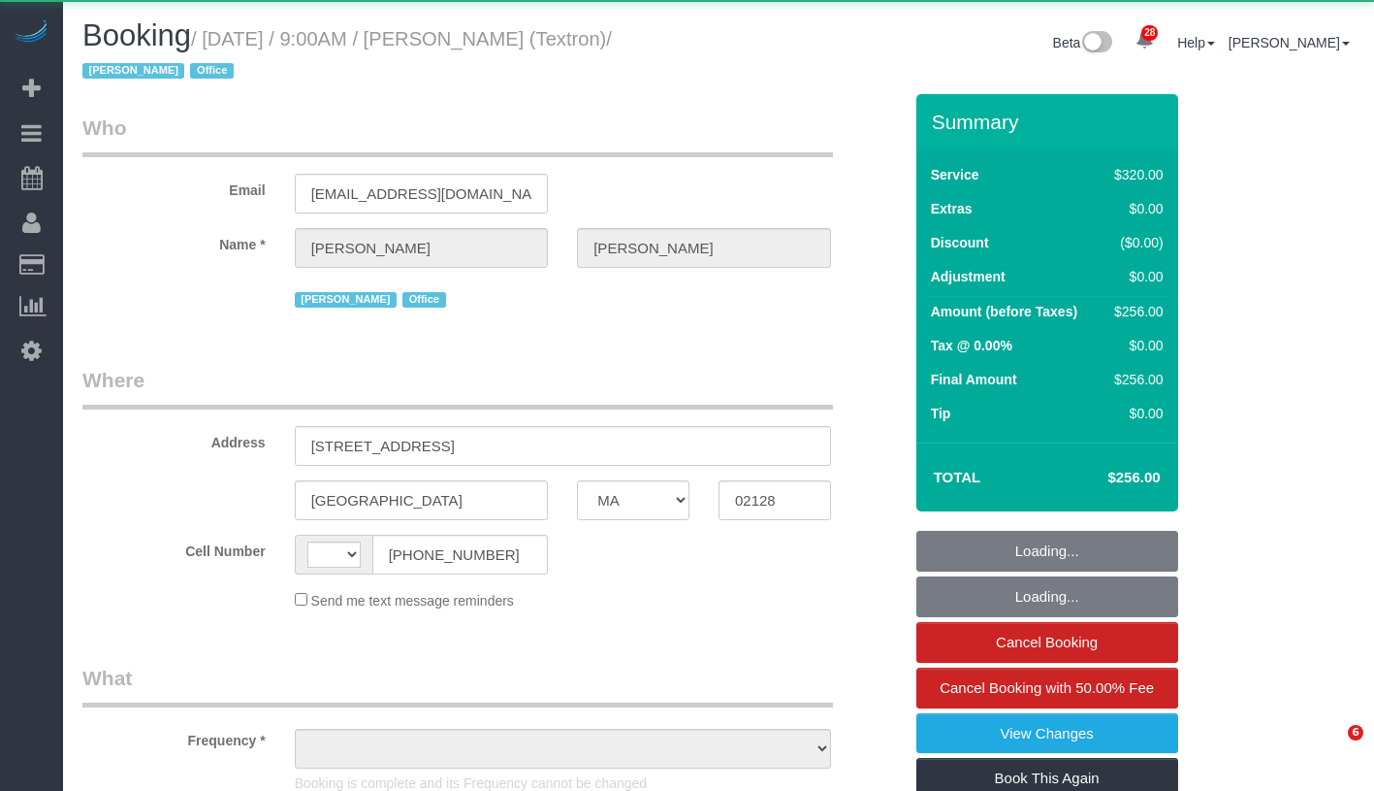
select select "MA"
select select "string:[GEOGRAPHIC_DATA]"
select select "2"
select select "spot1"
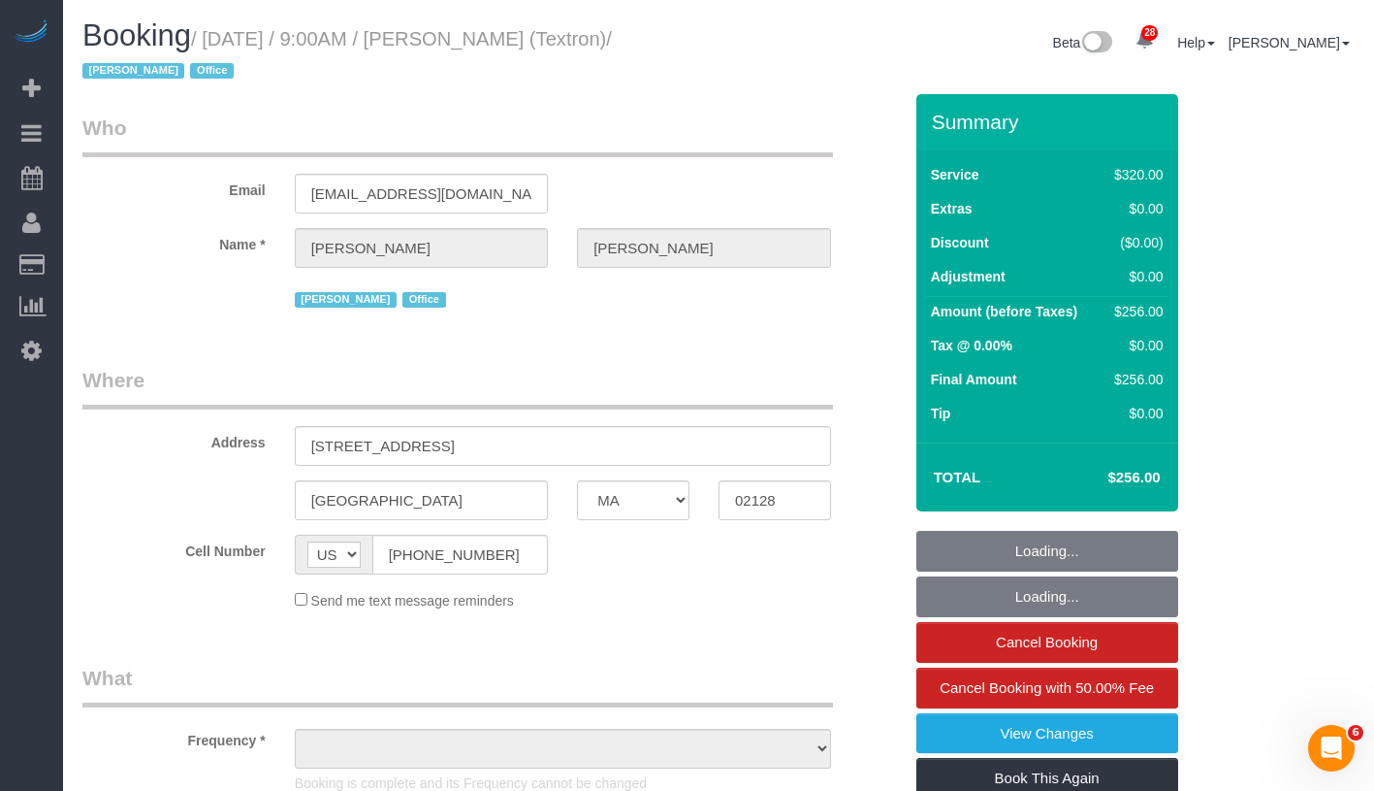
select select "number:89"
select select "number:90"
select select "number:15"
select select "number:5"
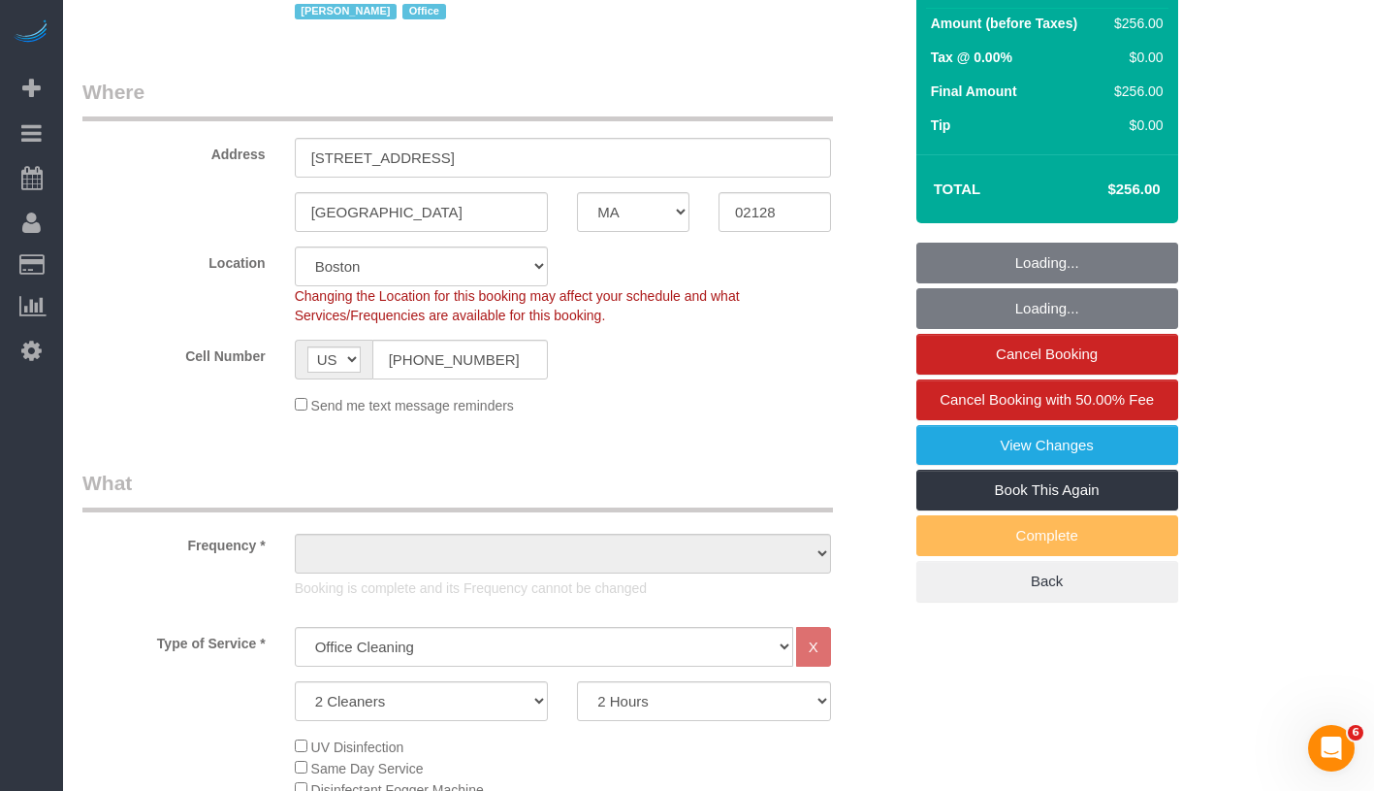
scroll to position [292, 0]
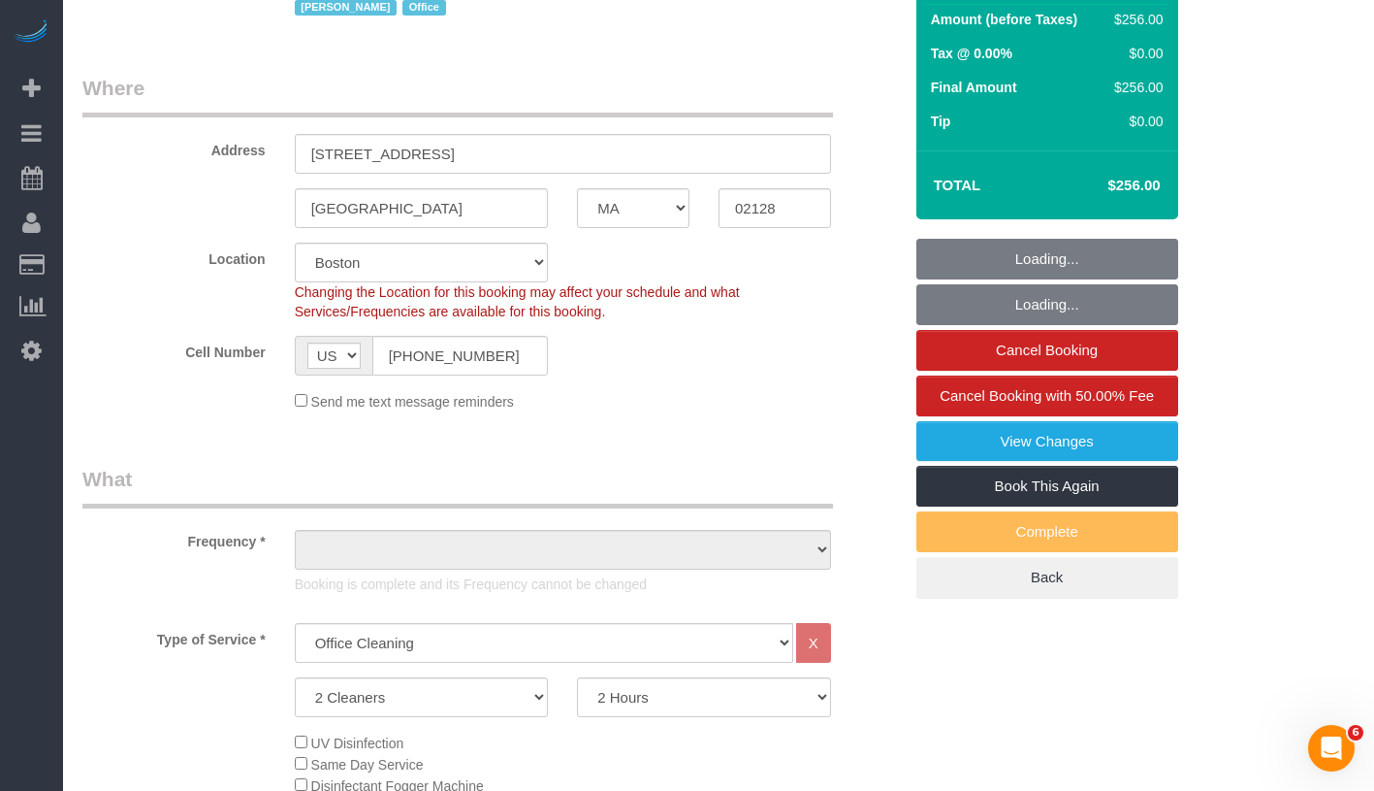
select select "string:stripe-pm_1S3DYj4VGloSiKo7ERwb5GLA"
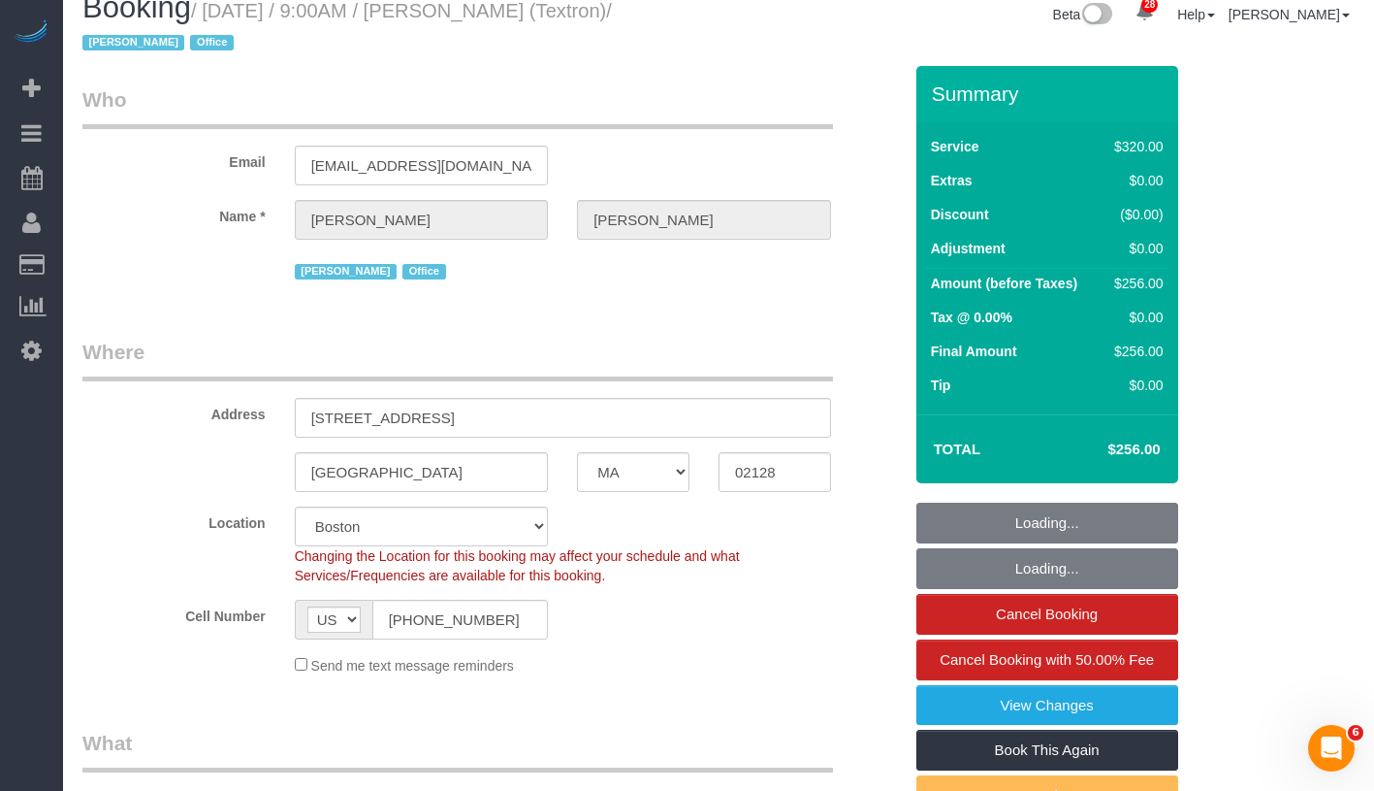
scroll to position [0, 0]
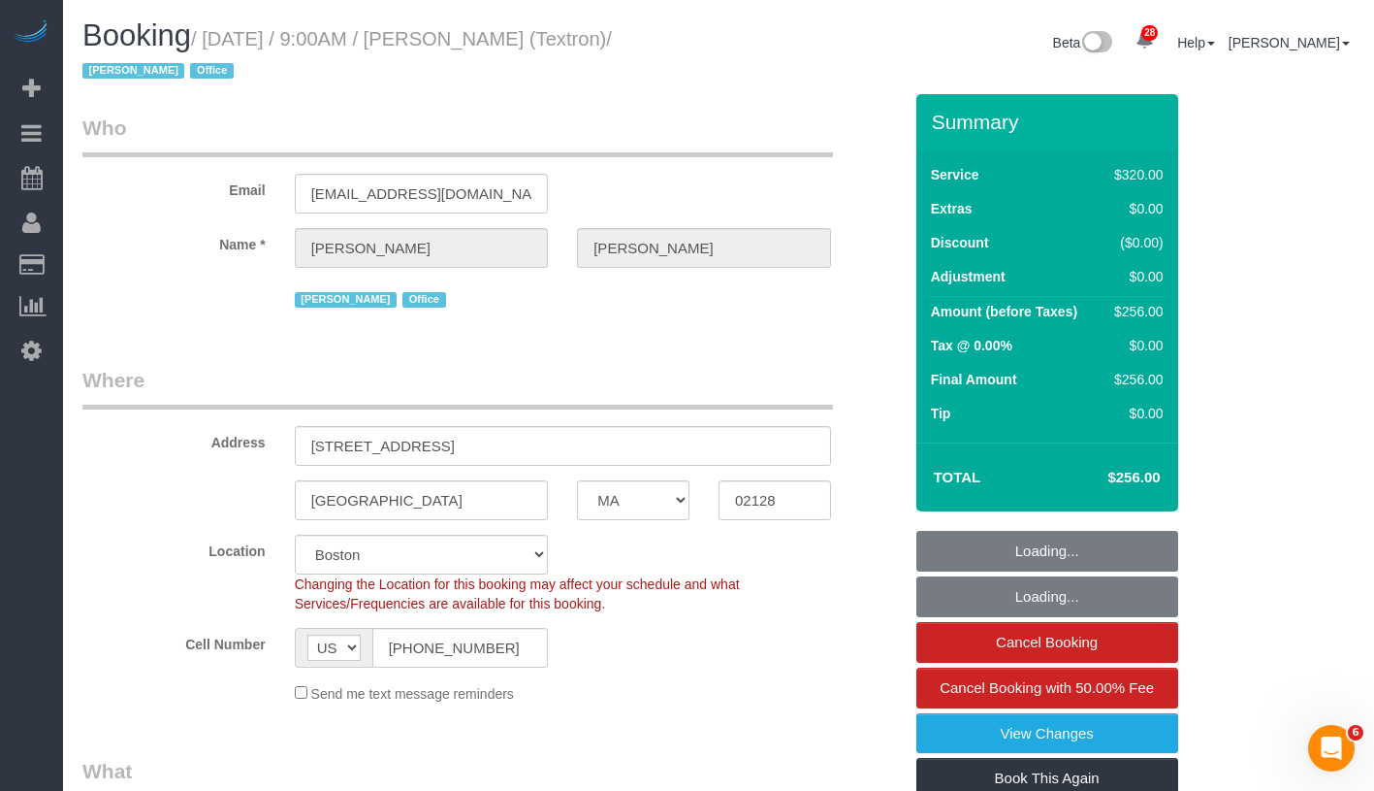
select select "object:1126"
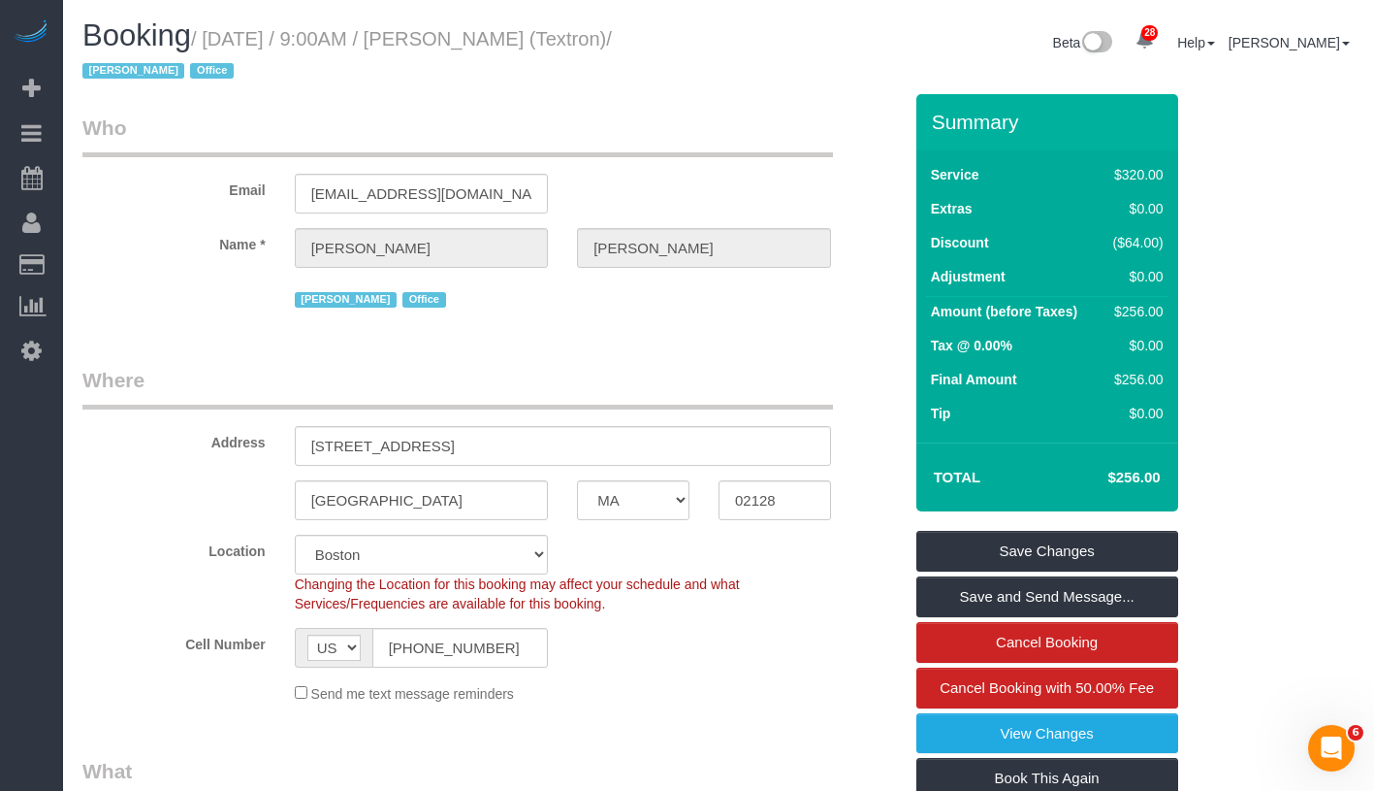
select select "spot6"
drag, startPoint x: 494, startPoint y: 45, endPoint x: 606, endPoint y: 39, distance: 112.7
click at [606, 39] on small "/ [DATE] / 9:00AM / [PERSON_NAME] (Textron) / [PERSON_NAME] Office" at bounding box center [347, 55] width 530 height 54
copy small "[PERSON_NAME]"
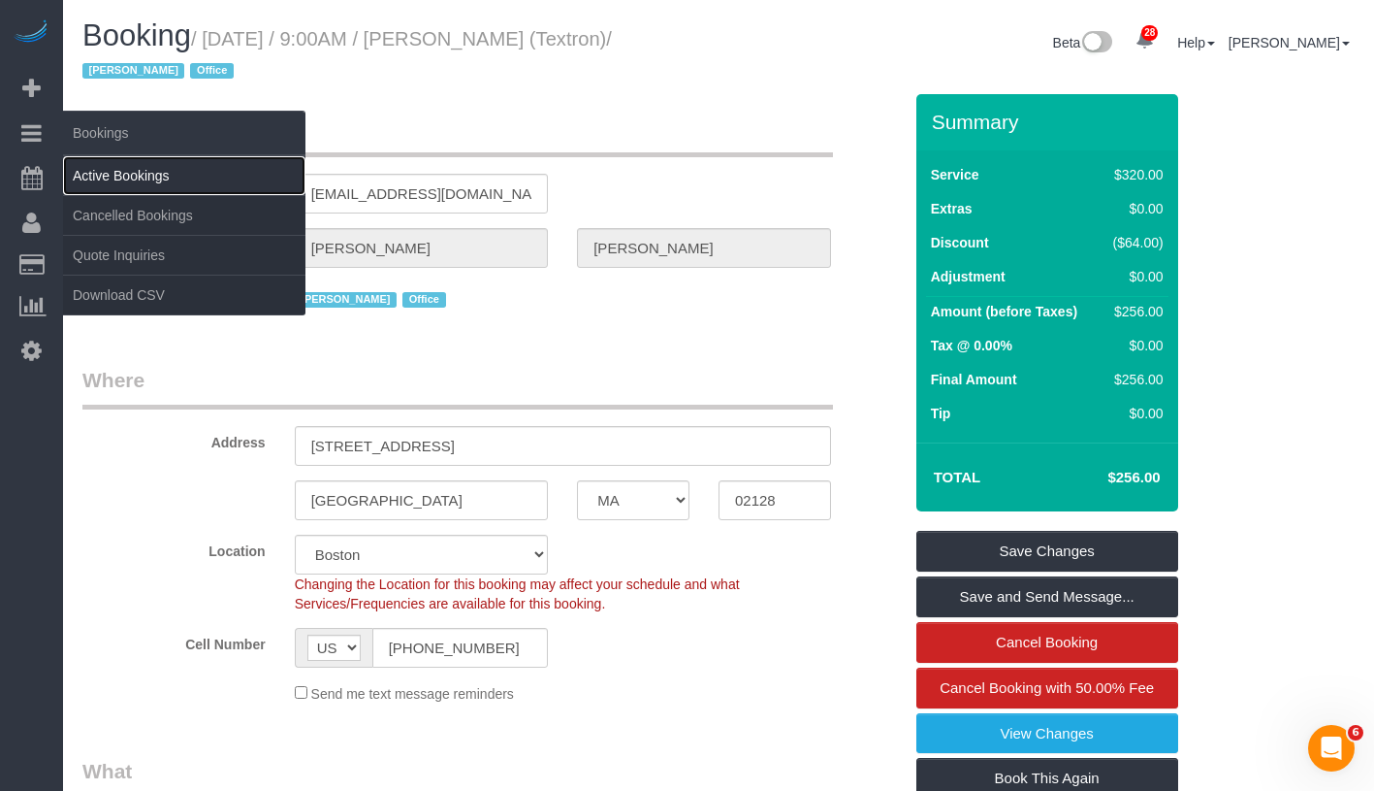
click at [130, 182] on link "Active Bookings" at bounding box center [184, 175] width 242 height 39
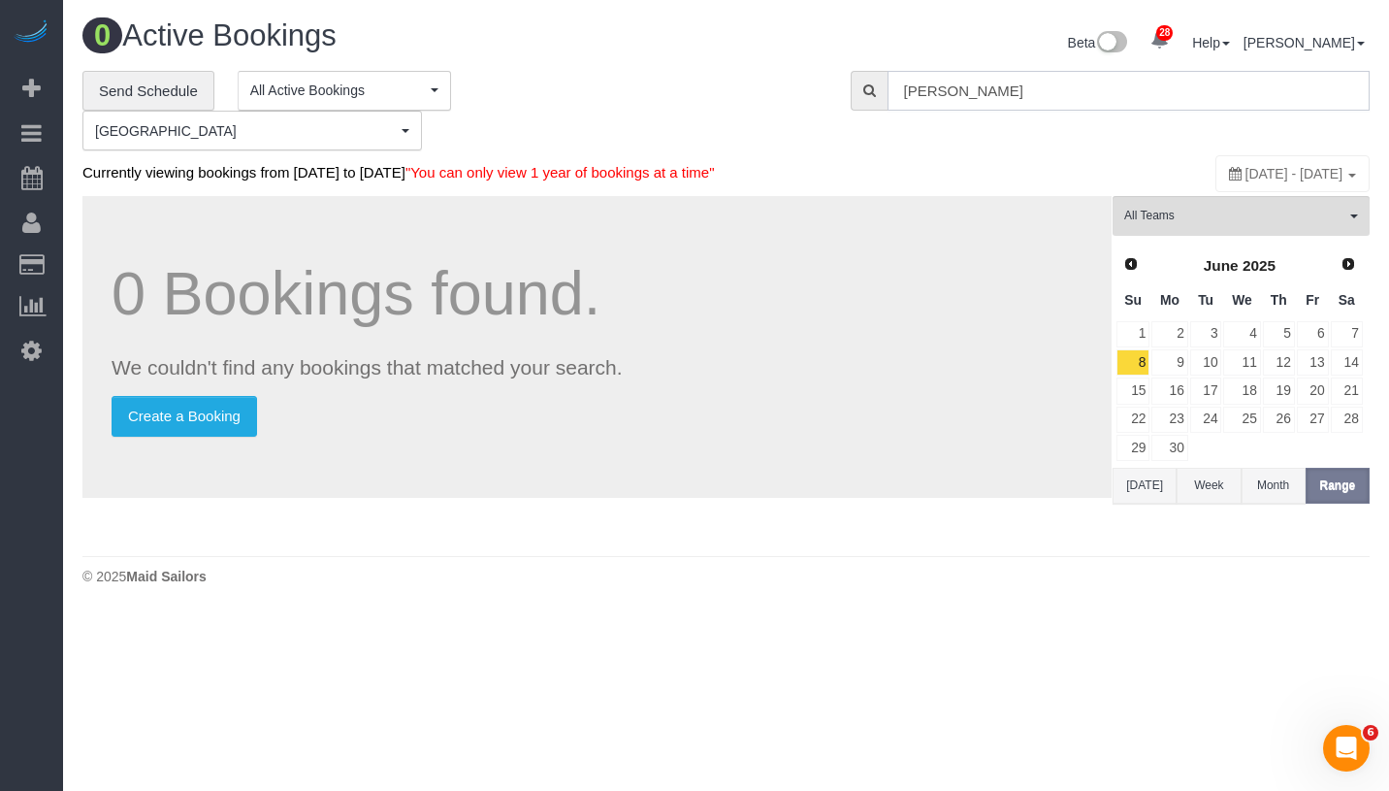
click at [1156, 91] on input "[PERSON_NAME]" at bounding box center [1129, 91] width 482 height 40
paste input "[PERSON_NAME]"
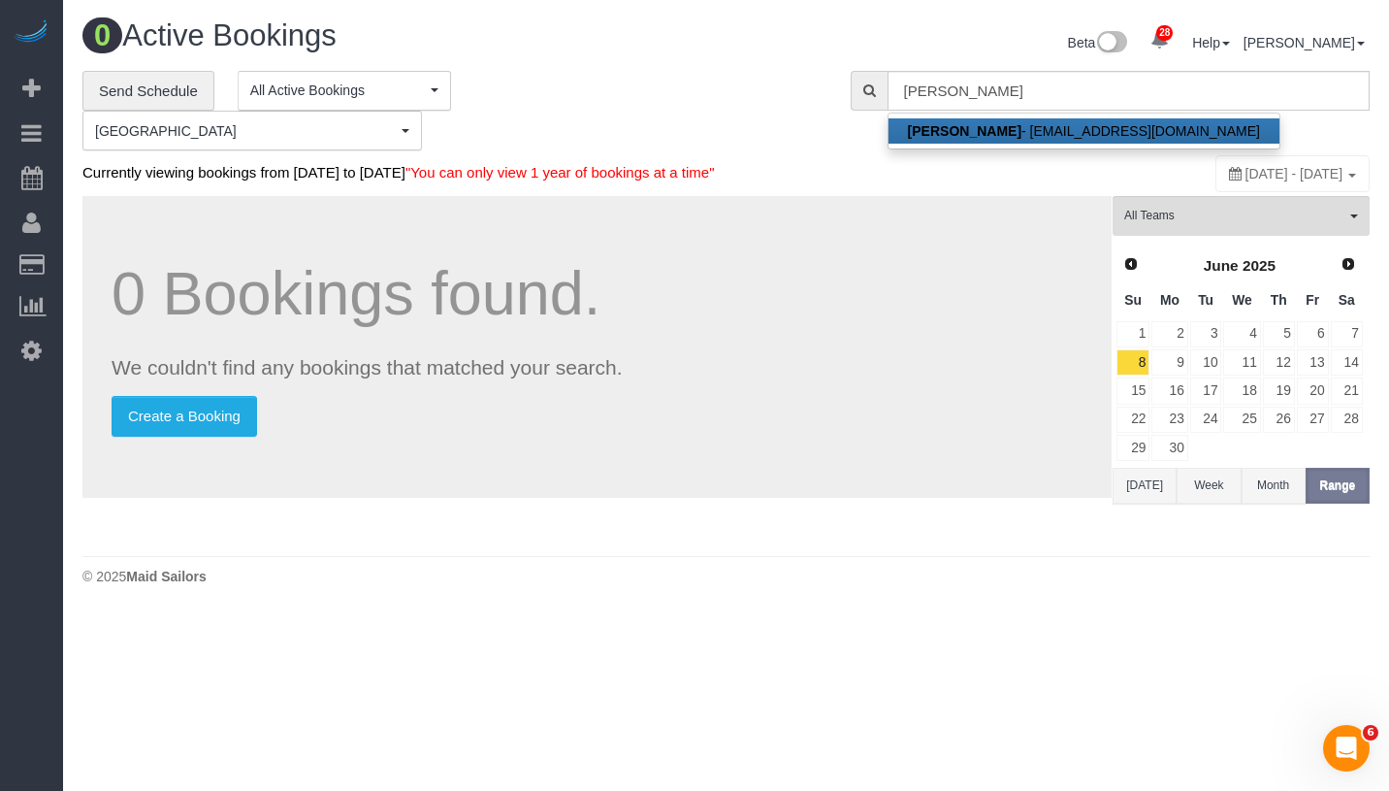
click at [1069, 123] on link "[PERSON_NAME] - [EMAIL_ADDRESS][DOMAIN_NAME]" at bounding box center [1083, 130] width 391 height 25
type input "[EMAIL_ADDRESS][DOMAIN_NAME]"
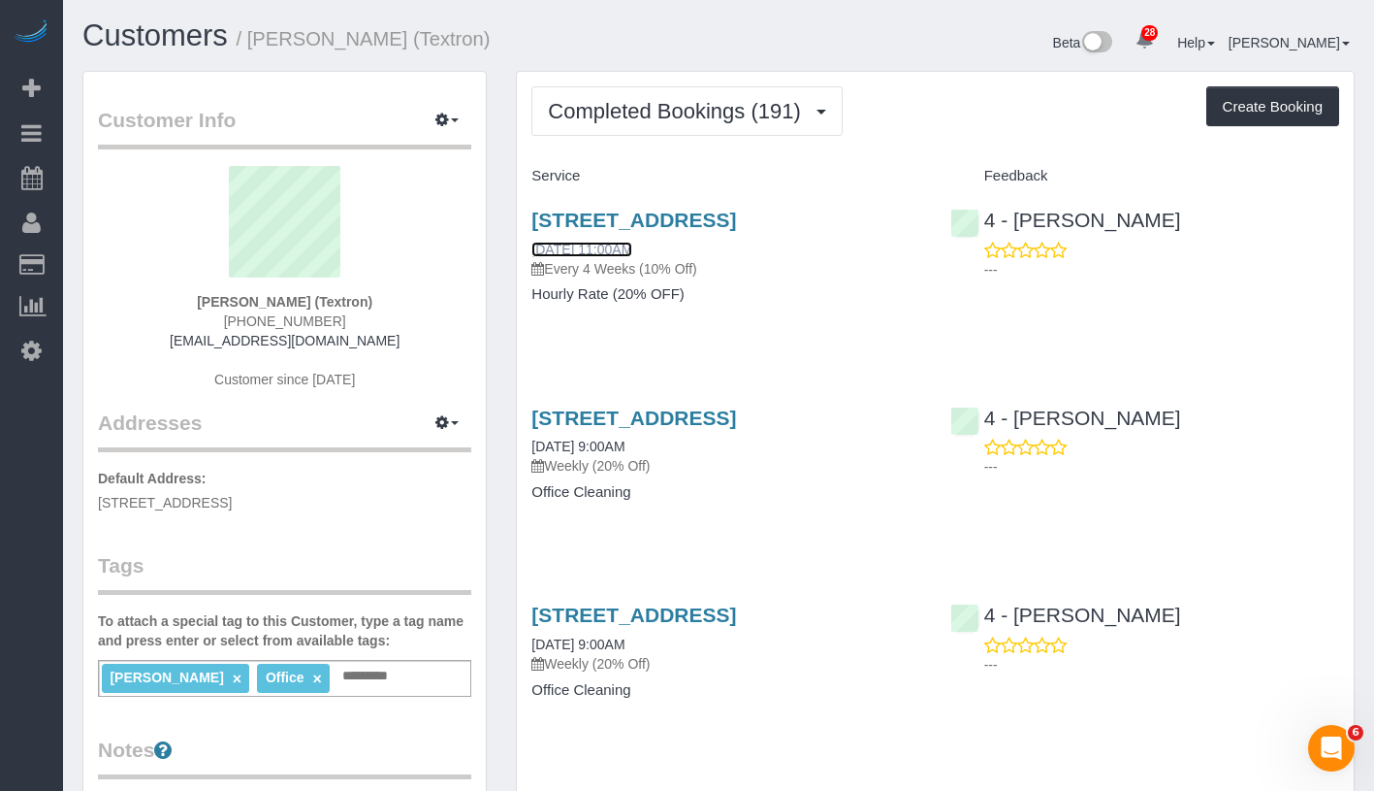
click at [619, 248] on link "09/22/2025 11:00AM" at bounding box center [582, 250] width 101 height 16
click at [625, 447] on link "09/22/2025 9:00AM" at bounding box center [578, 446] width 93 height 16
drag, startPoint x: 530, startPoint y: 244, endPoint x: 690, endPoint y: 245, distance: 160.0
click at [690, 245] on div "227 Marginal Street, Boston, MA 02128 09/22/2025 11:00AM Every 4 Weeks (10% Off…" at bounding box center [726, 266] width 418 height 149
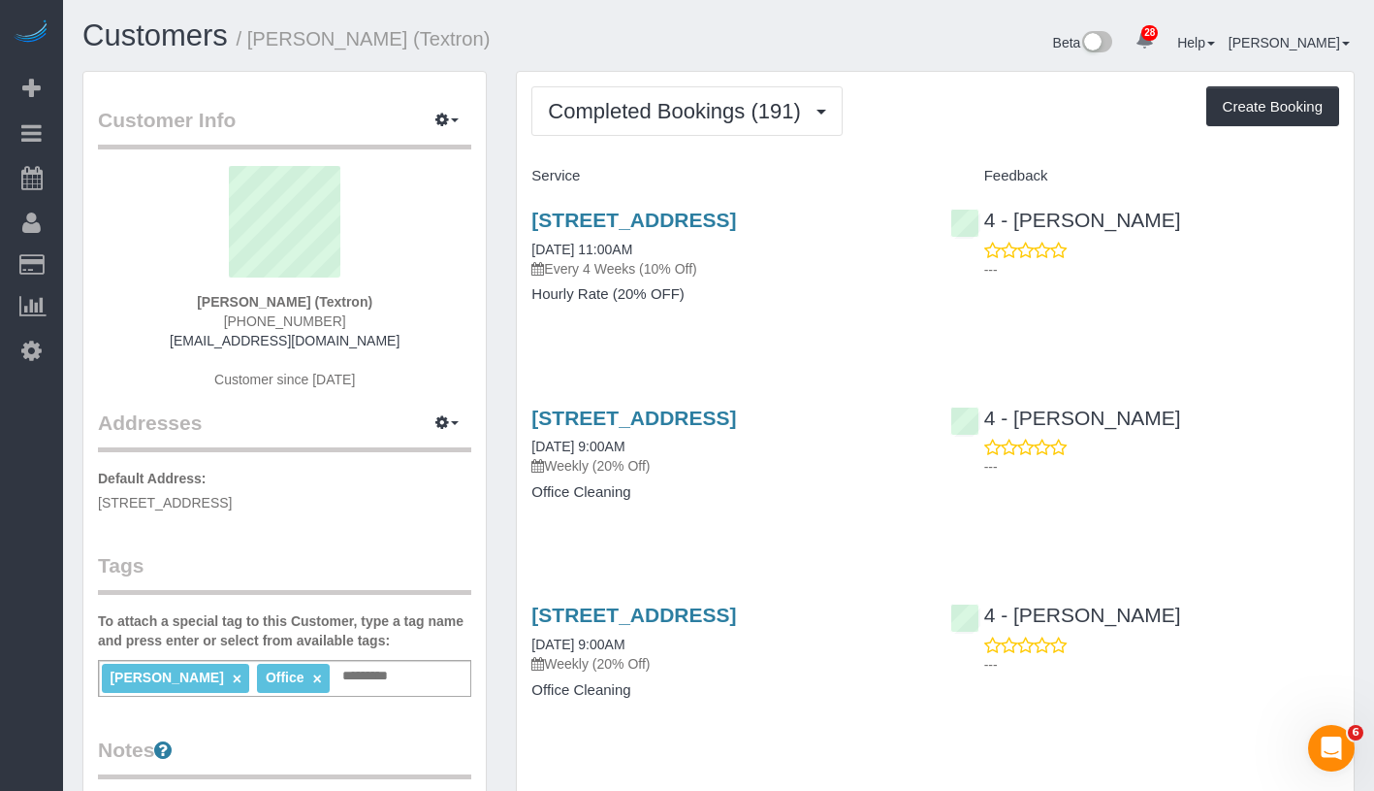
copy link "09/22/2025 11:00AM"
click at [632, 246] on link "09/22/2025 11:00AM" at bounding box center [582, 250] width 101 height 16
drag, startPoint x: 529, startPoint y: 447, endPoint x: 680, endPoint y: 446, distance: 151.3
click at [680, 446] on div "227 Marginal Street, Boston, MA 02128 09/22/2025 9:00AM Weekly (20% Off) Office…" at bounding box center [726, 464] width 418 height 149
copy link "09/22/2025 9:00AM"
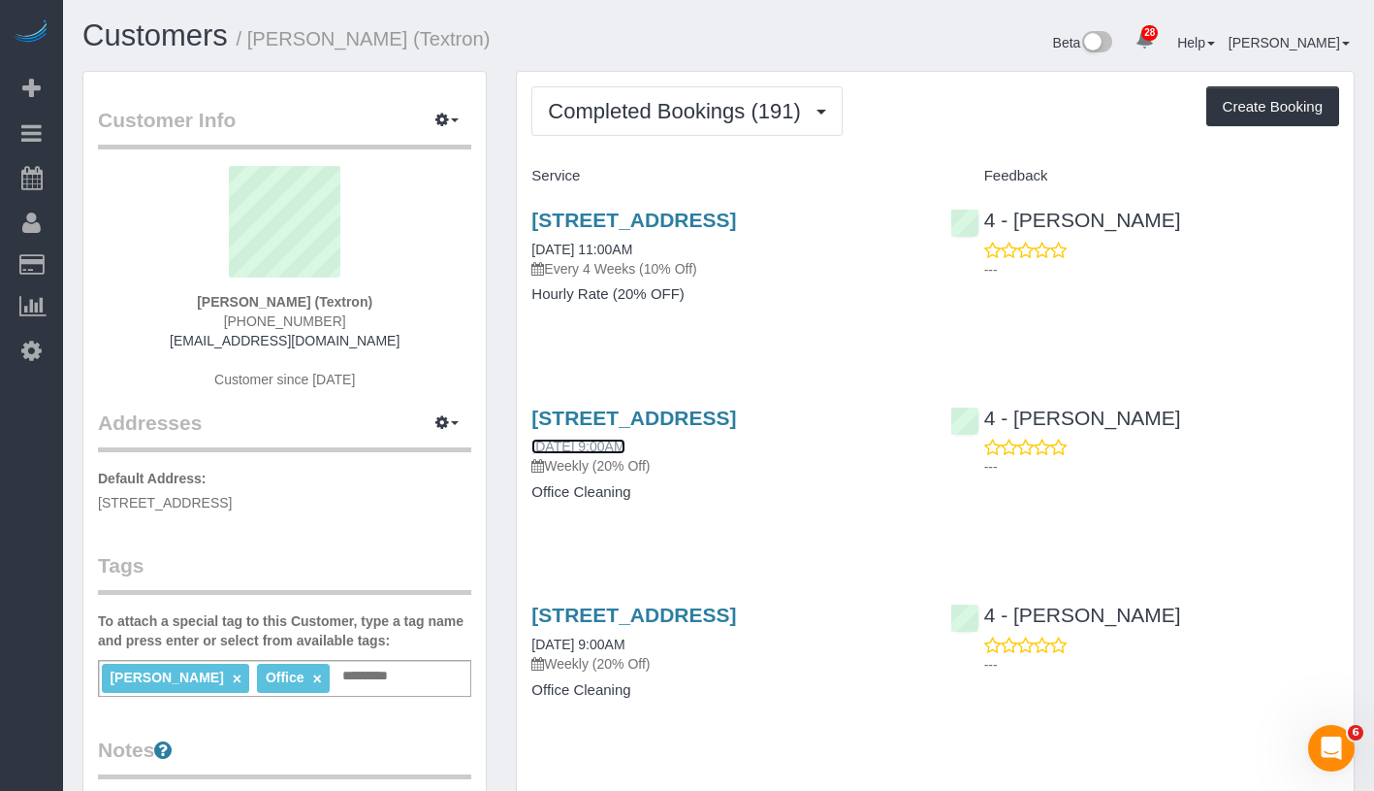
click at [620, 446] on link "09/22/2025 9:00AM" at bounding box center [578, 446] width 93 height 16
click at [712, 184] on div "Service" at bounding box center [726, 176] width 418 height 33
drag, startPoint x: 521, startPoint y: 213, endPoint x: 722, endPoint y: 214, distance: 200.8
click at [722, 214] on div "227 Marginal Street, Boston, MA 02128 09/22/2025 11:00AM Every 4 Weeks (10% Off…" at bounding box center [726, 266] width 418 height 149
copy link "[STREET_ADDRESS]"
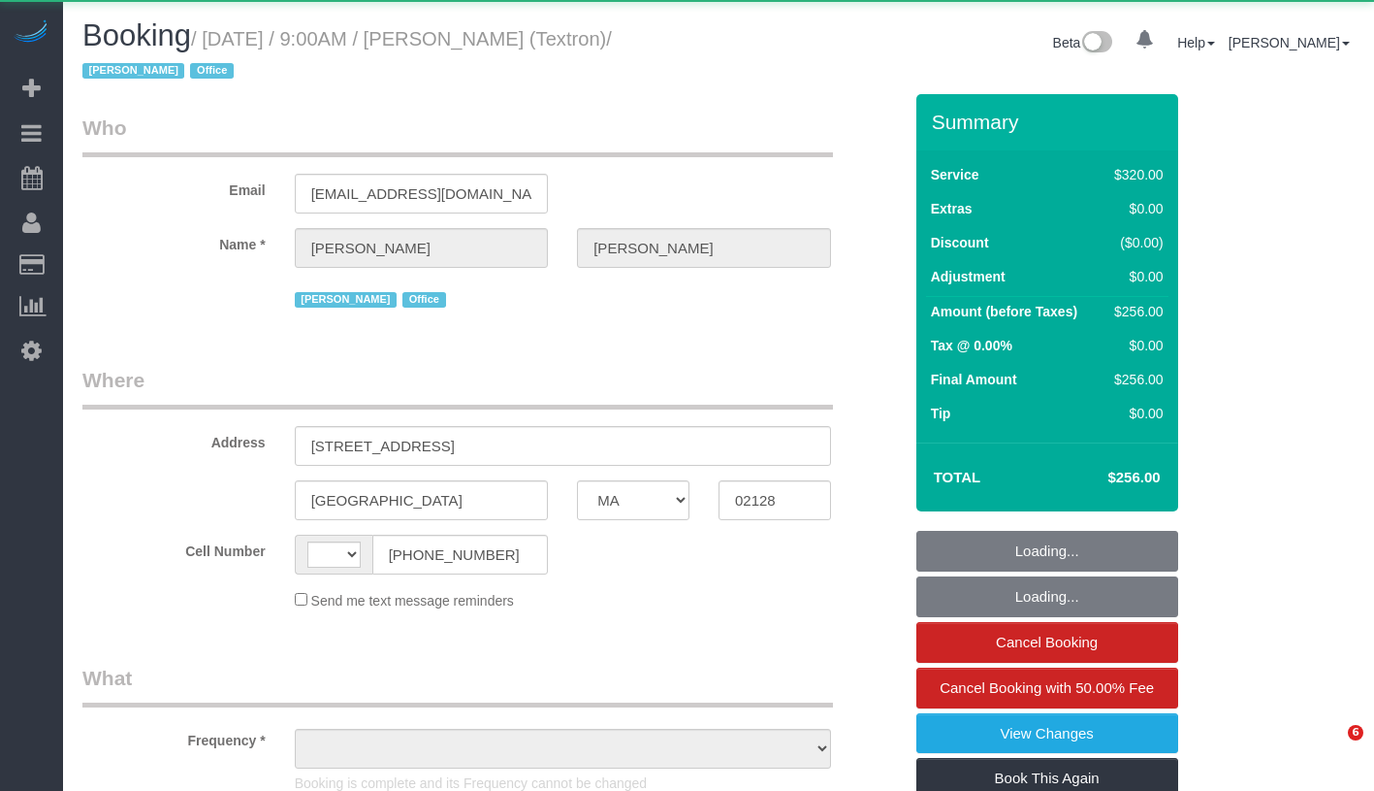
select select "MA"
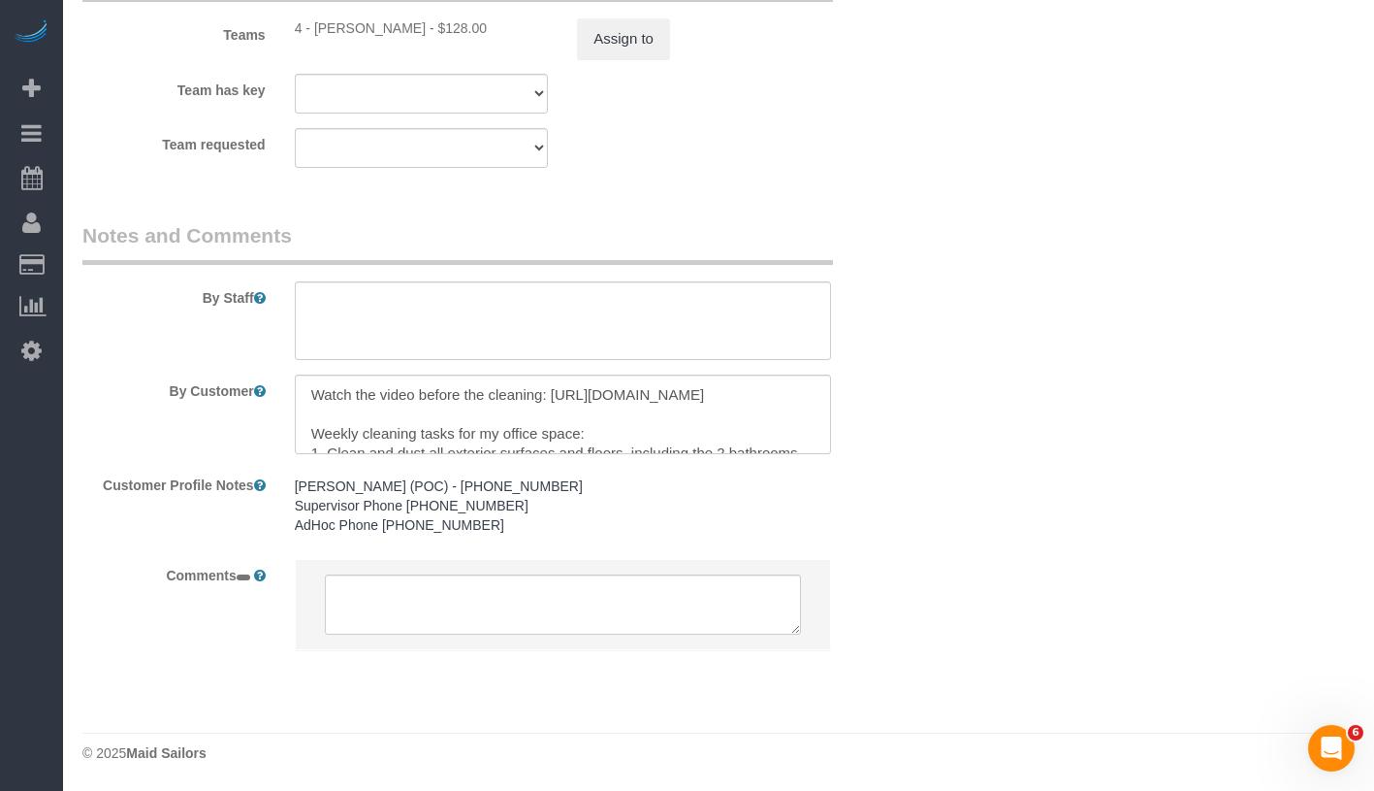
select select "string:[GEOGRAPHIC_DATA]"
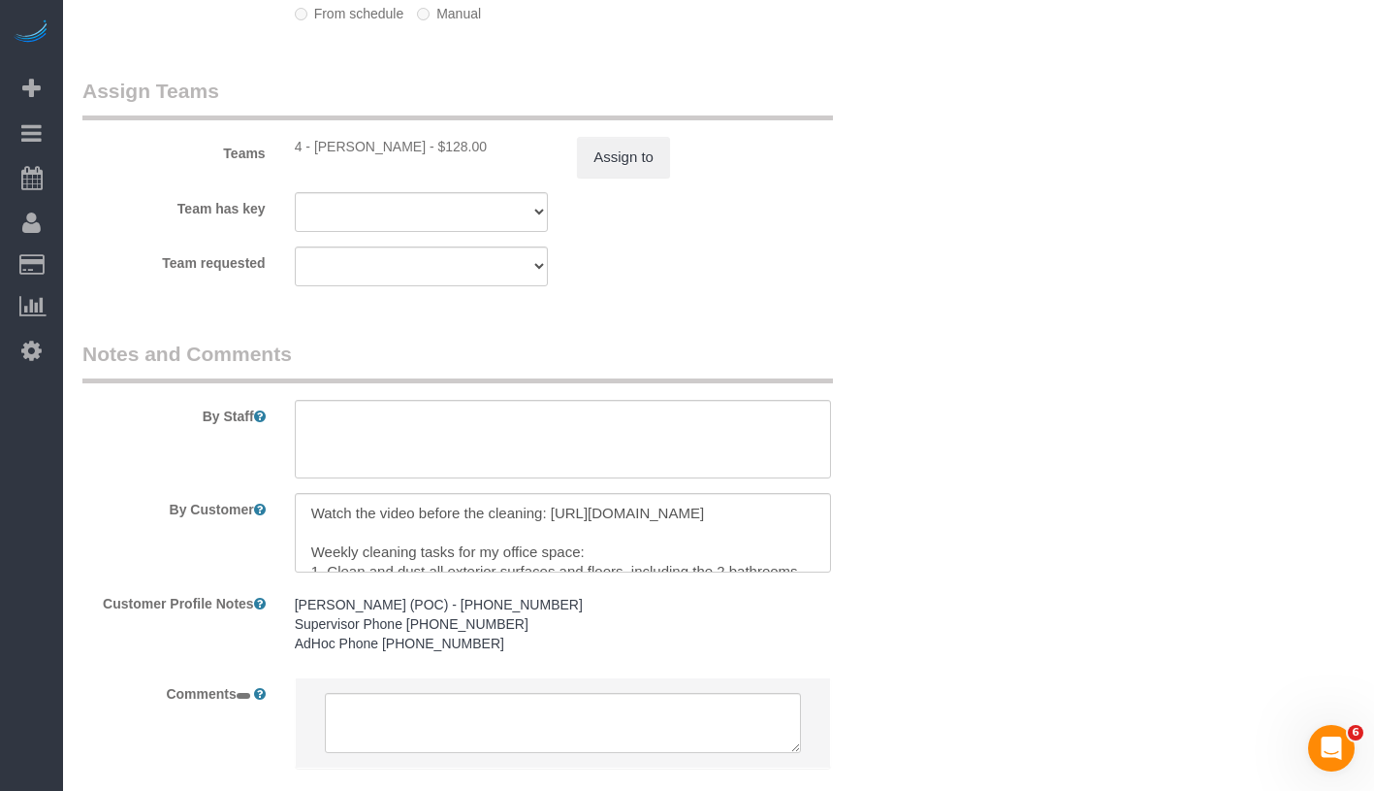
select select "string:stripe-pm_1S3DYj4VGloSiKo7ERwb5GLA"
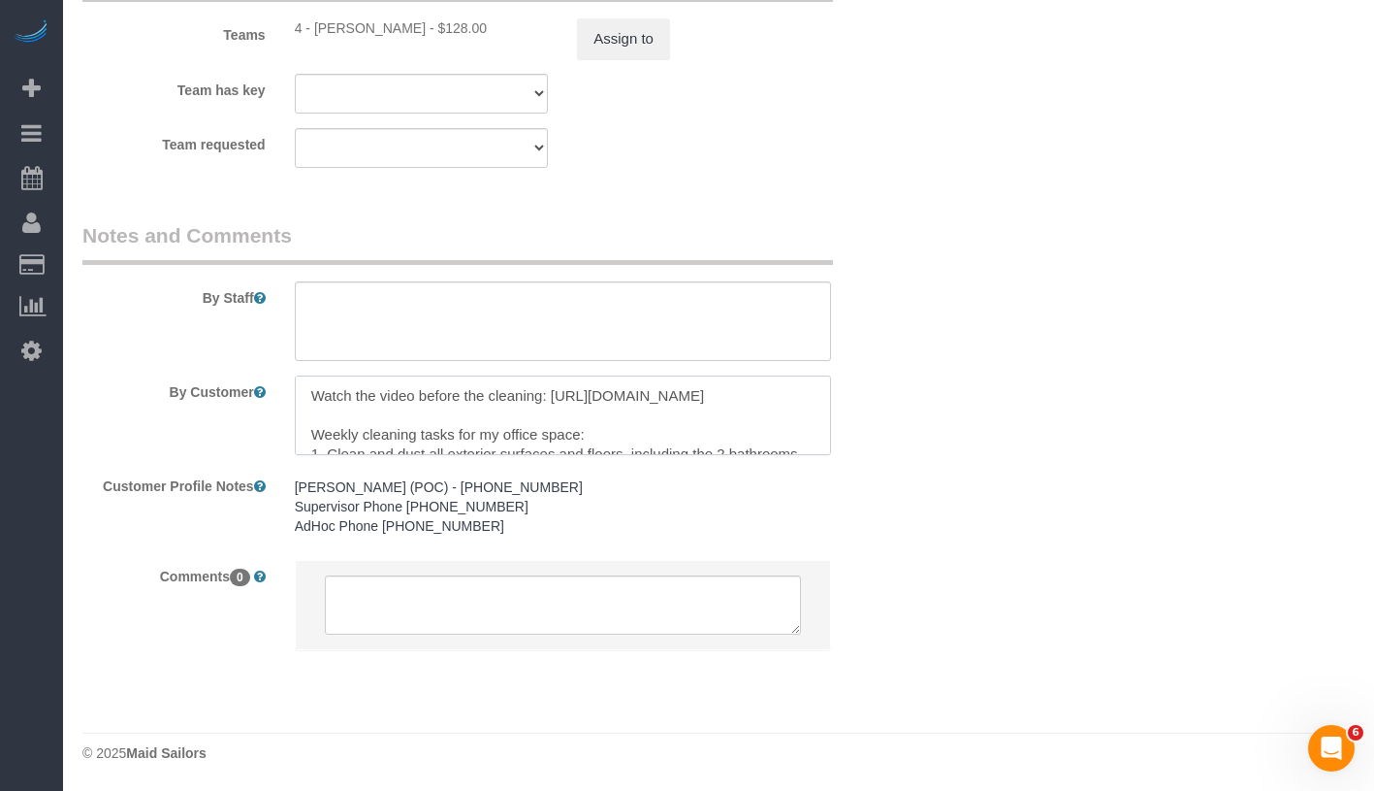
scroll to position [2191, 0]
select select "object:1035"
select select "spot1"
select select "number:89"
select select "number:90"
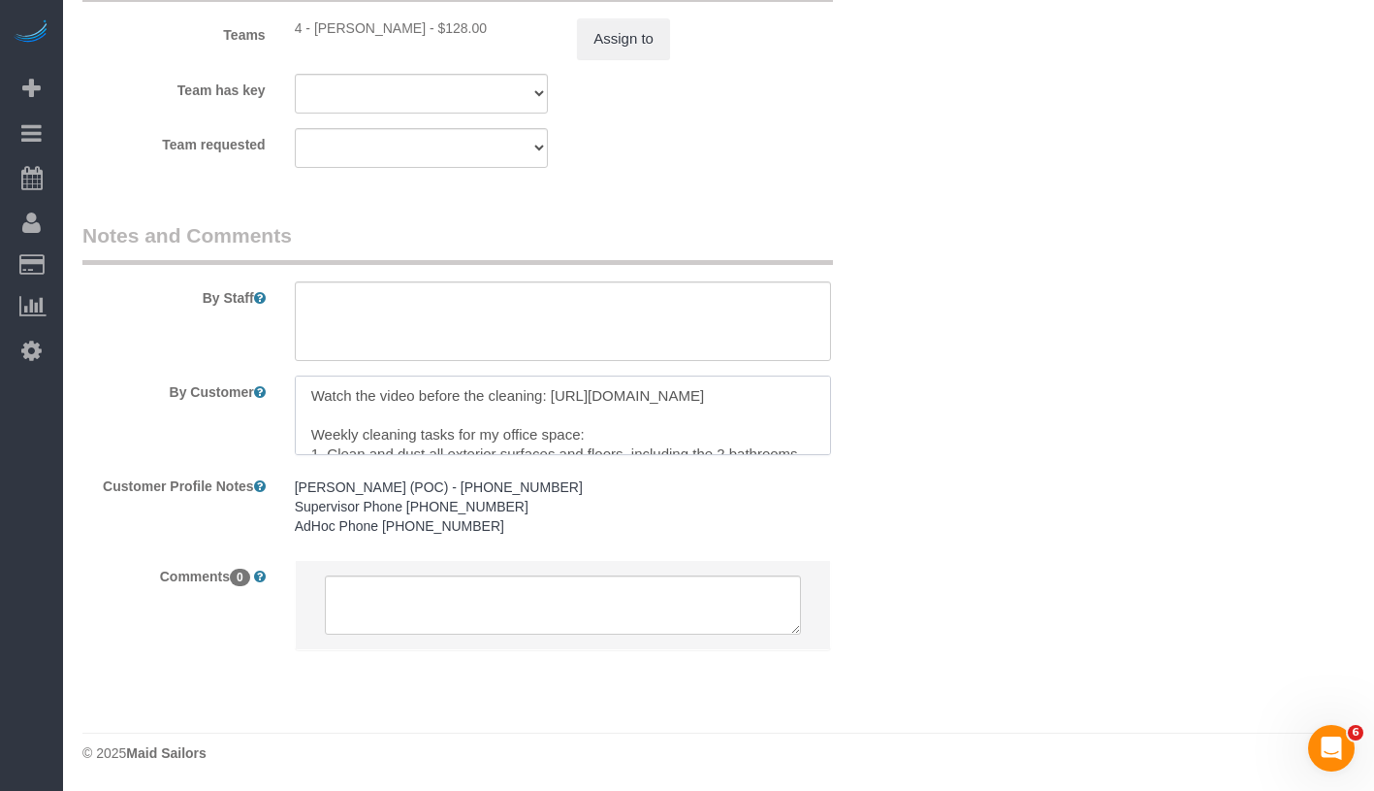
select select "number:15"
select select "number:5"
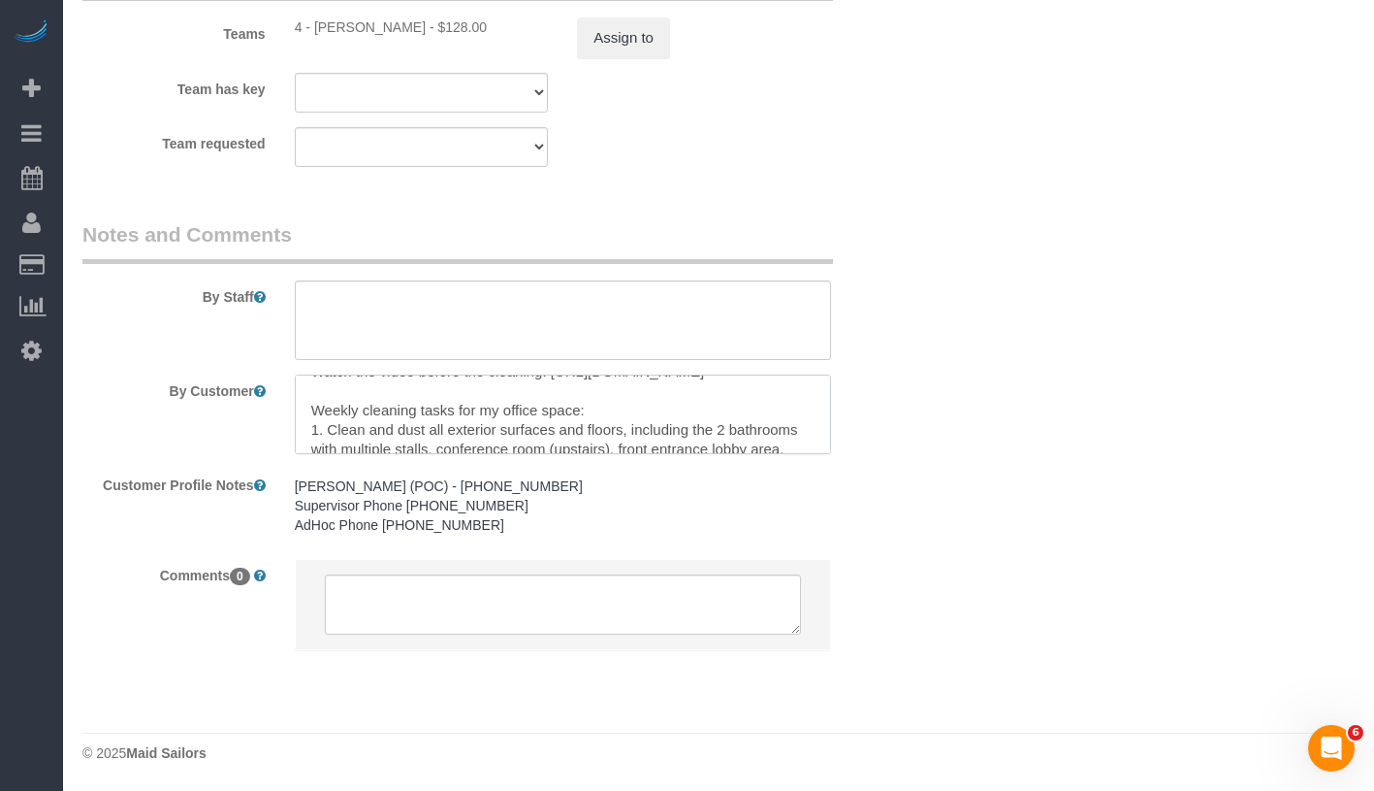
select select "object:1042"
select select "2"
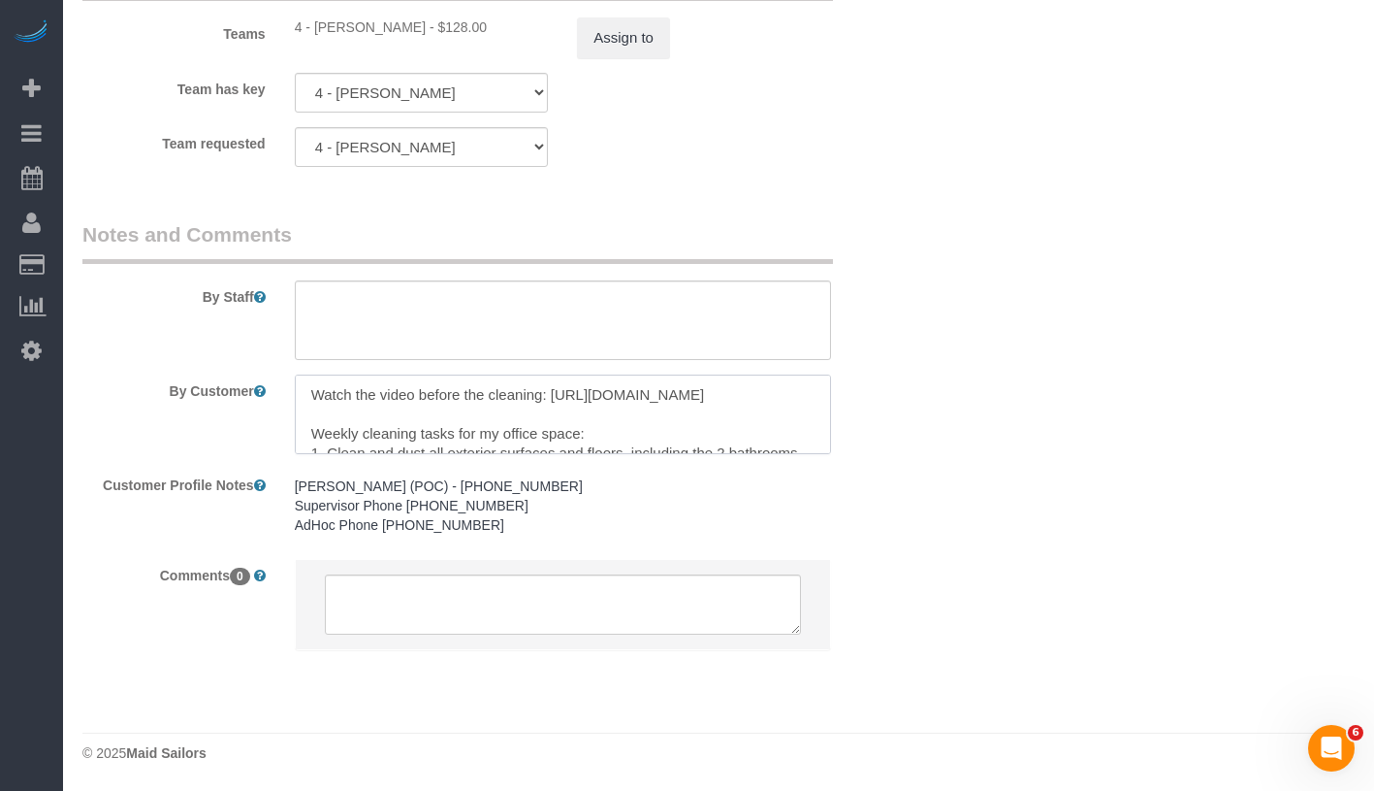
scroll to position [212, 0]
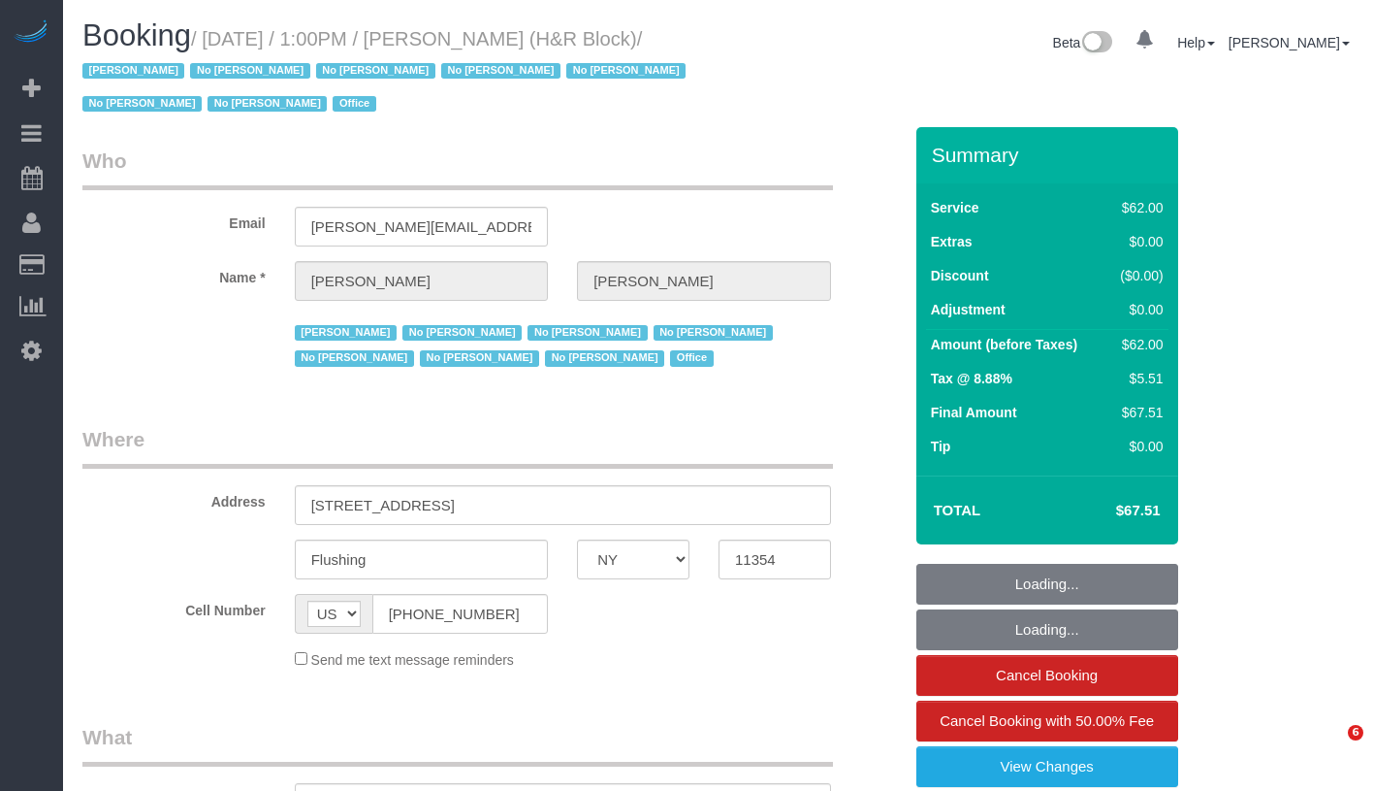
select select "NY"
select select "number:89"
select select "number:90"
select select "number:15"
select select "number:5"
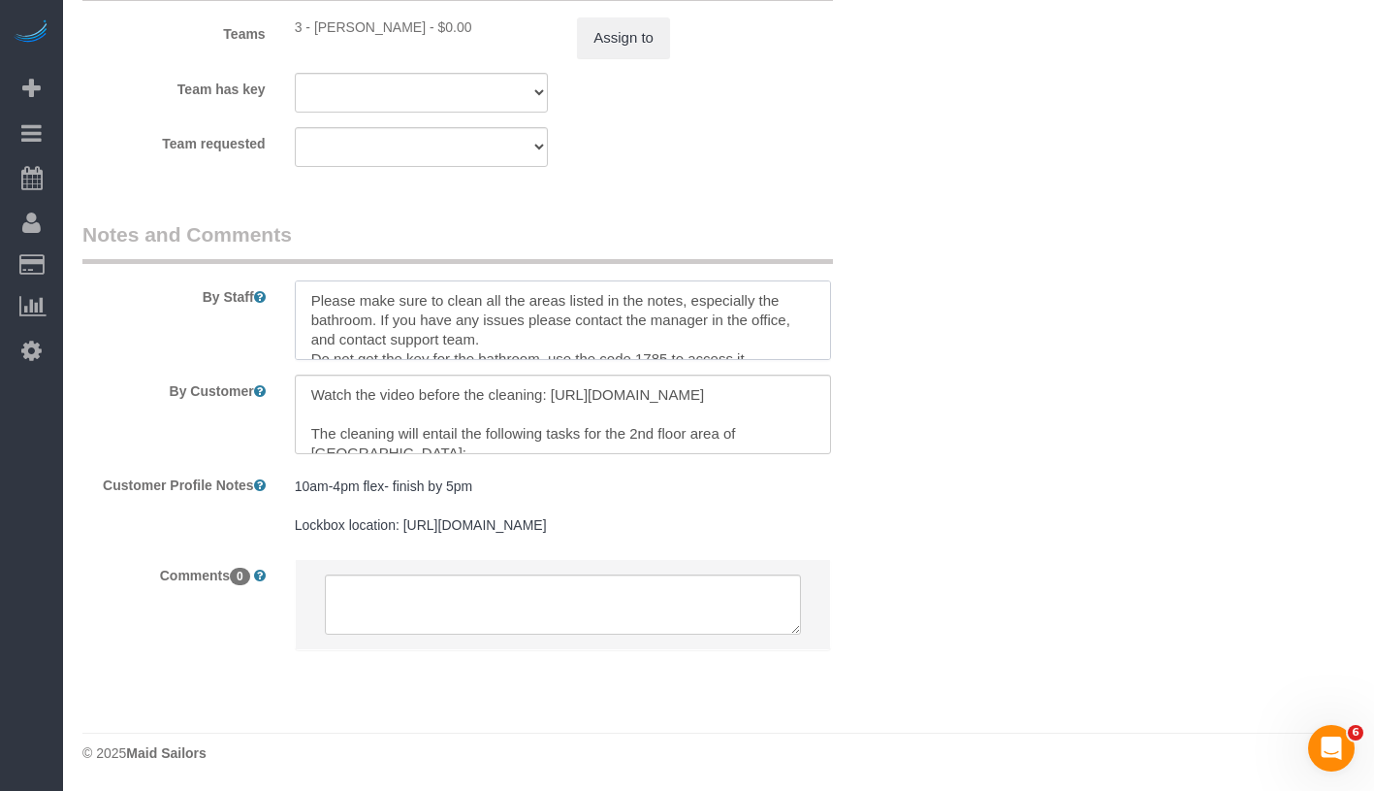
scroll to position [19, 0]
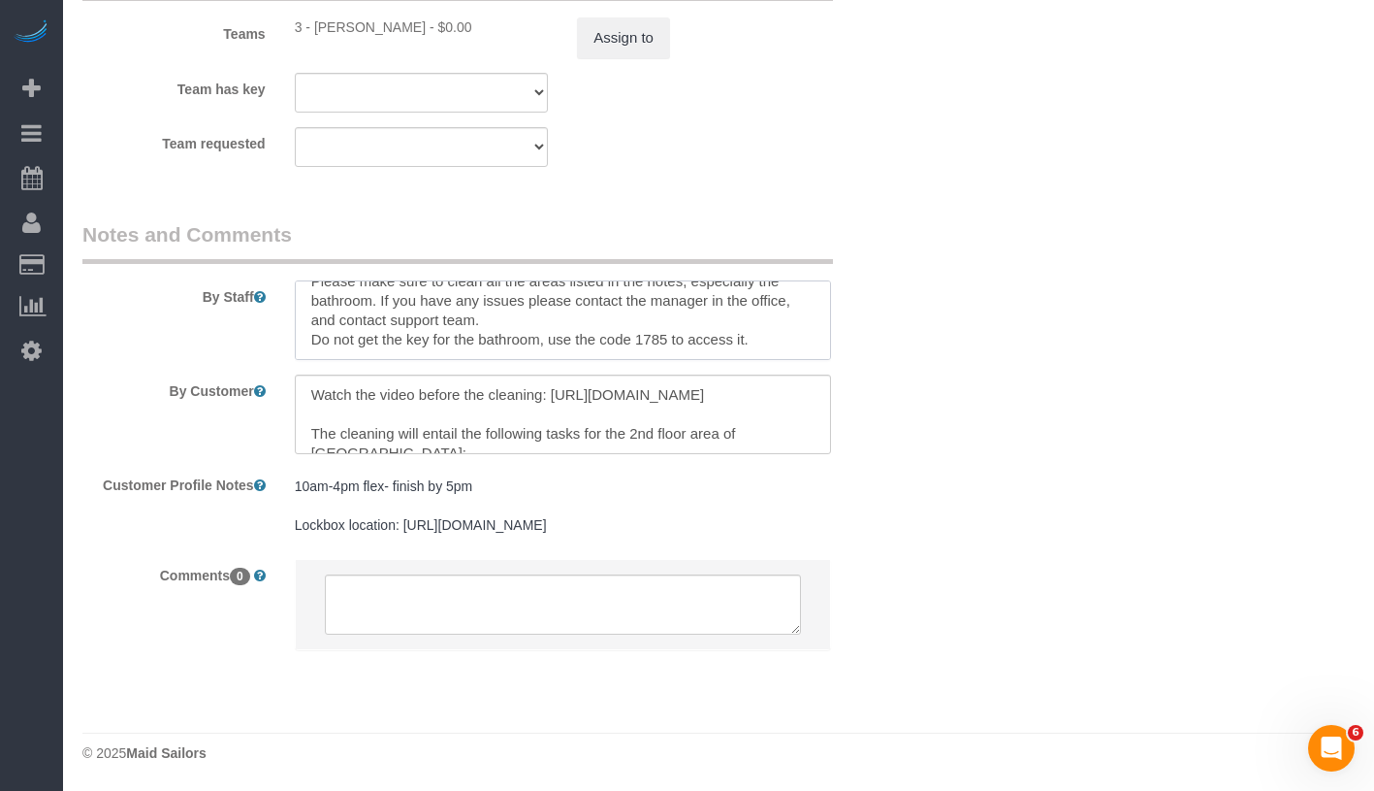
select select "object:1370"
select select "spot1"
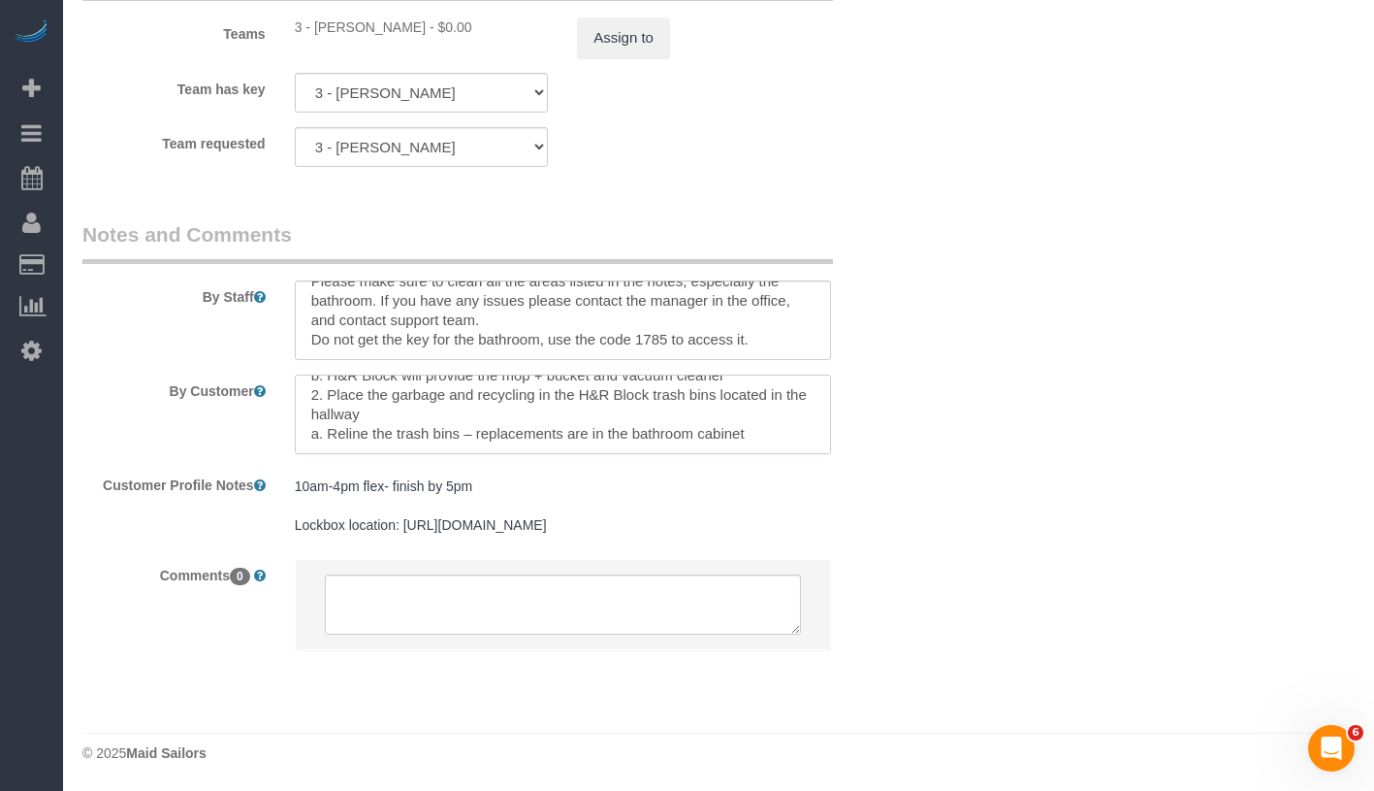
scroll to position [212, 0]
drag, startPoint x: 292, startPoint y: 468, endPoint x: 485, endPoint y: 468, distance: 193.0
click at [485, 468] on div "10am-4pm flex- finish by 5pm Lockbox location: https://drive.google.com/file/d/…" at bounding box center [562, 506] width 565 height 76
click at [292, 468] on div "10am-4pm flex- finish by 5pm Lockbox location: https://drive.google.com/file/d/…" at bounding box center [562, 506] width 565 height 76
drag, startPoint x: 294, startPoint y: 466, endPoint x: 501, endPoint y: 469, distance: 207.6
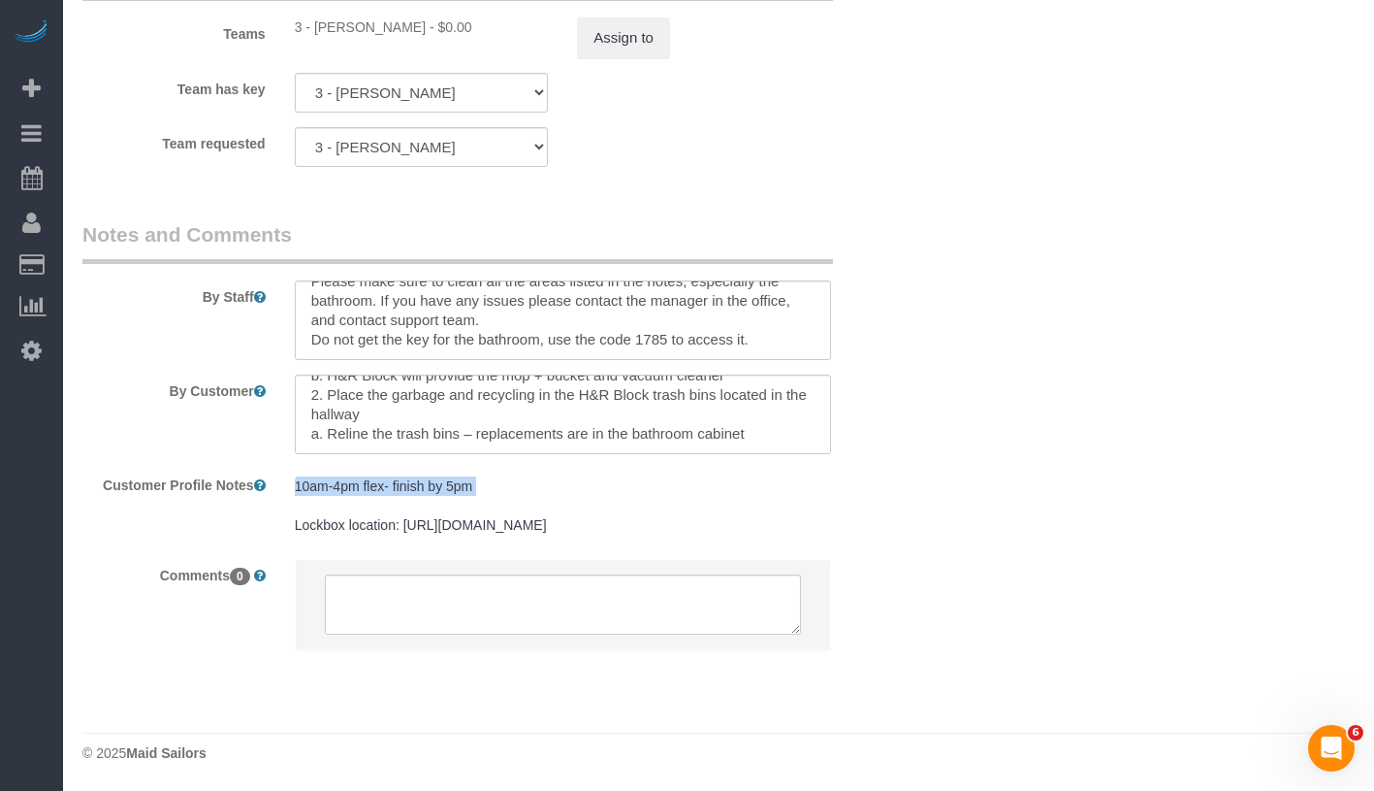
click at [501, 469] on div "10am-4pm flex- finish by 5pm Lockbox location: https://drive.google.com/file/d/…" at bounding box center [562, 506] width 565 height 76
copy pre "10am-4pm flex- finish by 5pm"
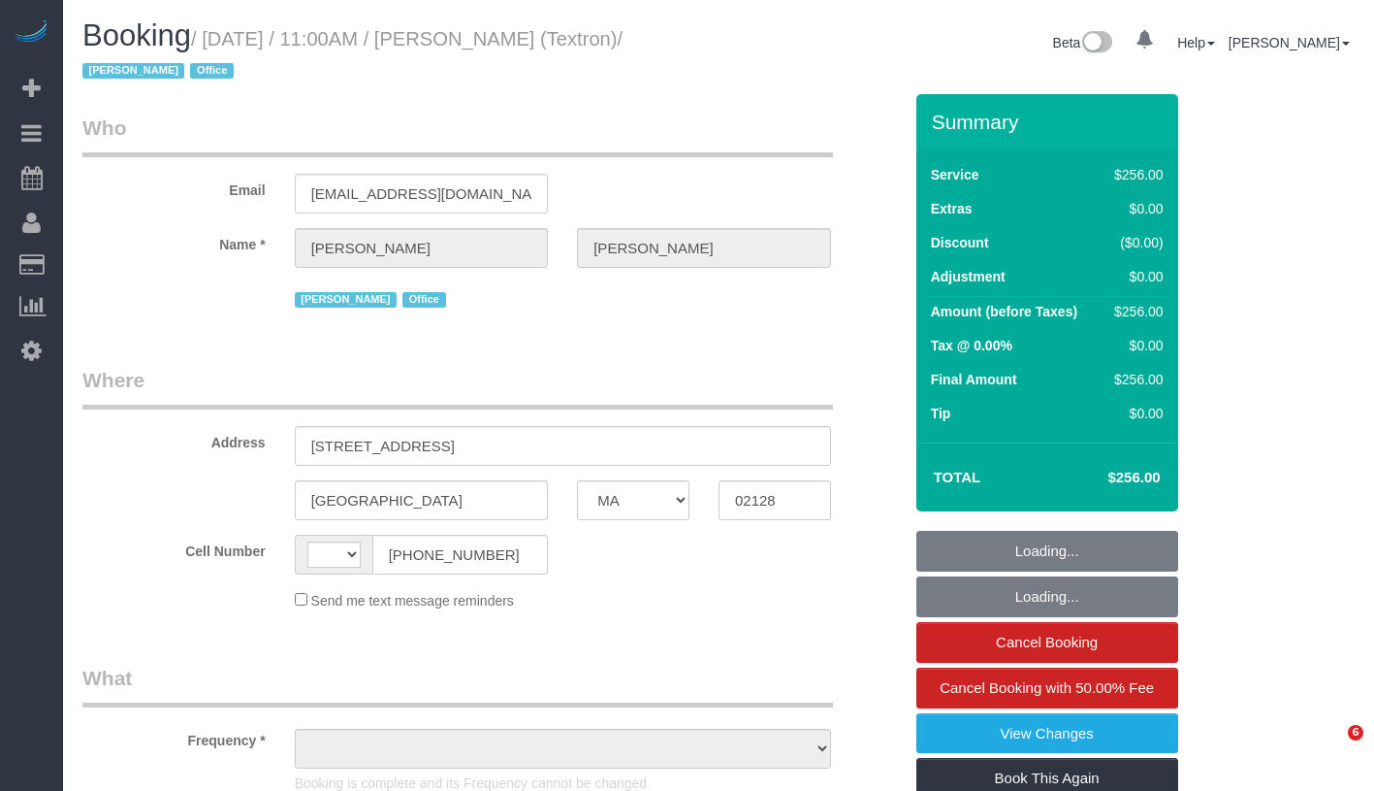
select select "MA"
select select "2"
select select "120"
select select "string:[GEOGRAPHIC_DATA]"
select select "object:1202"
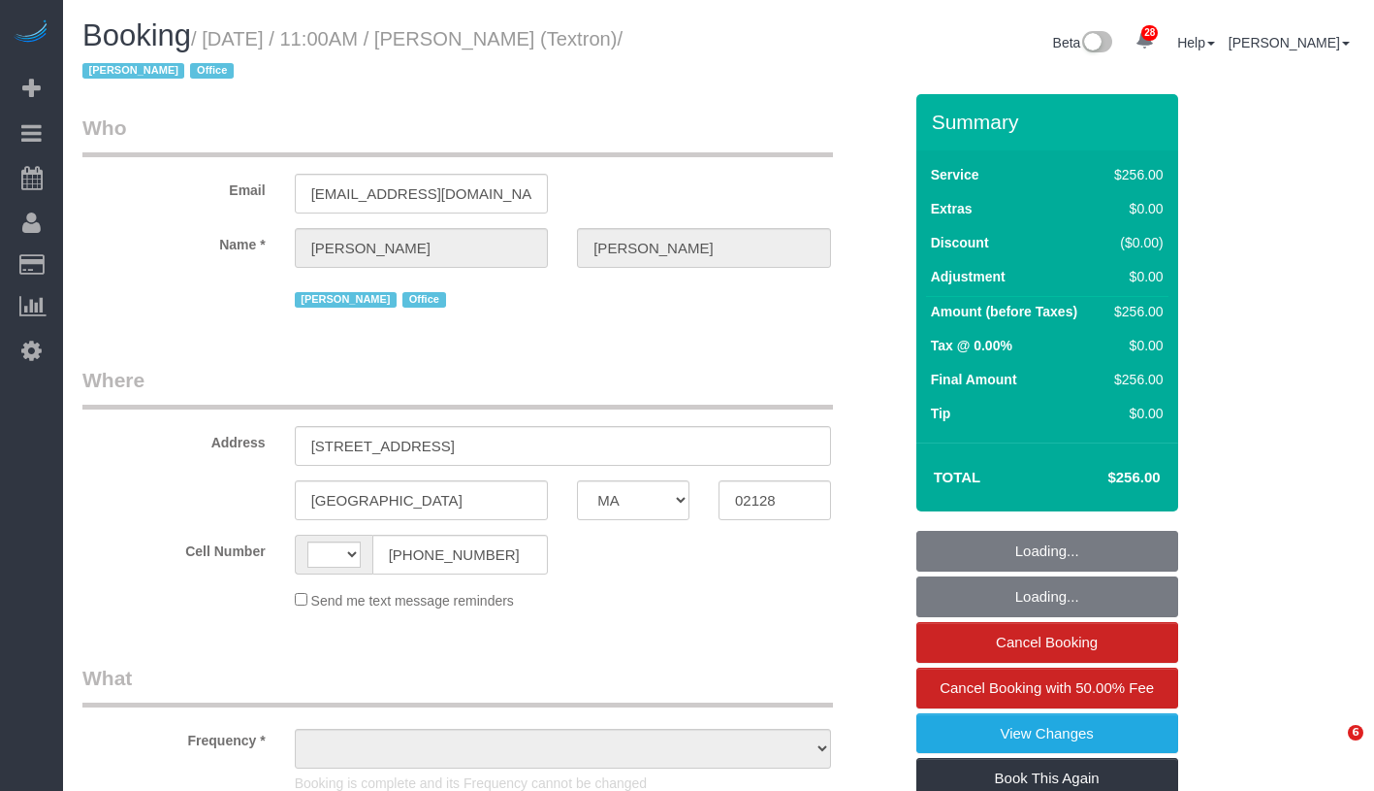
select select "string:stripe-pm_1S3DYj4VGloSiKo7ERwb5GLA"
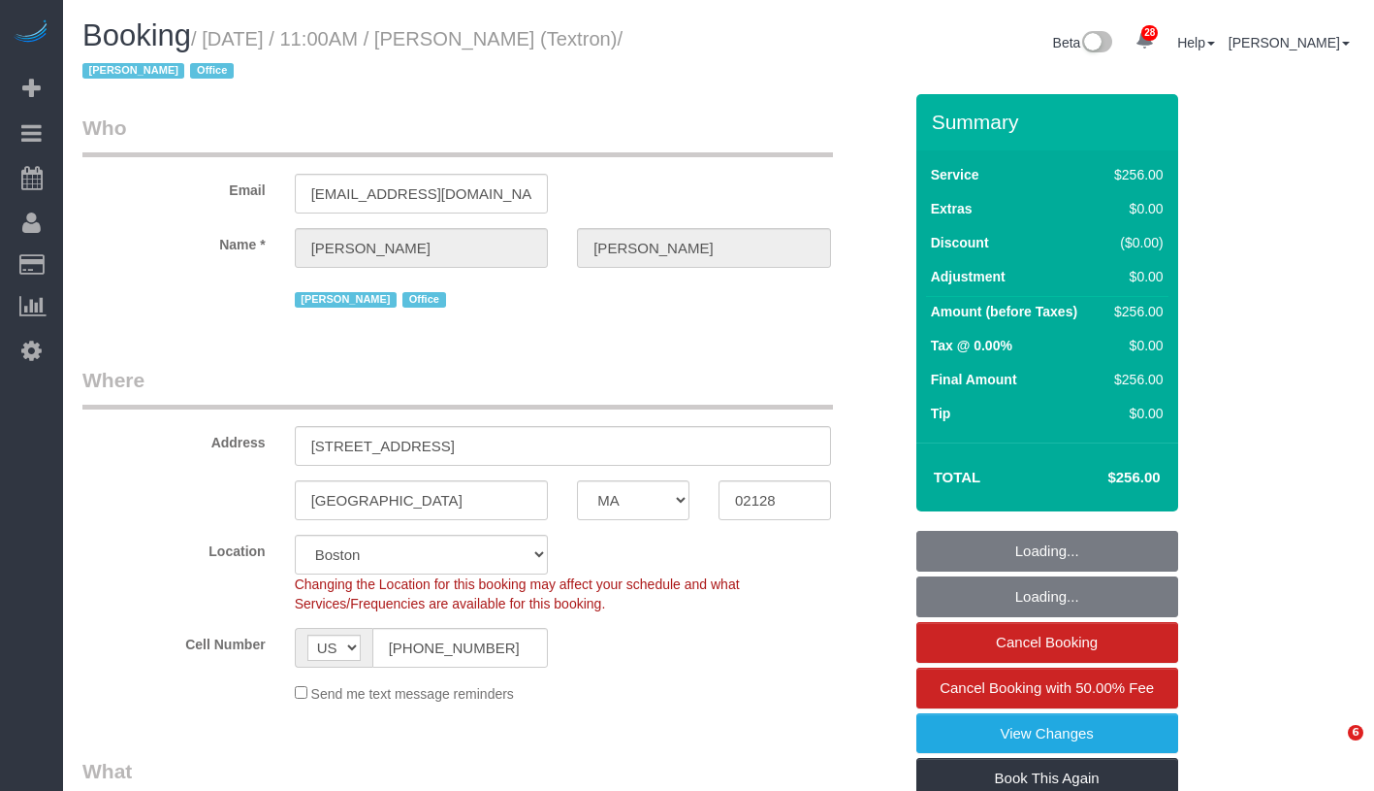
select select "number:89"
select select "number:90"
select select "number:15"
select select "number:5"
select select "object:1357"
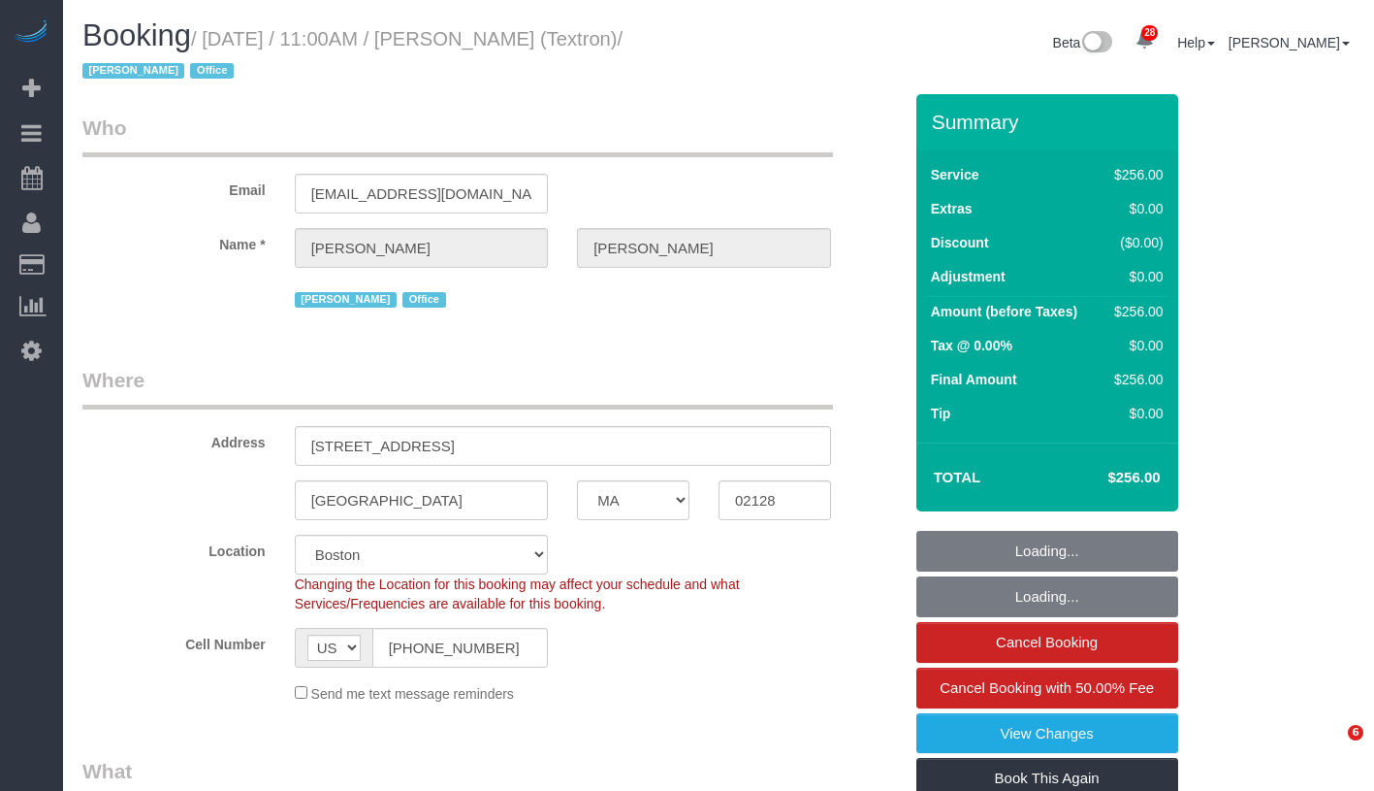
select select "spot1"
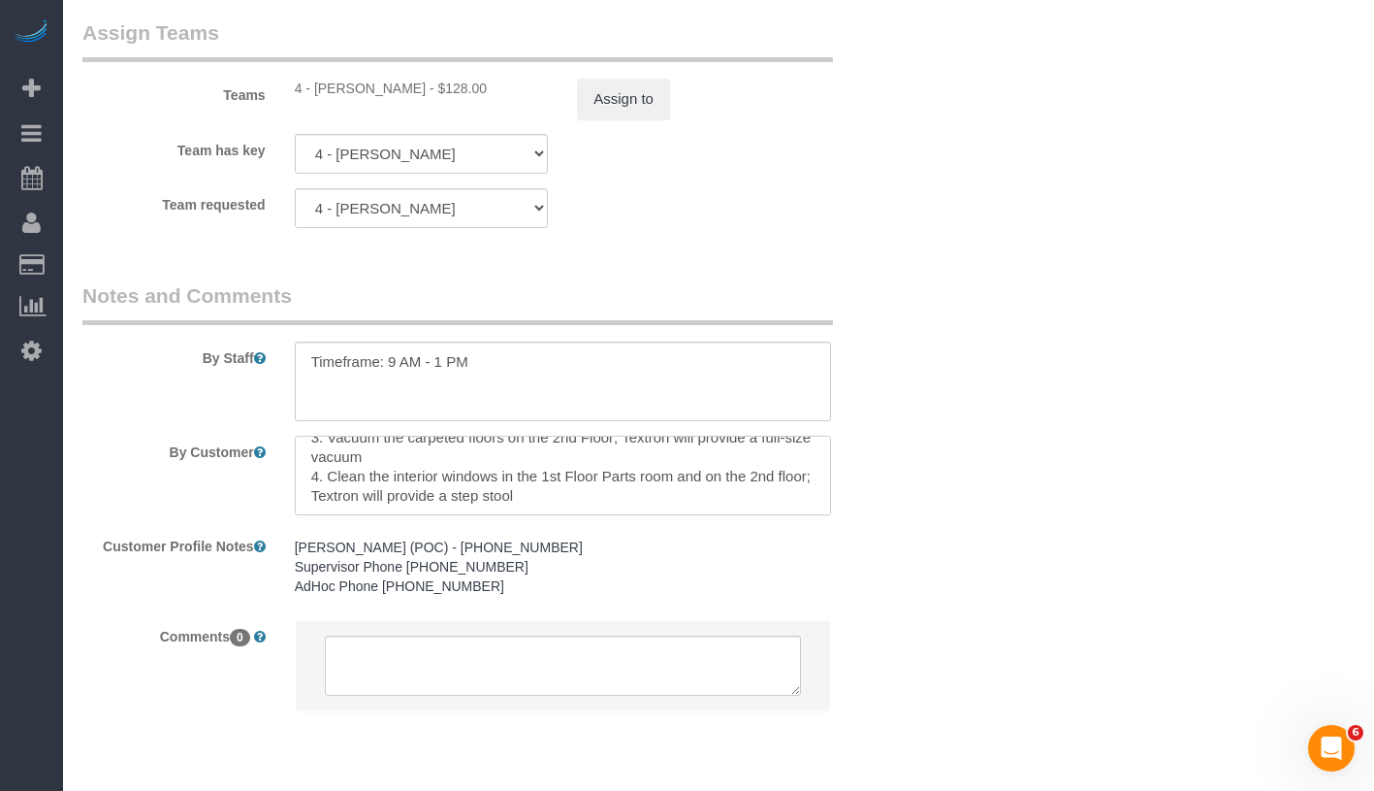
scroll to position [124, 0]
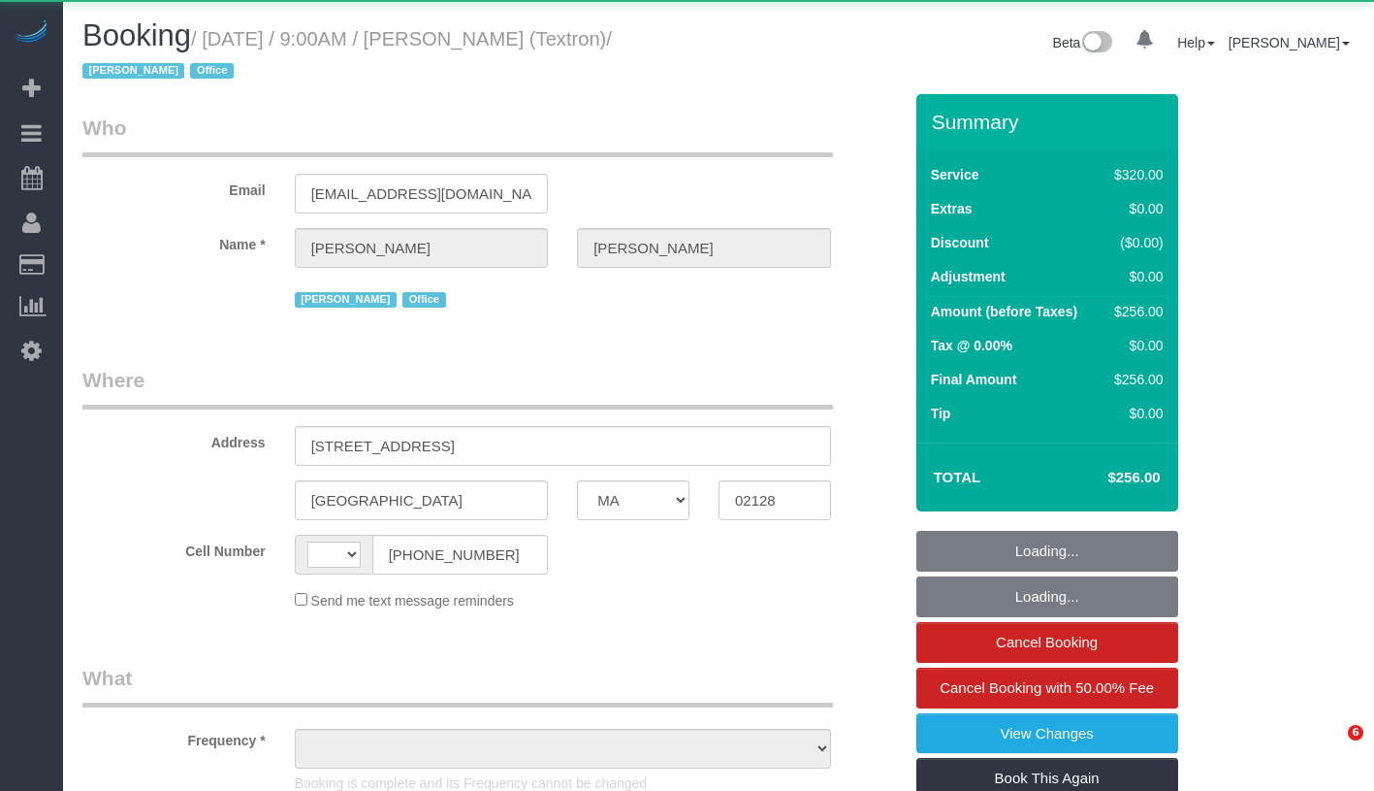
select select "MA"
select select "string:stripe-pm_1S3DYj4VGloSiKo7ERwb5GLA"
select select "number:89"
select select "number:90"
select select "number:15"
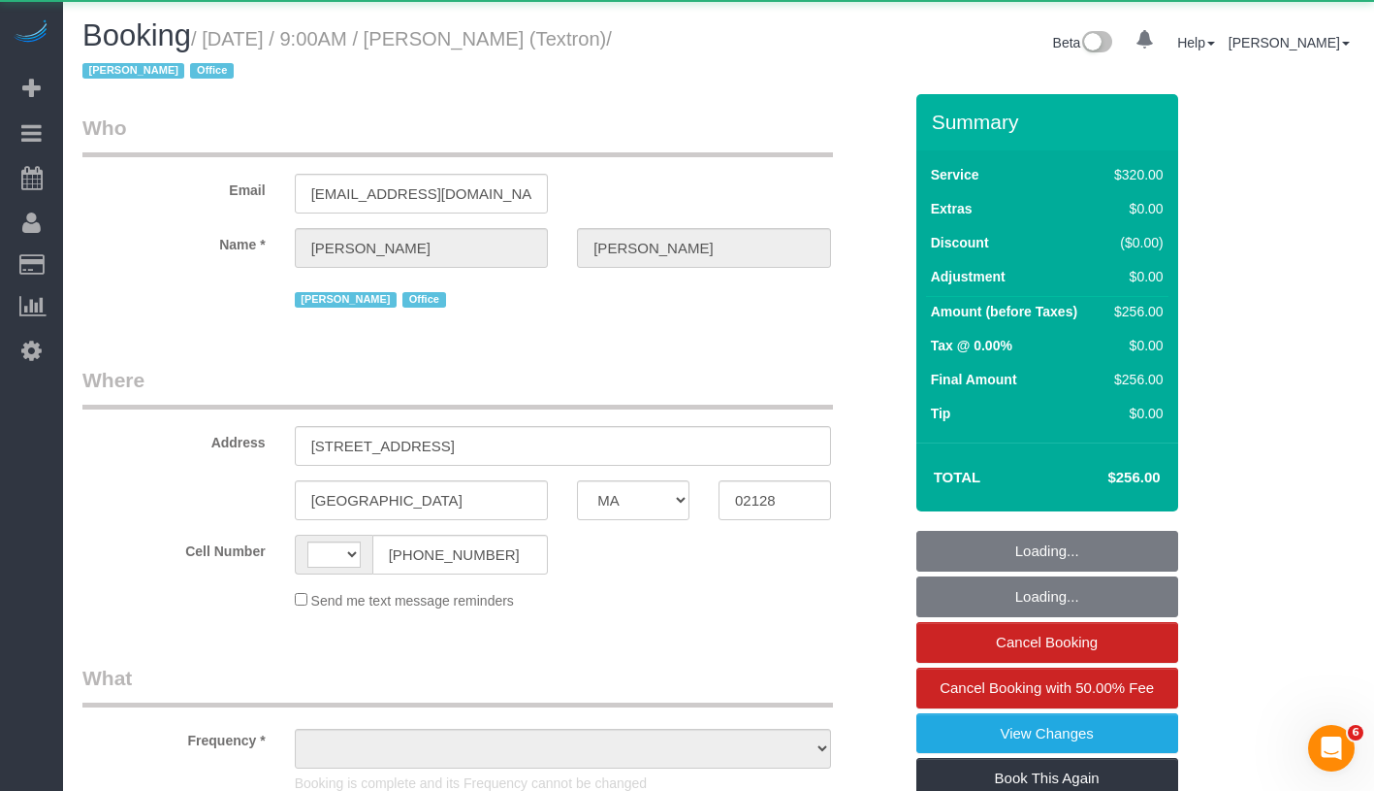
select select "number:5"
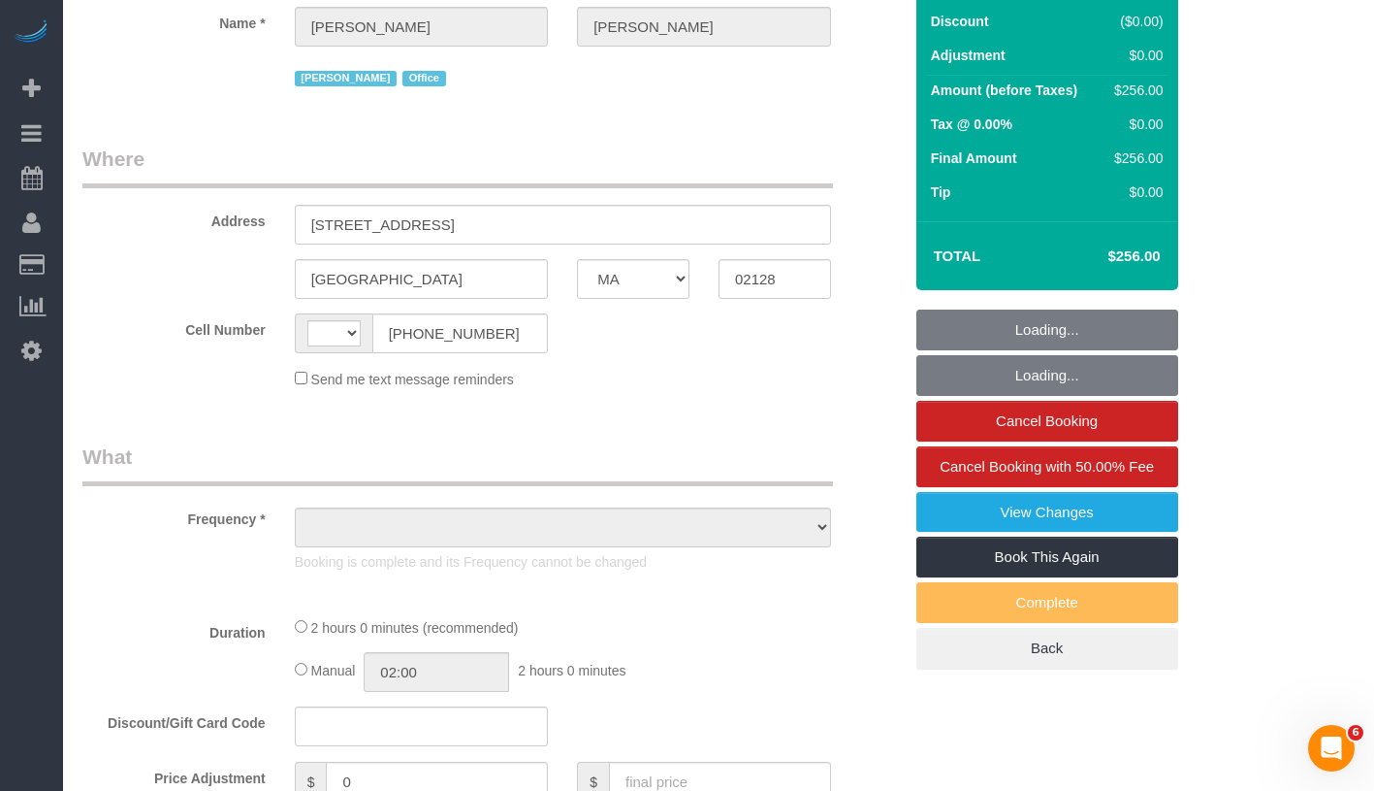
select select "object:651"
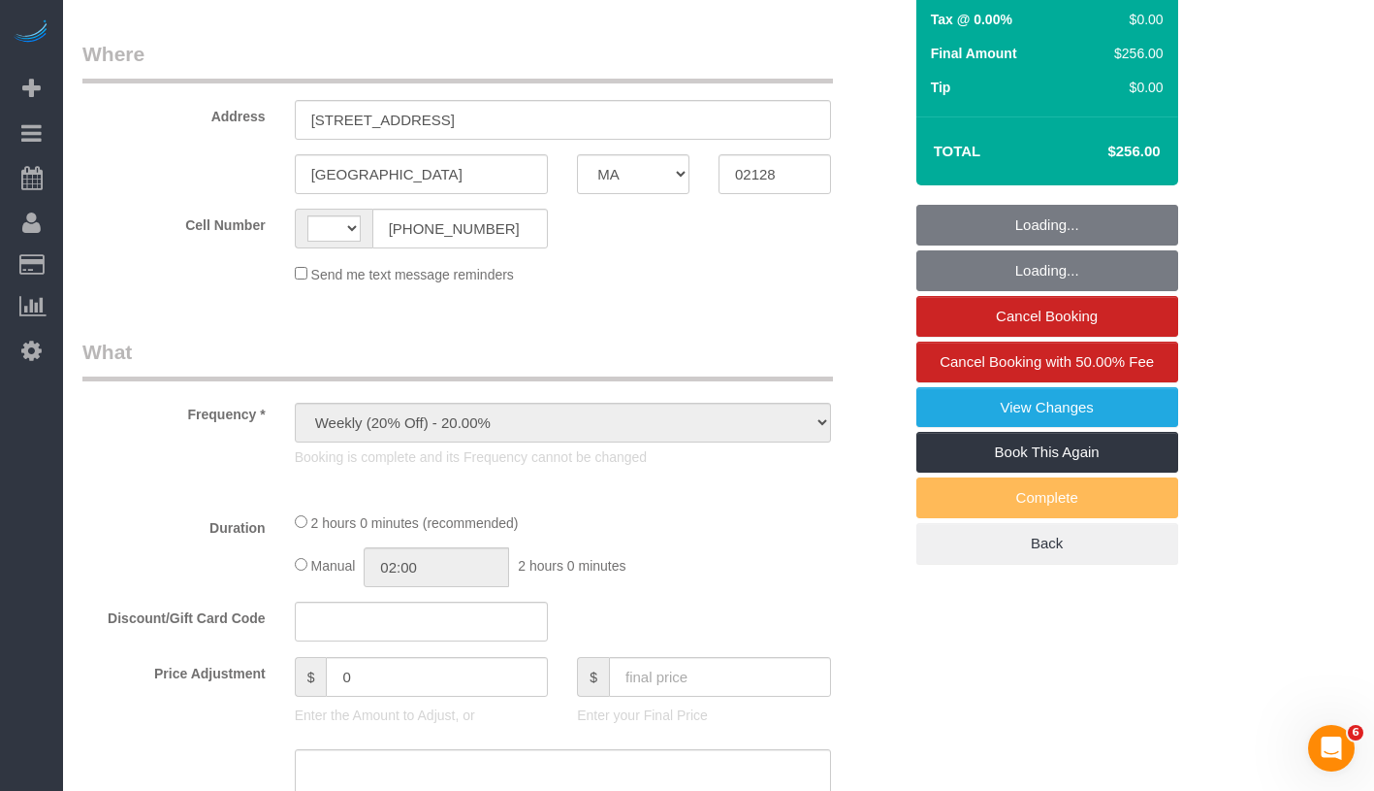
select select "string:[GEOGRAPHIC_DATA]"
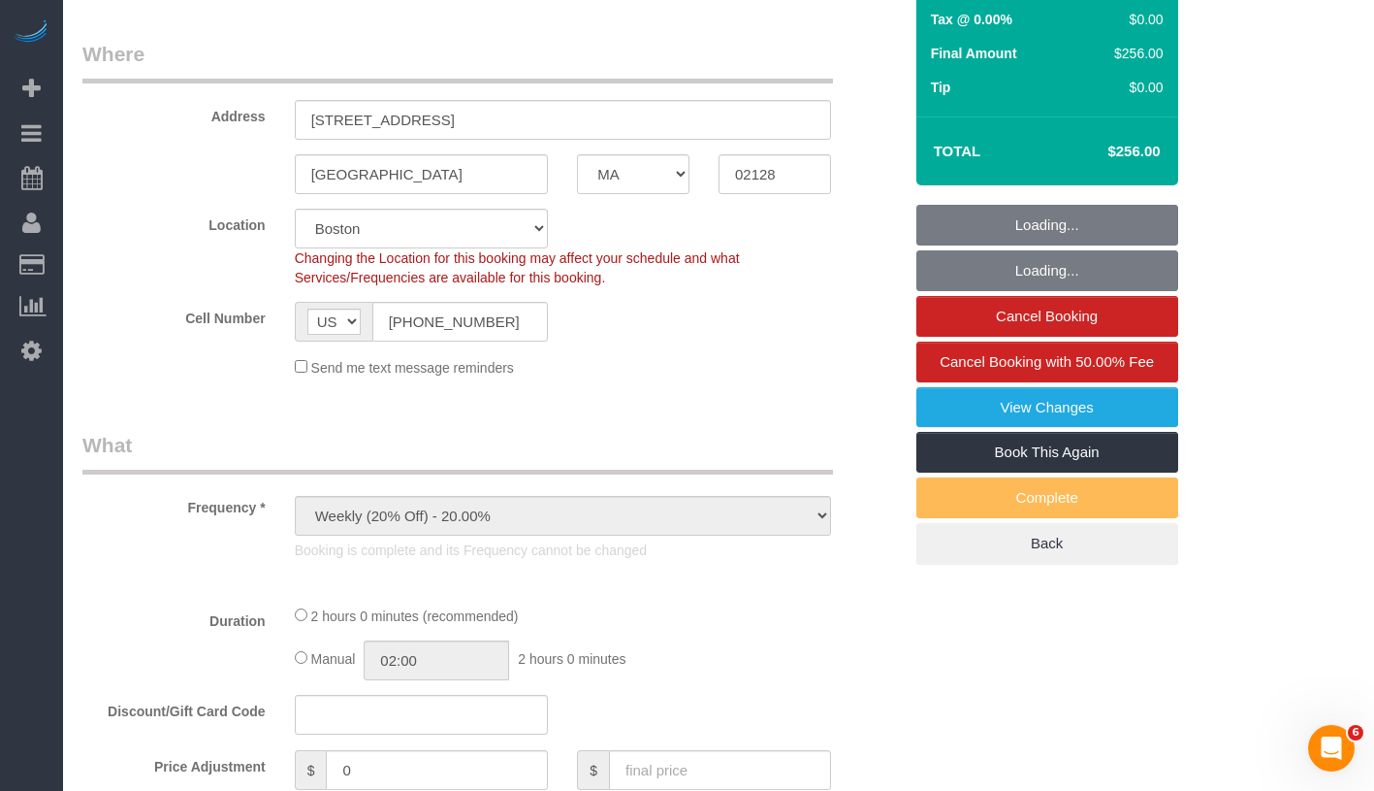
select select "object:1032"
select select "2"
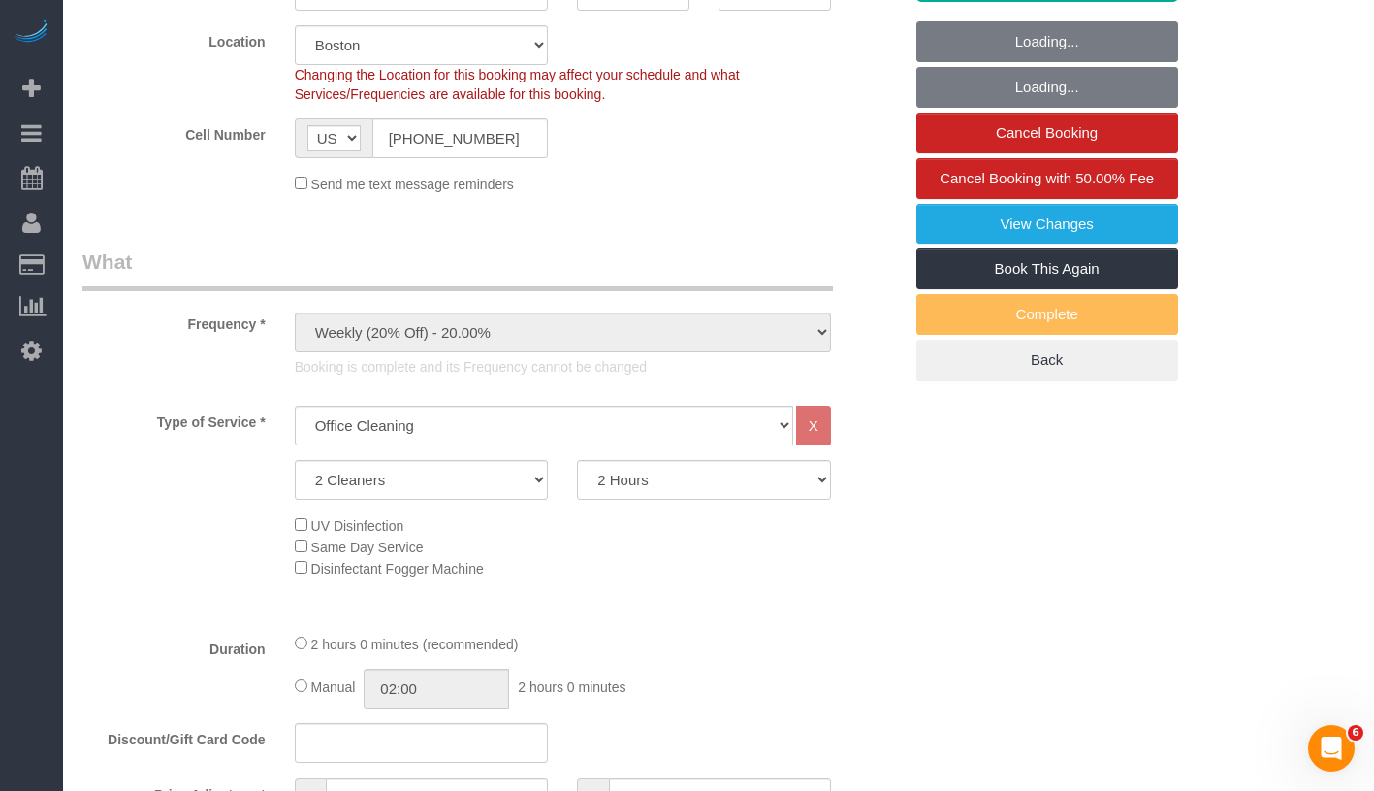
scroll to position [699, 0]
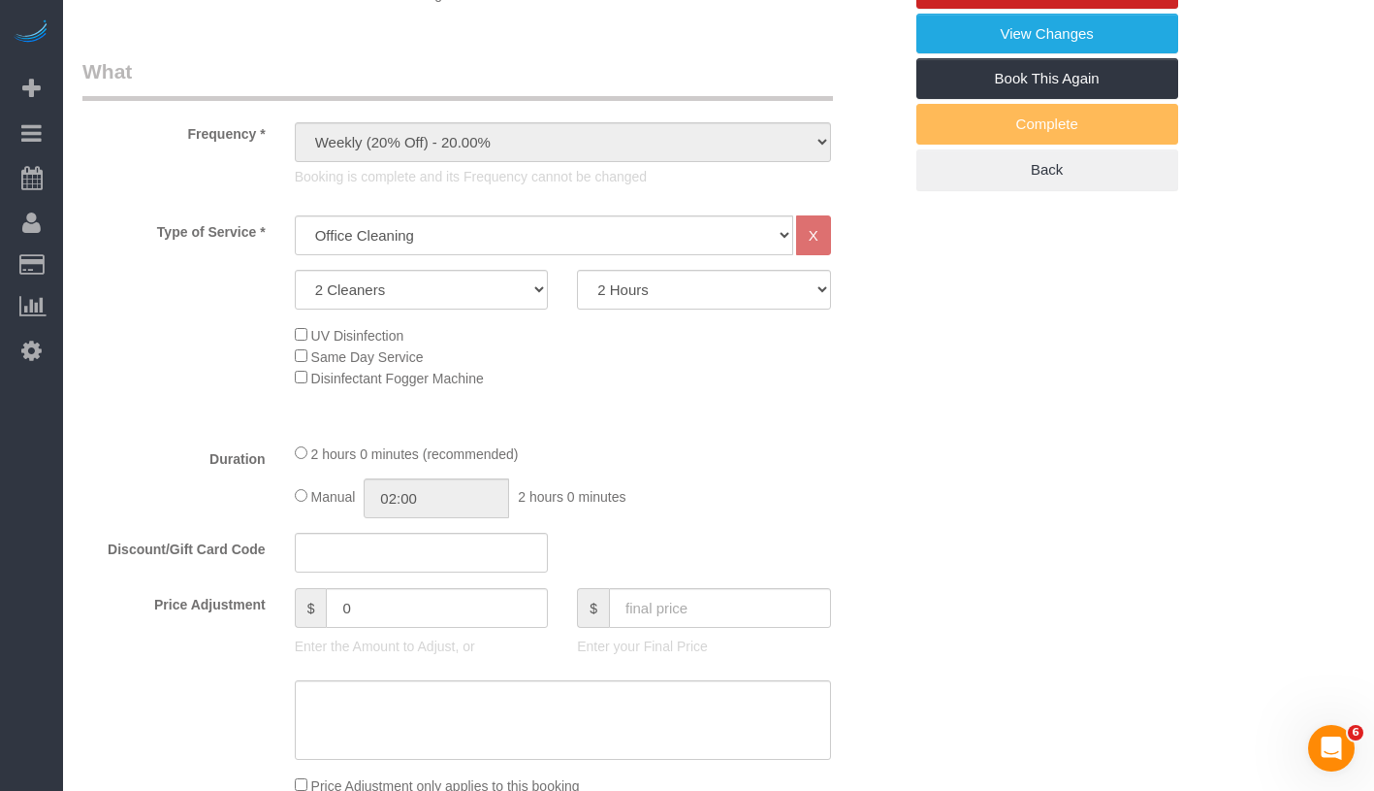
select select "spot1"
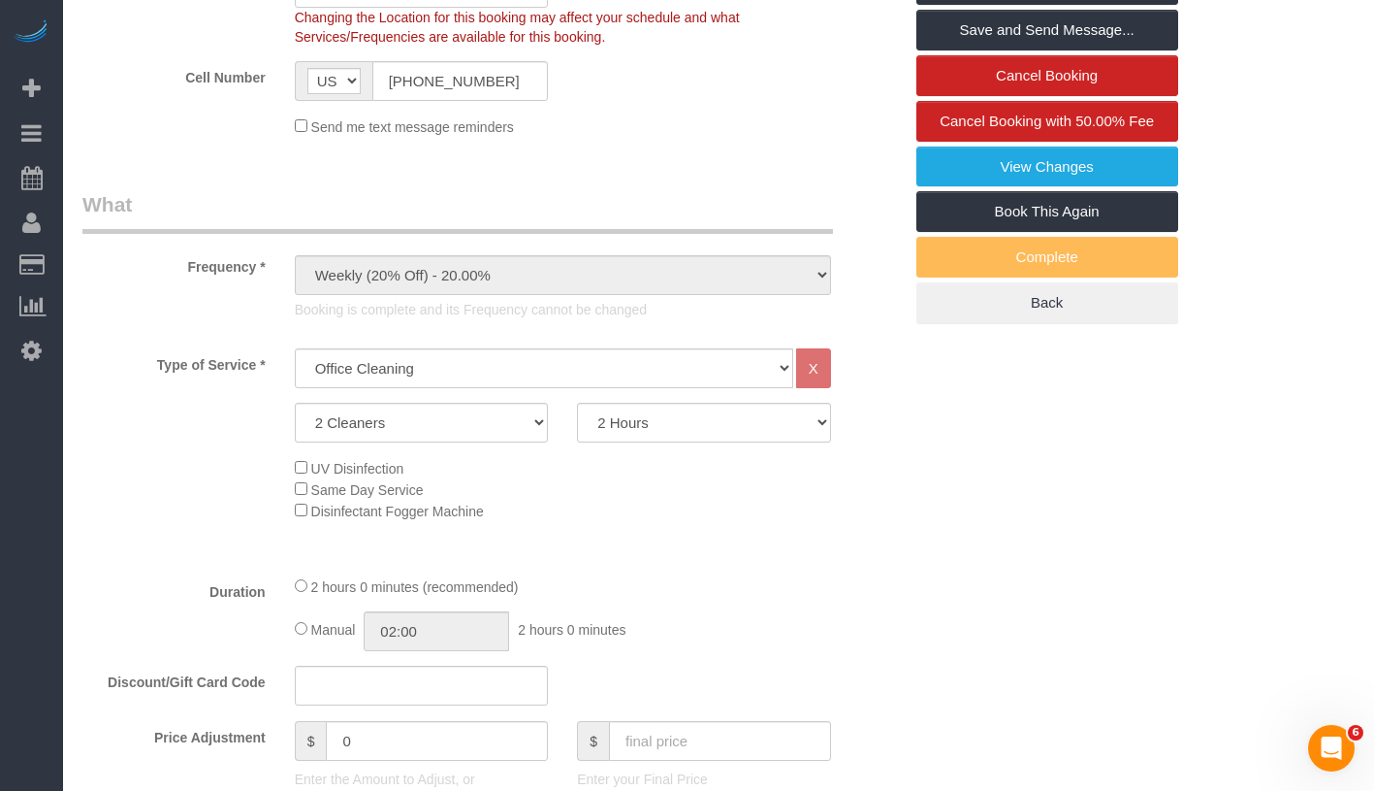
scroll to position [0, 0]
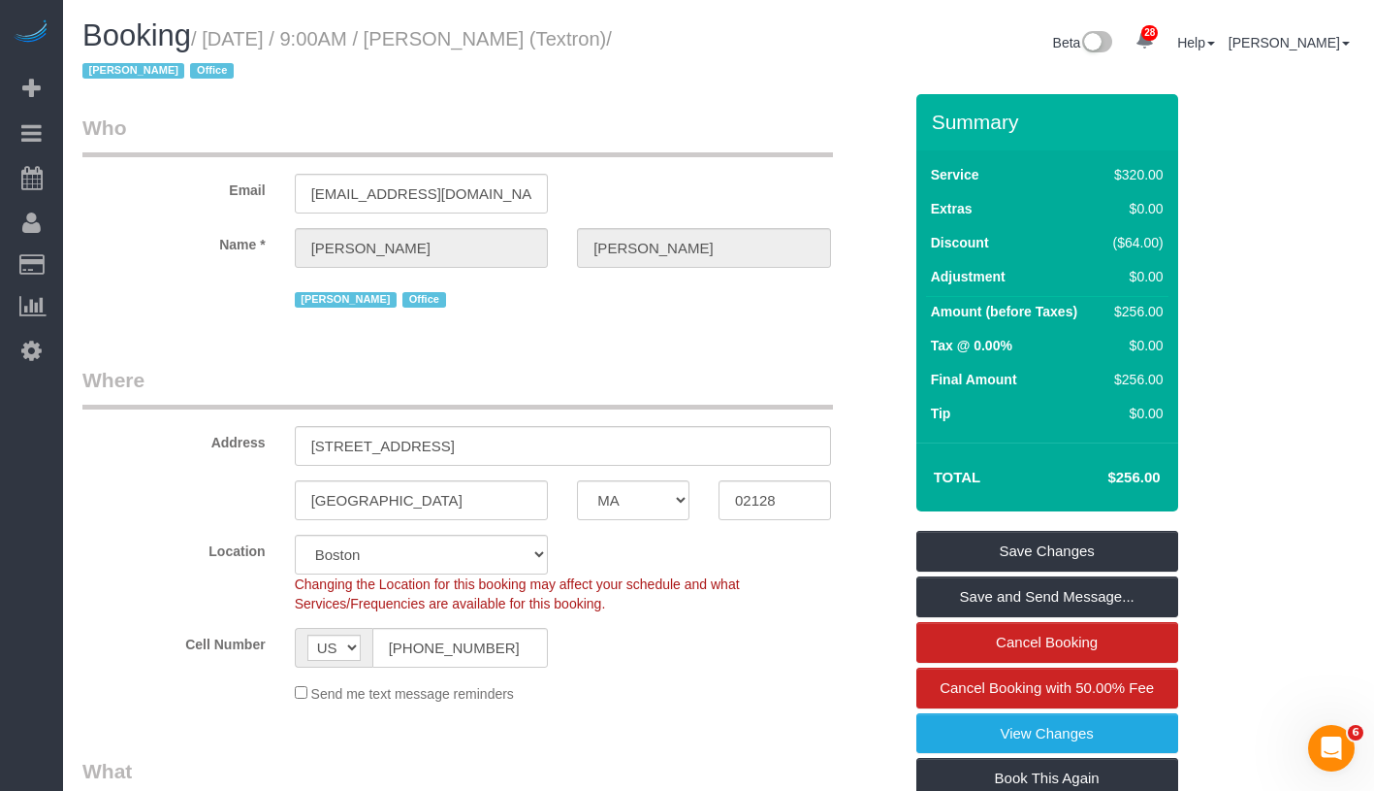
drag, startPoint x: 216, startPoint y: 40, endPoint x: 697, endPoint y: 32, distance: 481.2
click at [697, 32] on h1 "Booking / [DATE] / 9:00AM / [PERSON_NAME] (Textron) / [PERSON_NAME] Office" at bounding box center [393, 52] width 622 height 66
copy small "[DATE] / 9:00AM / [PERSON_NAME] (Textron) /"
click at [247, 46] on small "/ [DATE] / 9:00AM / [PERSON_NAME] (Textron) / [PERSON_NAME] Office" at bounding box center [347, 55] width 530 height 54
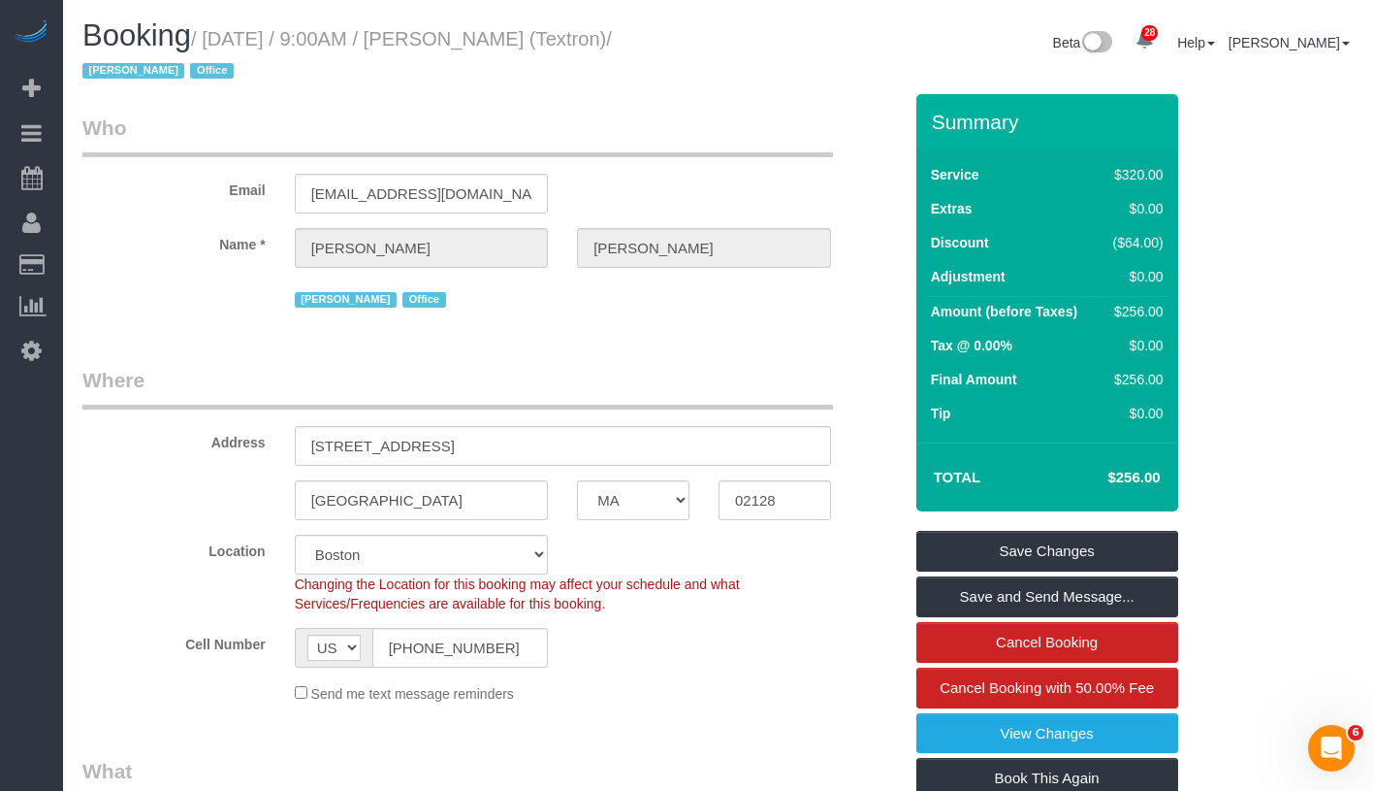
drag, startPoint x: 218, startPoint y: 42, endPoint x: 713, endPoint y: 28, distance: 494.9
click at [713, 28] on div "Booking / September 22, 2025 / 9:00AM / Peter Moniz (Textron) / Jacky Xu Office" at bounding box center [393, 56] width 651 height 75
copy small "September 22, 2025 / 9:00AM / Peter Moniz (Textron) /"
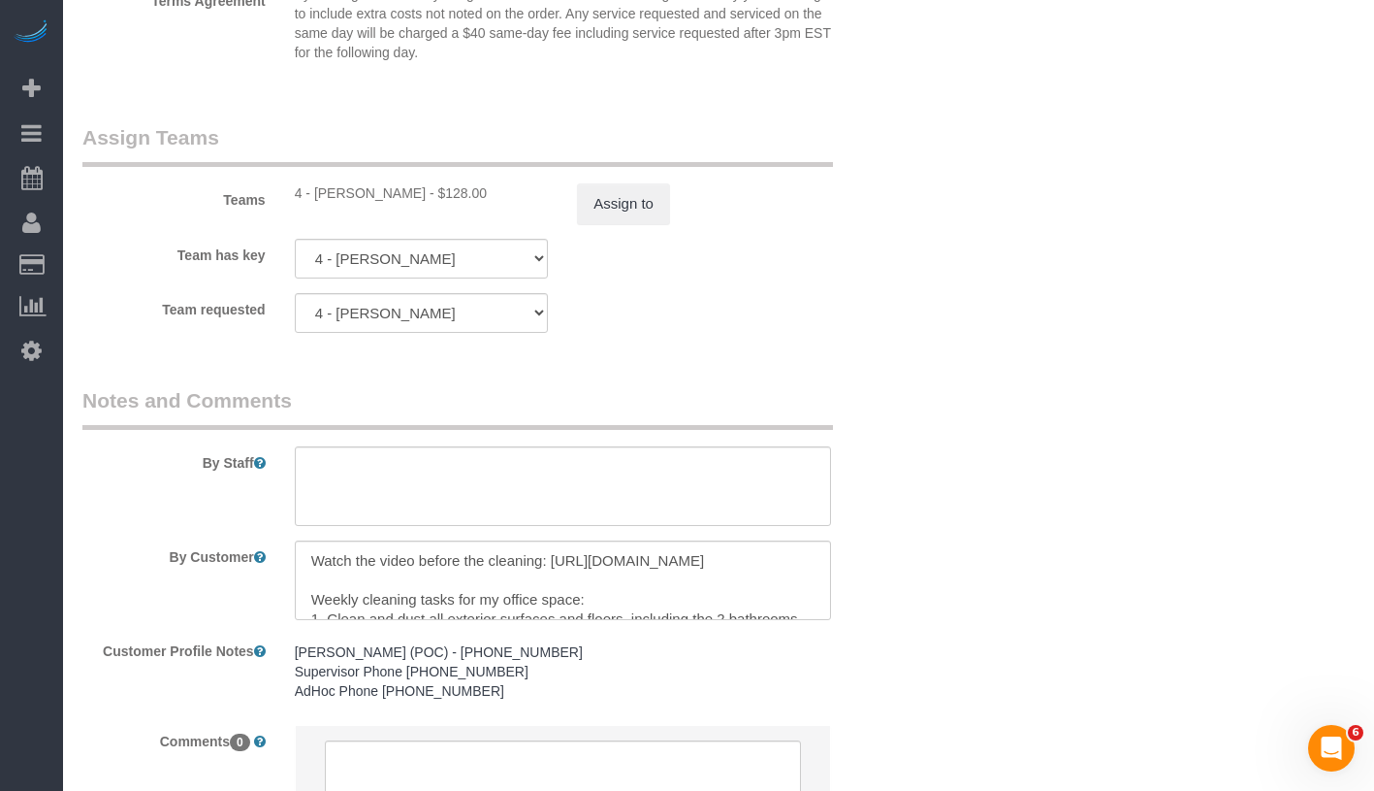
scroll to position [2371, 0]
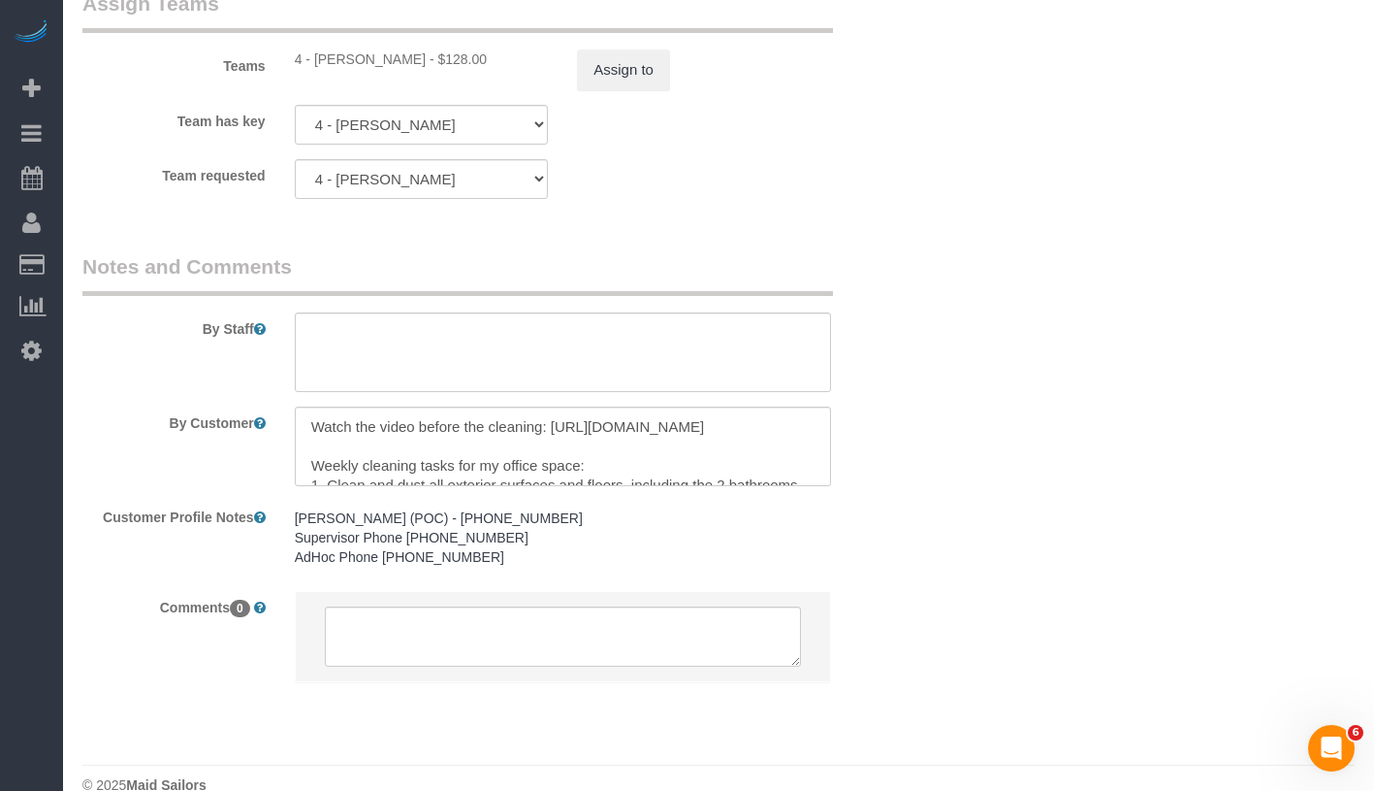
drag, startPoint x: 311, startPoint y: 62, endPoint x: 451, endPoint y: 58, distance: 139.7
click at [451, 58] on div "4 - [PERSON_NAME] - $128.00" at bounding box center [422, 58] width 254 height 19
copy div "Daniela Ferreira Alves"
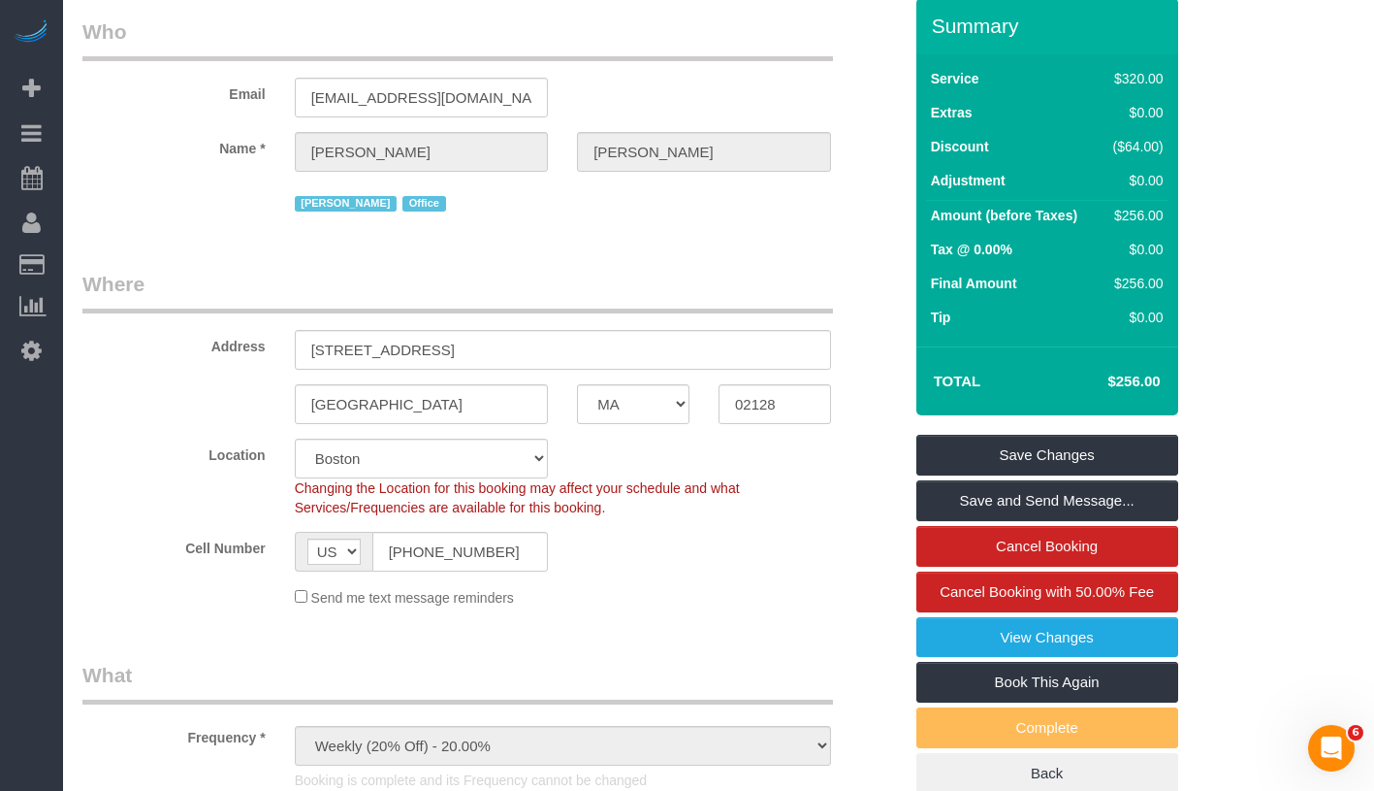
scroll to position [0, 0]
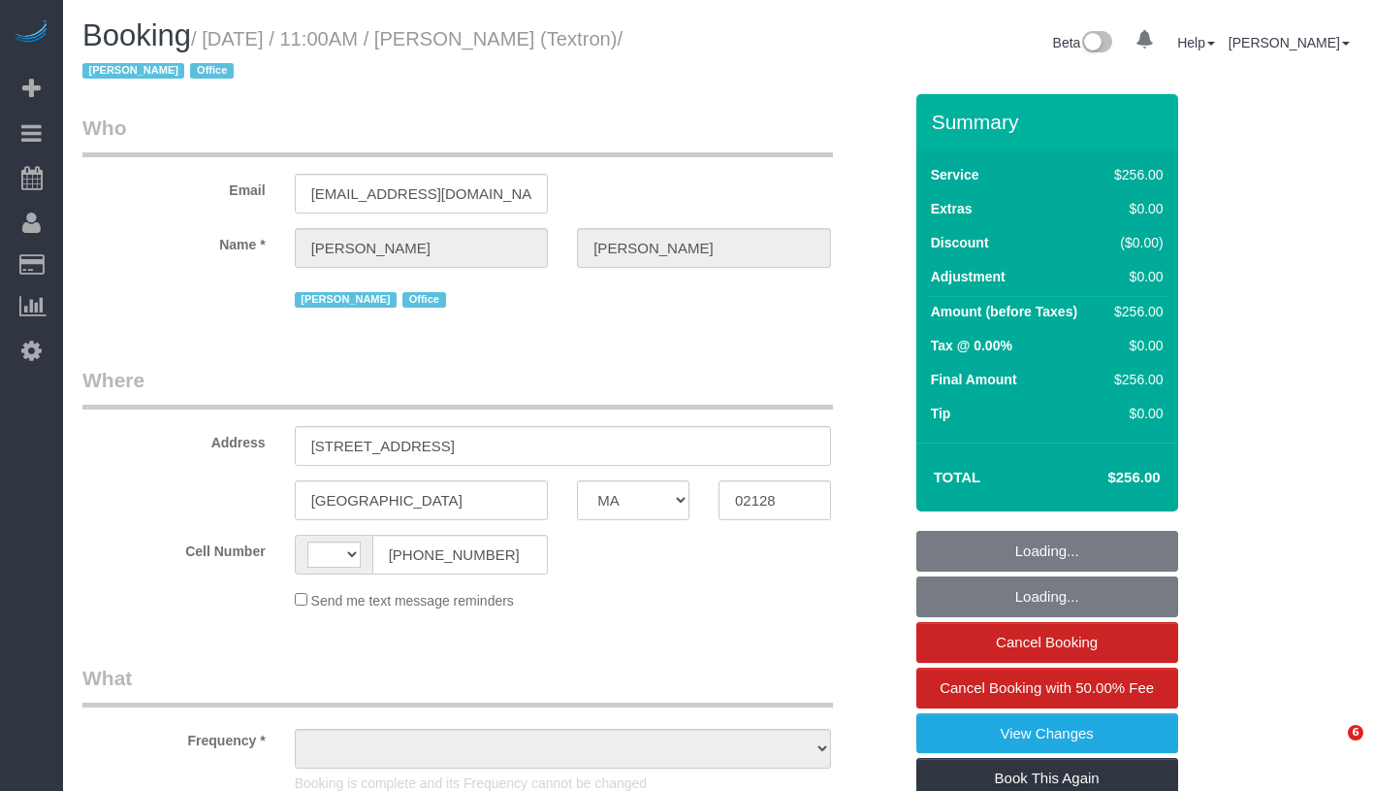
select select "MA"
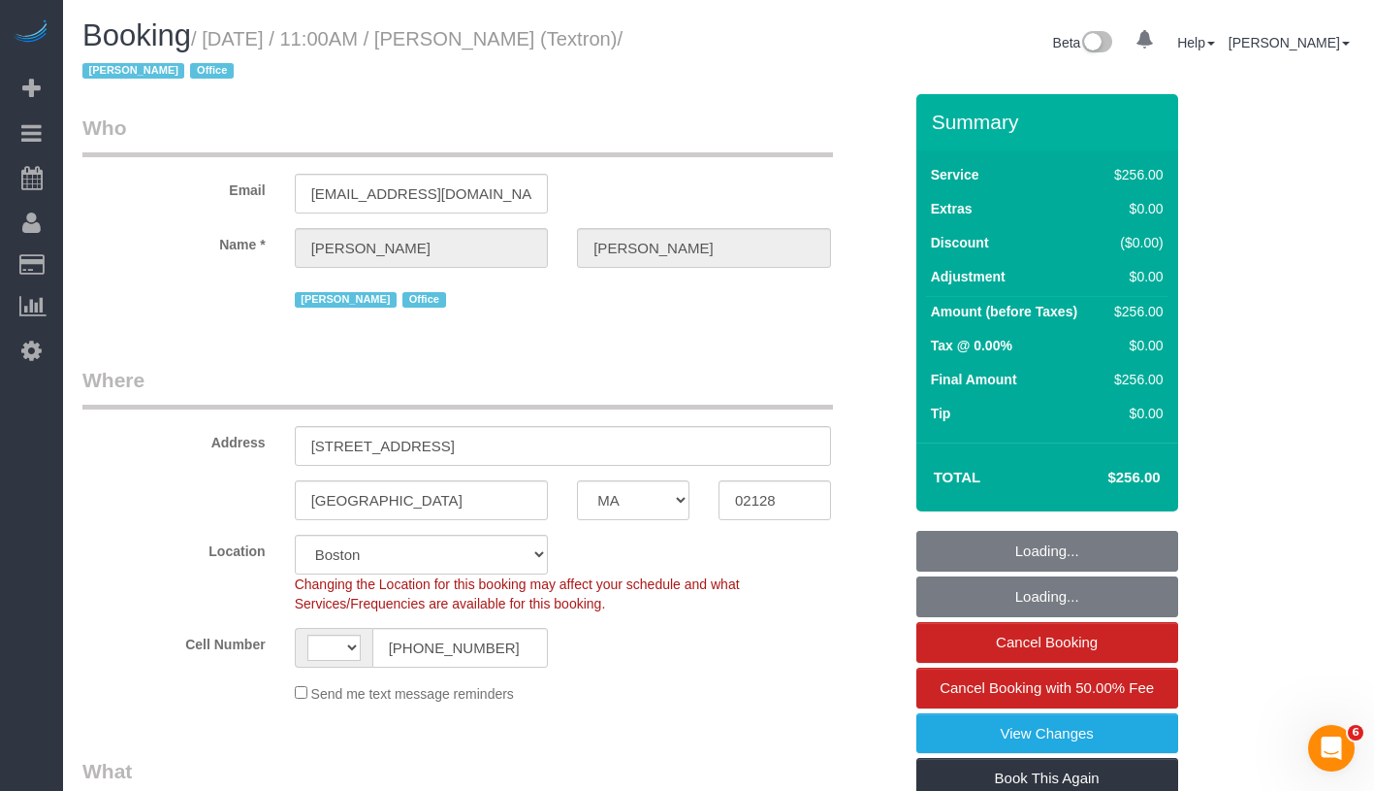
select select "string:[GEOGRAPHIC_DATA]"
select select "object:515"
select select "spot1"
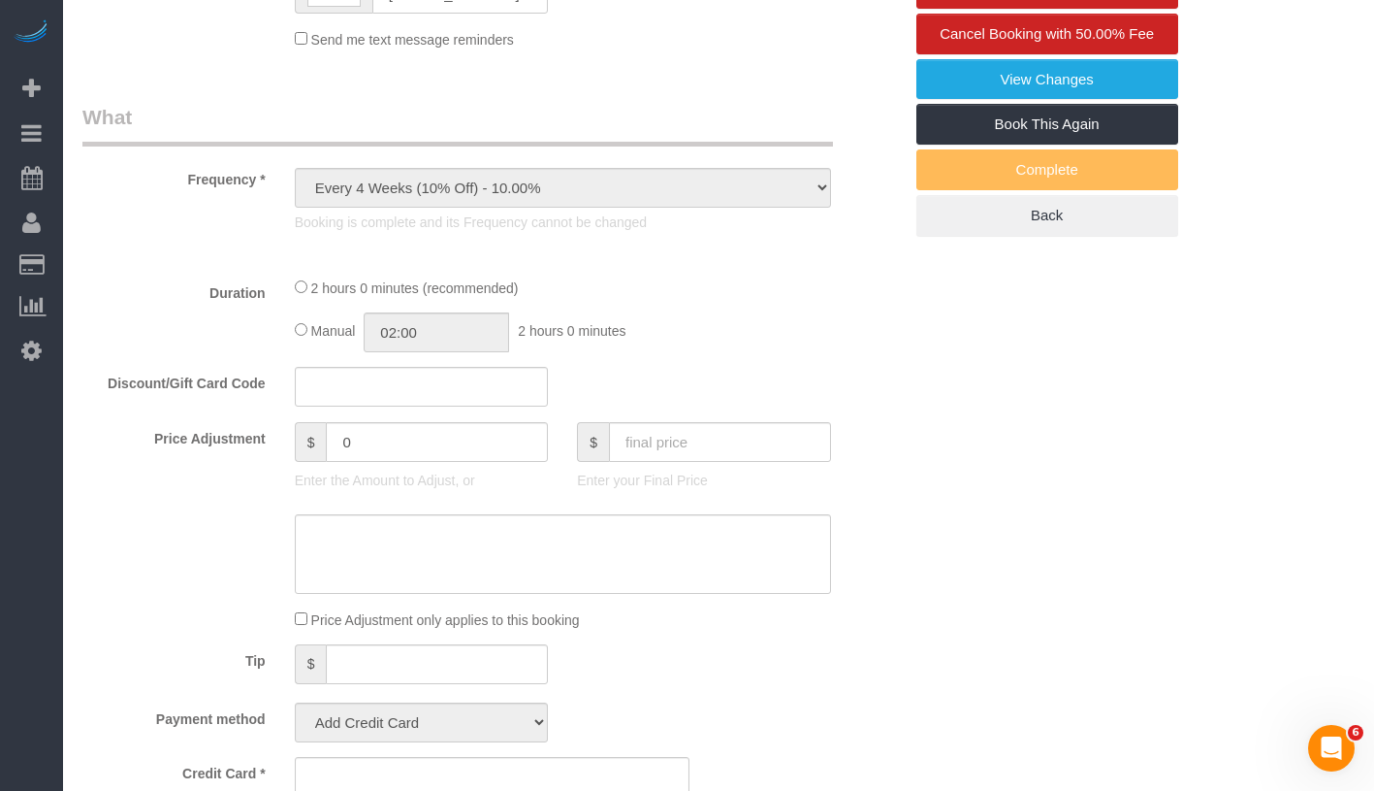
select select "string:stripe-pm_1S3DYj4VGloSiKo7ERwb5GLA"
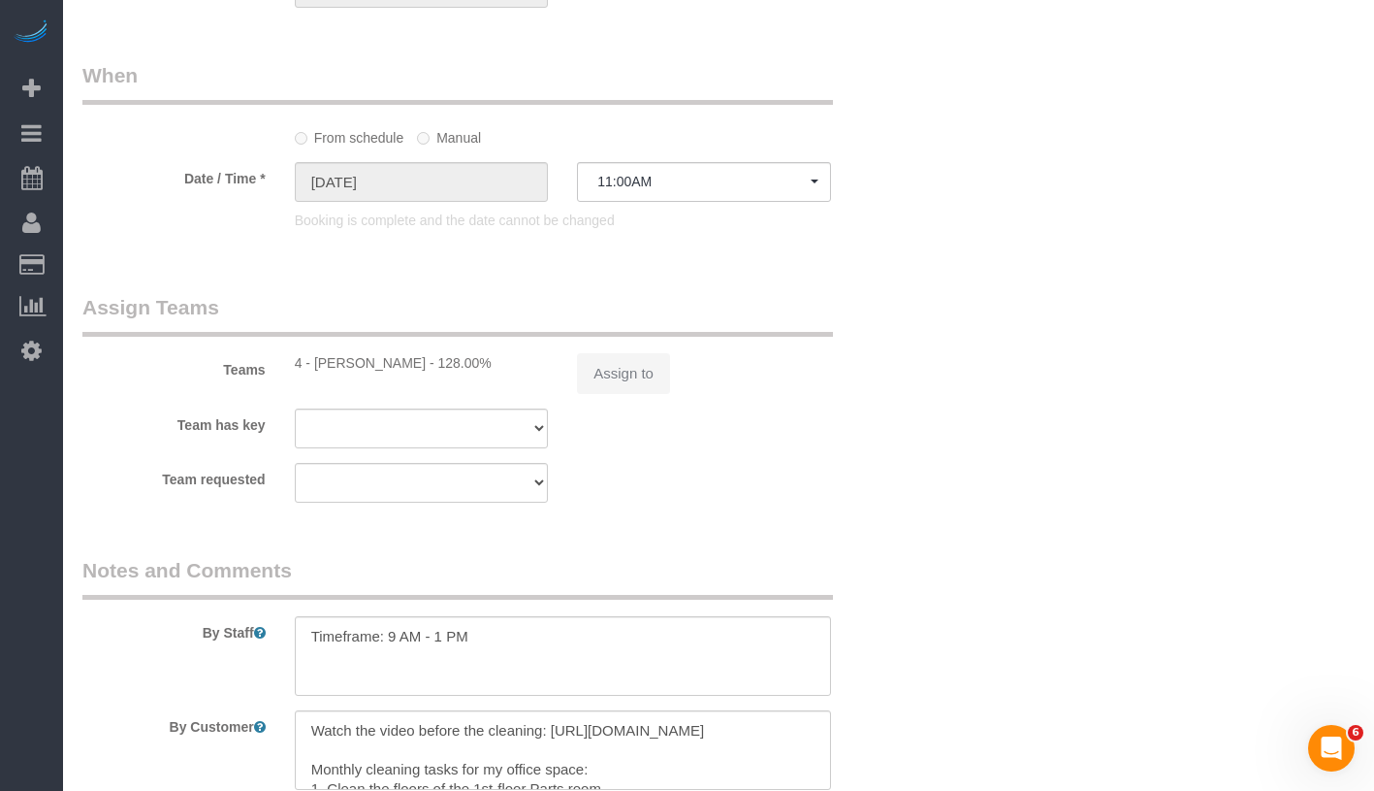
select select "number:89"
select select "number:90"
select select "number:15"
select select "number:5"
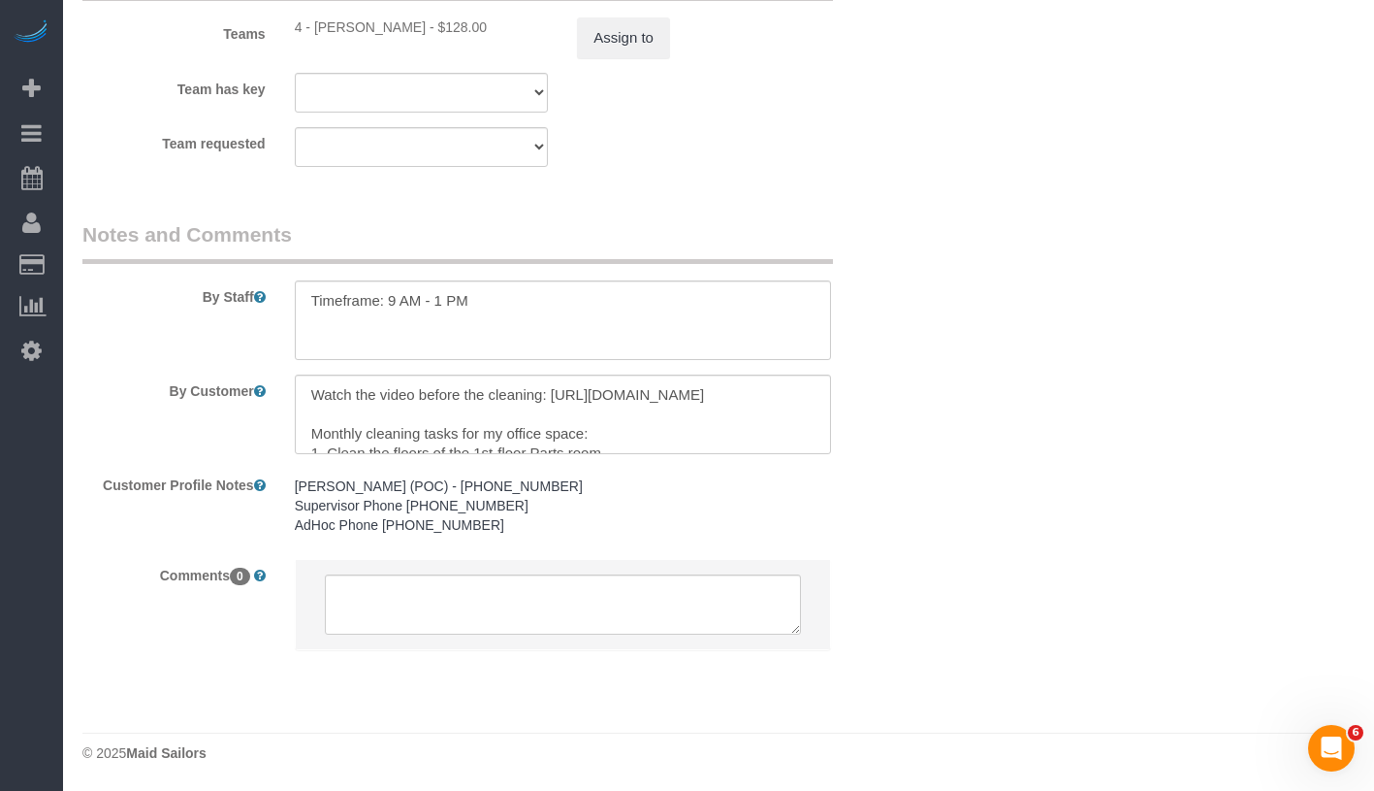
select select "object:1042"
select select "2"
select select "120"
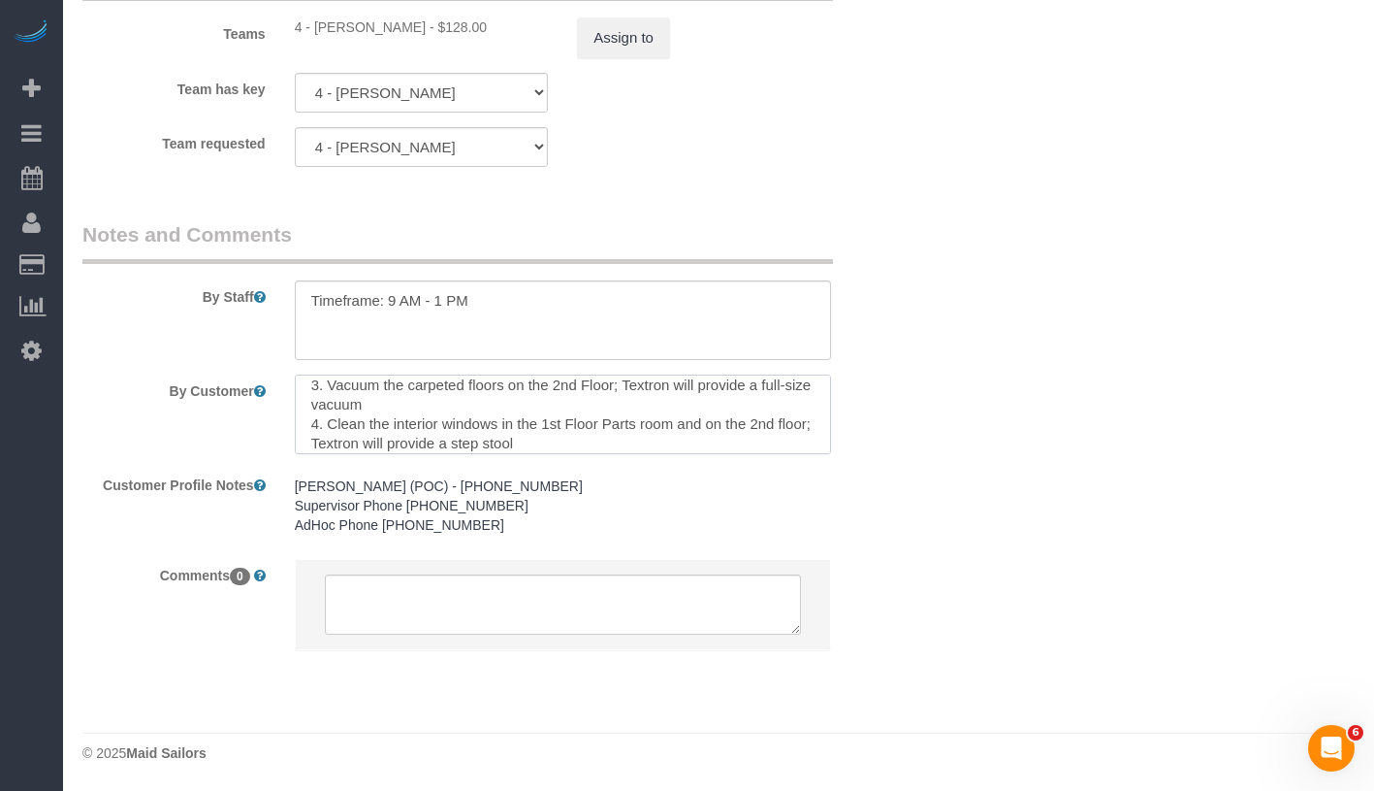
scroll to position [135, 0]
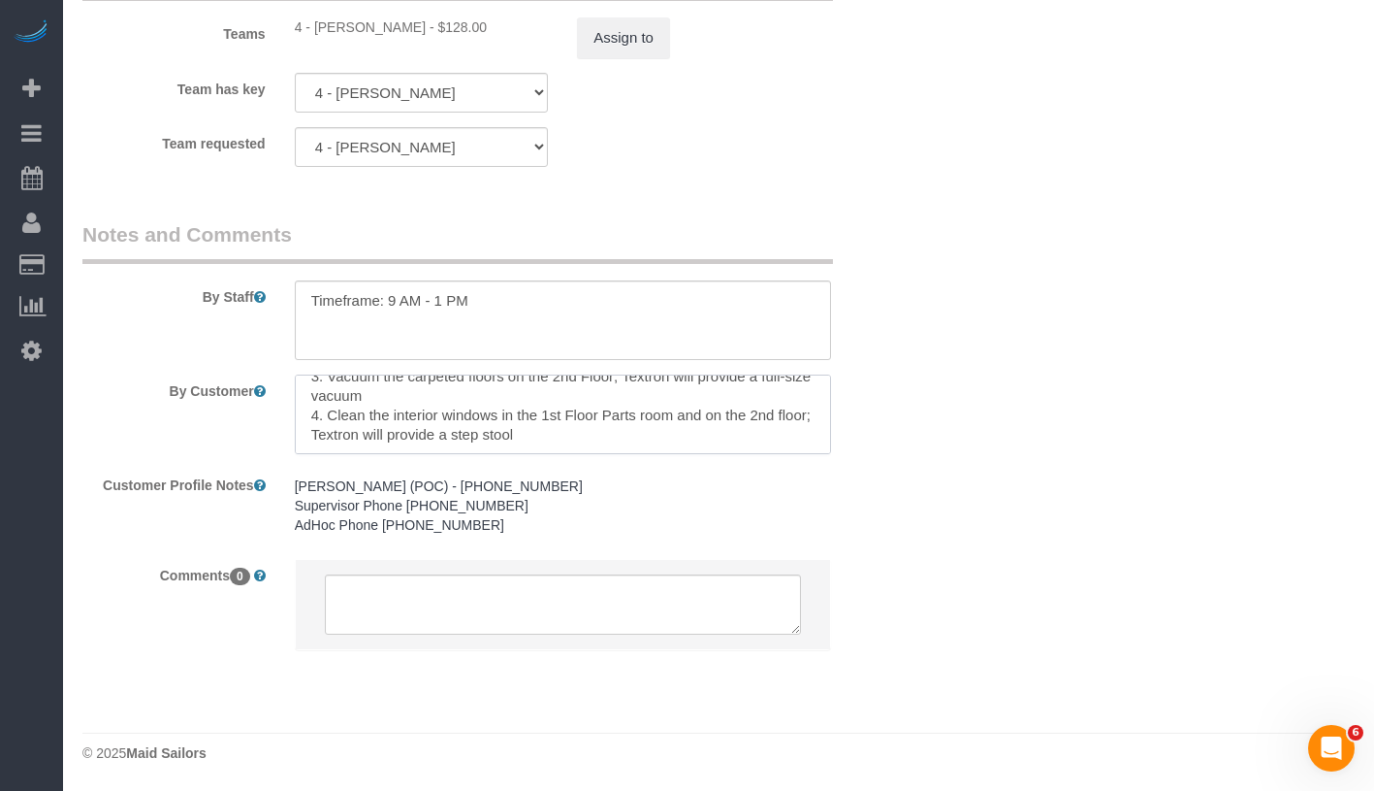
drag, startPoint x: 307, startPoint y: 395, endPoint x: 568, endPoint y: 439, distance: 265.7
click at [568, 439] on textarea at bounding box center [563, 414] width 536 height 80
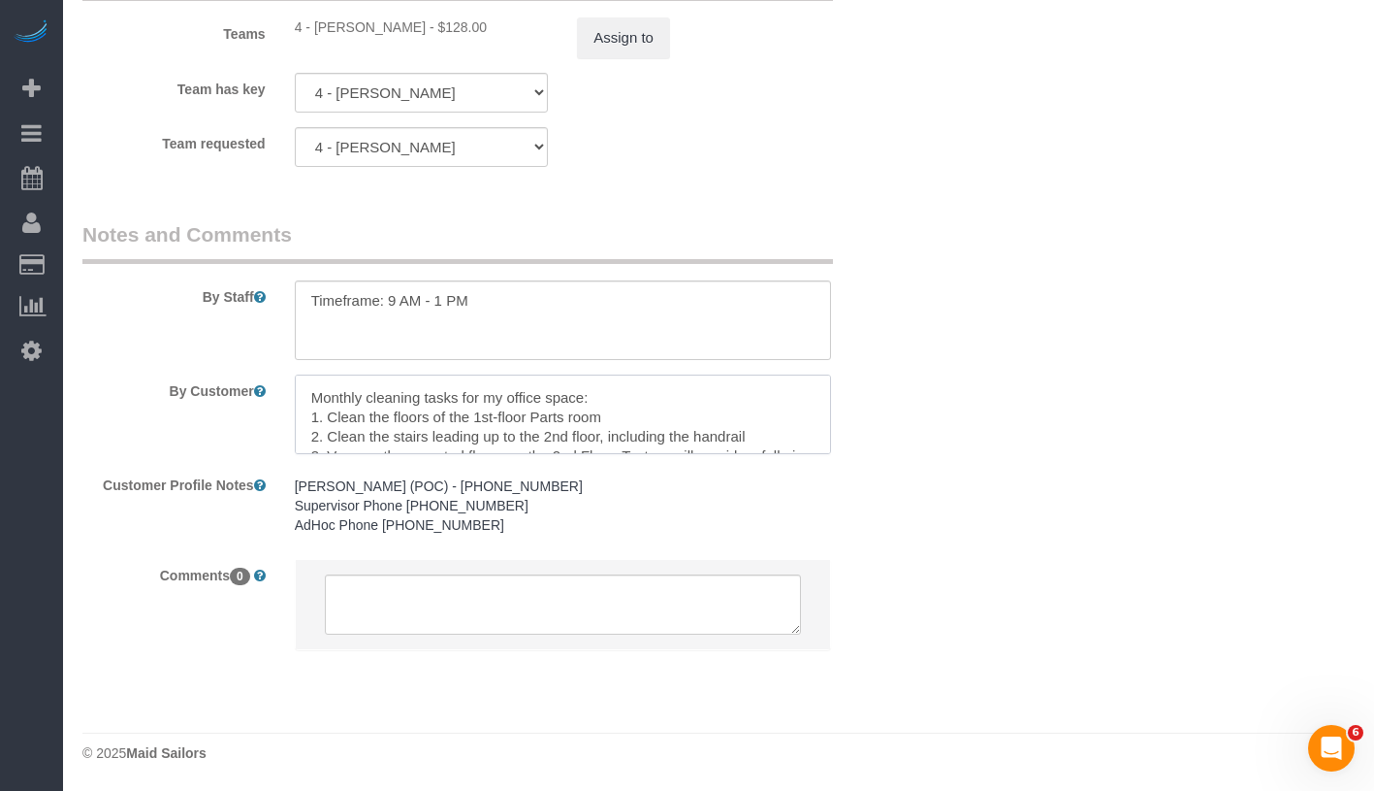
scroll to position [66, 0]
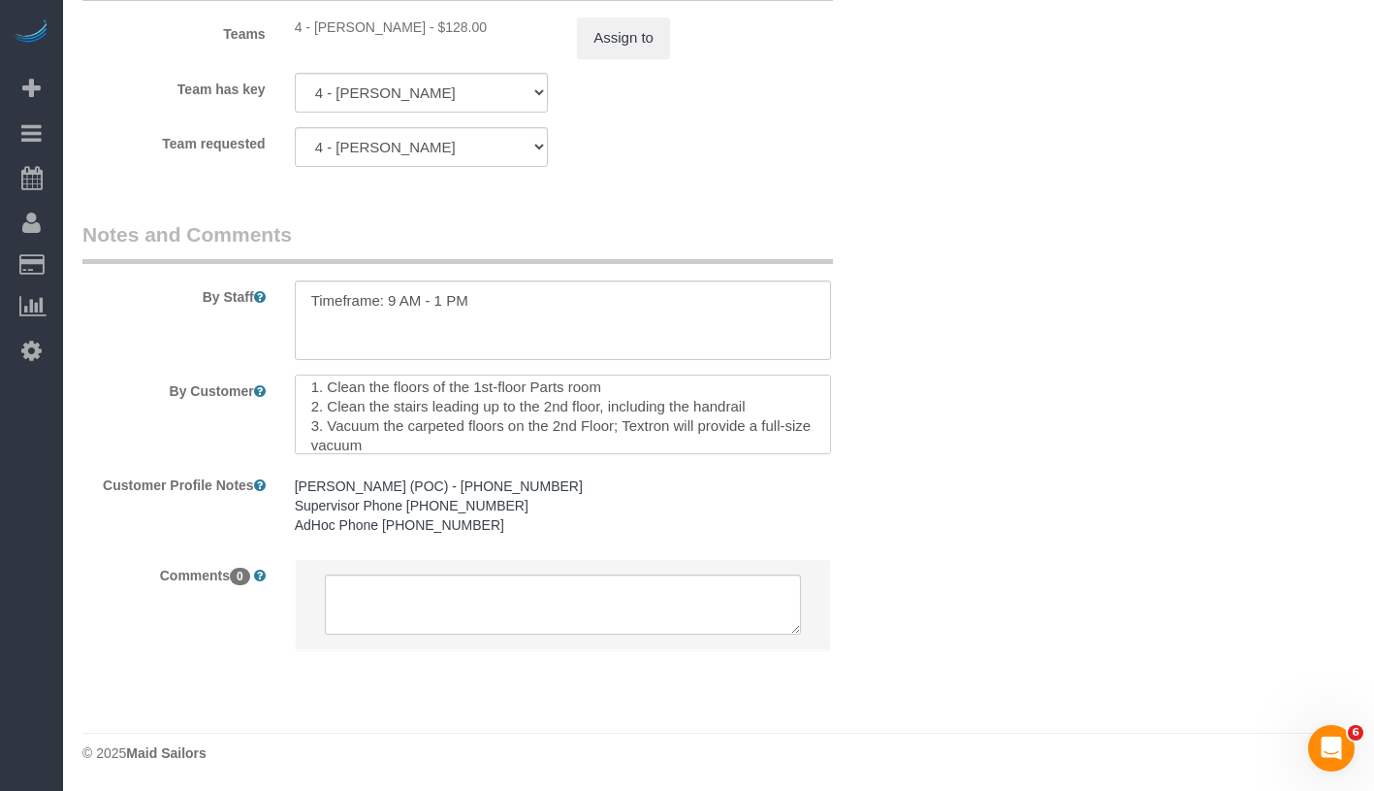
click at [436, 424] on textarea at bounding box center [563, 414] width 536 height 80
drag, startPoint x: 390, startPoint y: 426, endPoint x: 605, endPoint y: 424, distance: 215.3
click at [605, 424] on textarea at bounding box center [563, 414] width 536 height 80
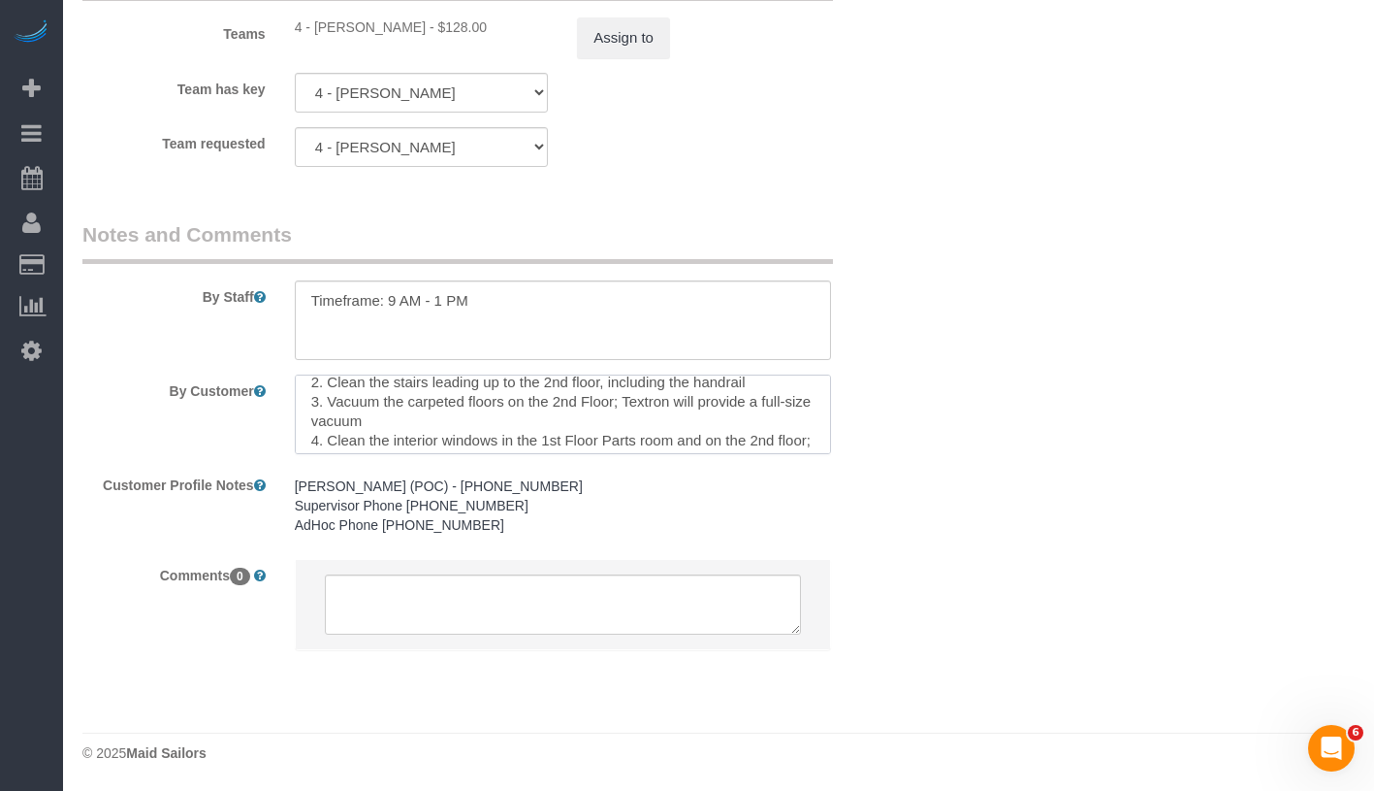
scroll to position [91, 0]
drag, startPoint x: 405, startPoint y: 422, endPoint x: 618, endPoint y: 422, distance: 212.4
click at [618, 422] on textarea at bounding box center [563, 414] width 536 height 80
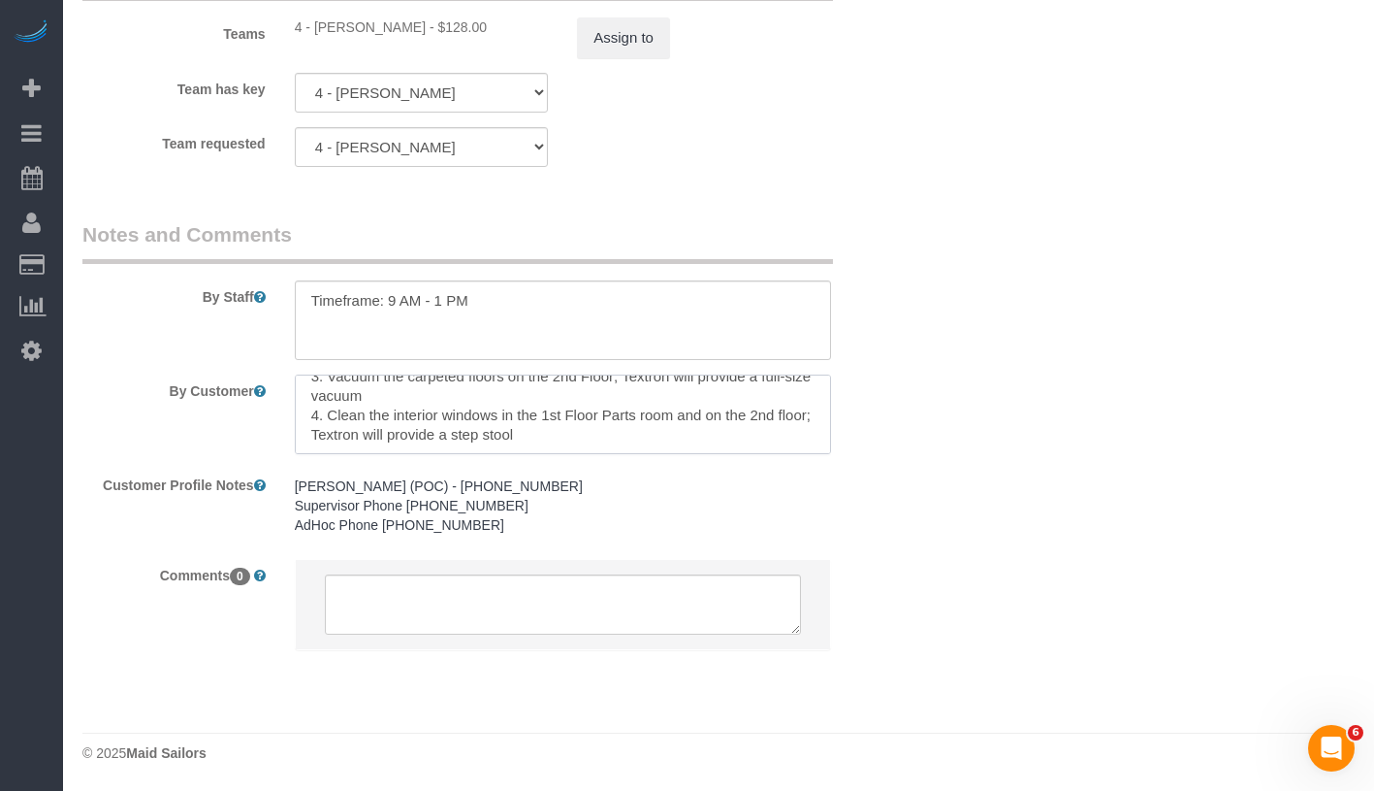
scroll to position [135, 0]
click at [664, 414] on textarea at bounding box center [563, 414] width 536 height 80
drag, startPoint x: 392, startPoint y: 414, endPoint x: 339, endPoint y: 433, distance: 56.4
click at [339, 433] on textarea at bounding box center [563, 414] width 536 height 80
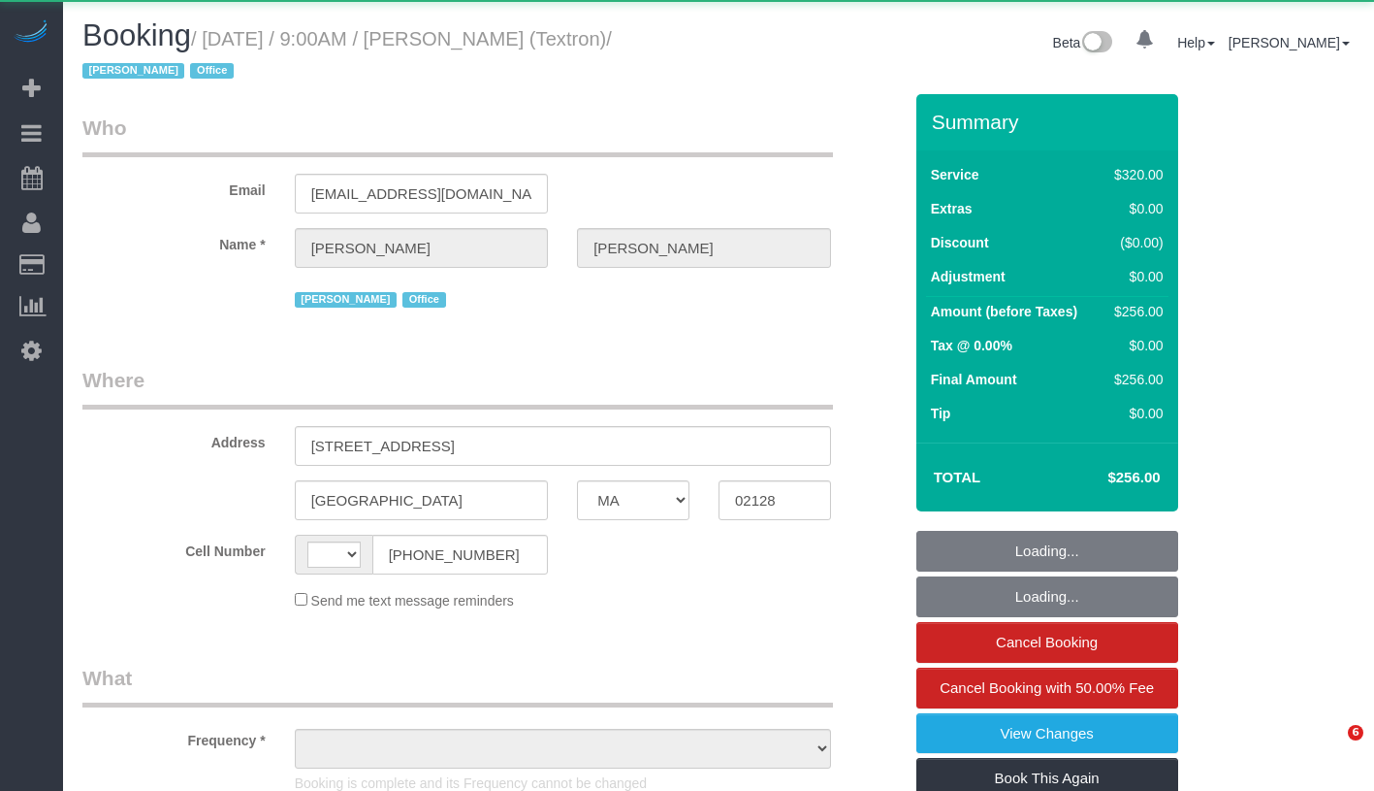
select select "MA"
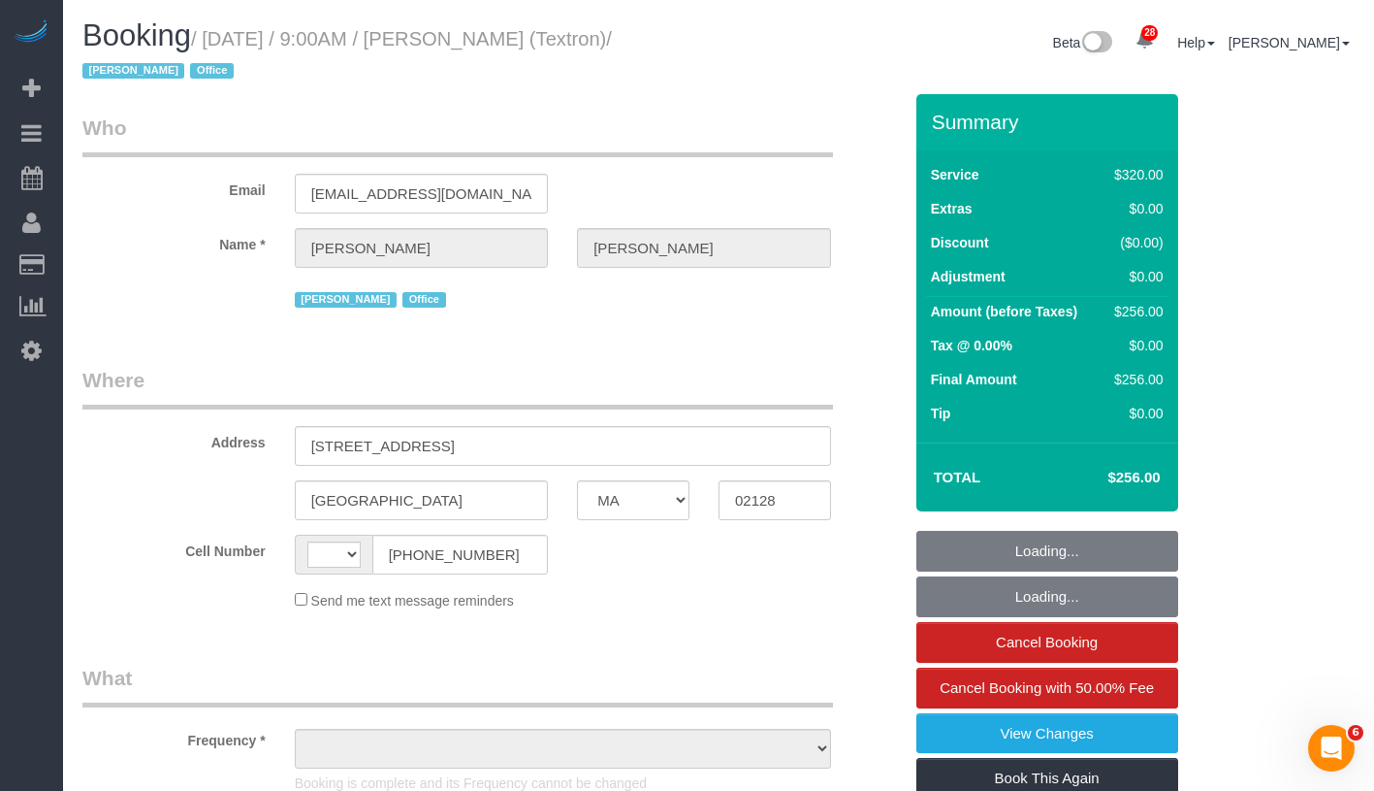
select select "2"
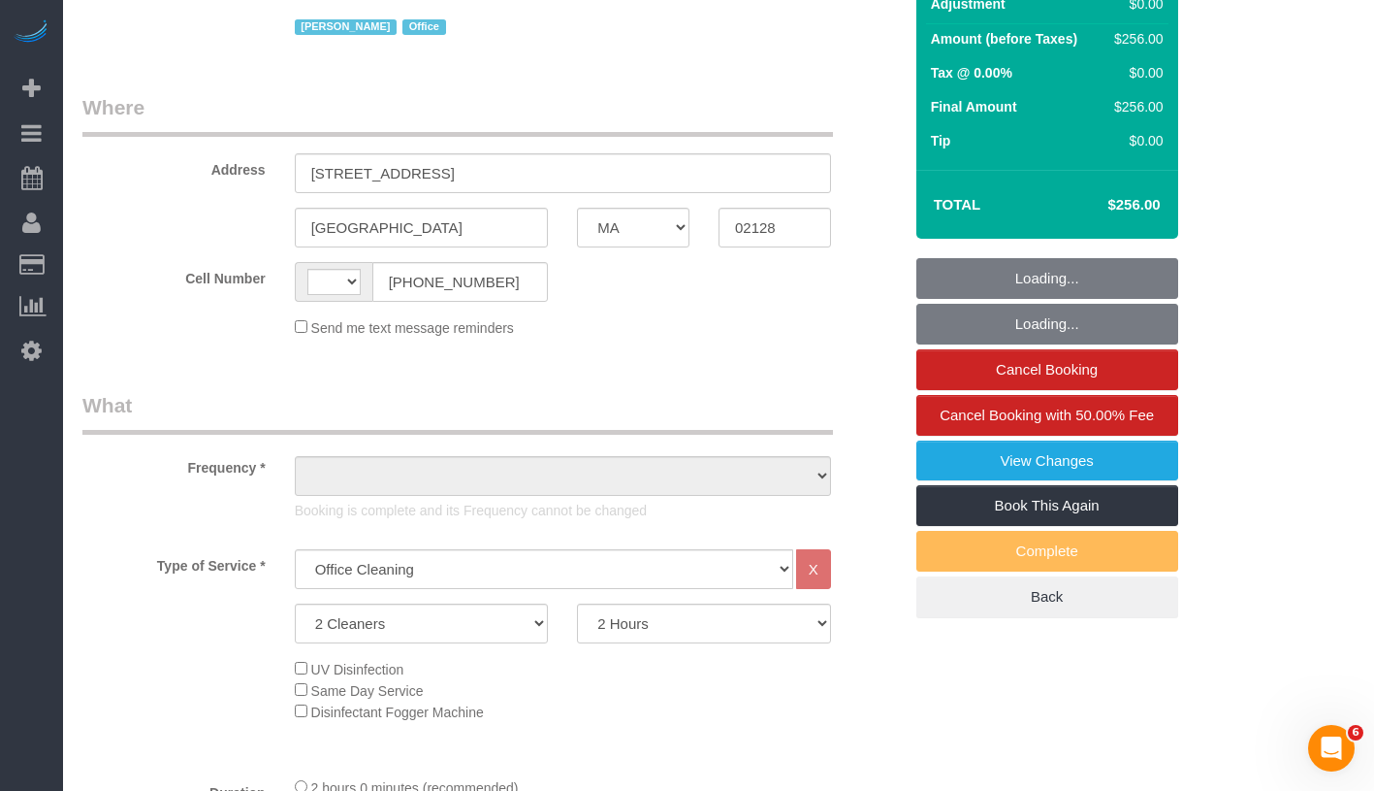
select select "string:[GEOGRAPHIC_DATA]"
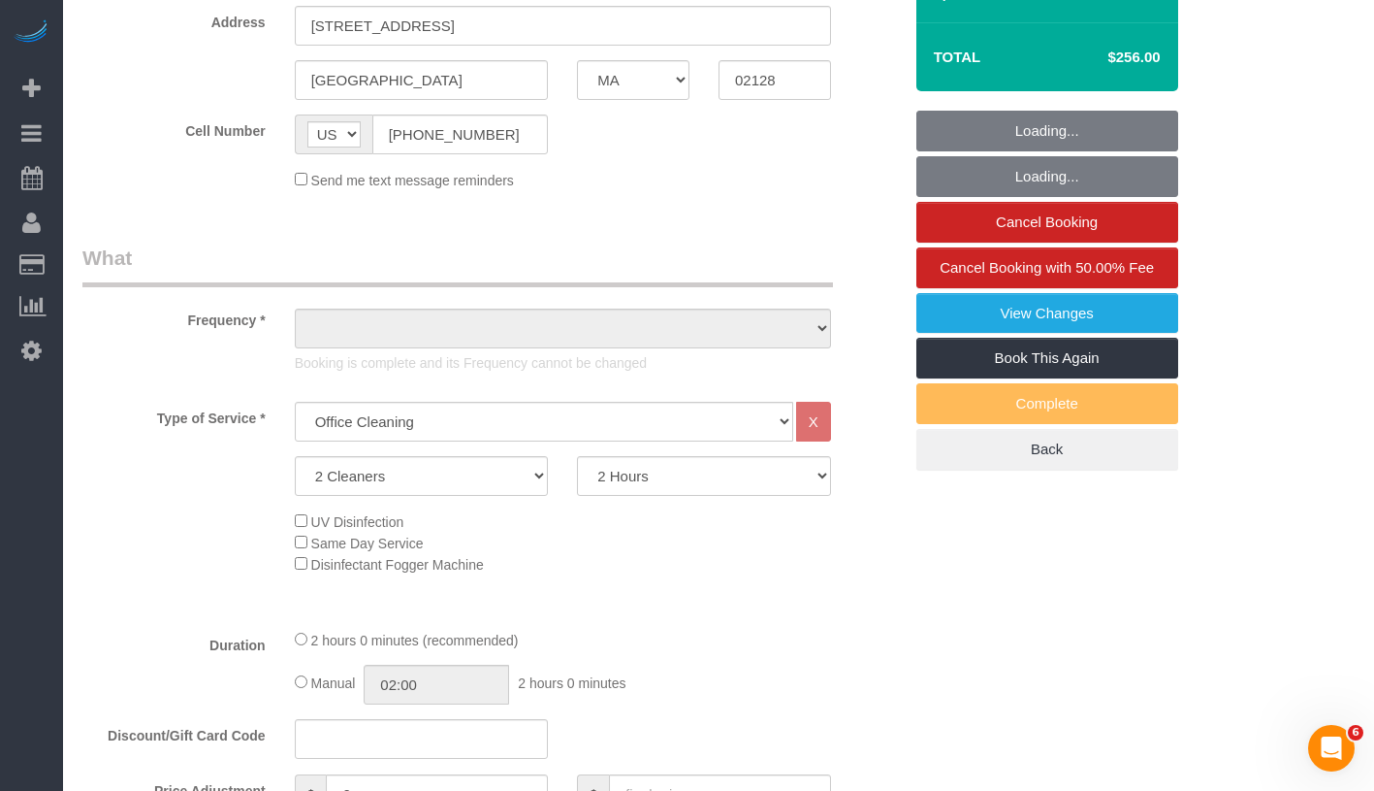
select select "object:968"
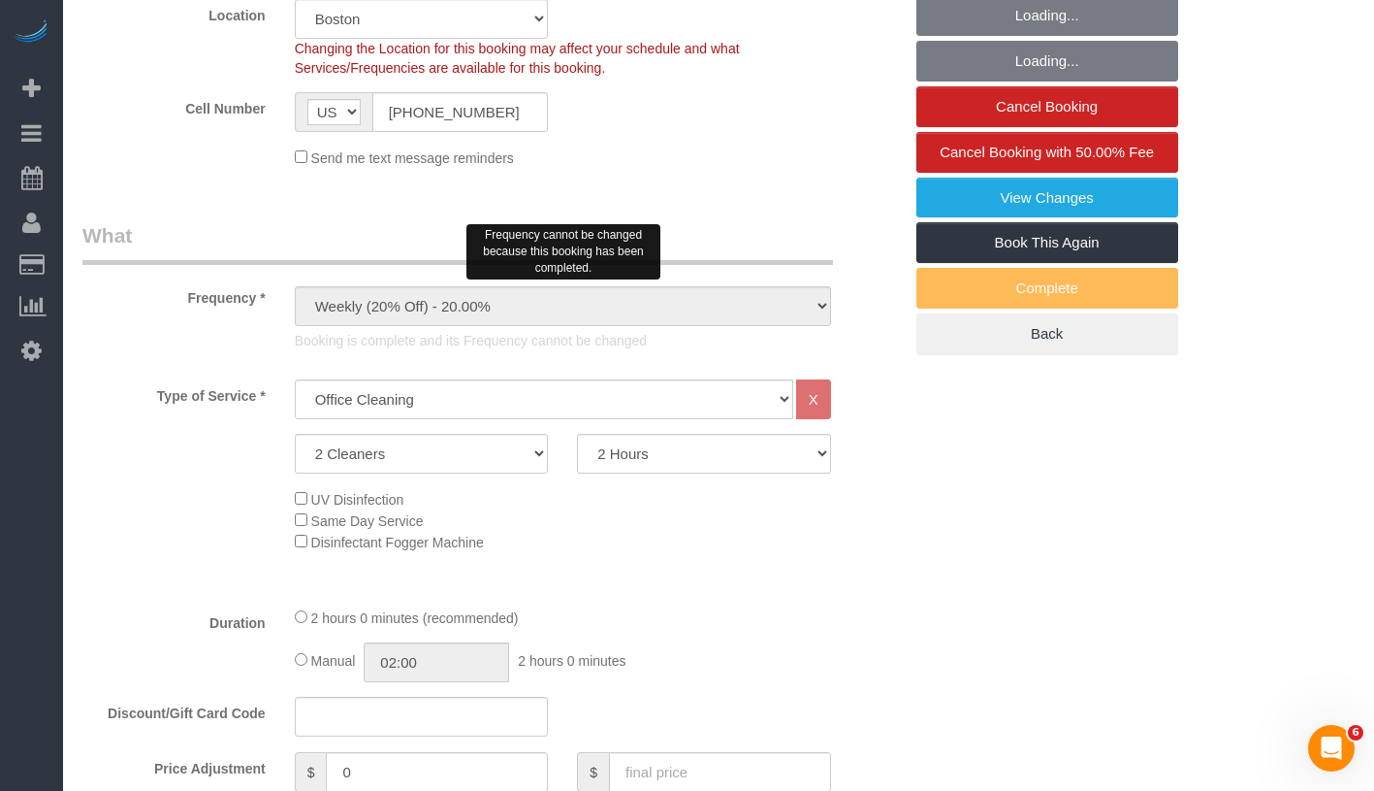
scroll to position [794, 0]
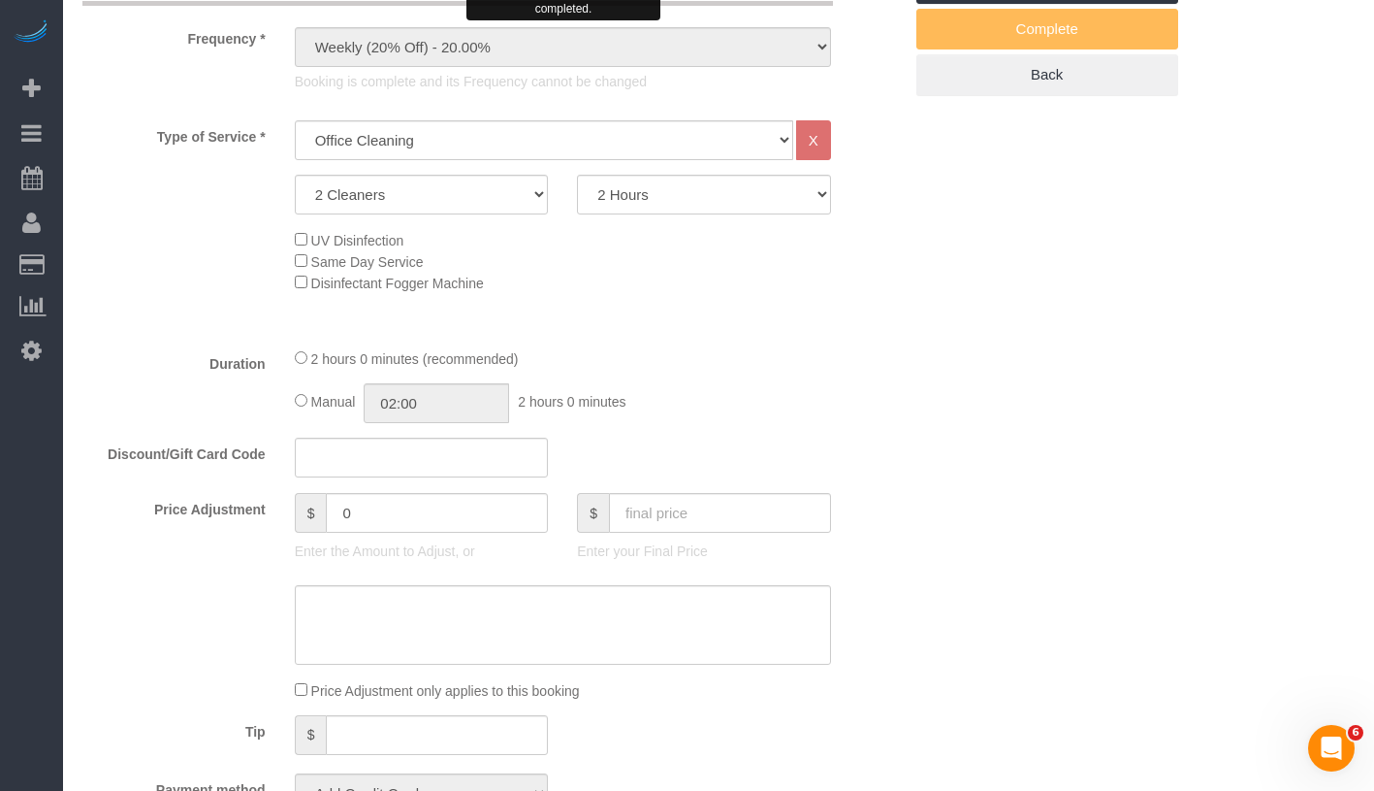
select select "string:stripe-pm_1S3DYj4VGloSiKo7ERwb5GLA"
select select "number:89"
select select "number:90"
select select "number:15"
select select "number:5"
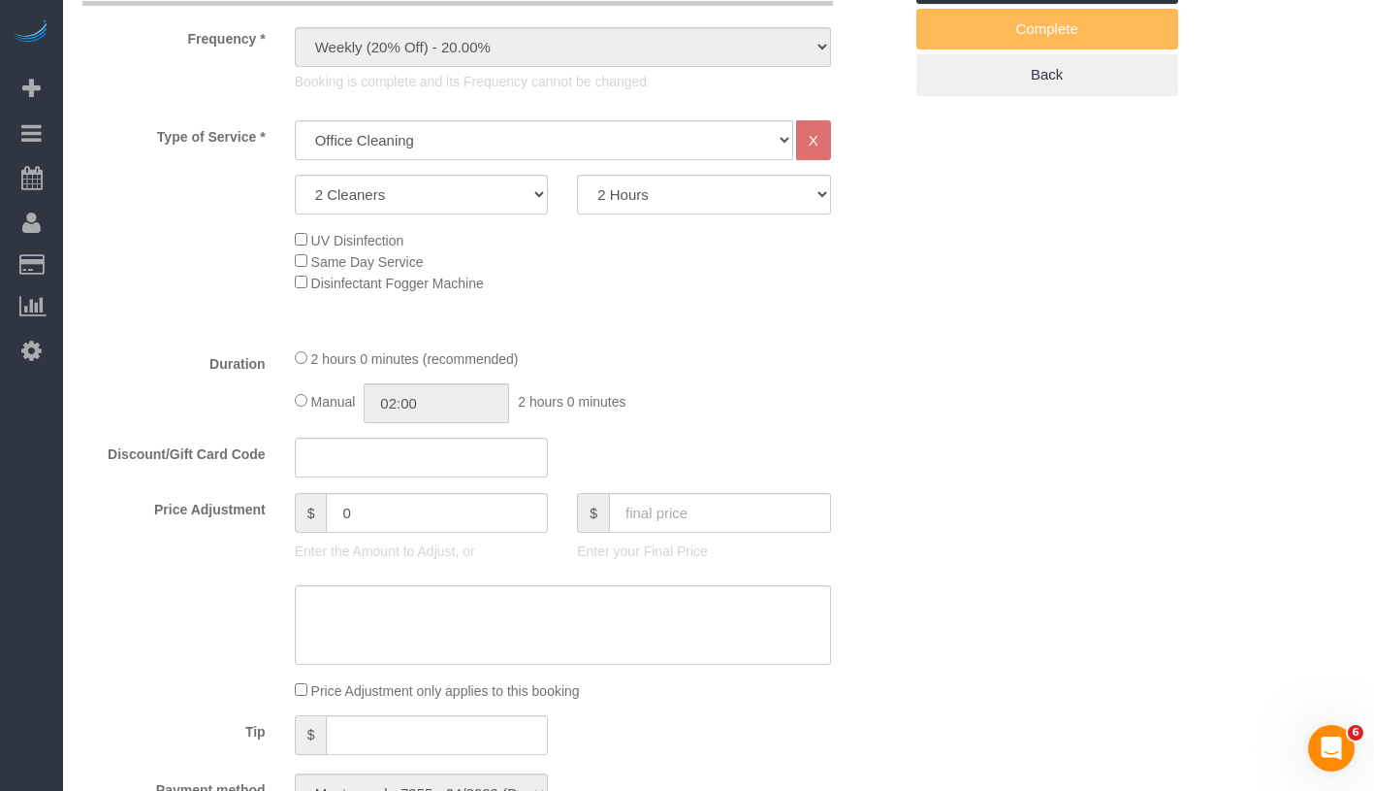
select select "spot1"
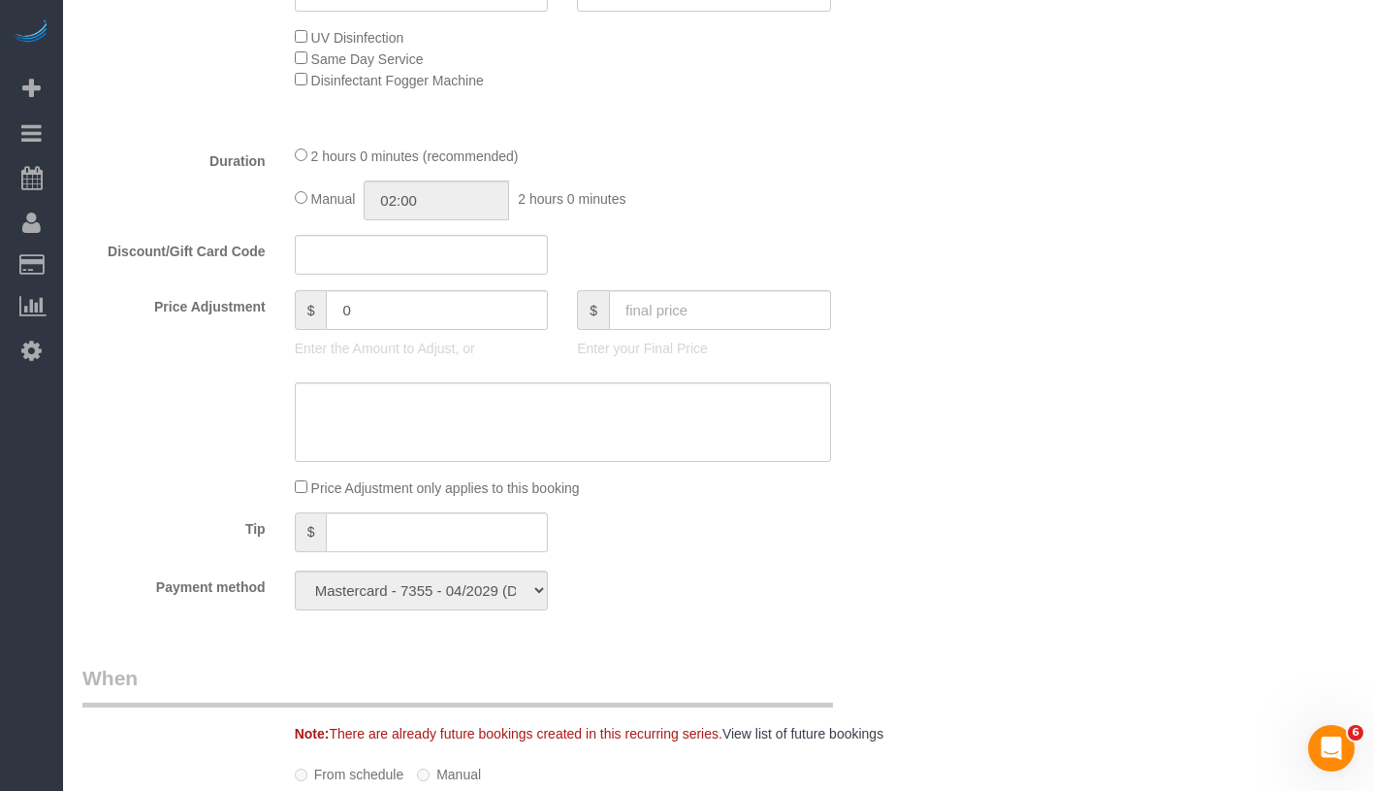
scroll to position [1308, 0]
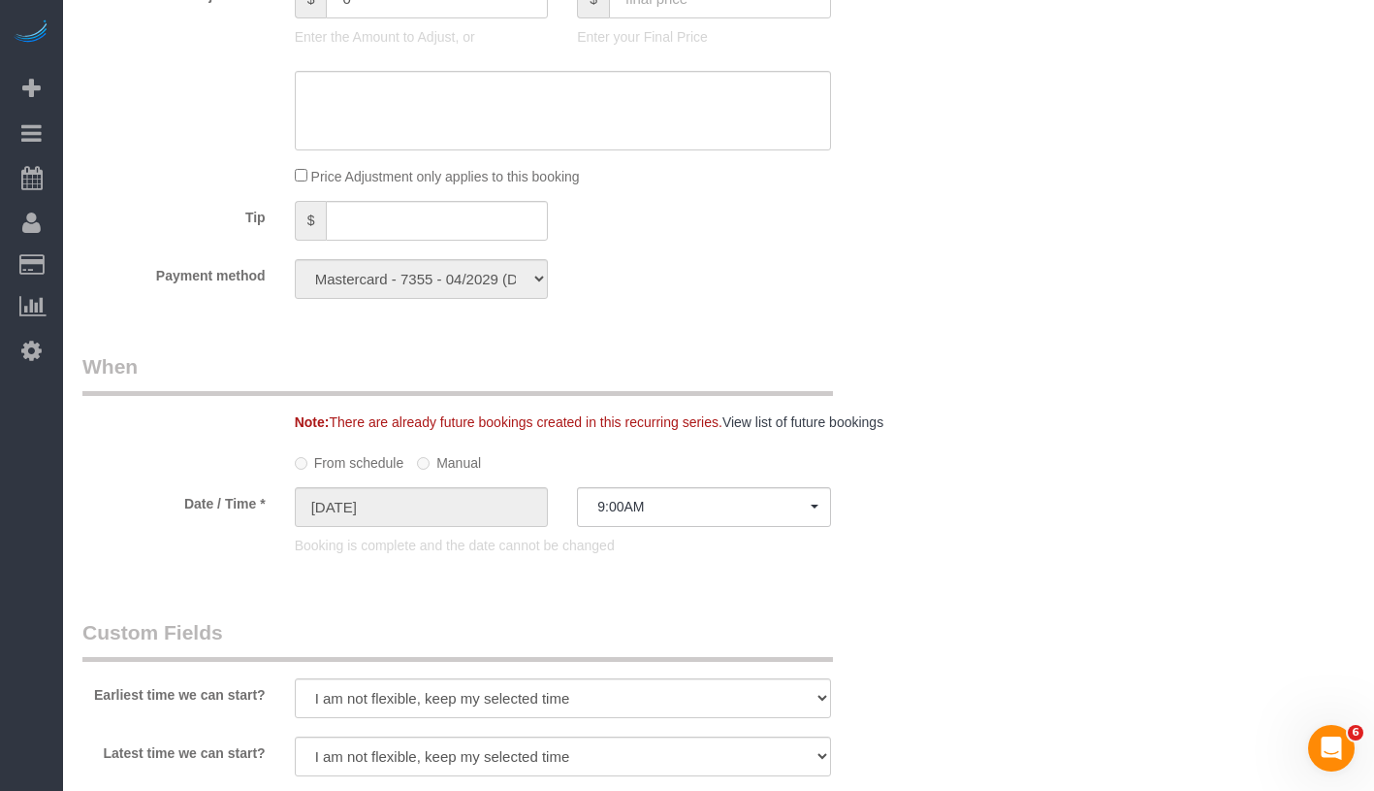
select select "object:1129"
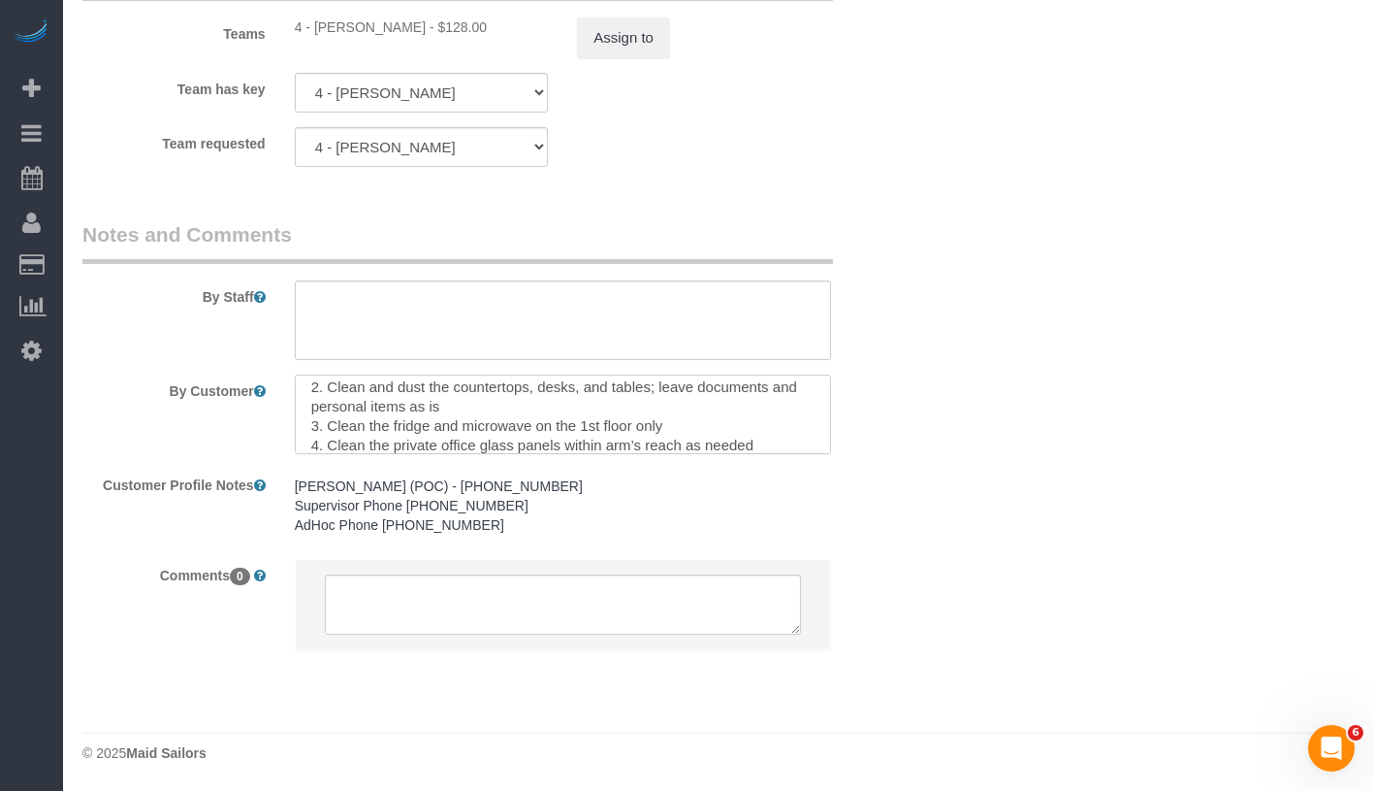
scroll to position [212, 0]
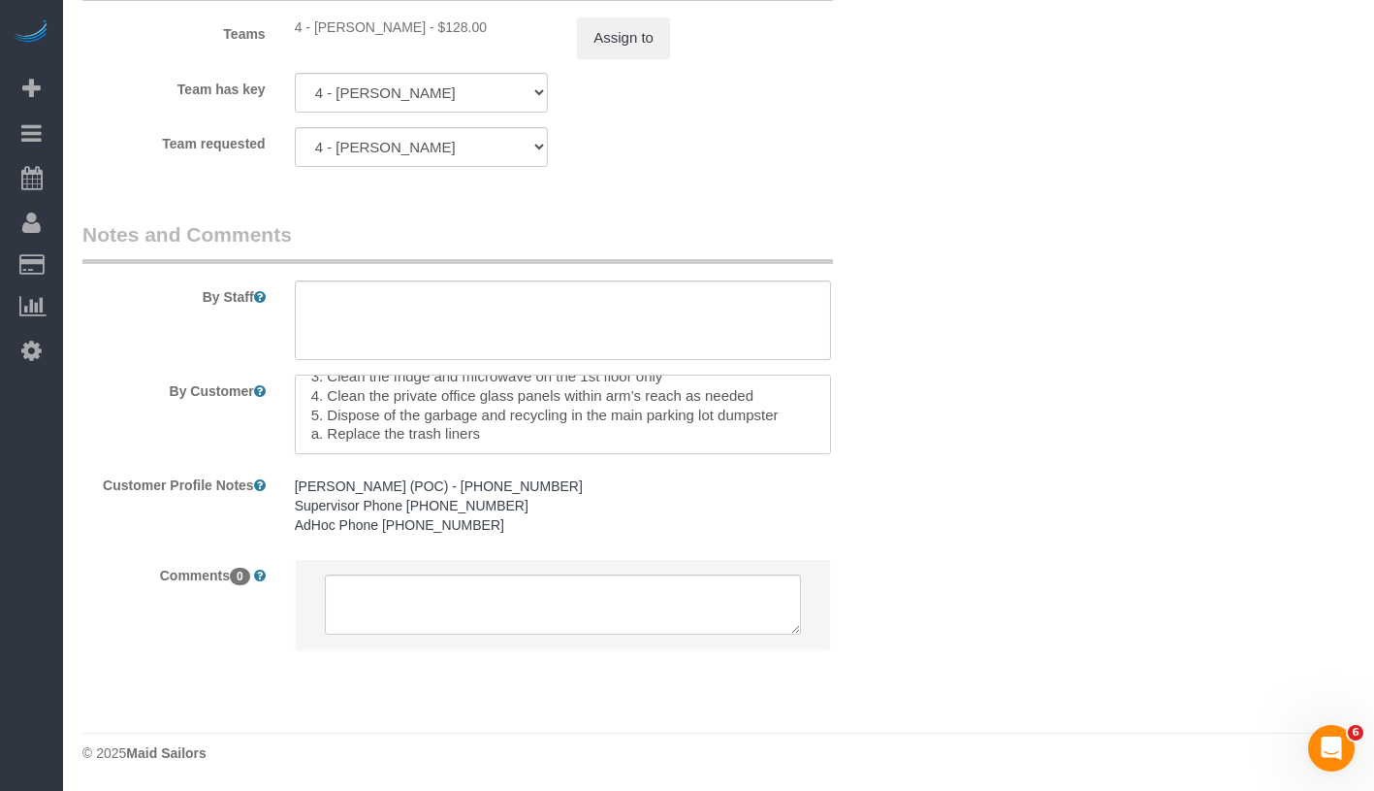
drag, startPoint x: 309, startPoint y: 420, endPoint x: 483, endPoint y: 471, distance: 181.1
click at [483, 471] on sui-booking-comments "By Staff By Customer Customer Profile Notes Karla Lima-Villanueva (POC) - (774)…" at bounding box center [492, 444] width 820 height 449
click at [510, 427] on textarea at bounding box center [563, 414] width 536 height 80
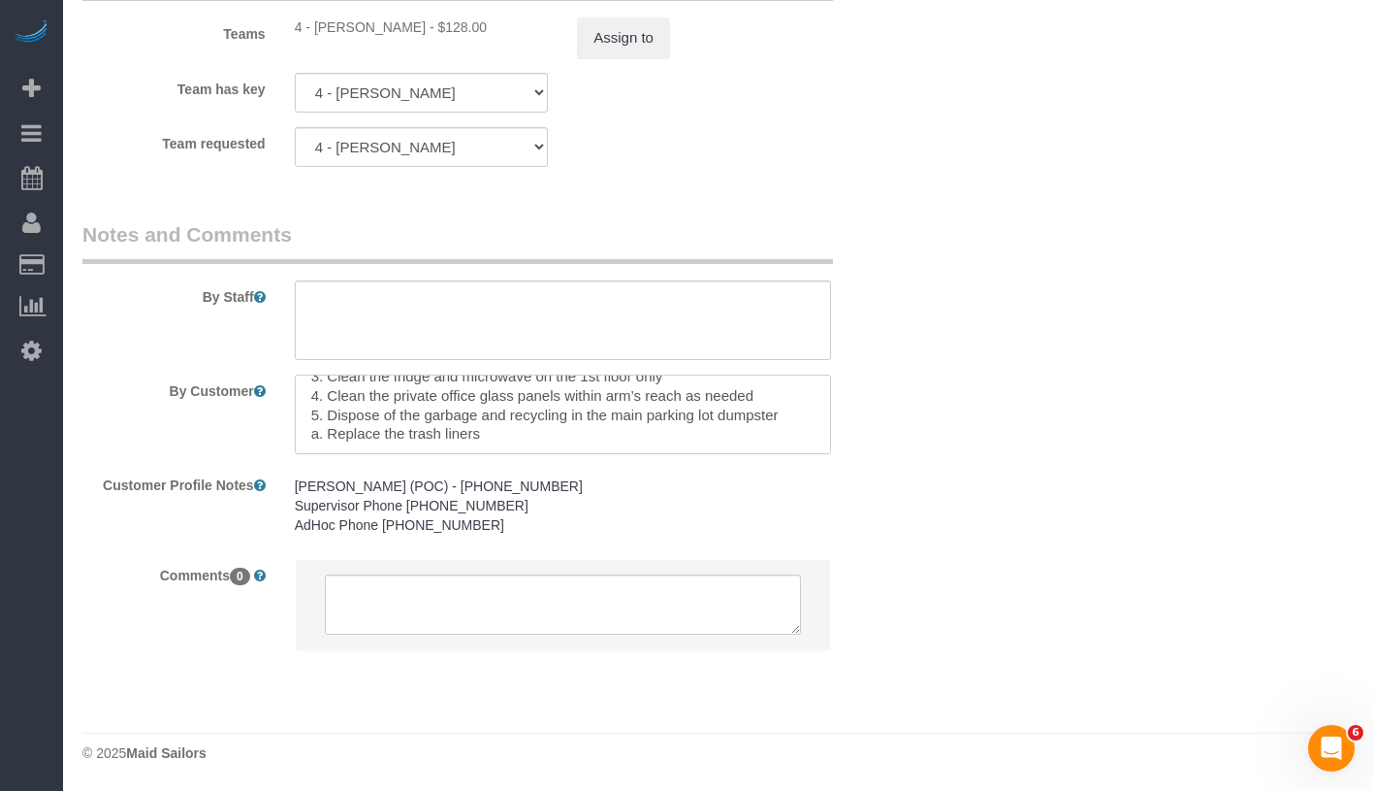
drag, startPoint x: 301, startPoint y: 398, endPoint x: 609, endPoint y: 465, distance: 315.6
click at [609, 465] on sui-booking-comments "By Staff By Customer Customer Profile Notes Karla Lima-Villanueva (POC) - (774)…" at bounding box center [492, 444] width 820 height 449
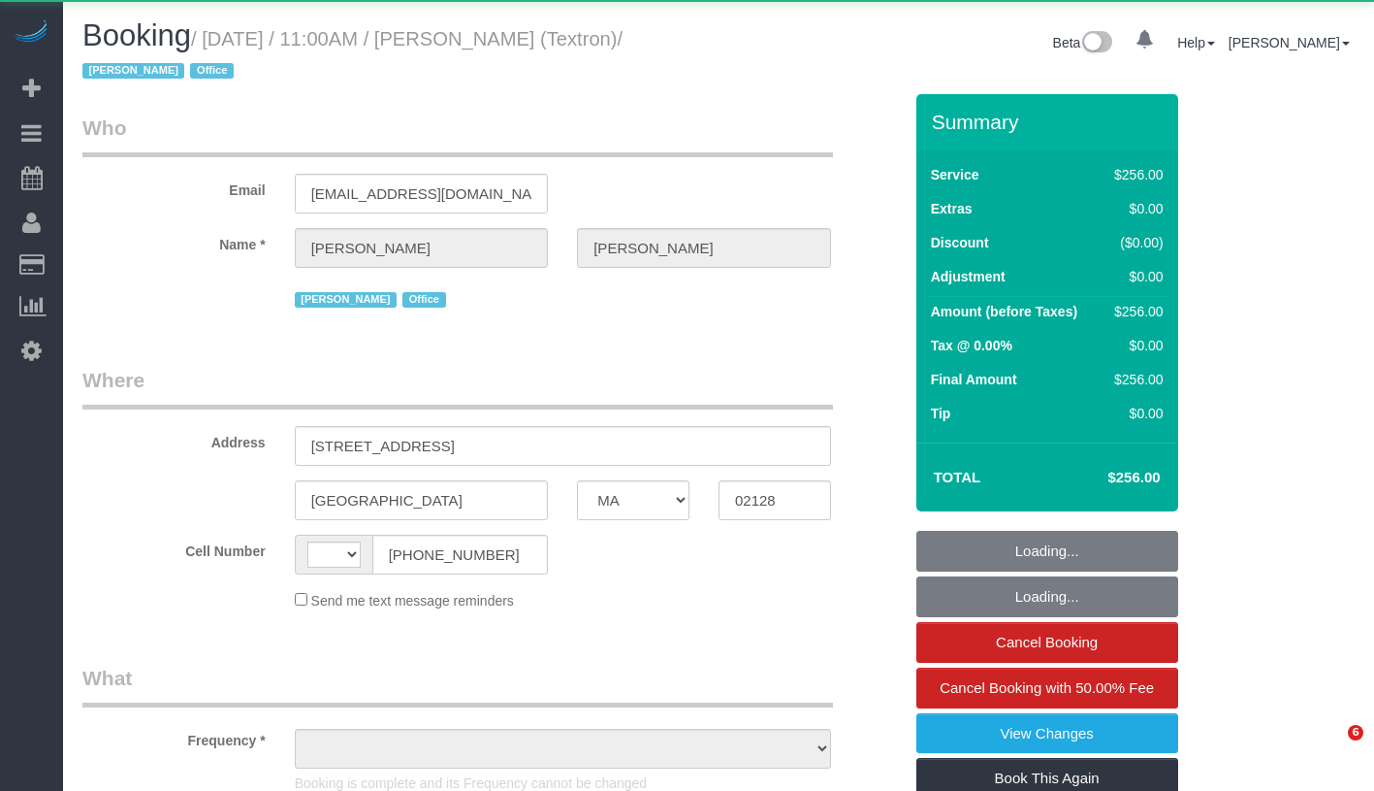
select select "MA"
select select "object:461"
select select "string:stripe-pm_1S3DYj4VGloSiKo7ERwb5GLA"
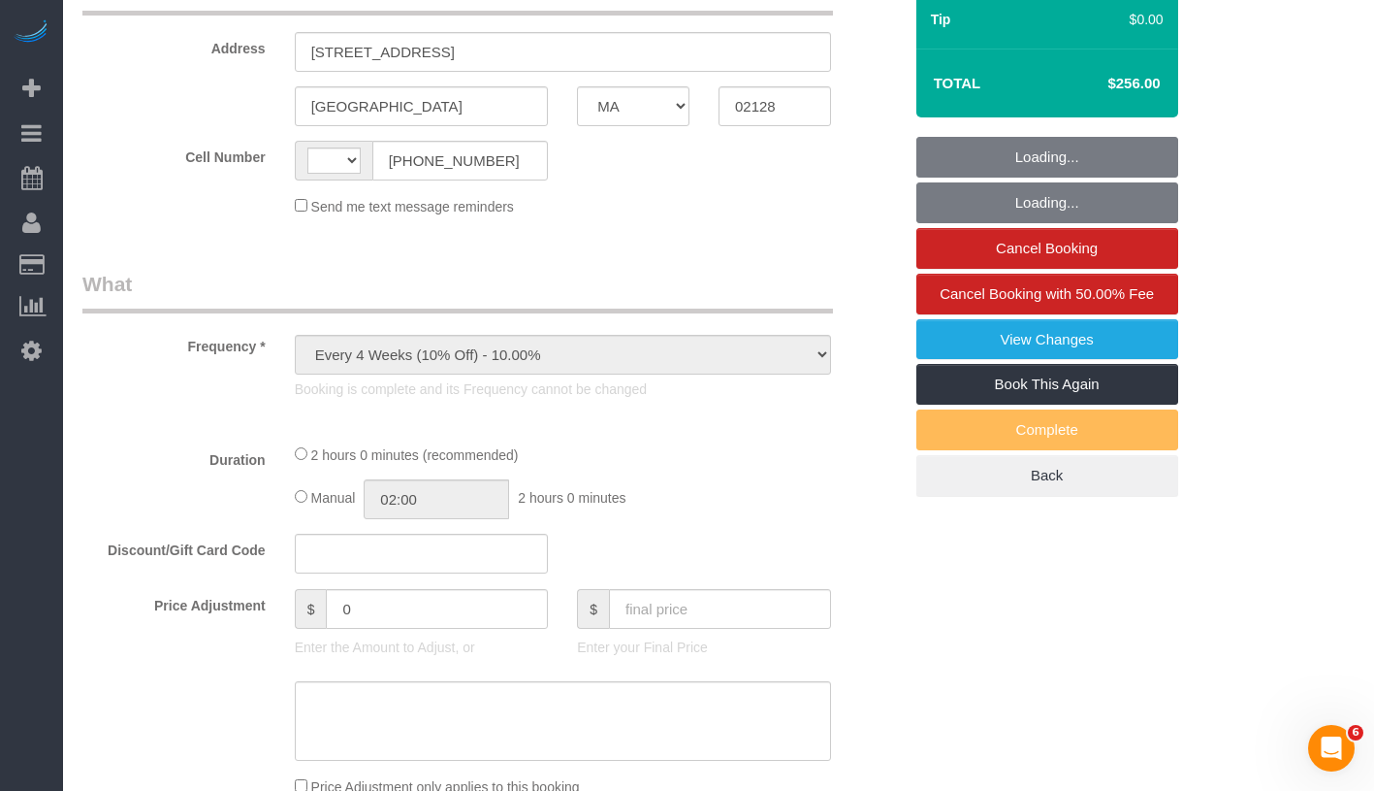
select select "2"
select select "120"
select select "number:89"
select select "number:90"
select select "number:15"
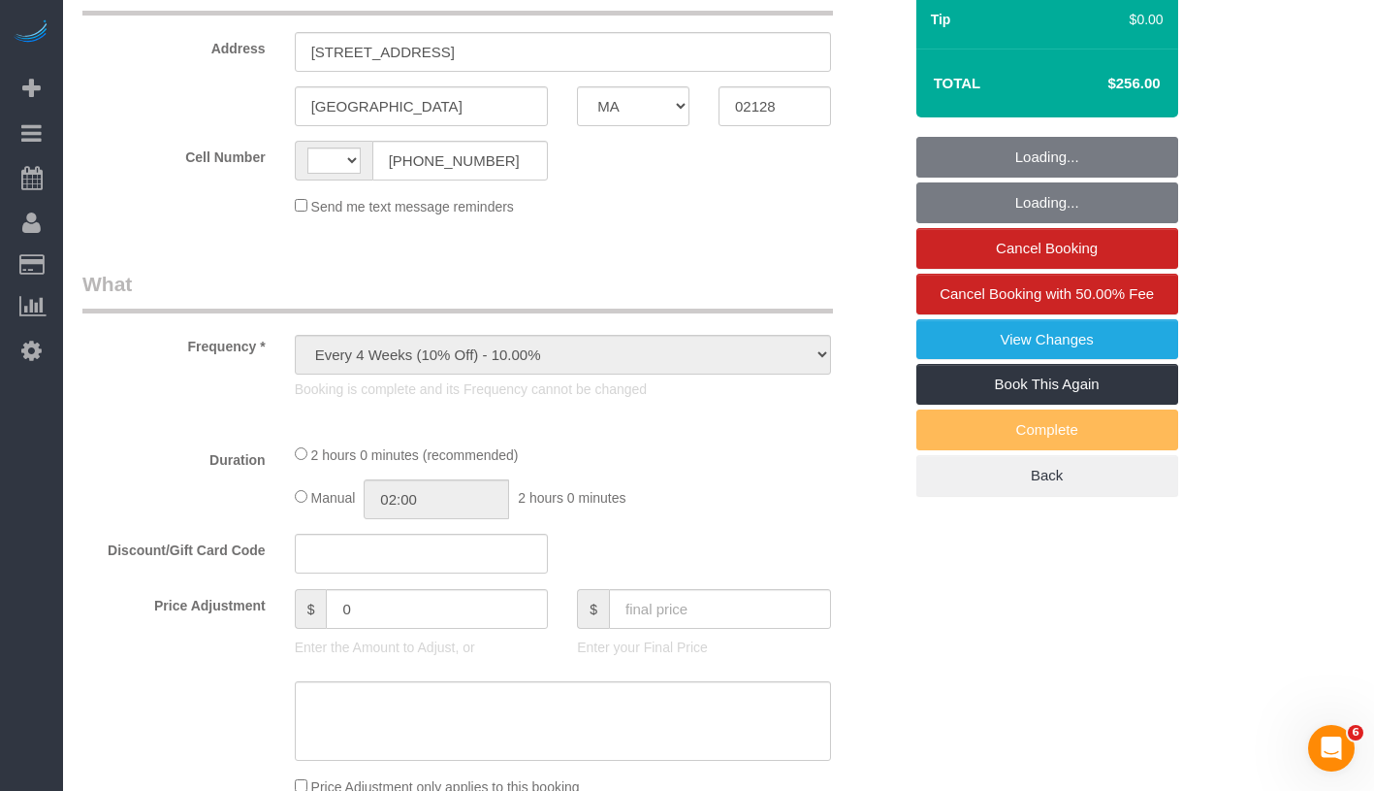
select select "number:5"
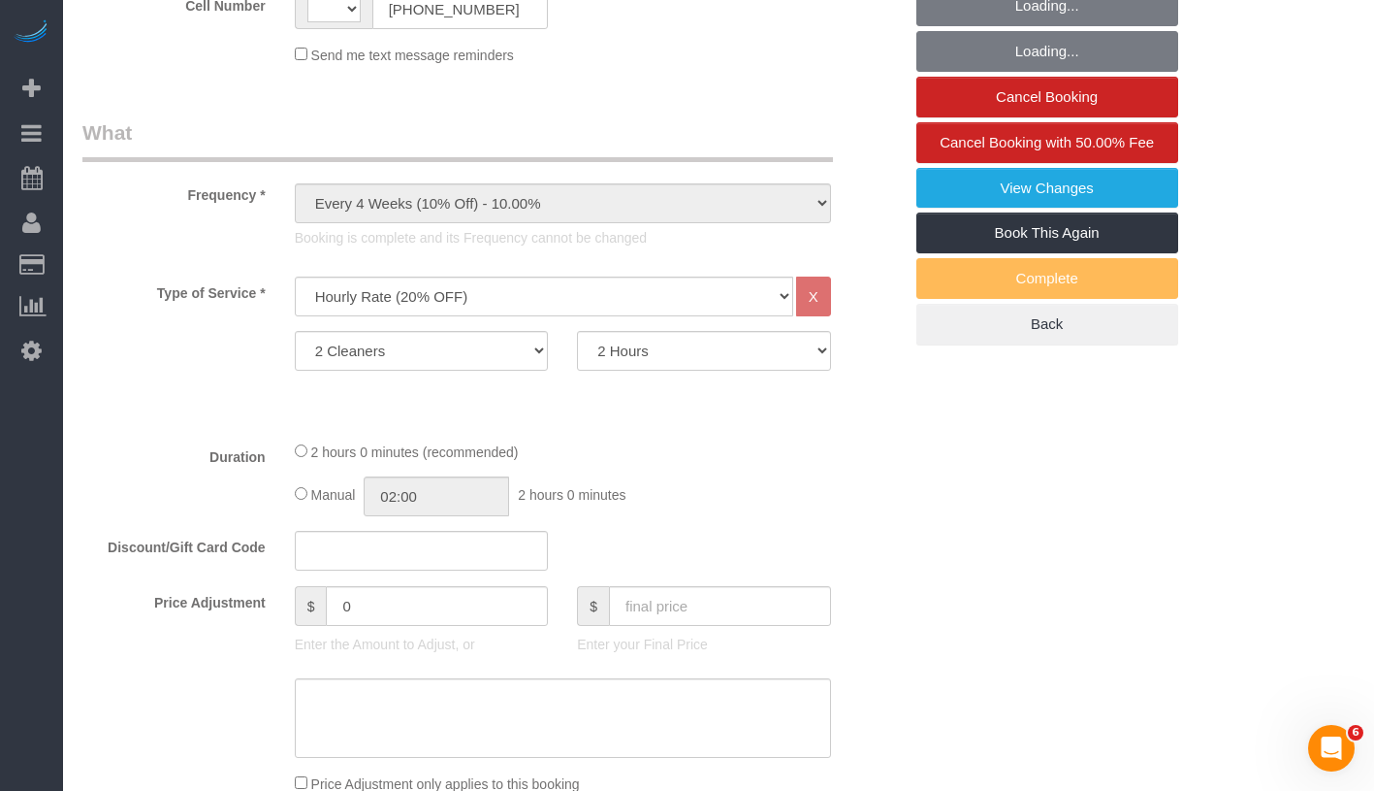
select select "string:[GEOGRAPHIC_DATA]"
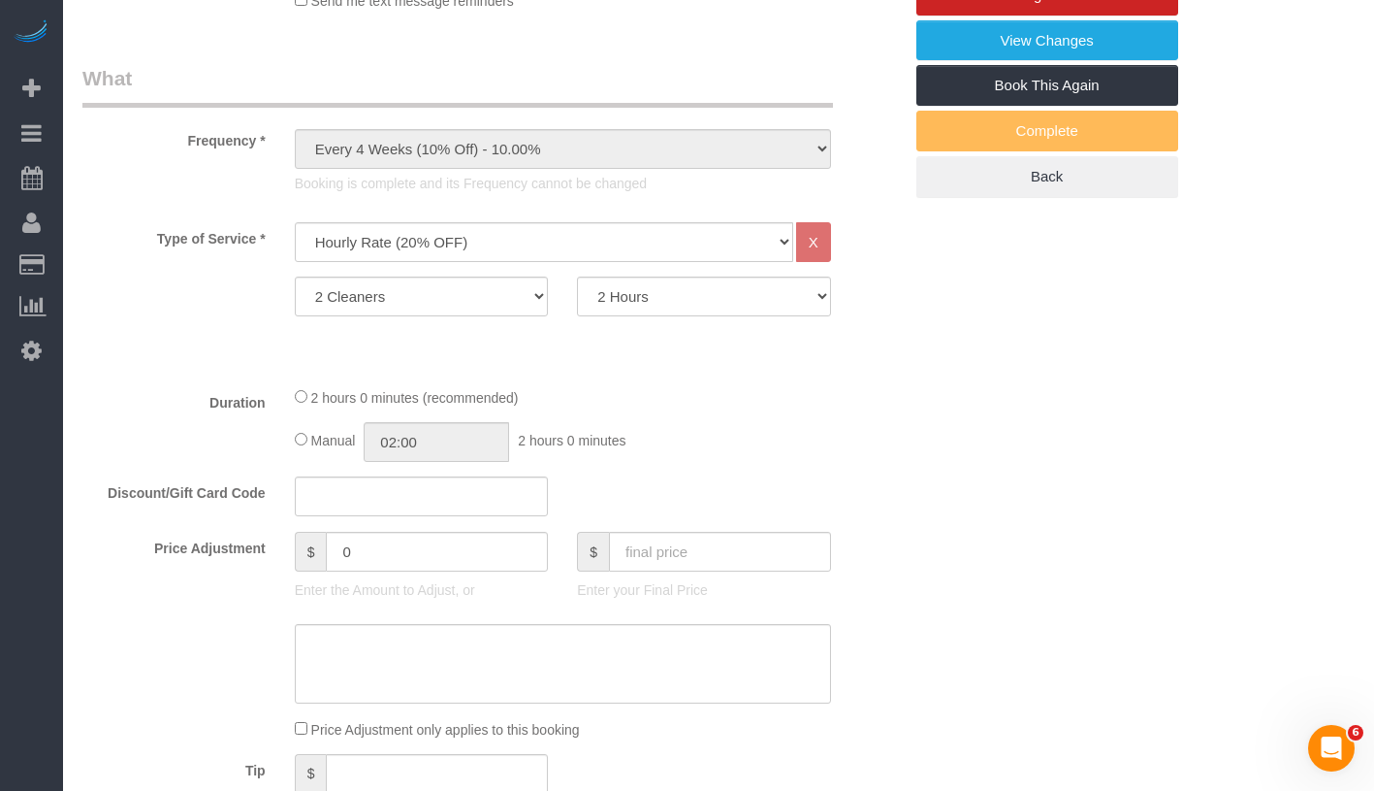
scroll to position [953, 0]
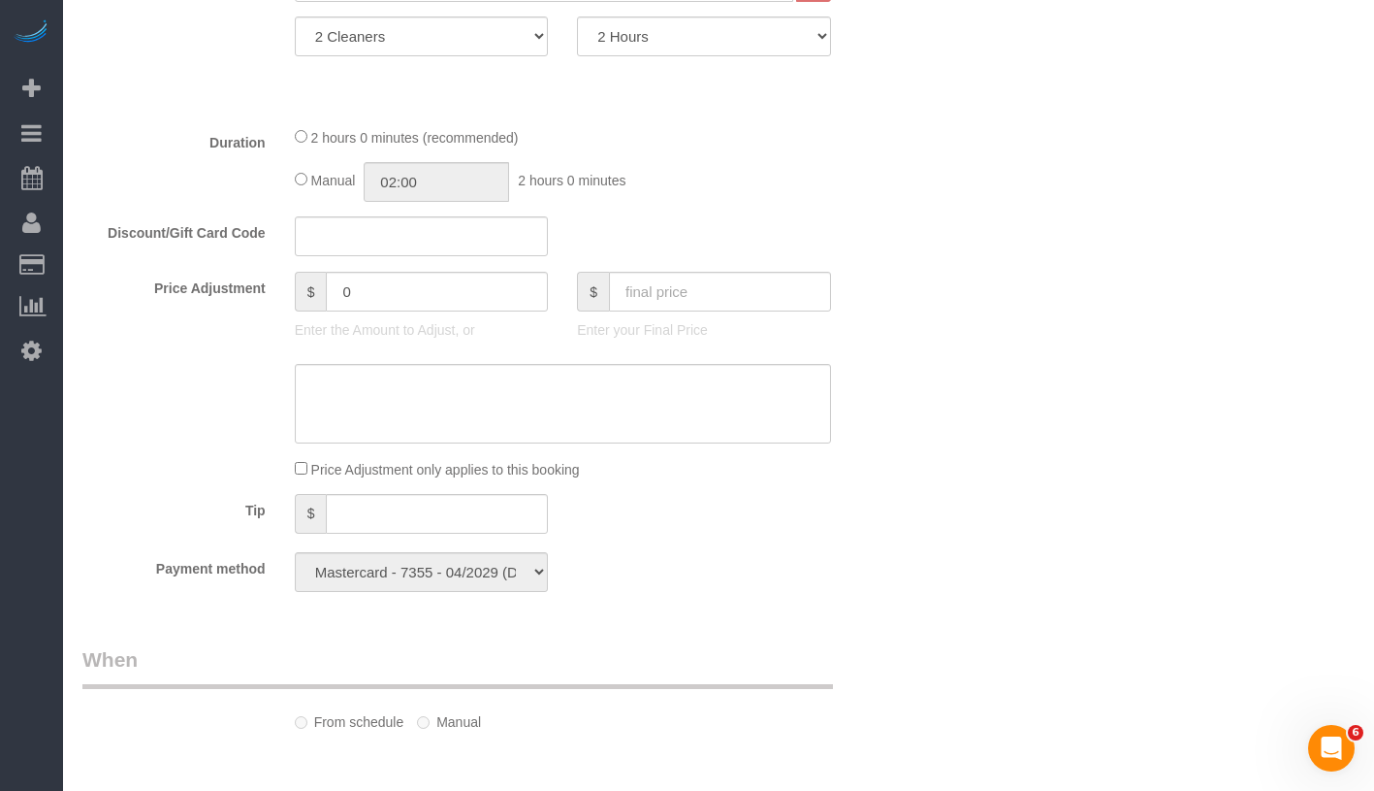
select select "object:1297"
select select "spot1"
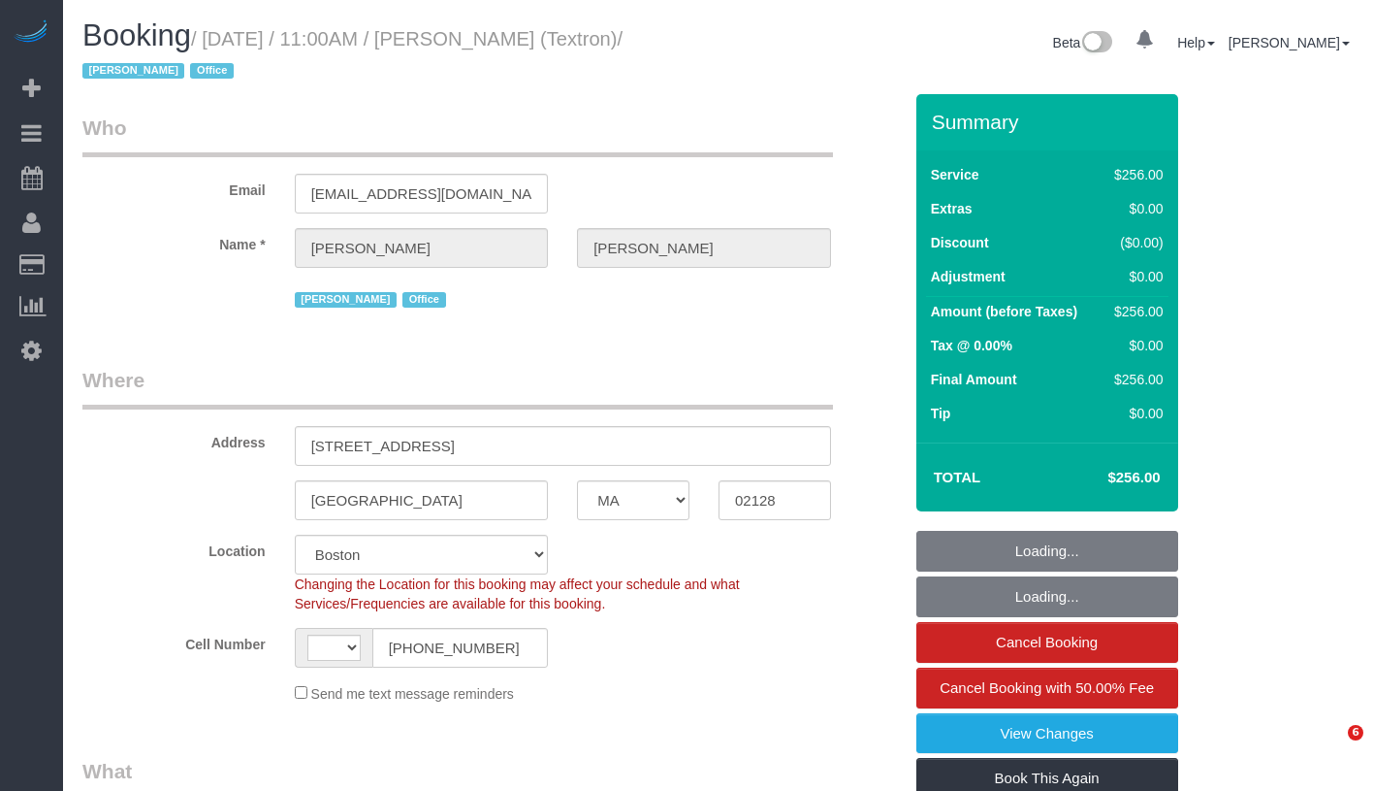
select select "MA"
select select "2"
select select "120"
select select "spot1"
select select "string:[GEOGRAPHIC_DATA]"
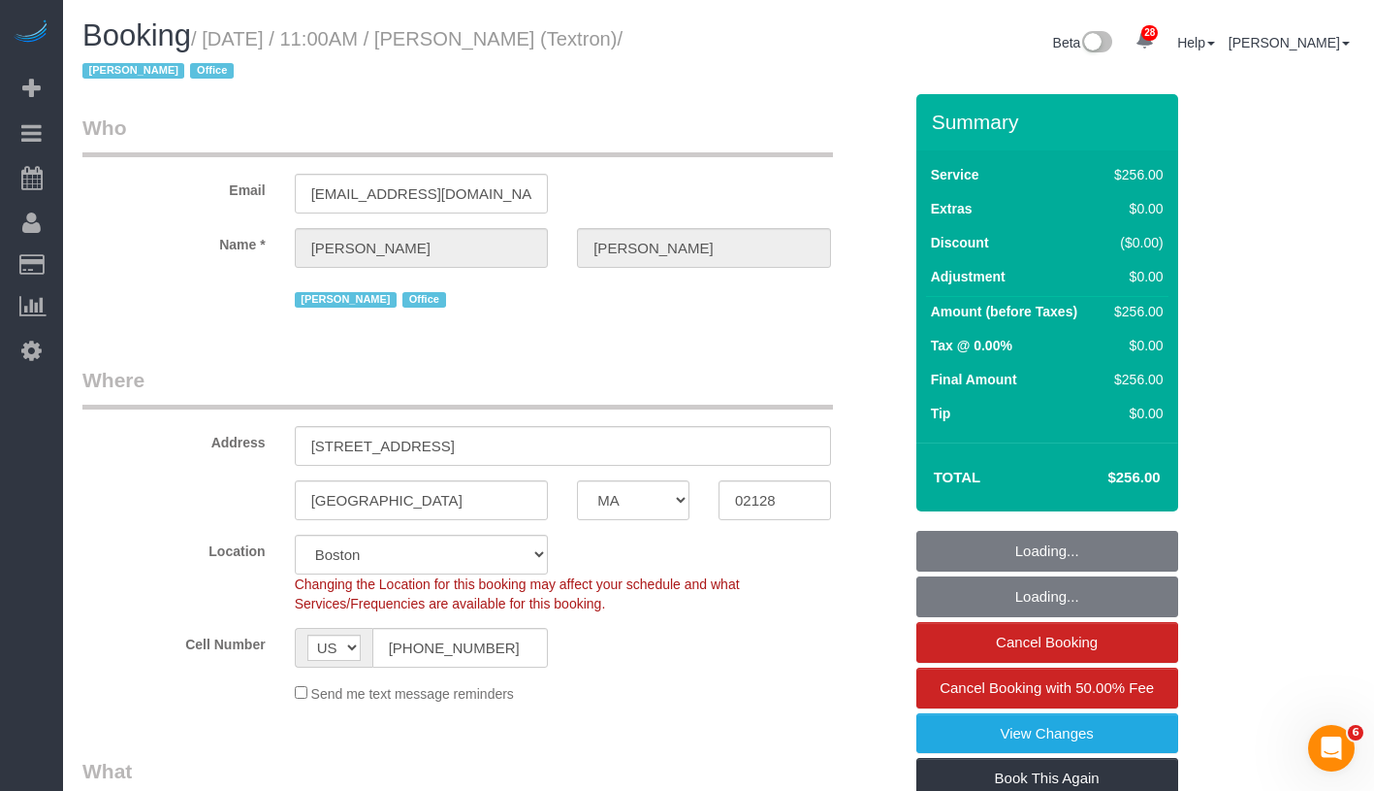
select select "number:89"
select select "number:90"
select select "number:15"
select select "number:5"
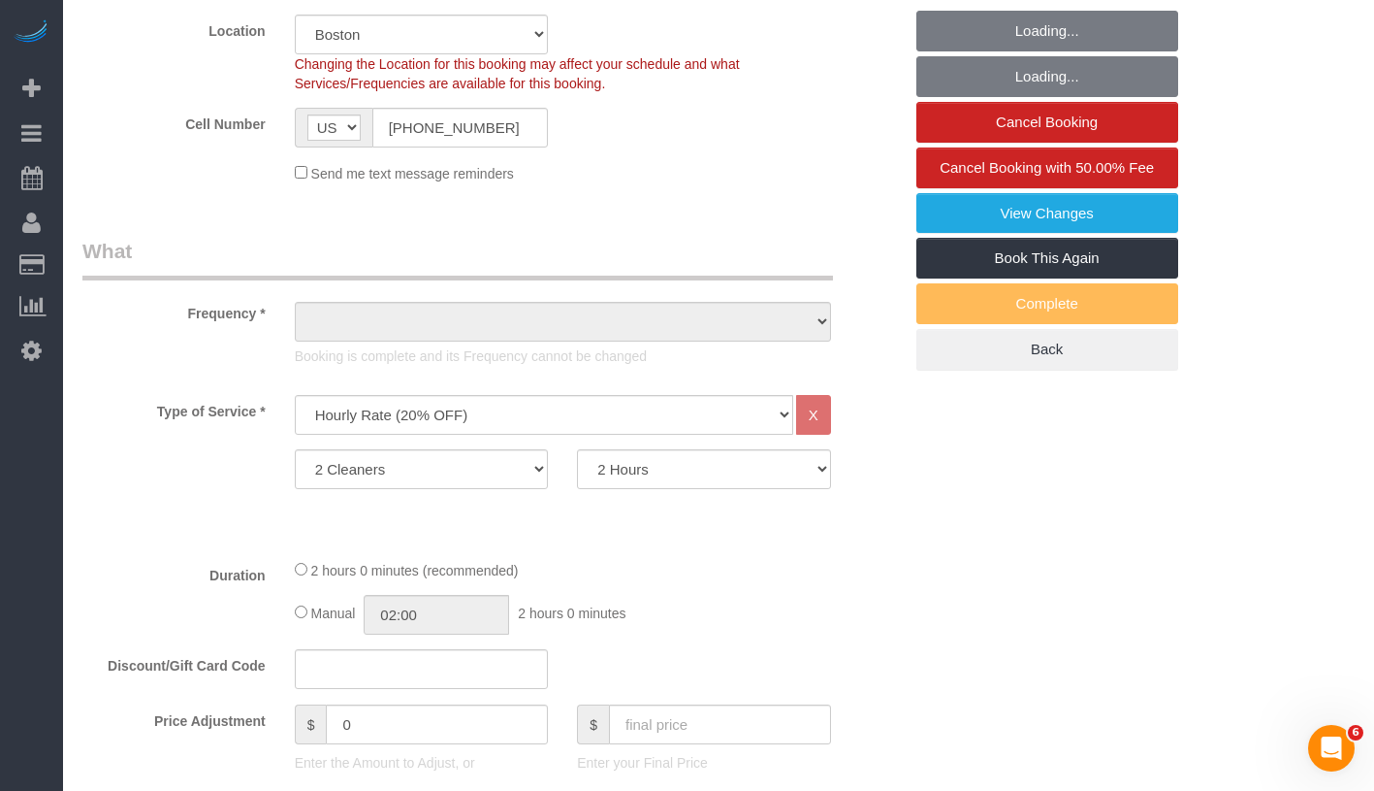
scroll to position [712, 0]
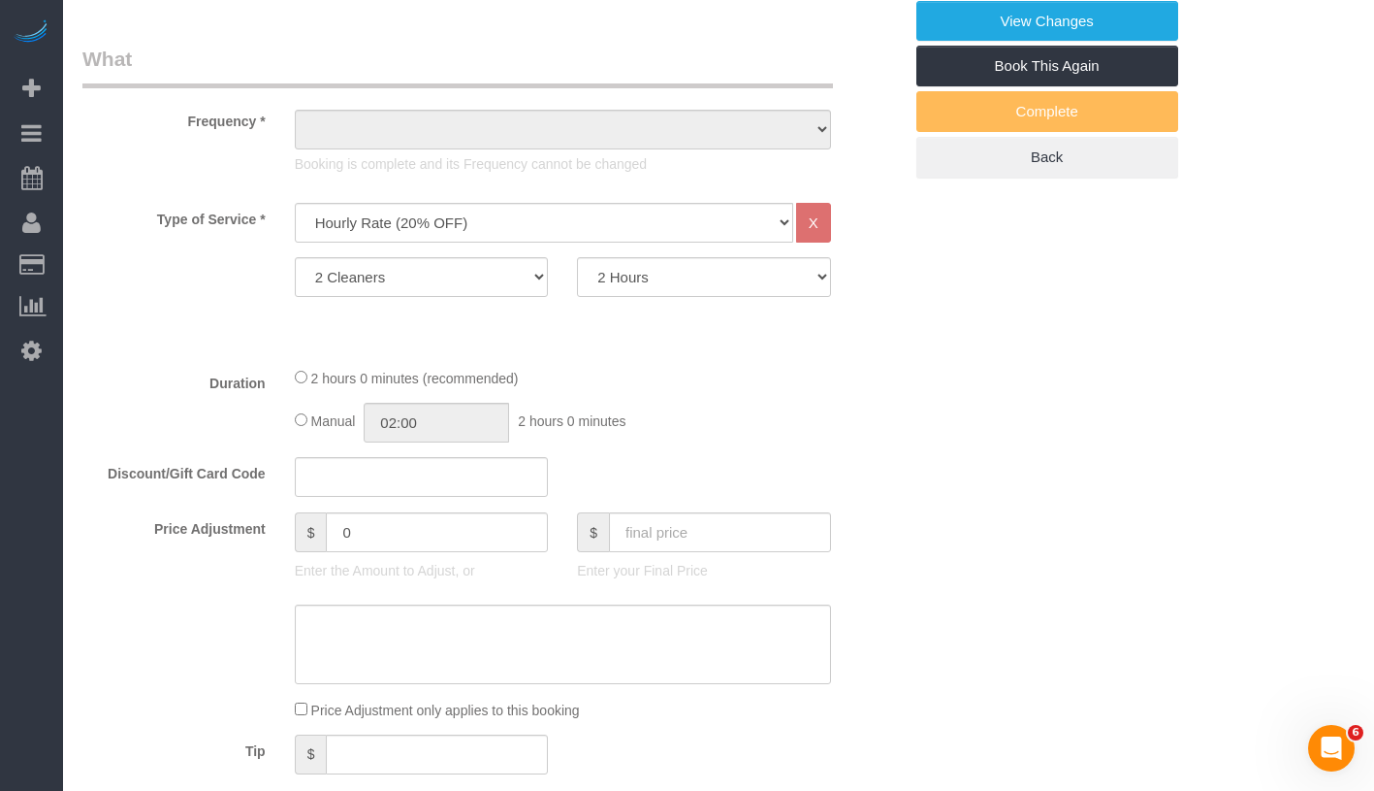
select select "string:stripe-pm_1S3DYj4VGloSiKo7ERwb5GLA"
select select "object:1357"
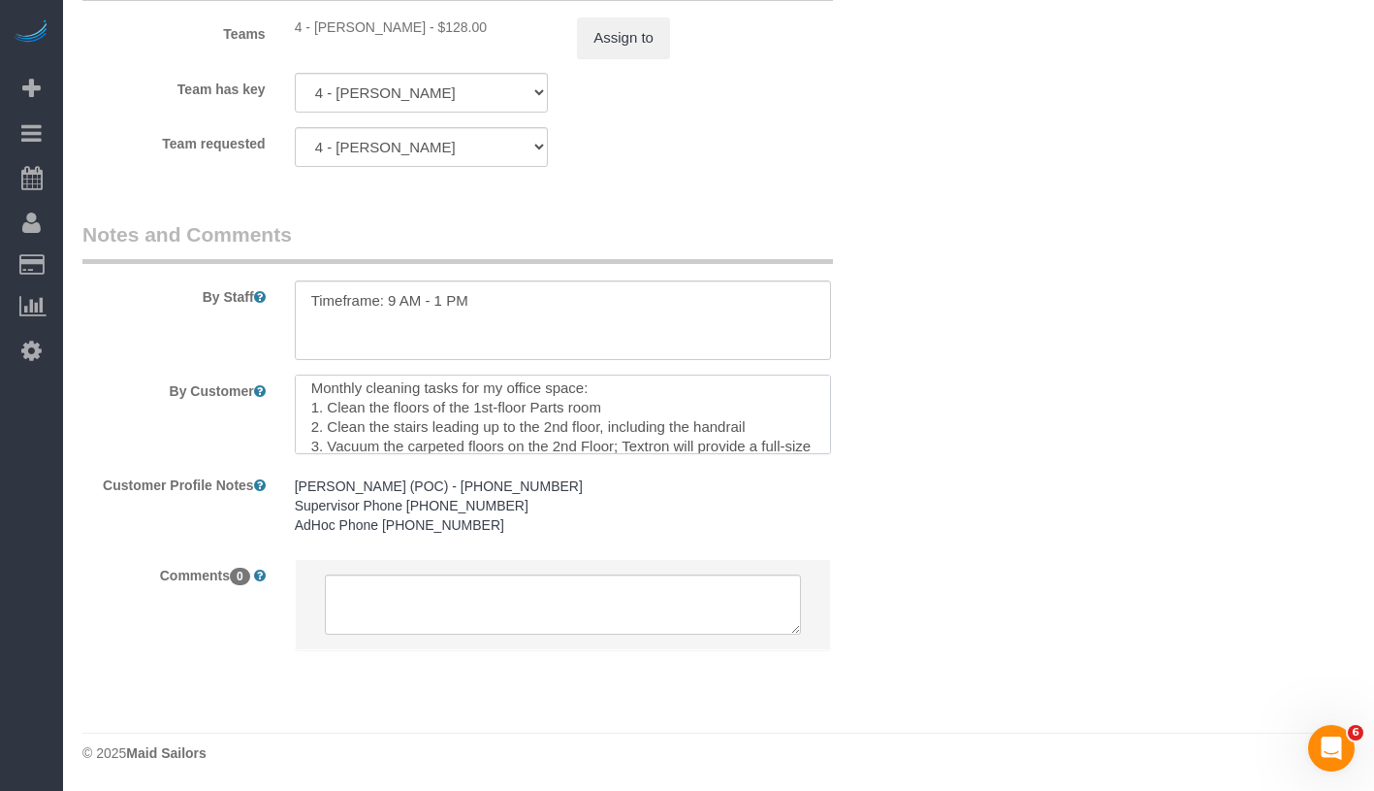
scroll to position [63, 0]
drag, startPoint x: 393, startPoint y: 410, endPoint x: 432, endPoint y: 410, distance: 38.8
click at [432, 410] on textarea at bounding box center [563, 414] width 536 height 80
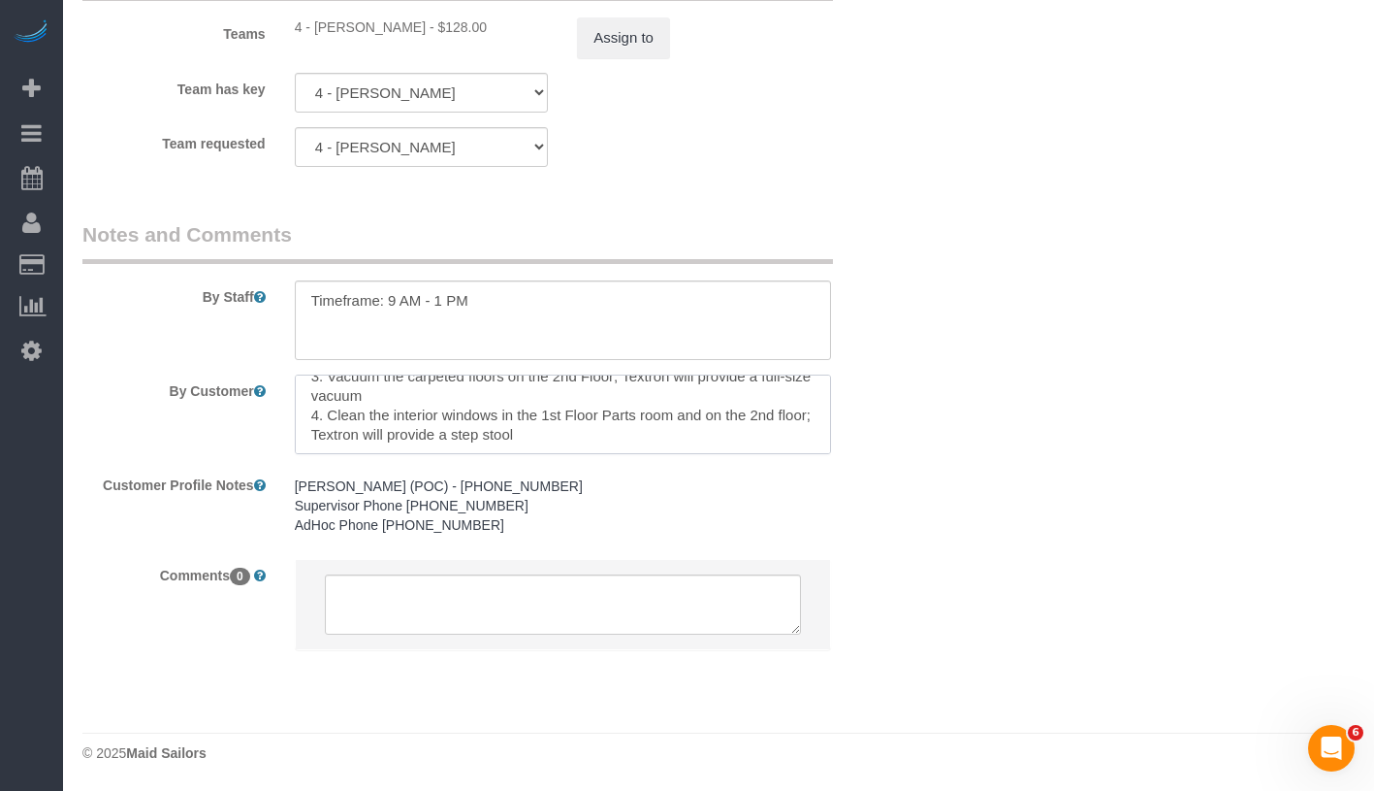
scroll to position [131, 0]
drag, startPoint x: 548, startPoint y: 417, endPoint x: 341, endPoint y: 438, distance: 207.7
click at [341, 438] on textarea at bounding box center [563, 414] width 536 height 80
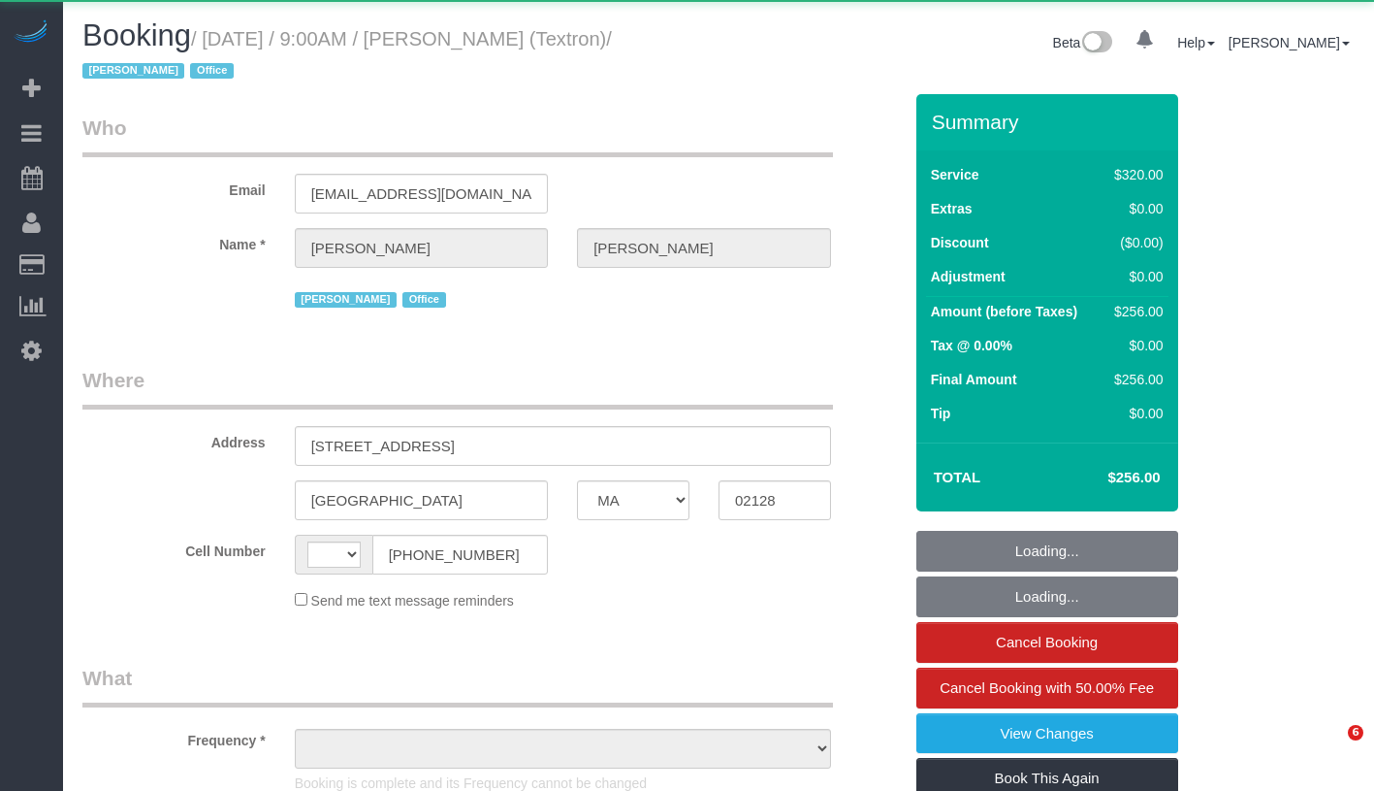
select select "MA"
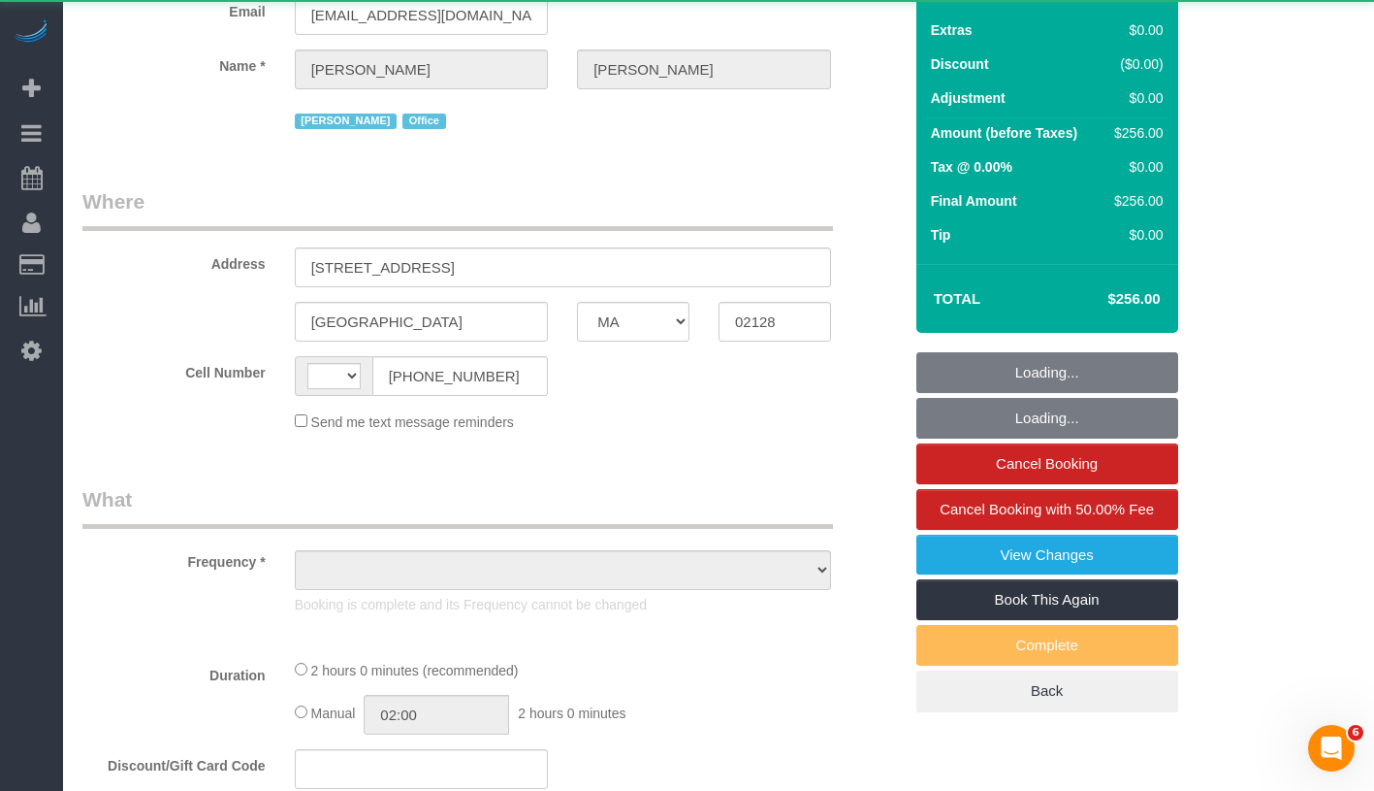
select select "object:581"
select select "spot1"
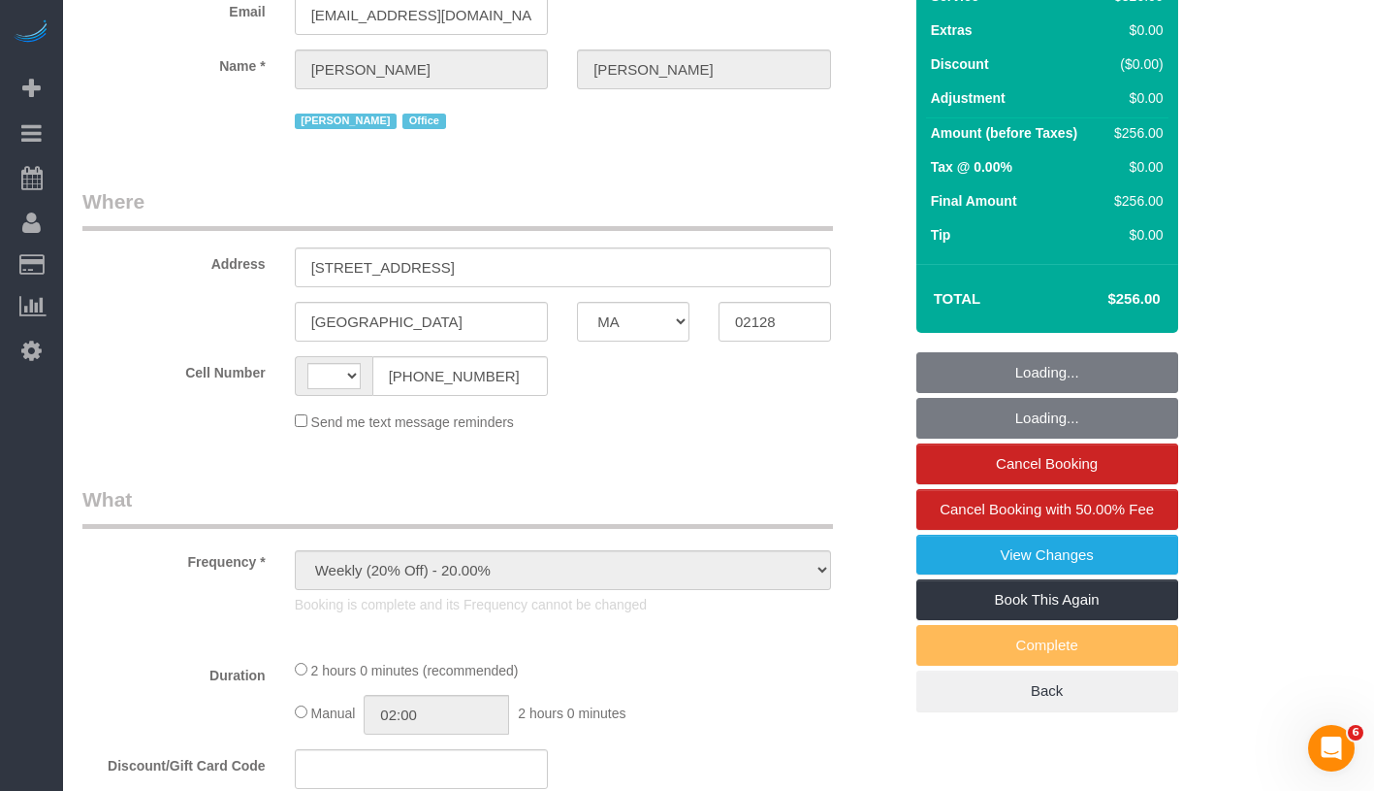
select select "string:[GEOGRAPHIC_DATA]"
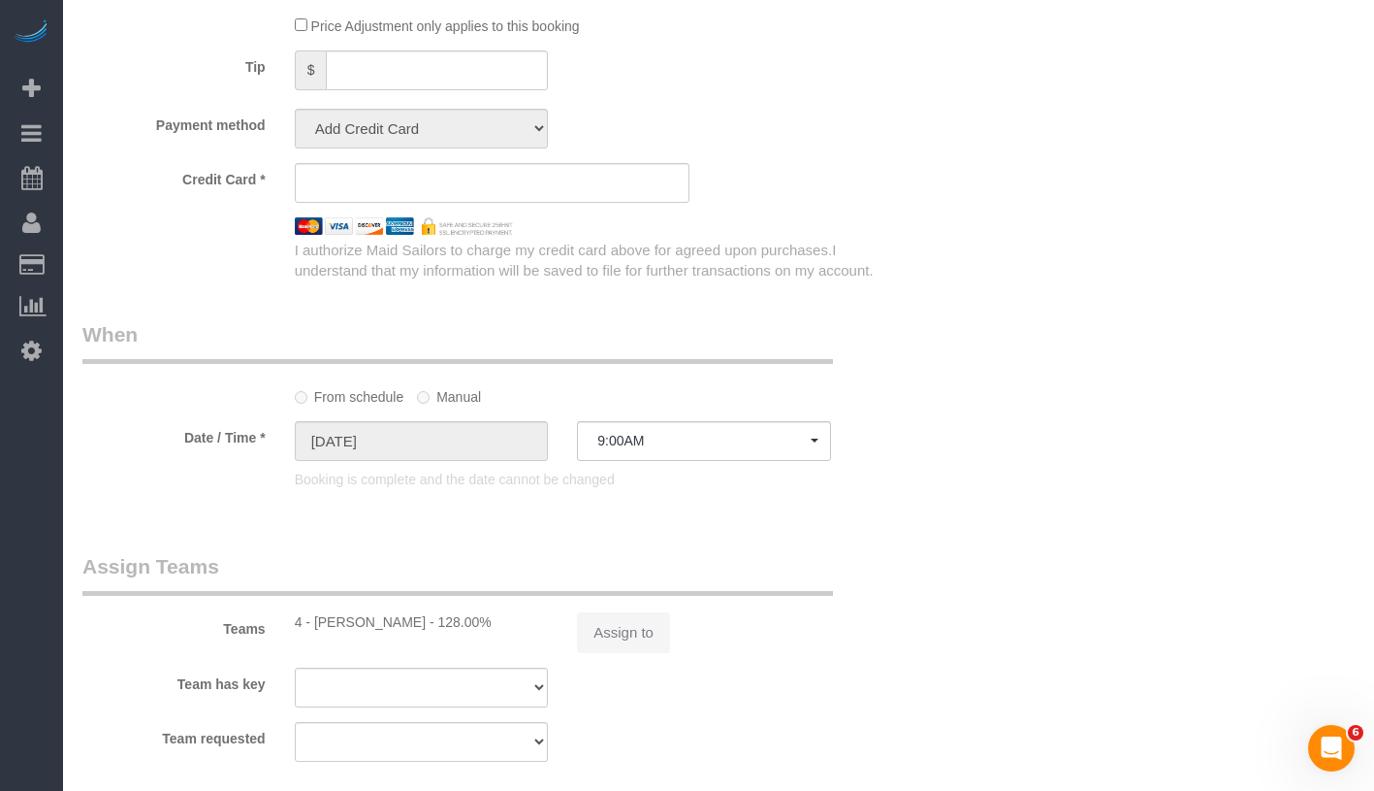
select select "string:stripe-pm_1S3DYj4VGloSiKo7ERwb5GLA"
select select "number:89"
select select "number:90"
select select "number:15"
select select "number:5"
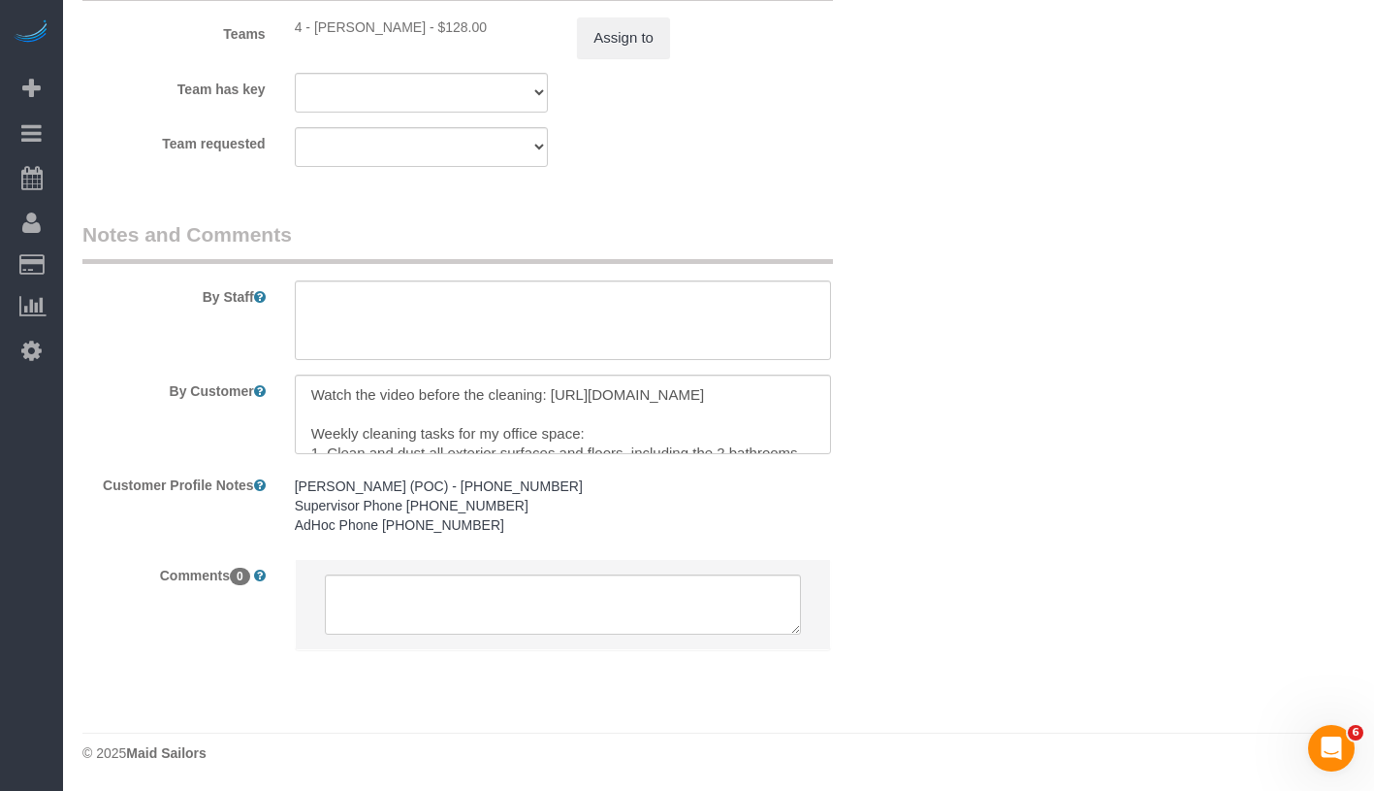
select select "object:1169"
select select "2"
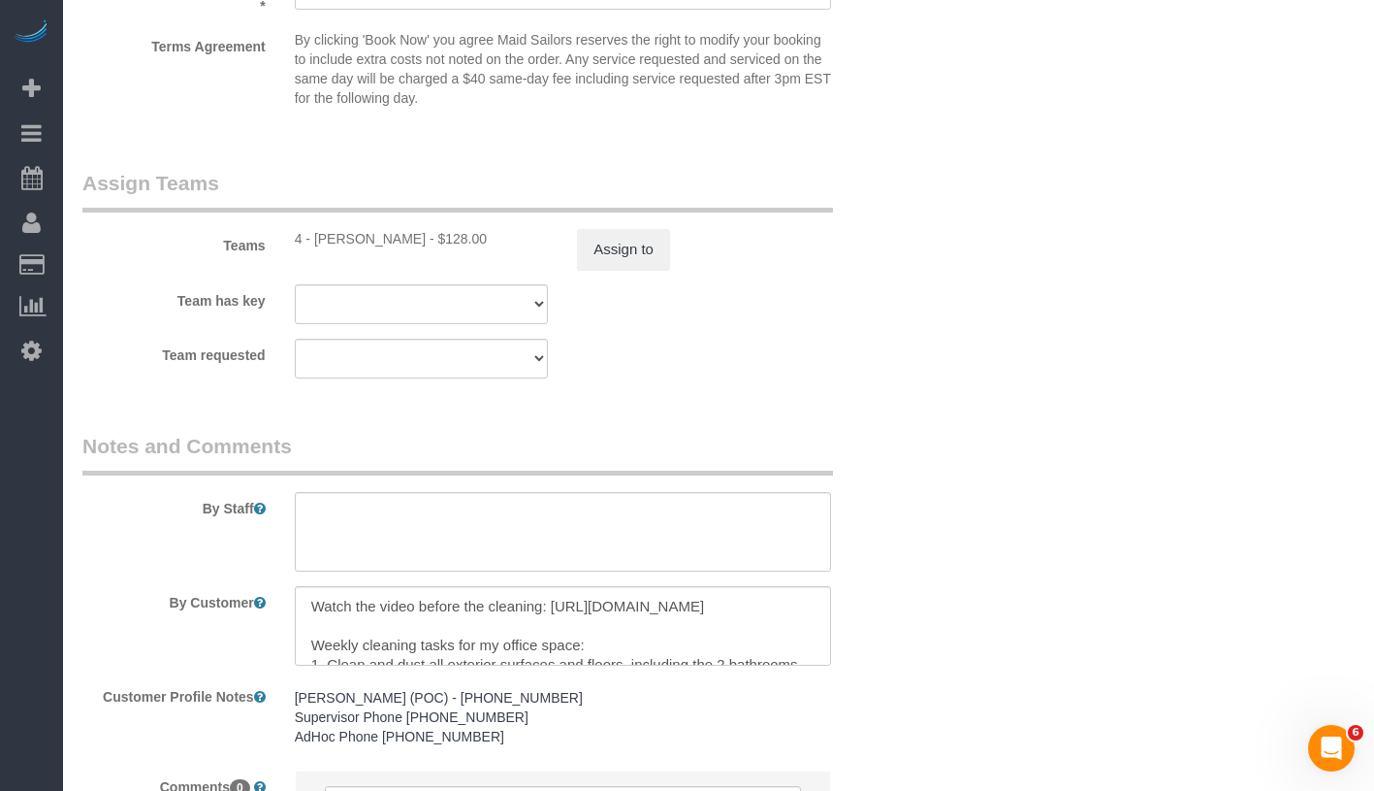
scroll to position [2403, 0]
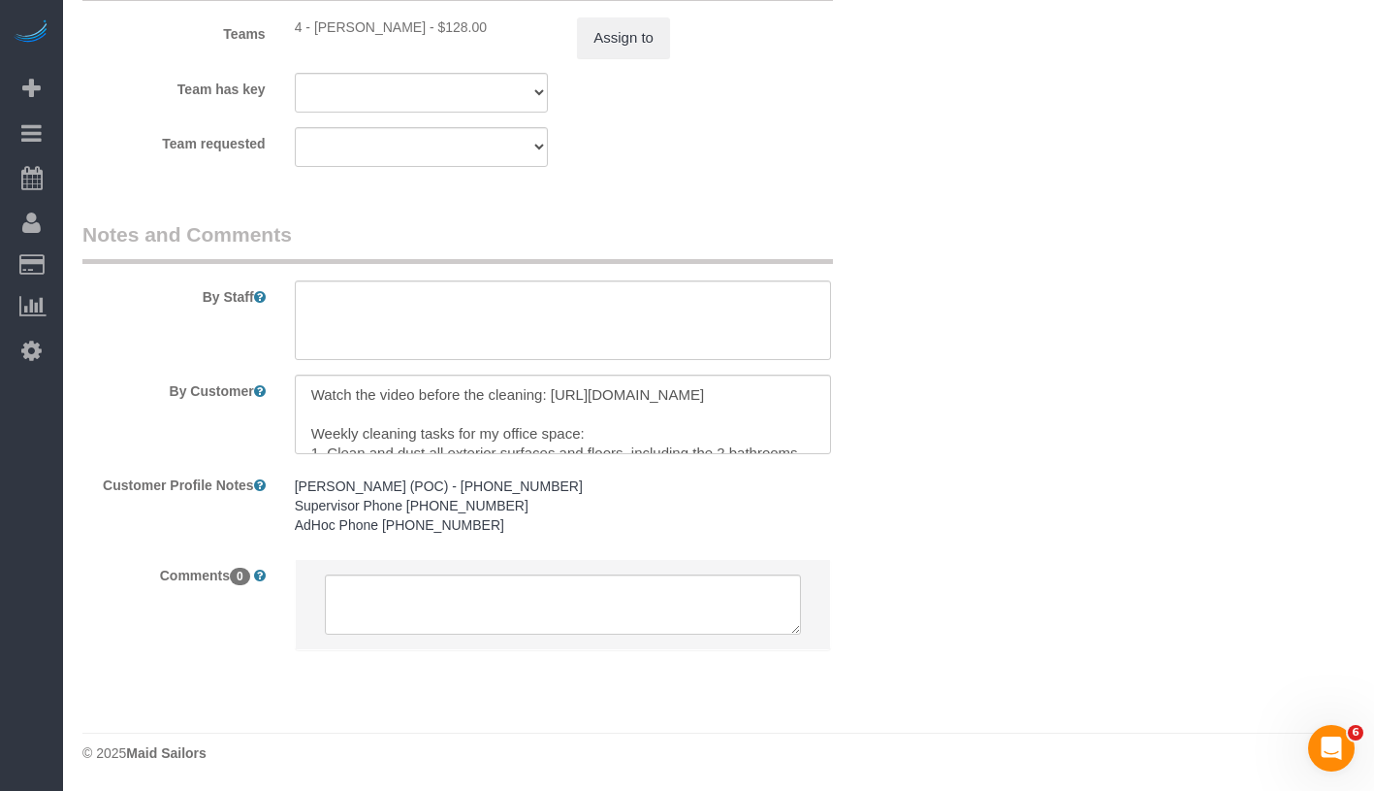
select select "spot6"
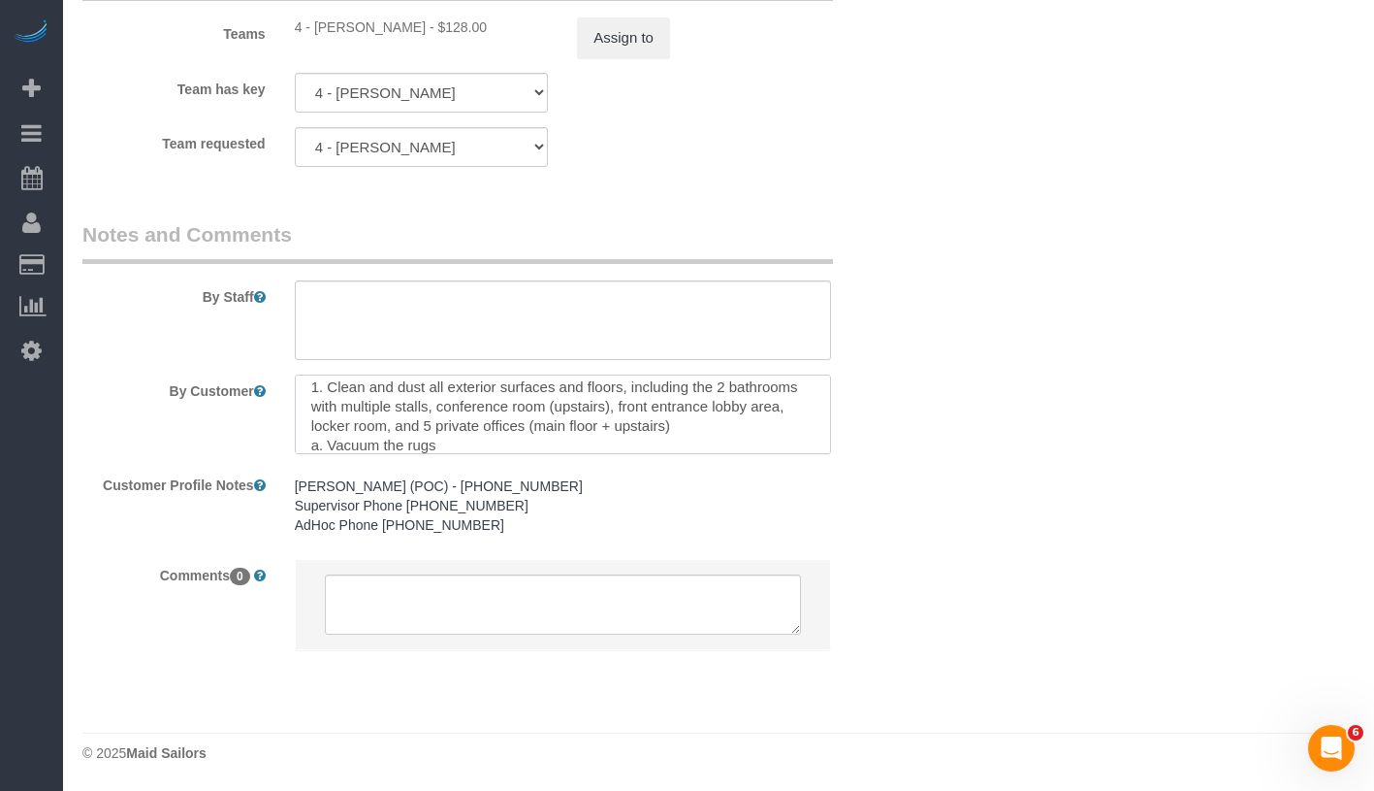
scroll to position [60, 0]
drag, startPoint x: 428, startPoint y: 383, endPoint x: 532, endPoint y: 385, distance: 103.8
click at [532, 385] on textarea at bounding box center [563, 414] width 536 height 80
click at [463, 430] on textarea at bounding box center [563, 414] width 536 height 80
drag, startPoint x: 433, startPoint y: 416, endPoint x: 720, endPoint y: 416, distance: 287.1
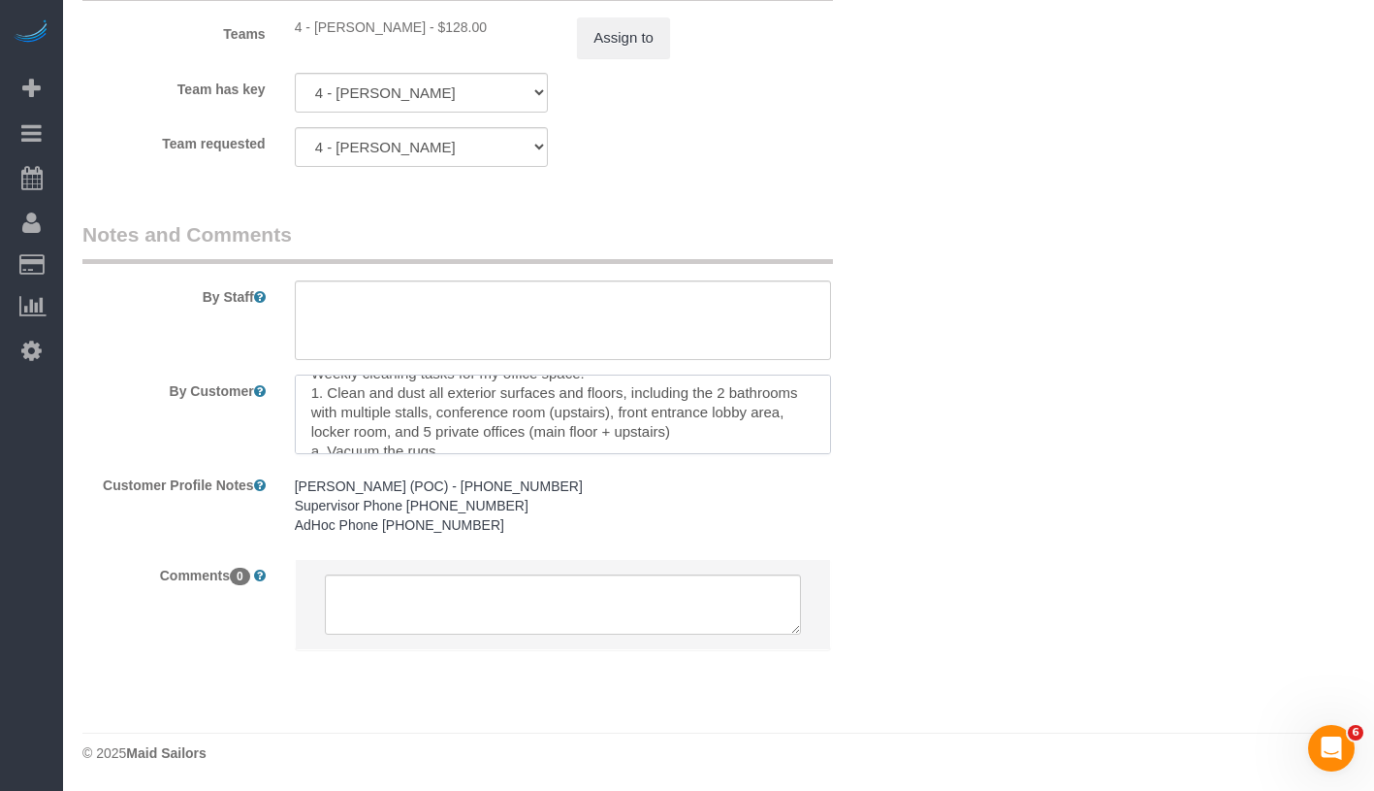
click at [720, 416] on textarea at bounding box center [563, 414] width 536 height 80
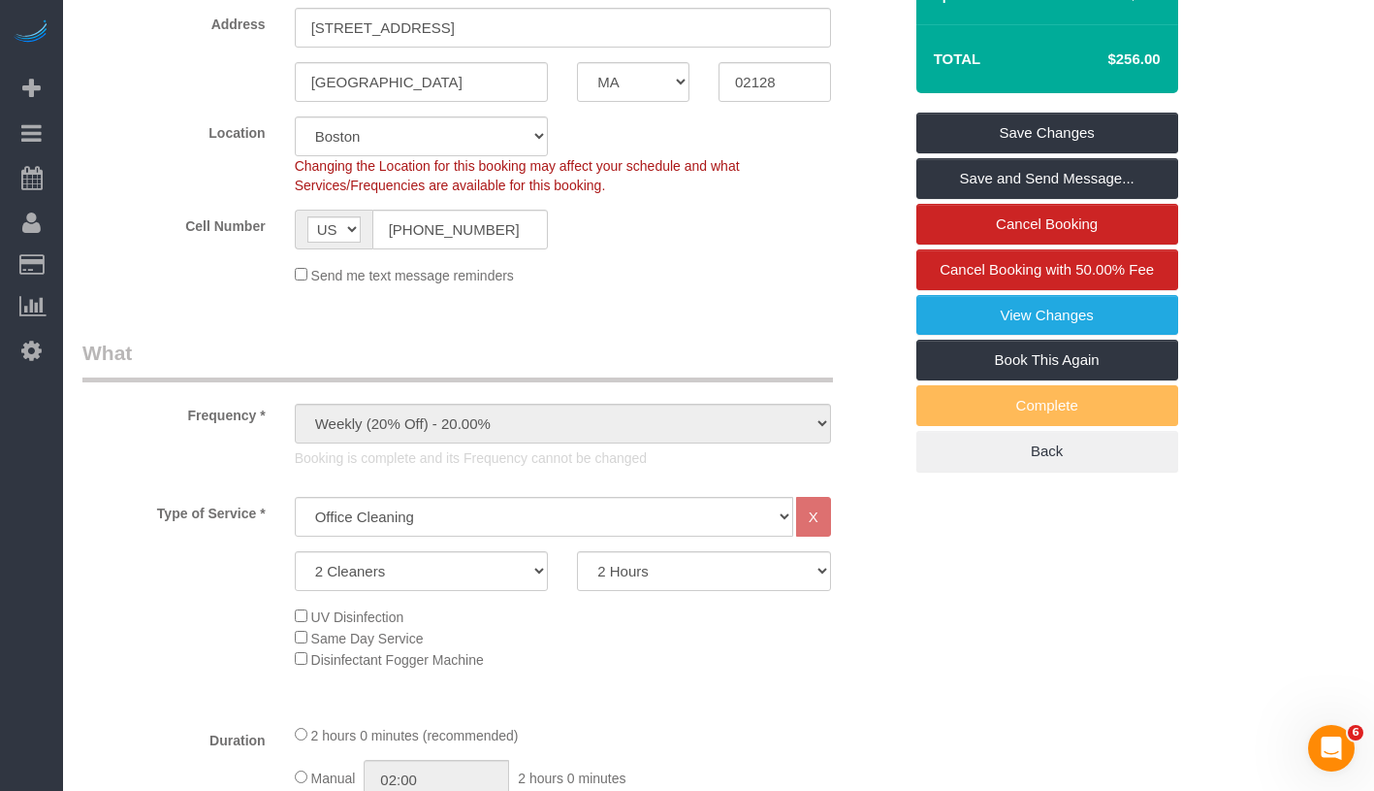
scroll to position [648, 0]
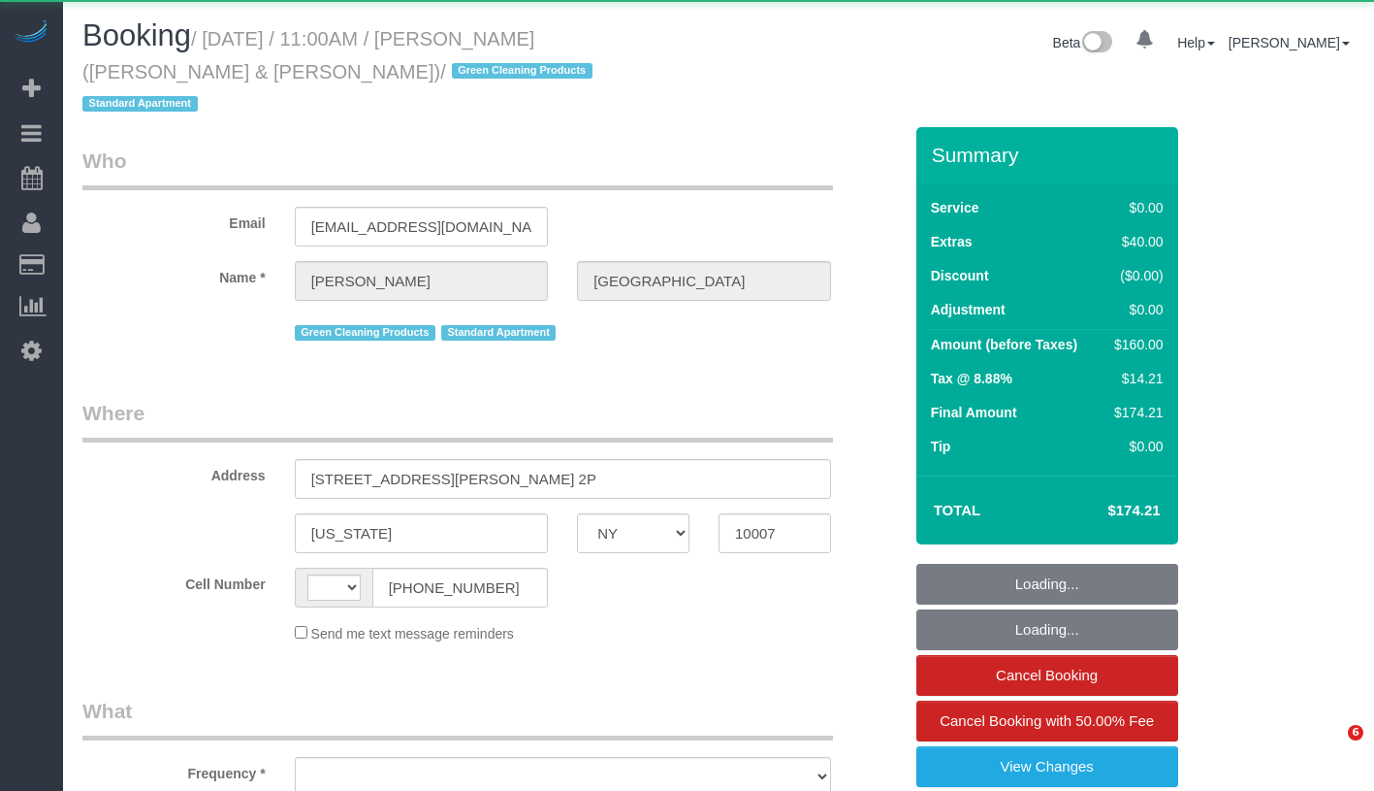
select select "NY"
select select "string:stripe-pm_1PoAmE4VGloSiKo7yWsxKTvS"
select select "1"
select select "object:606"
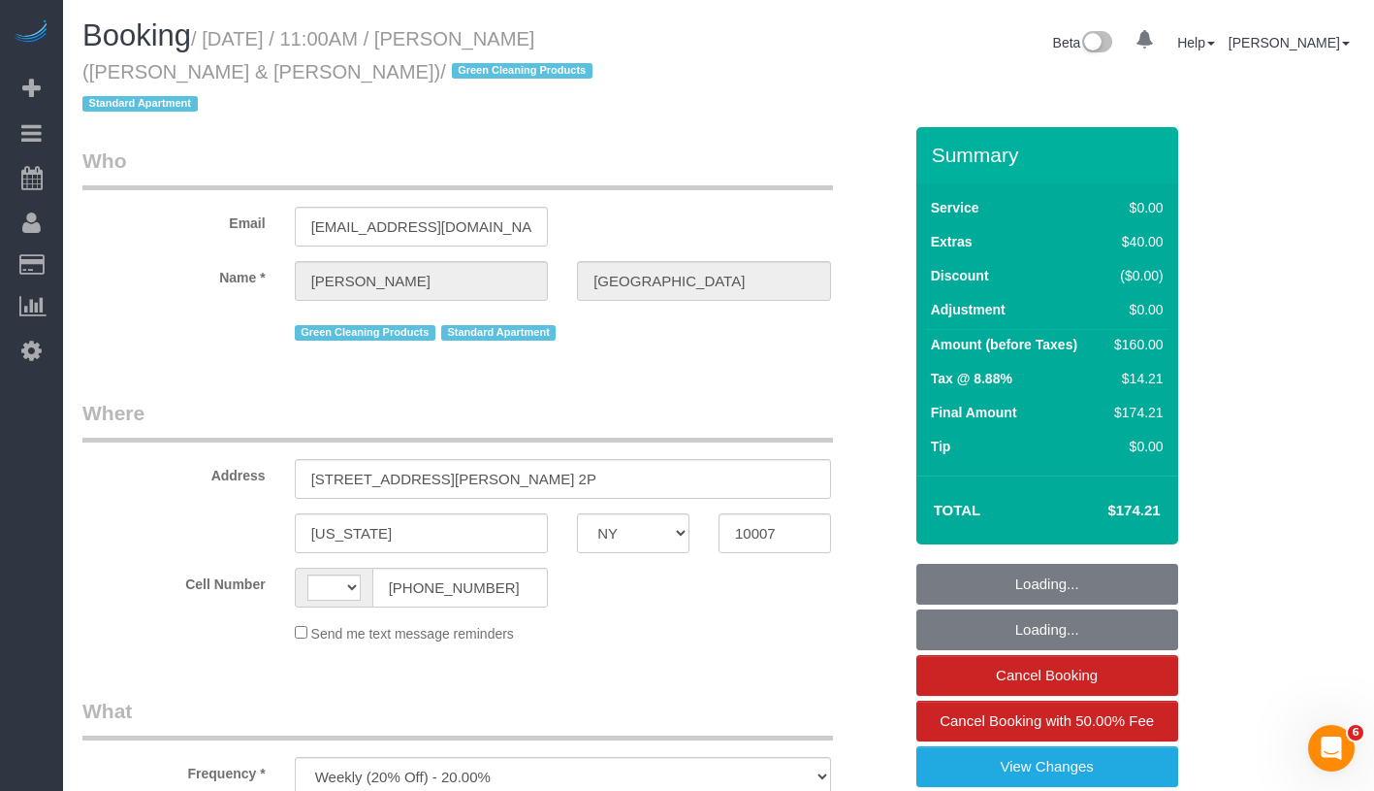
select select "string:[GEOGRAPHIC_DATA]"
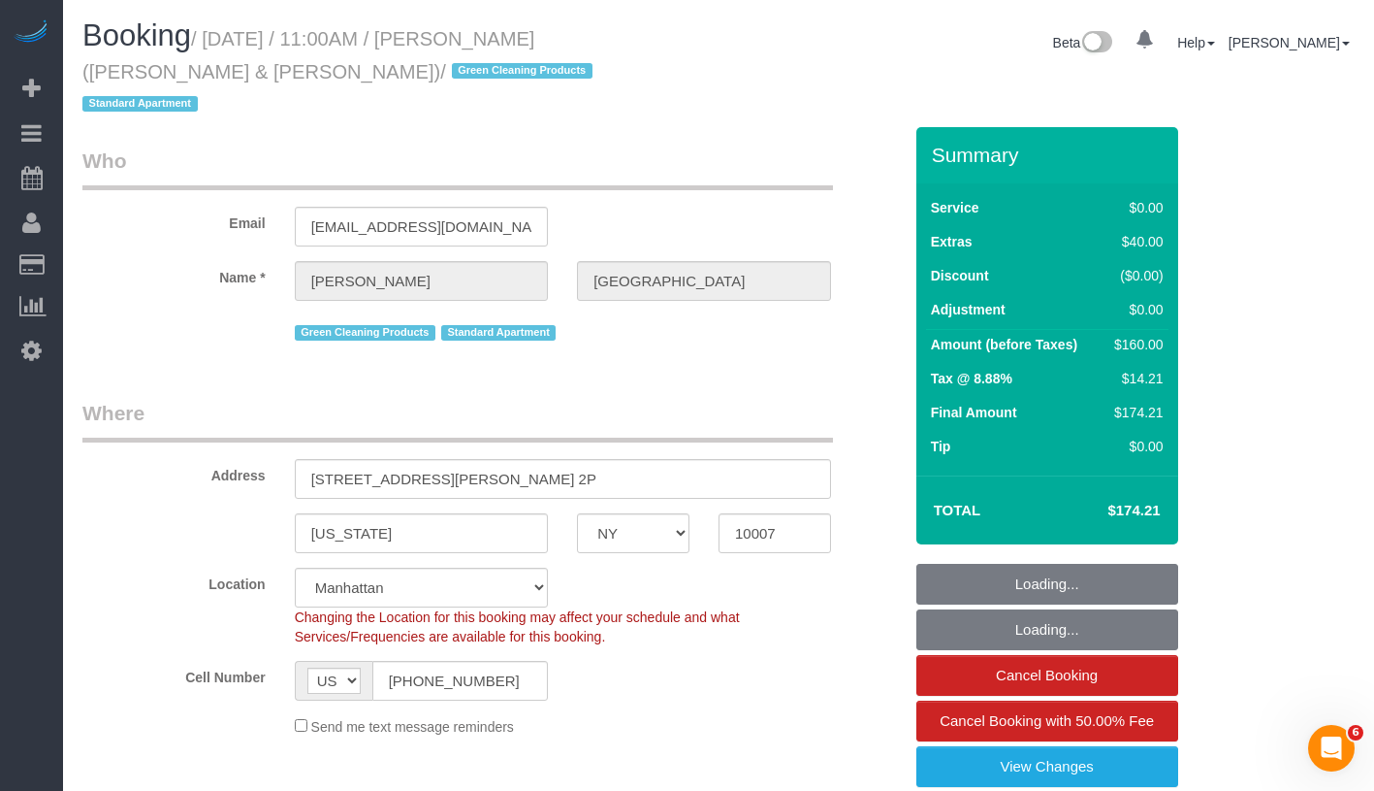
select select "spot1"
select select "number:89"
select select "number:90"
select select "number:15"
select select "number:6"
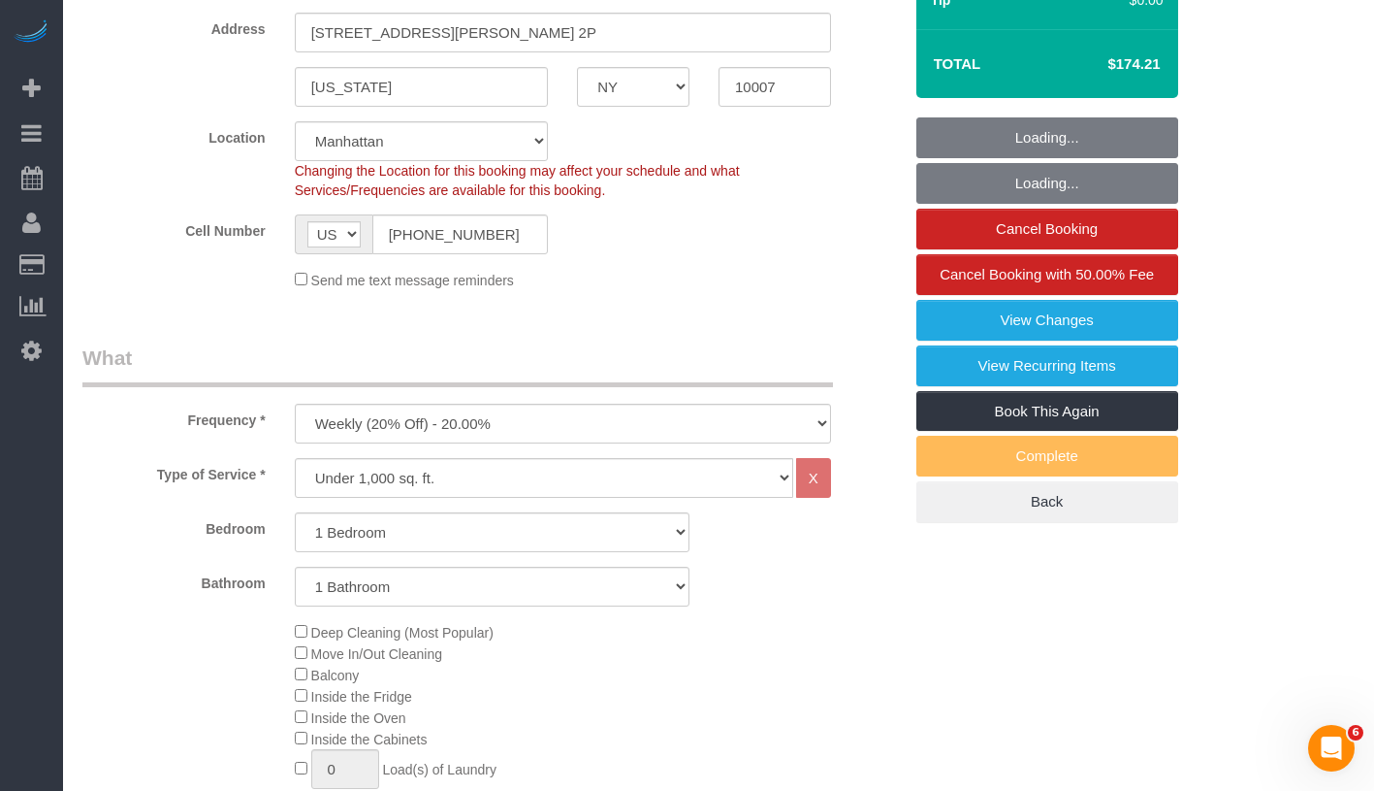
scroll to position [1086, 0]
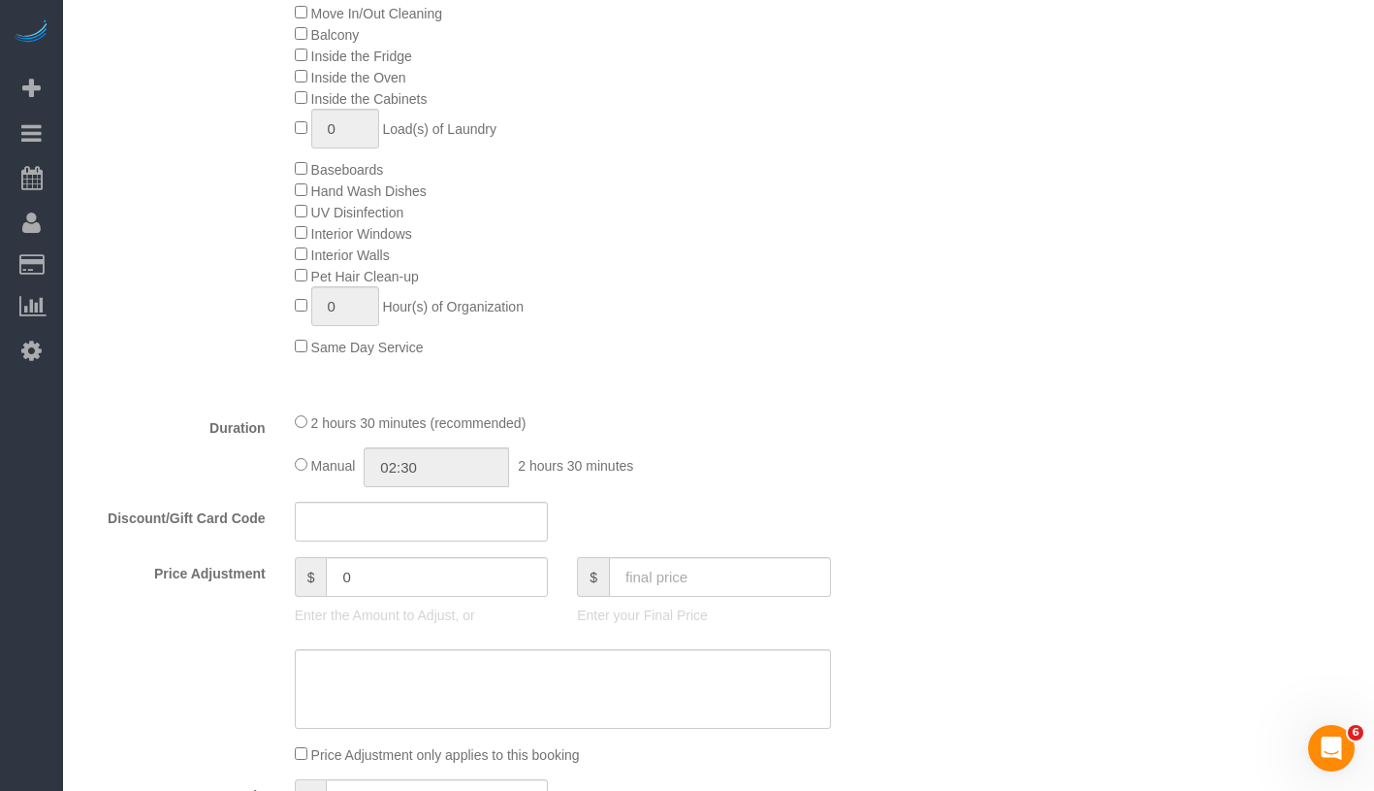
select select "object:1502"
select select "1"
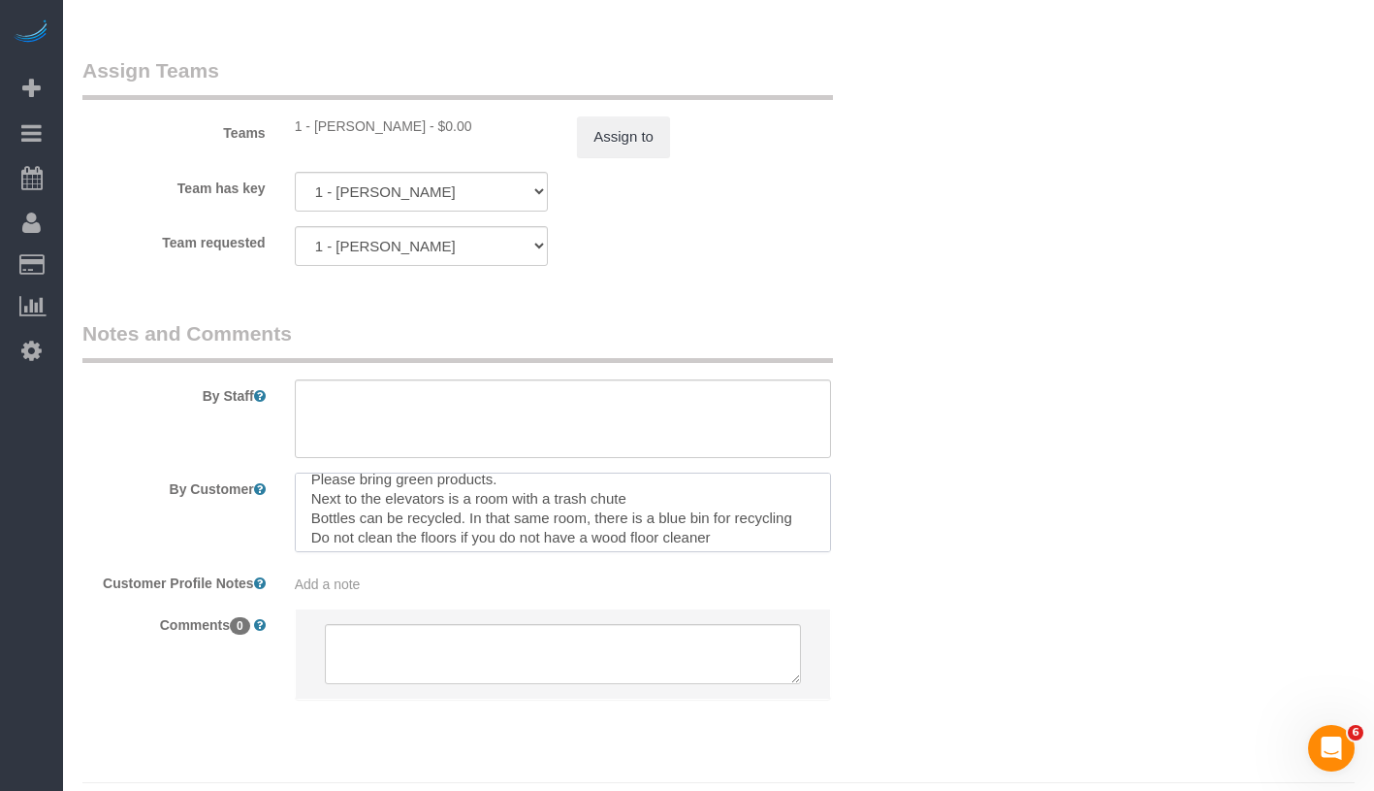
scroll to position [19, 0]
click at [302, 479] on textarea at bounding box center [563, 512] width 536 height 80
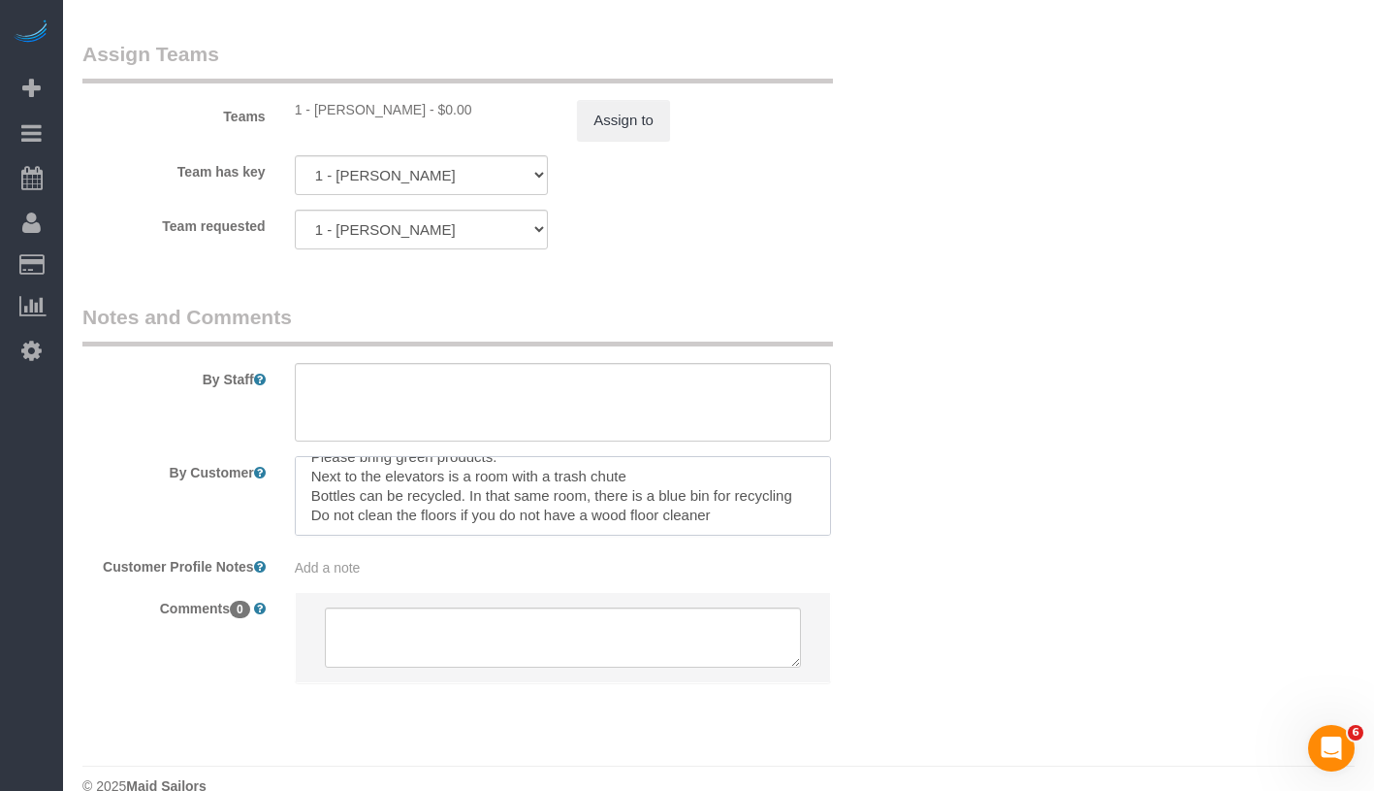
click at [315, 456] on textarea at bounding box center [563, 496] width 536 height 80
click at [316, 486] on textarea at bounding box center [563, 496] width 536 height 80
drag, startPoint x: 305, startPoint y: 463, endPoint x: 736, endPoint y: 459, distance: 431.7
click at [736, 459] on textarea at bounding box center [563, 496] width 536 height 80
click at [378, 471] on textarea at bounding box center [563, 496] width 536 height 80
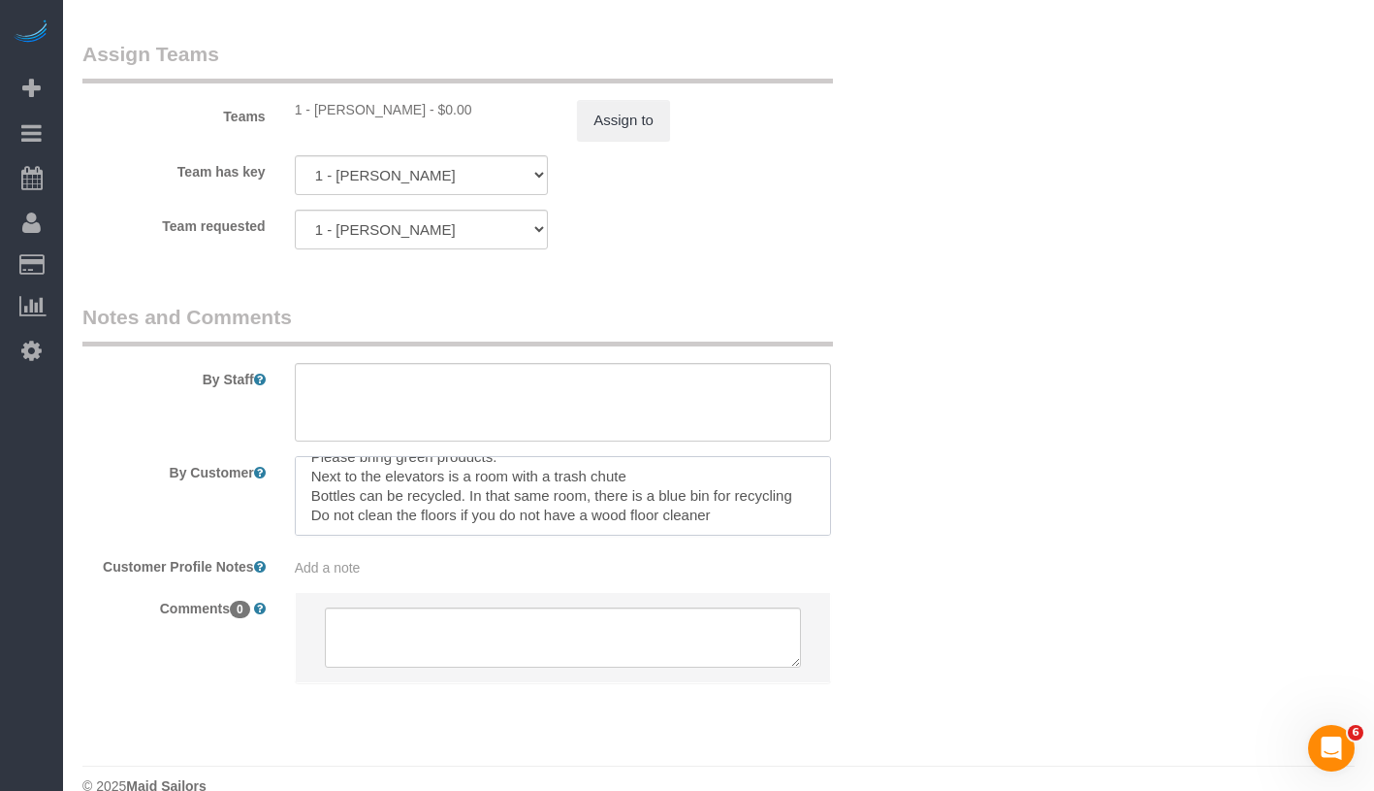
drag, startPoint x: 307, startPoint y: 446, endPoint x: 801, endPoint y: 460, distance: 494.9
click at [801, 460] on textarea at bounding box center [563, 496] width 536 height 80
click at [611, 474] on textarea at bounding box center [563, 496] width 536 height 80
drag, startPoint x: 311, startPoint y: 445, endPoint x: 646, endPoint y: 439, distance: 334.7
click at [646, 456] on textarea at bounding box center [563, 496] width 536 height 80
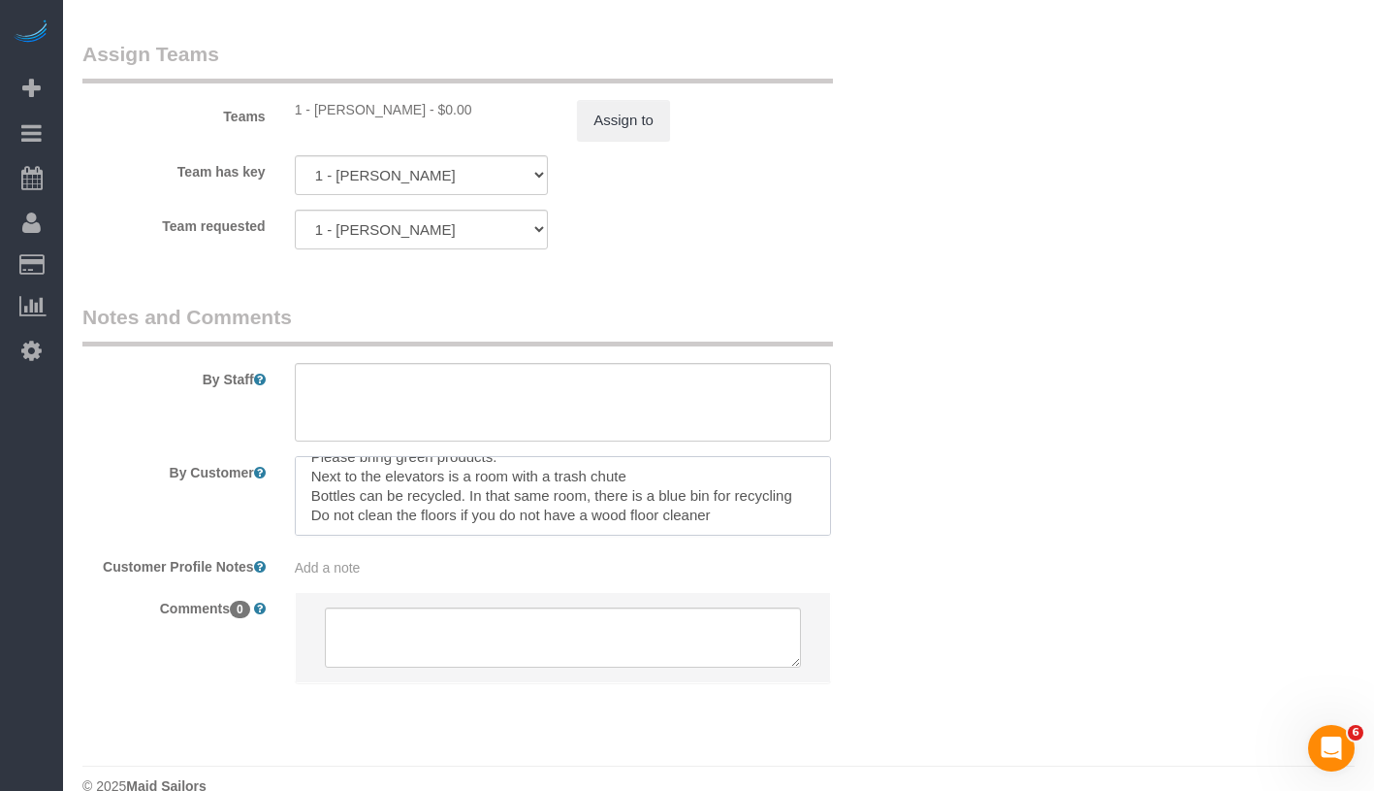
click at [558, 475] on textarea at bounding box center [563, 496] width 536 height 80
drag, startPoint x: 472, startPoint y: 461, endPoint x: 615, endPoint y: 445, distance: 143.4
click at [615, 456] on textarea at bounding box center [563, 496] width 536 height 80
click at [558, 456] on textarea at bounding box center [563, 496] width 536 height 80
drag, startPoint x: 520, startPoint y: 441, endPoint x: 596, endPoint y: 467, distance: 79.7
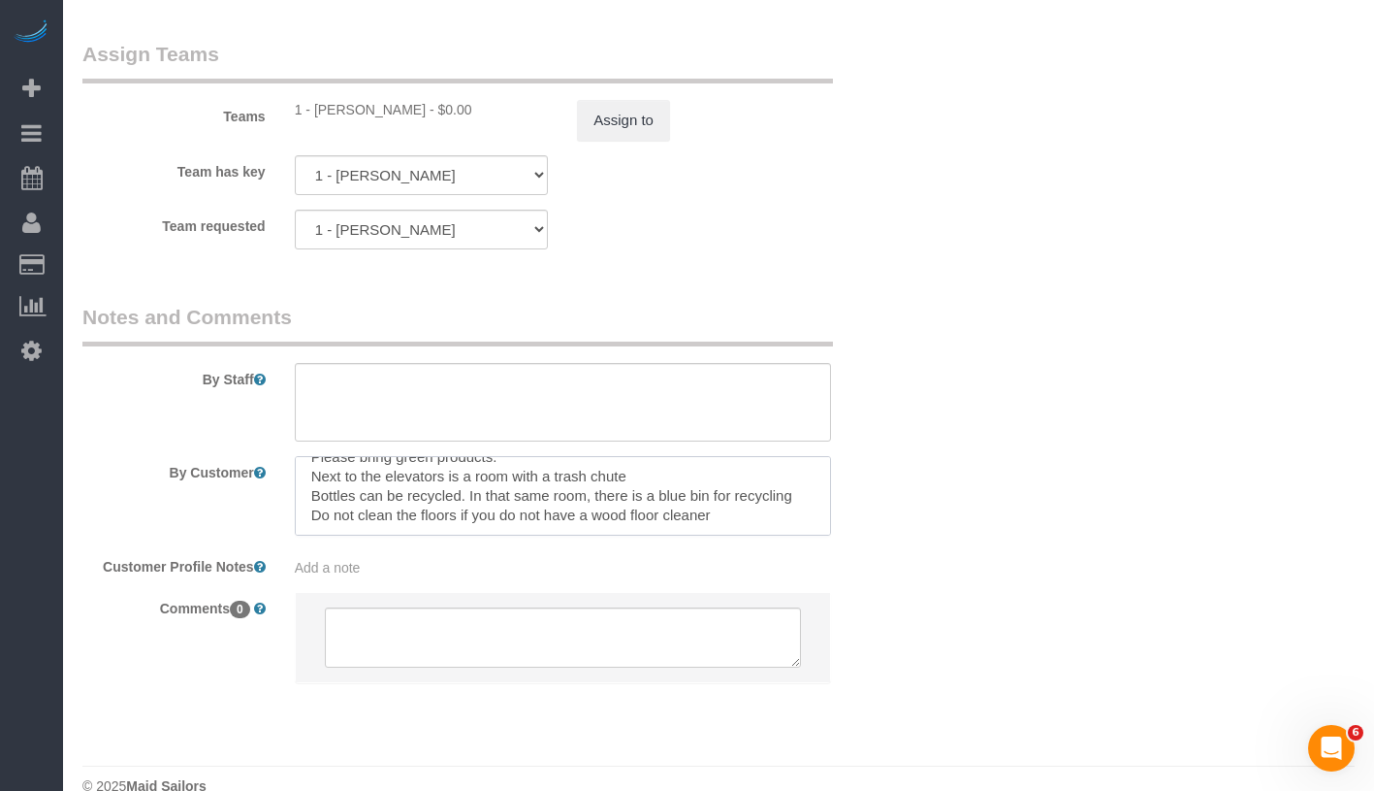
click at [596, 467] on textarea at bounding box center [563, 496] width 536 height 80
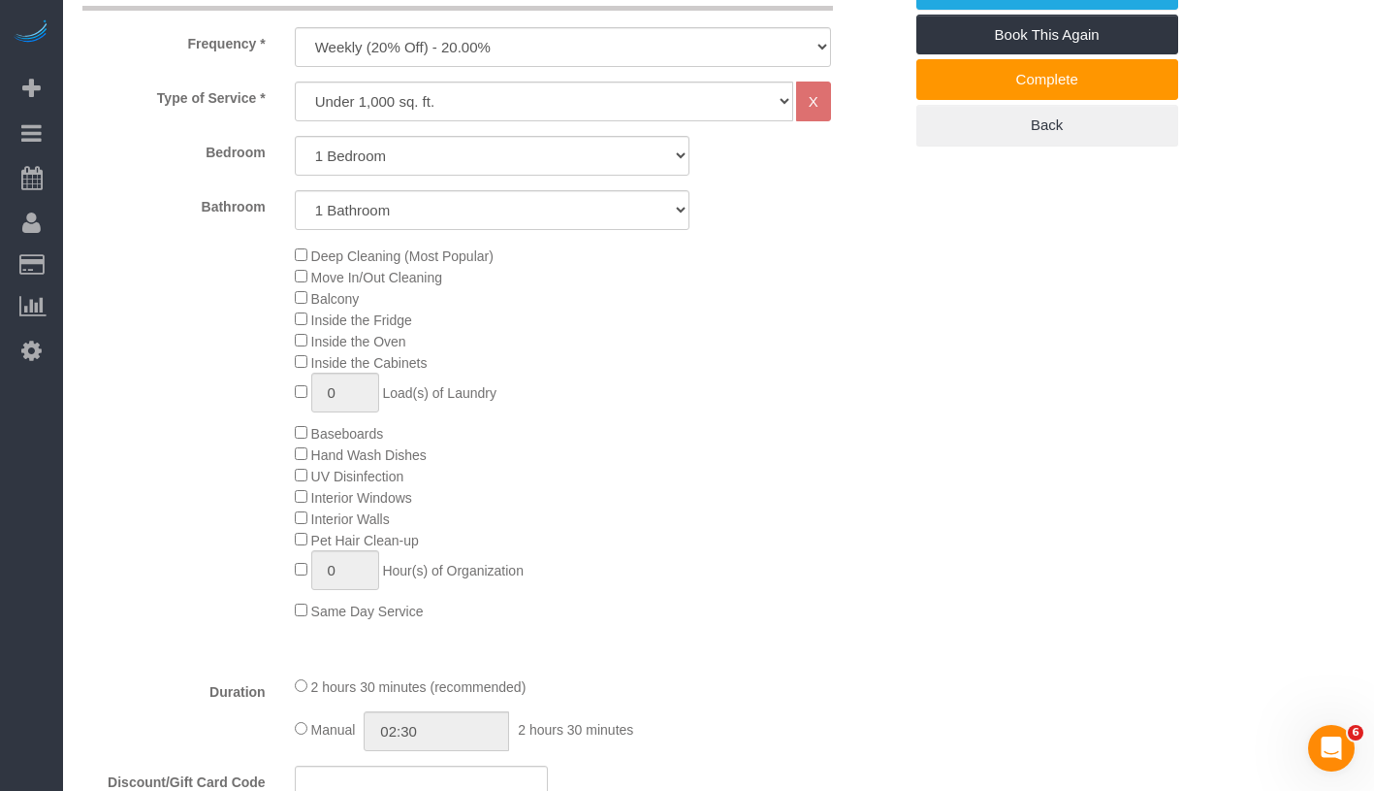
scroll to position [742, 0]
